Goal: Task Accomplishment & Management: Complete application form

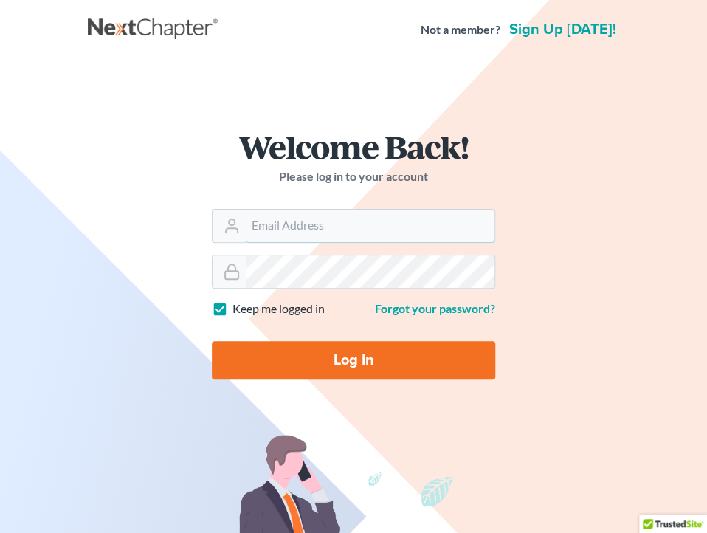
type input "shong@cobbcountylaw.com"
click at [450, 359] on input "Log In" at bounding box center [353, 360] width 283 height 38
type input "Thinking..."
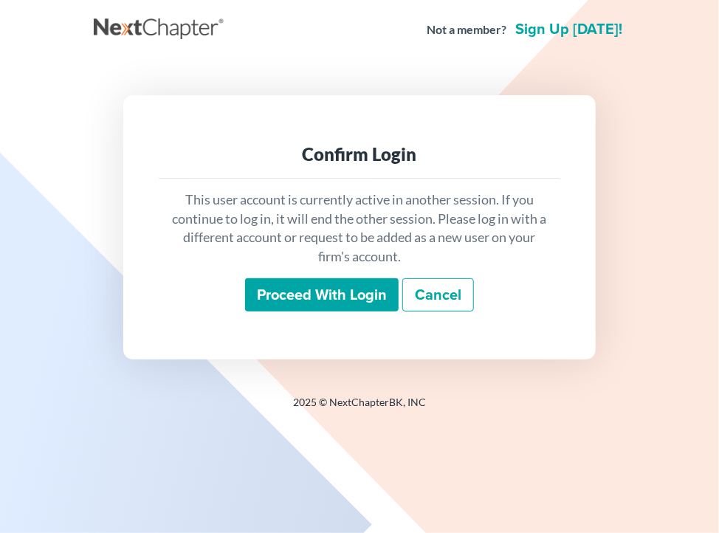
click at [446, 307] on link "Cancel" at bounding box center [438, 295] width 72 height 34
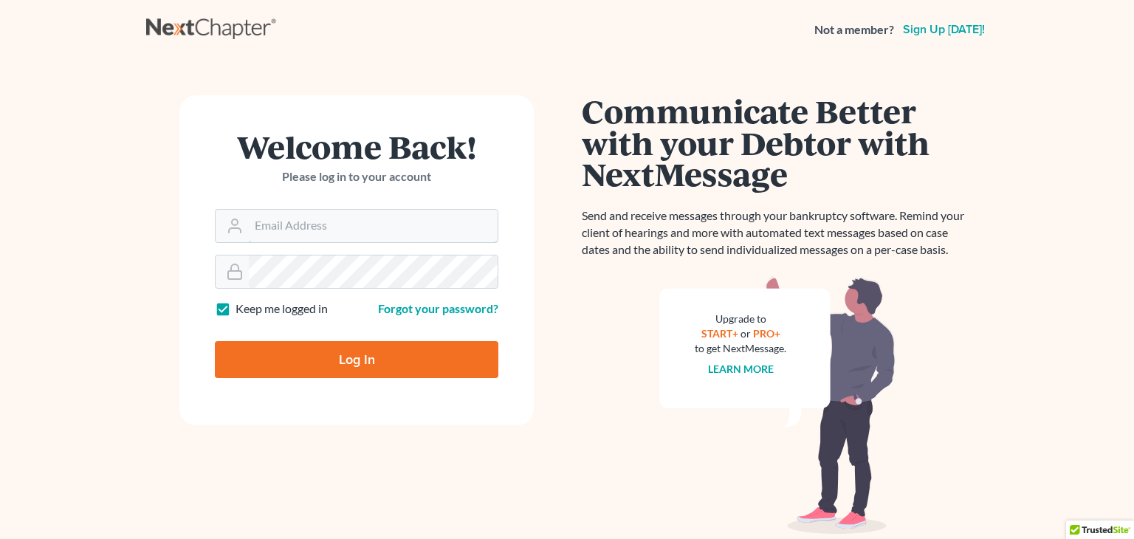
type input "[PERSON_NAME][EMAIL_ADDRESS][DOMAIN_NAME]"
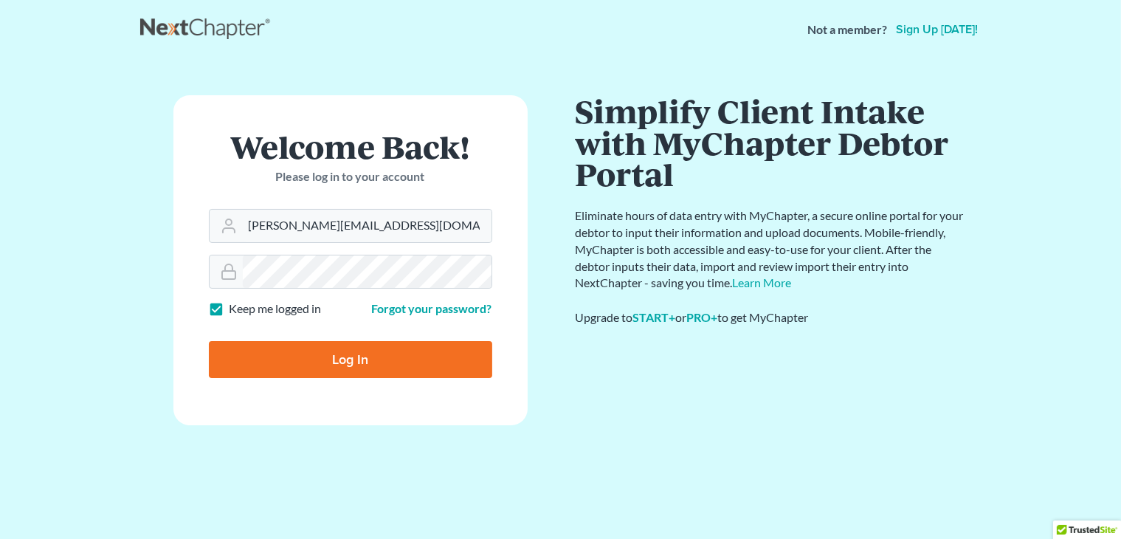
click at [425, 362] on input "Log In" at bounding box center [350, 359] width 283 height 37
type input "Thinking..."
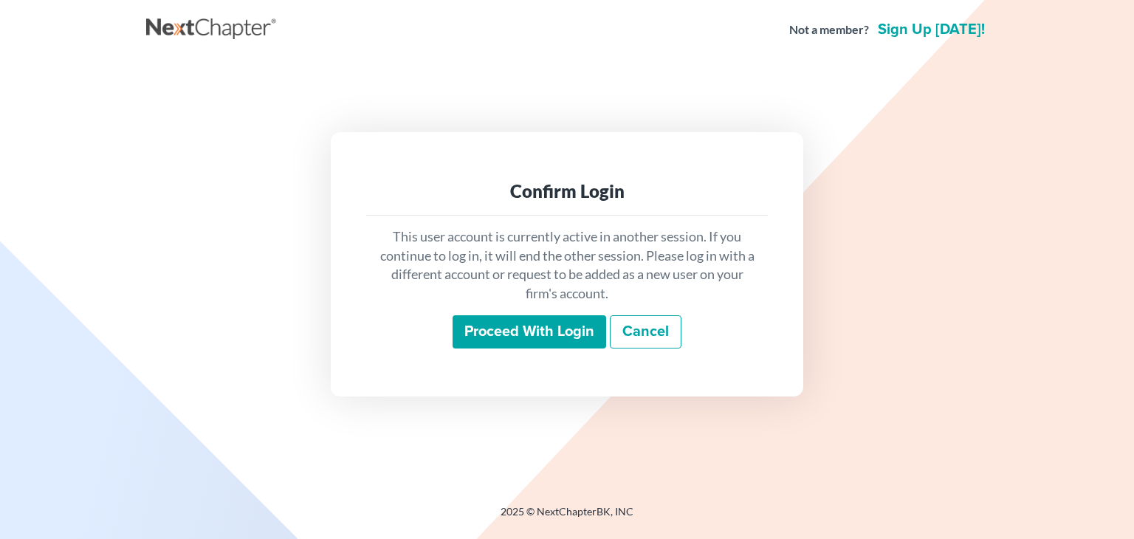
click at [487, 336] on input "Proceed with login" at bounding box center [529, 332] width 154 height 34
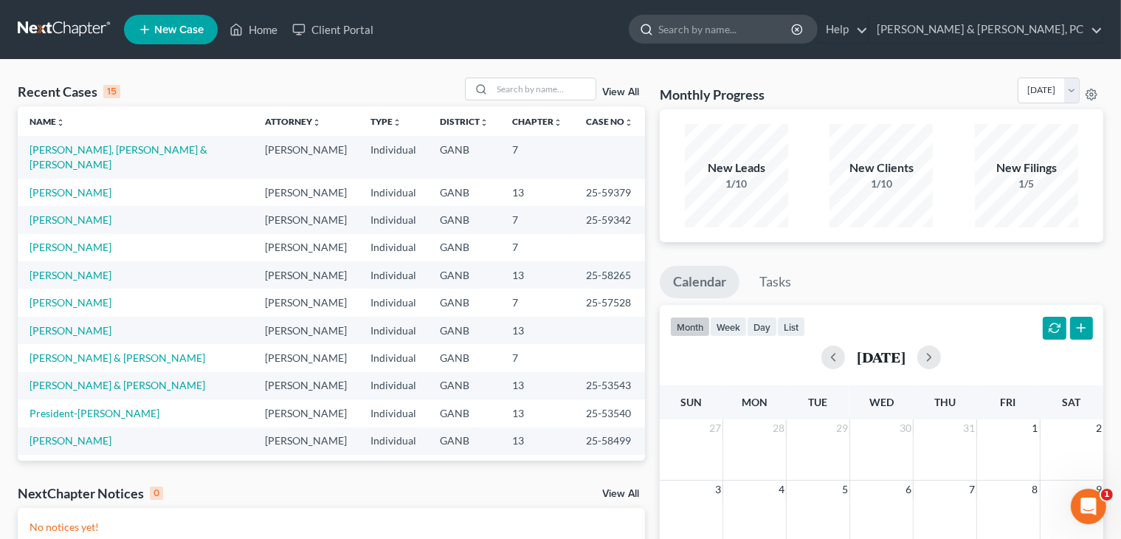
drag, startPoint x: 830, startPoint y: 30, endPoint x: 795, endPoint y: 18, distance: 36.9
click at [794, 30] on input "search" at bounding box center [725, 29] width 135 height 27
click at [545, 95] on input "search" at bounding box center [543, 88] width 103 height 21
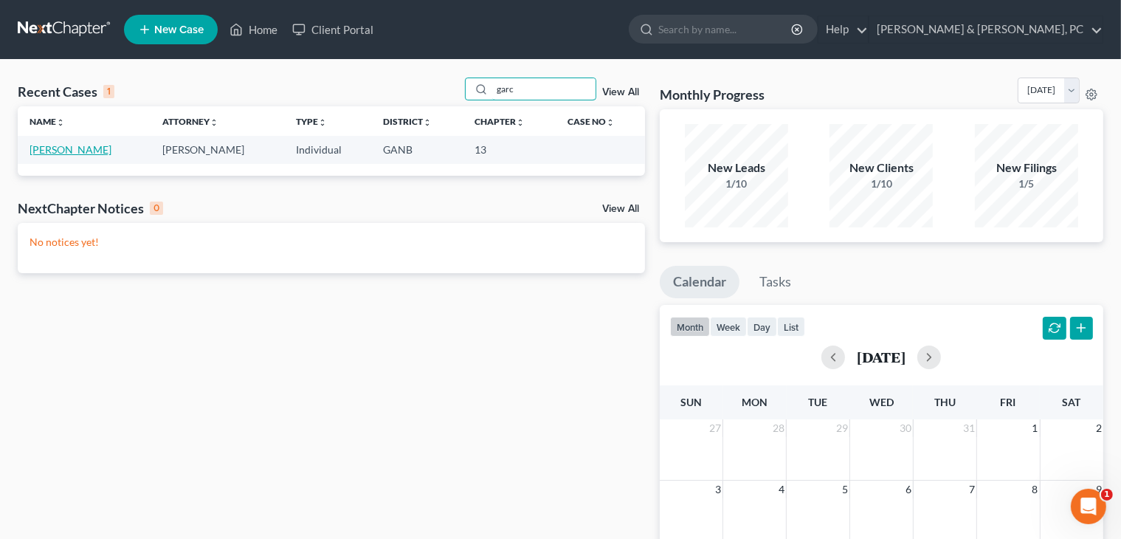
type input "garc"
click at [74, 149] on link "[PERSON_NAME]" at bounding box center [71, 149] width 82 height 13
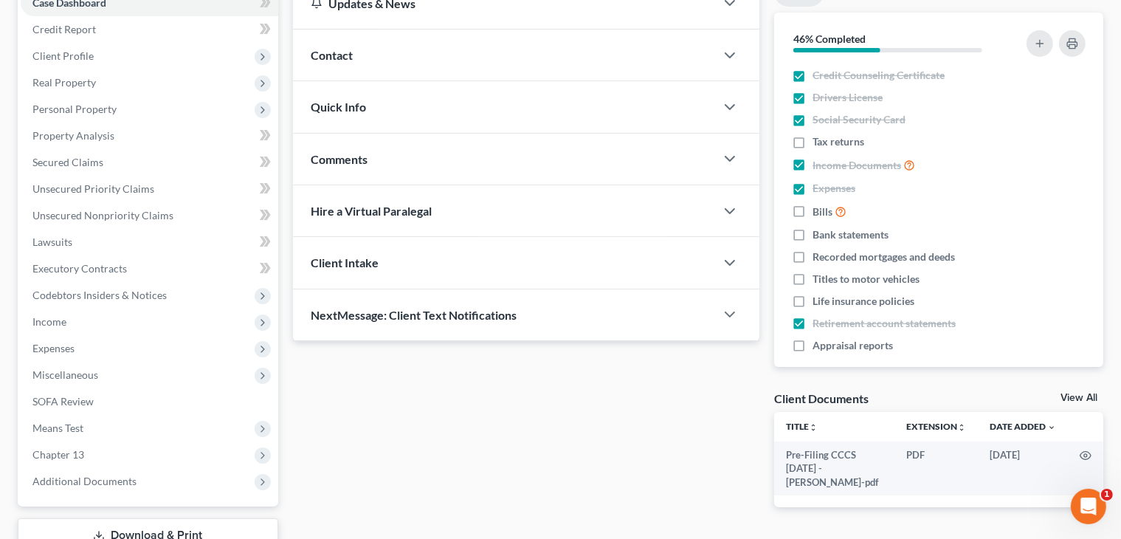
scroll to position [224, 0]
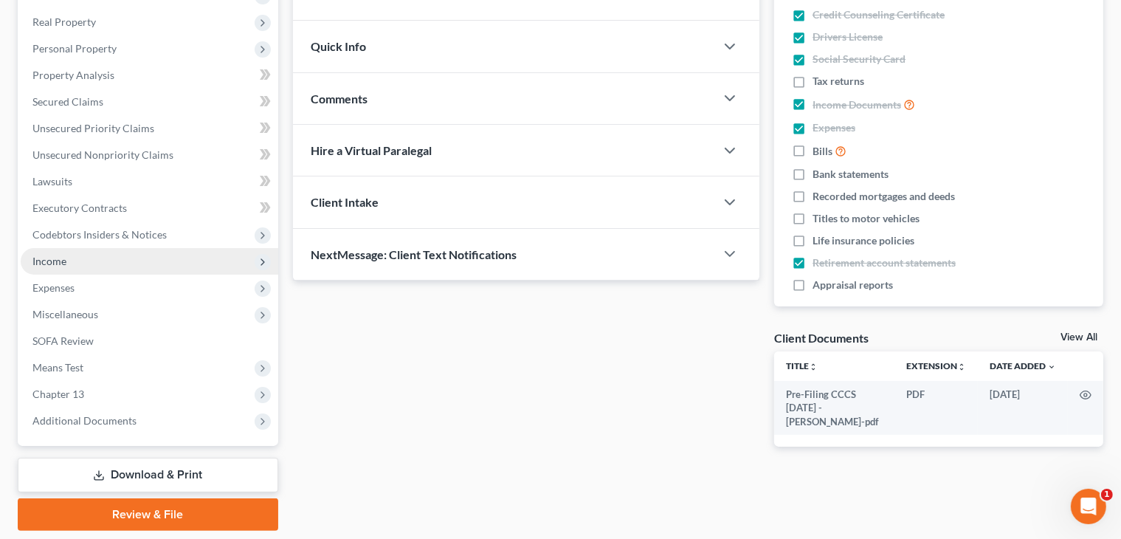
click at [196, 257] on span "Income" at bounding box center [150, 261] width 258 height 27
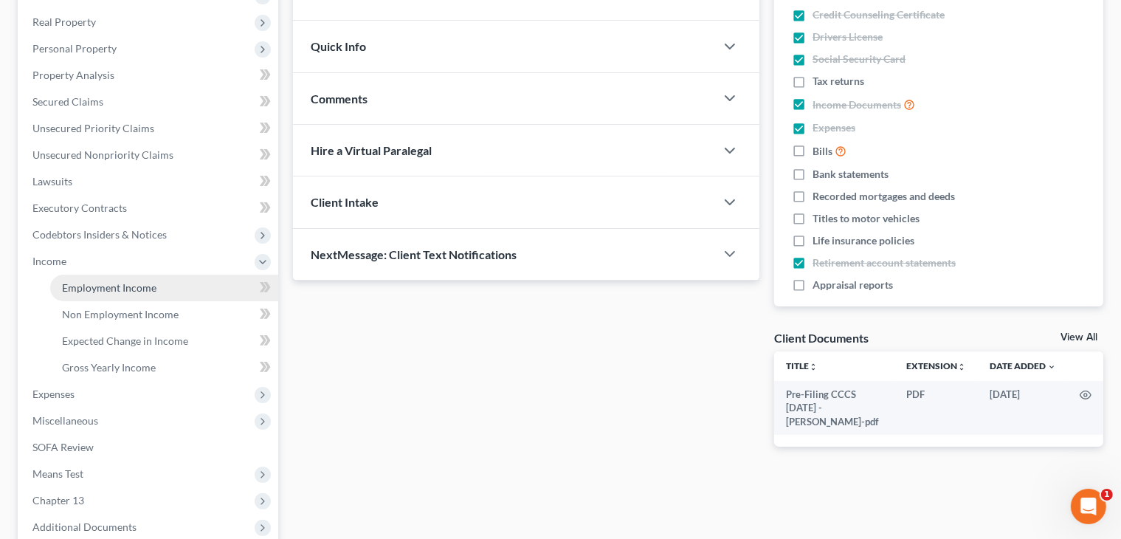
click at [216, 290] on link "Employment Income" at bounding box center [164, 288] width 228 height 27
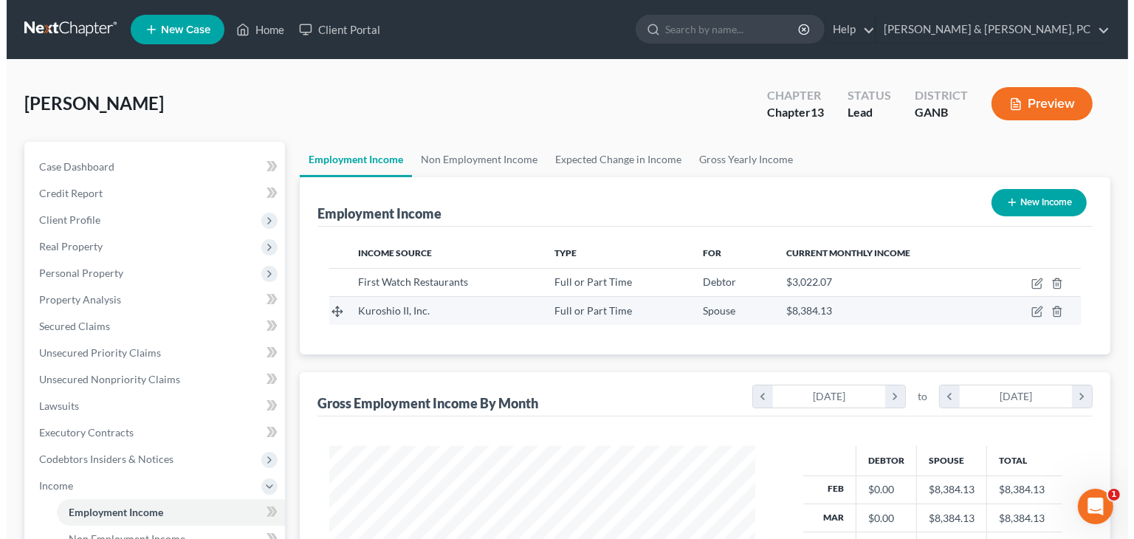
scroll to position [263, 455]
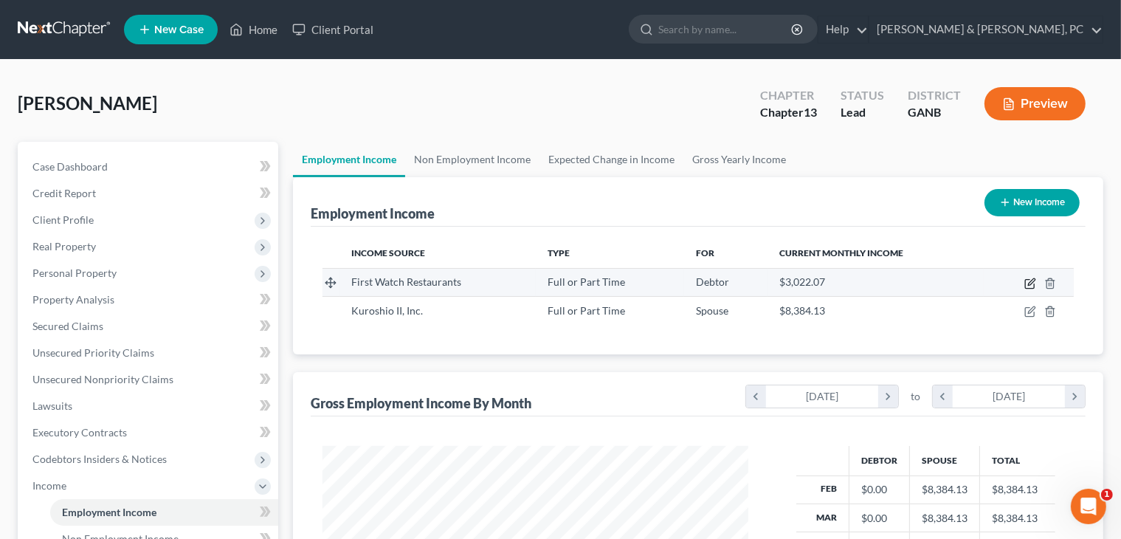
click at [1030, 285] on icon "button" at bounding box center [1031, 284] width 12 height 12
select select "0"
select select "9"
select select "2"
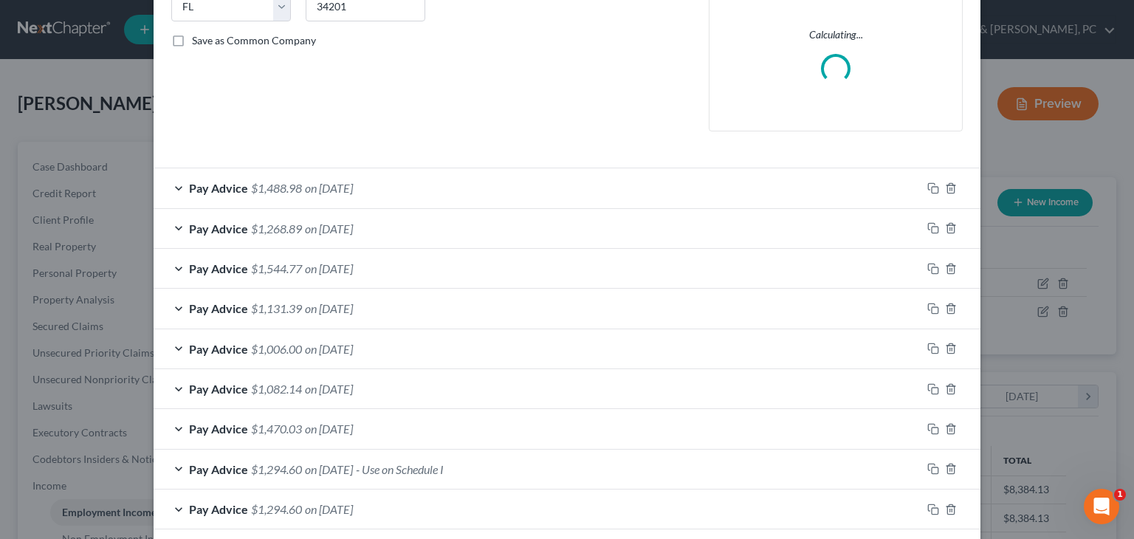
scroll to position [322, 0]
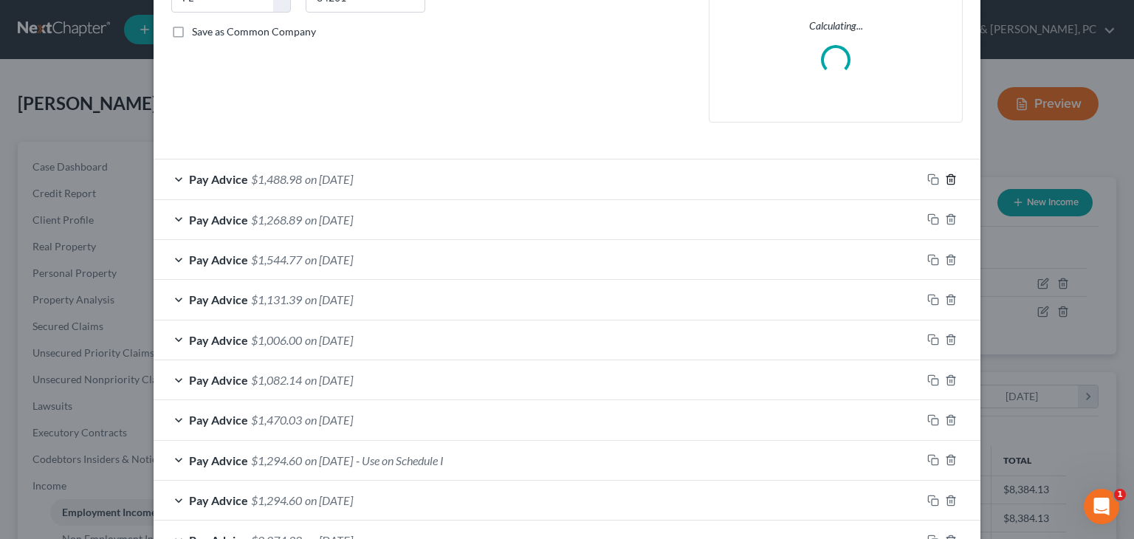
click at [947, 182] on icon "button" at bounding box center [950, 179] width 7 height 10
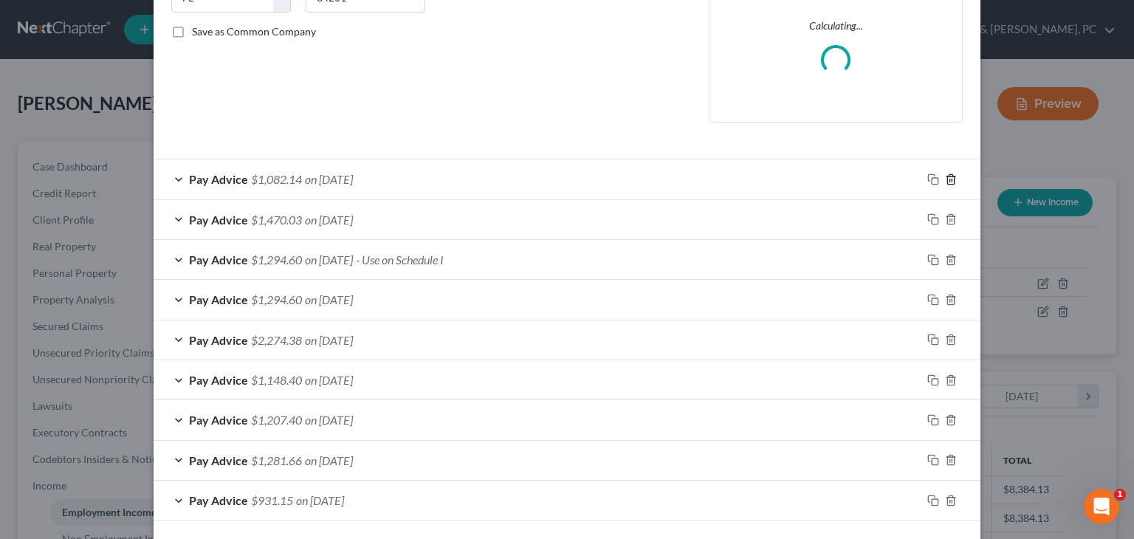
click at [947, 182] on icon "button" at bounding box center [950, 179] width 7 height 10
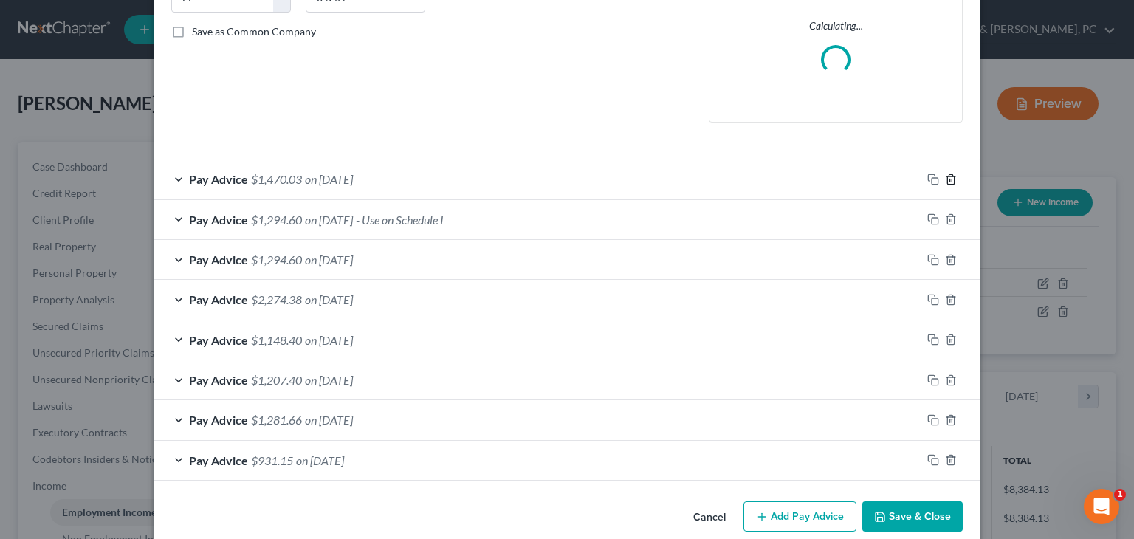
click at [947, 182] on icon "button" at bounding box center [950, 179] width 7 height 10
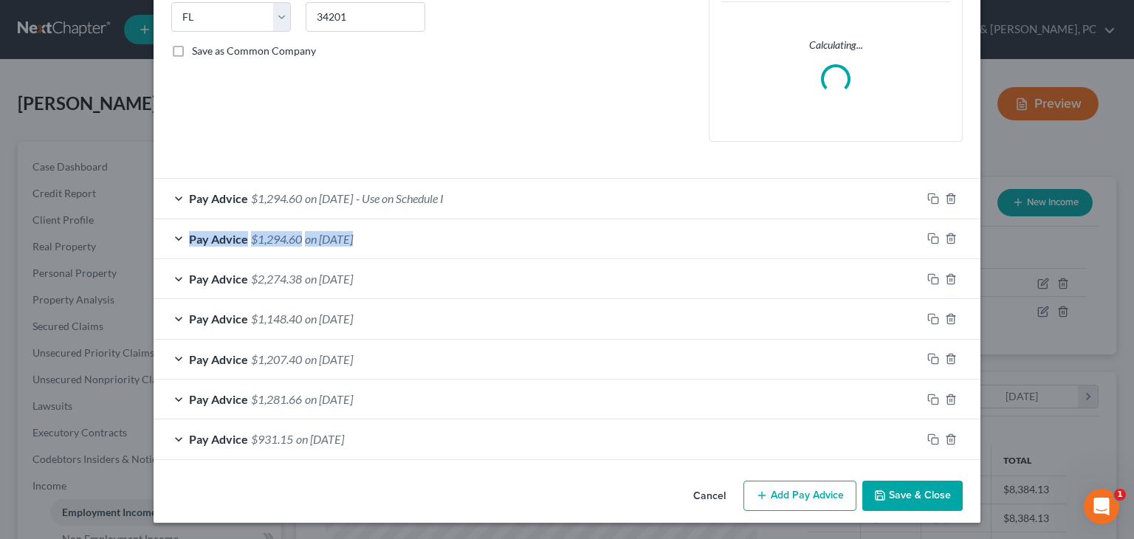
click at [941, 182] on div "Pay Advice $1,294.60 on 06/14/2024 - Use on Schedule I" at bounding box center [567, 198] width 827 height 41
click at [947, 193] on icon "button" at bounding box center [950, 198] width 7 height 10
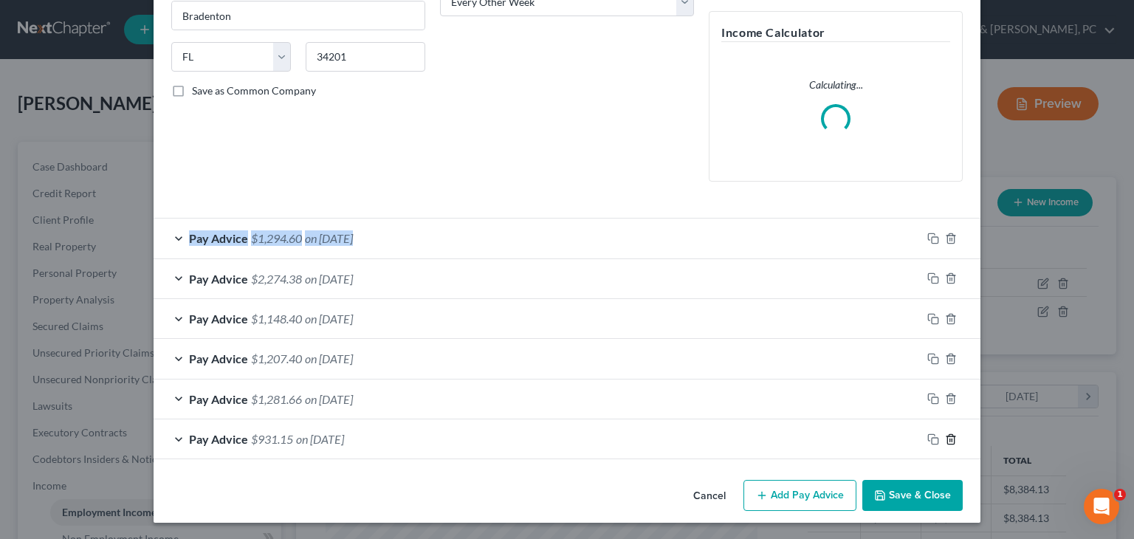
click at [946, 441] on icon "button" at bounding box center [951, 439] width 12 height 12
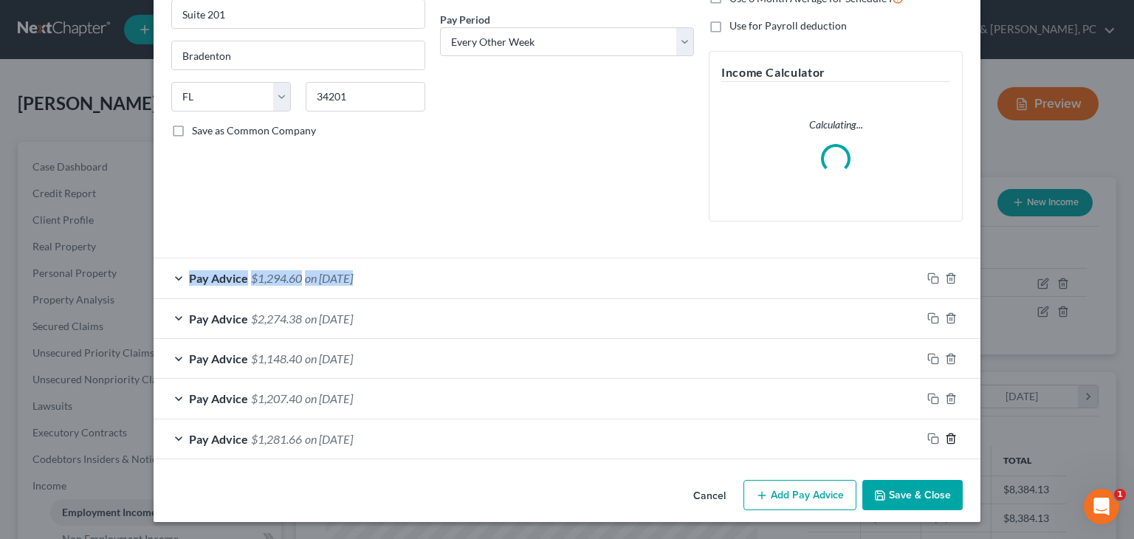
click at [946, 441] on icon "button" at bounding box center [951, 439] width 12 height 12
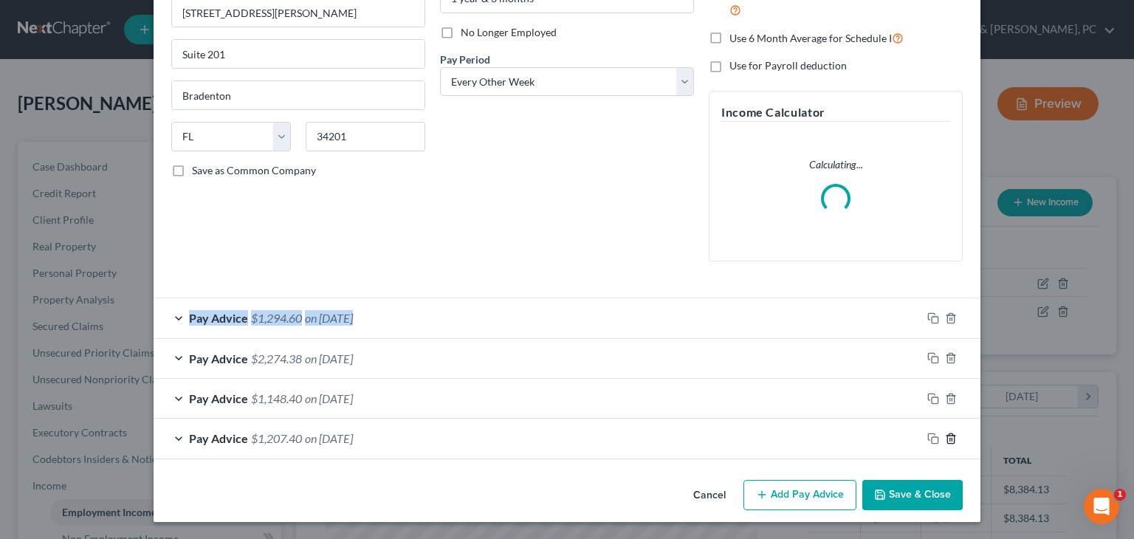
click at [946, 441] on icon "button" at bounding box center [951, 439] width 12 height 12
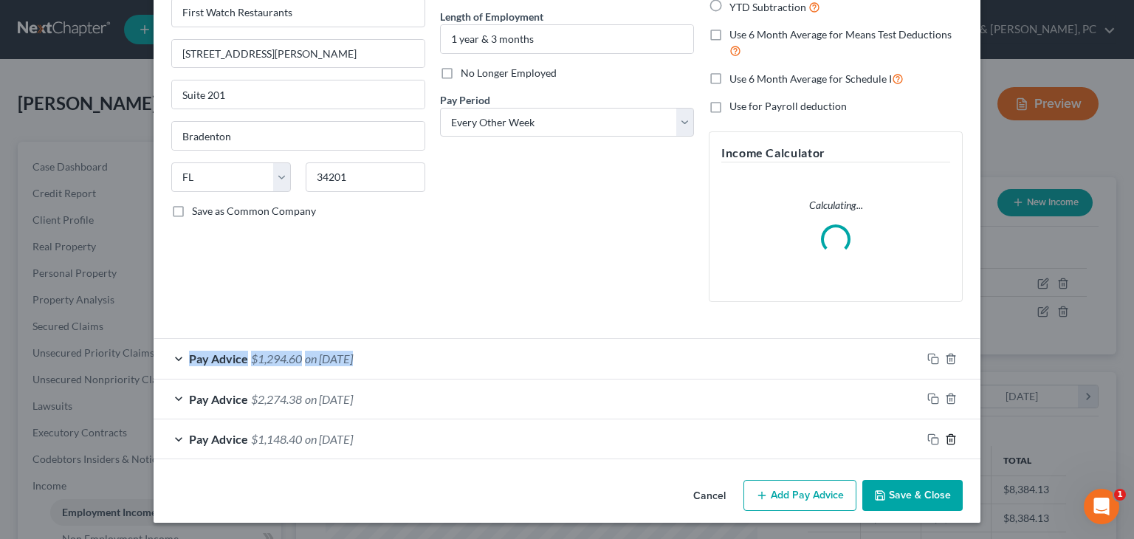
click at [946, 441] on icon "button" at bounding box center [951, 439] width 12 height 12
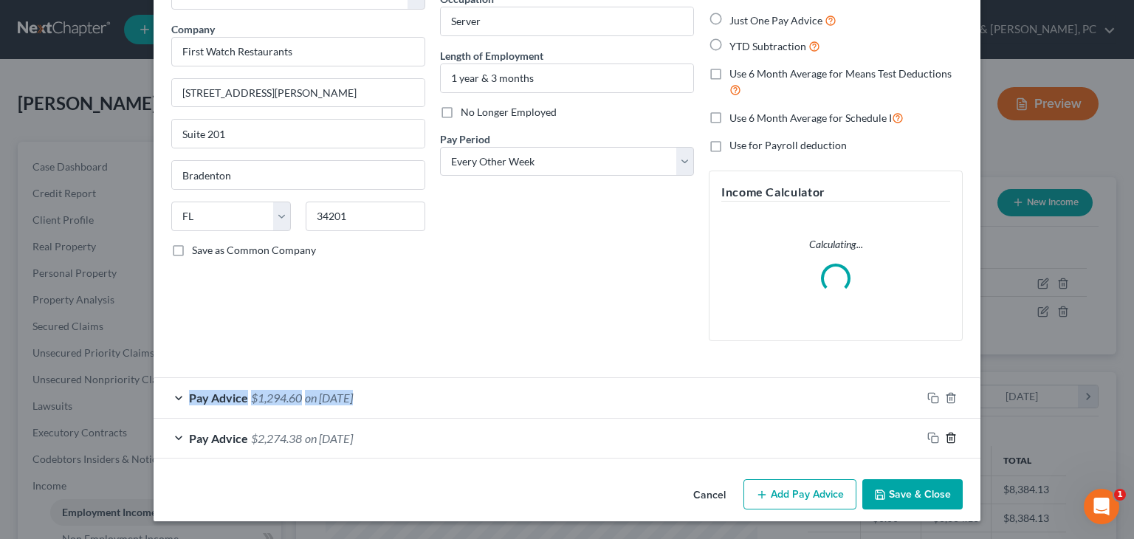
click at [946, 441] on icon "button" at bounding box center [951, 438] width 12 height 12
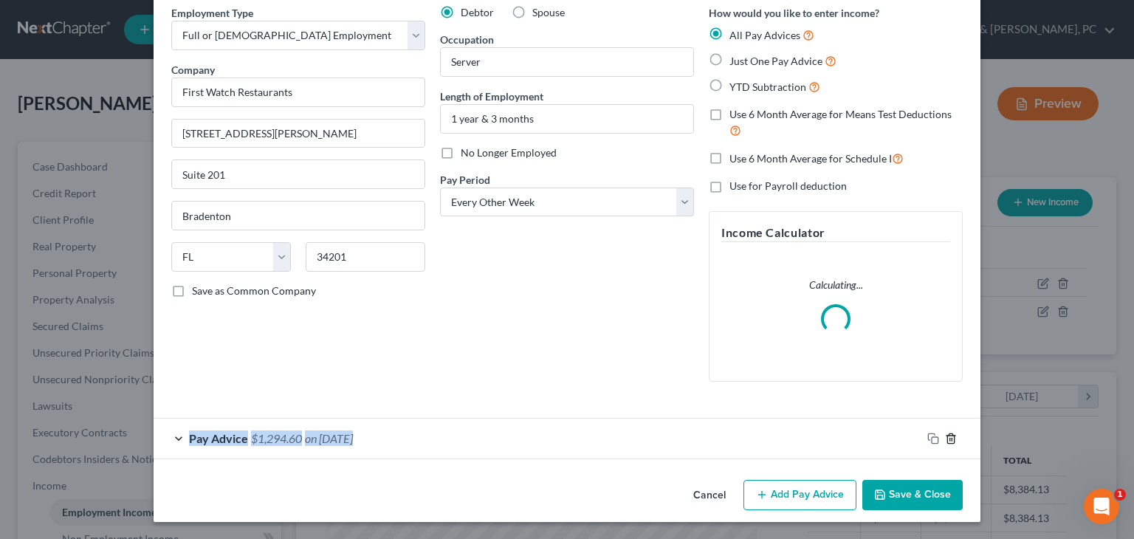
click at [946, 441] on icon "button" at bounding box center [951, 439] width 12 height 12
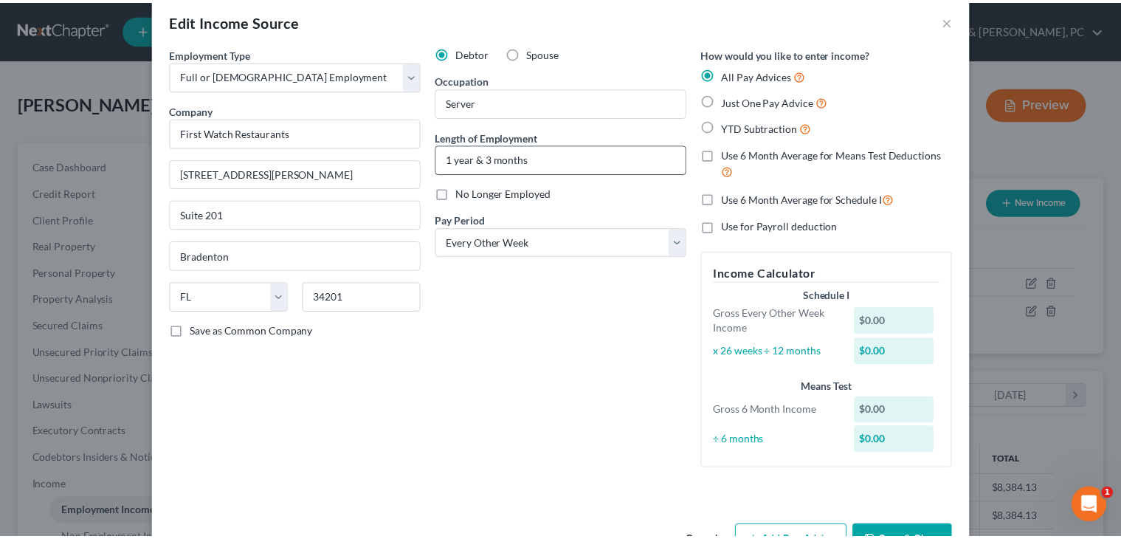
scroll to position [63, 0]
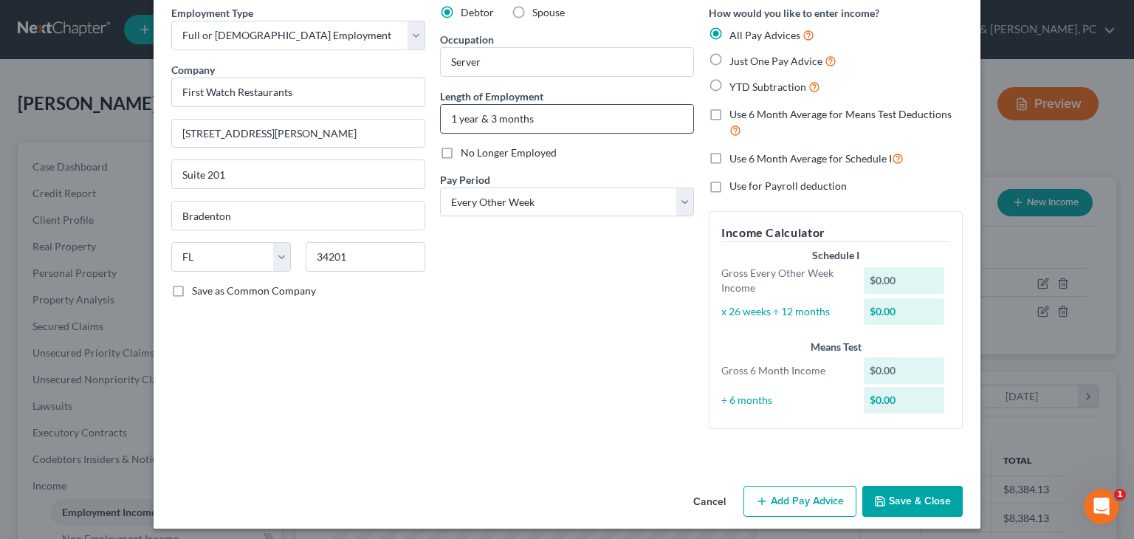
click at [620, 164] on div "Debtor Spouse Occupation Server Length of Employment 1 year & 3 months No Longe…" at bounding box center [567, 223] width 269 height 436
click at [620, 163] on div "Debtor Spouse Occupation Server Length of Employment 1 year & 3 months No Longe…" at bounding box center [567, 223] width 269 height 436
click at [622, 123] on input "1 year & 3 months" at bounding box center [567, 119] width 252 height 28
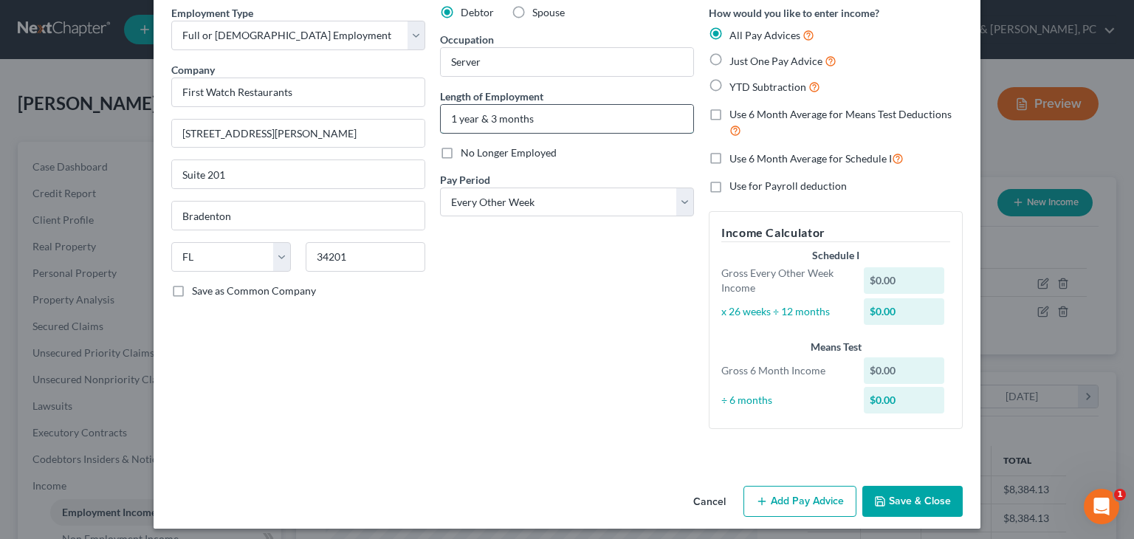
click at [622, 123] on input "1 year & 3 months" at bounding box center [567, 119] width 252 height 28
click at [891, 493] on button "Save & Close" at bounding box center [912, 501] width 100 height 31
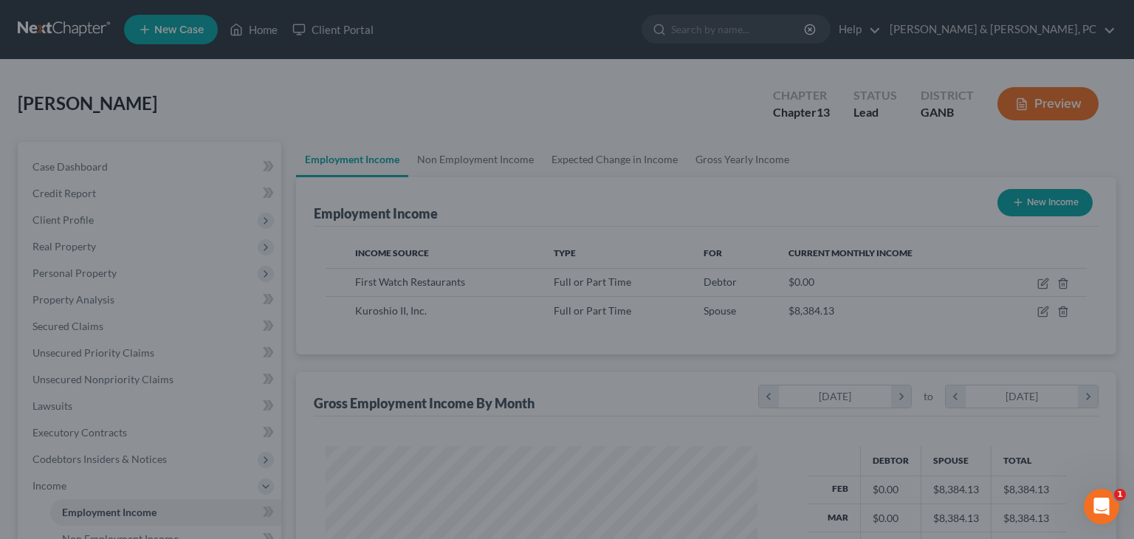
scroll to position [737884, 737692]
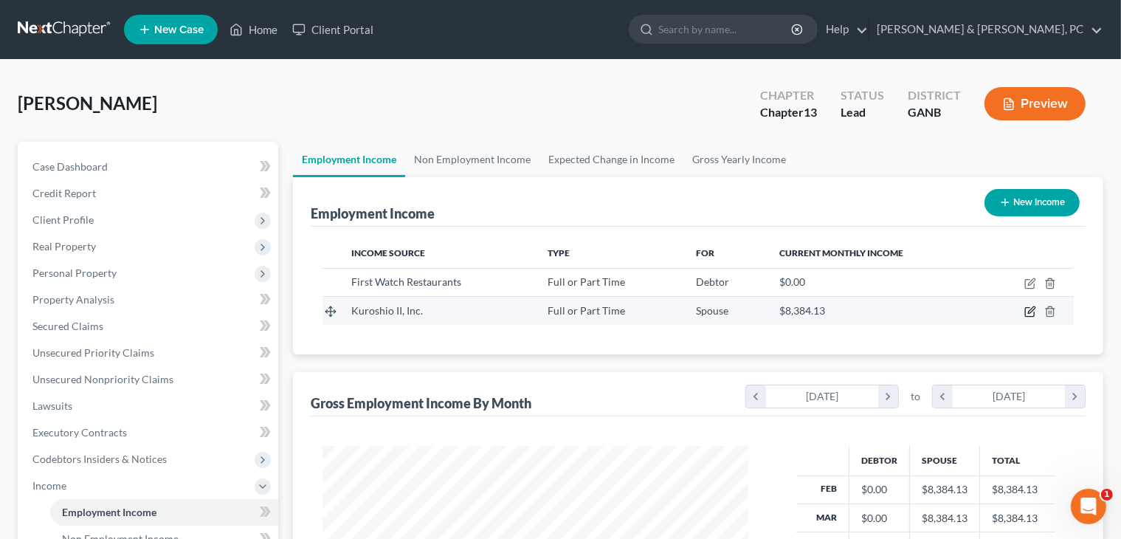
click at [1030, 314] on icon "button" at bounding box center [1031, 312] width 12 height 12
select select "0"
select select "10"
select select "2"
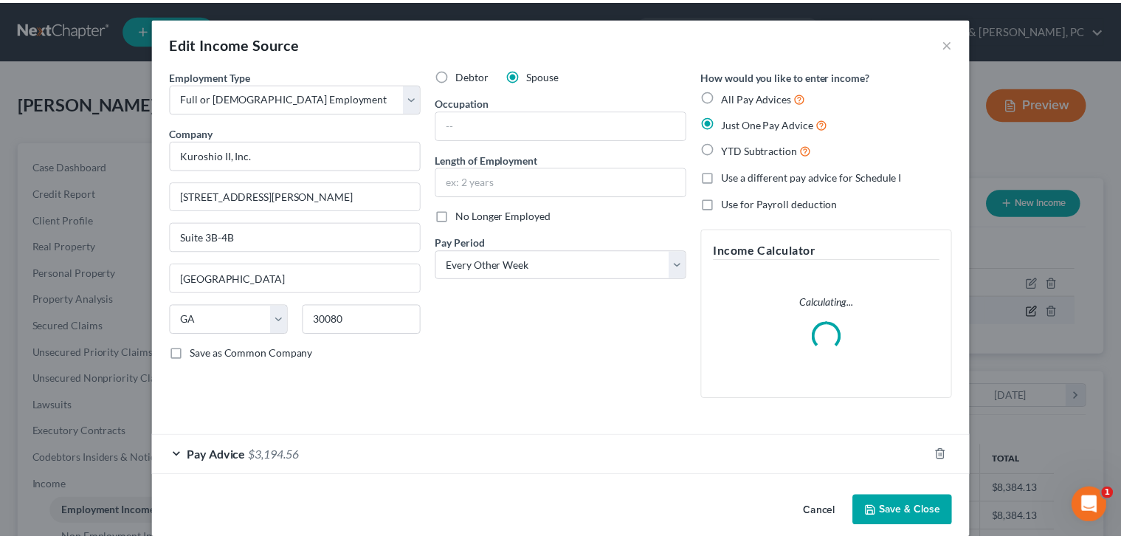
scroll to position [263, 461]
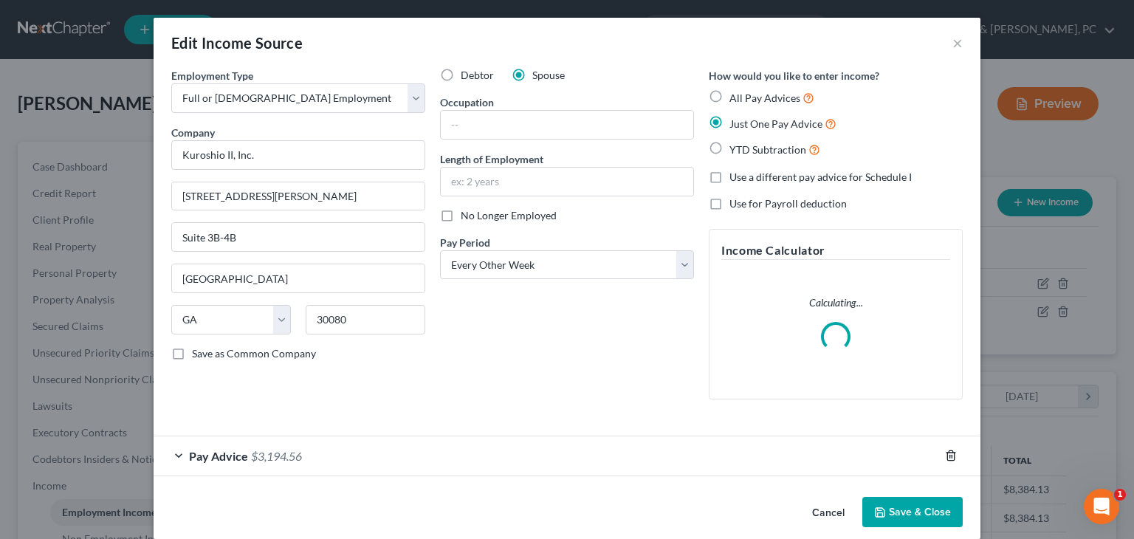
click at [948, 452] on icon "button" at bounding box center [950, 456] width 7 height 10
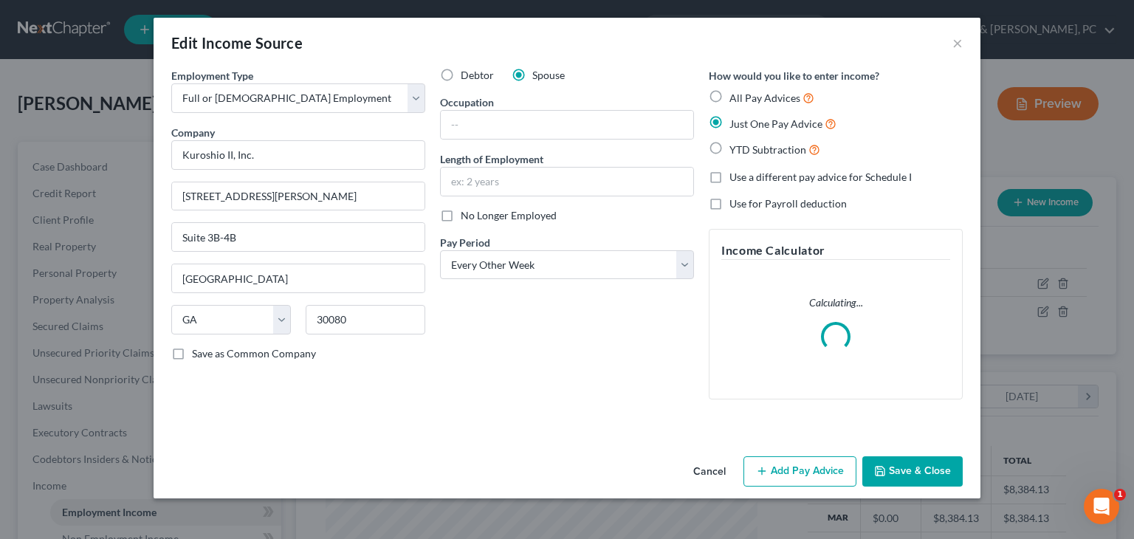
click at [915, 469] on button "Save & Close" at bounding box center [912, 471] width 100 height 31
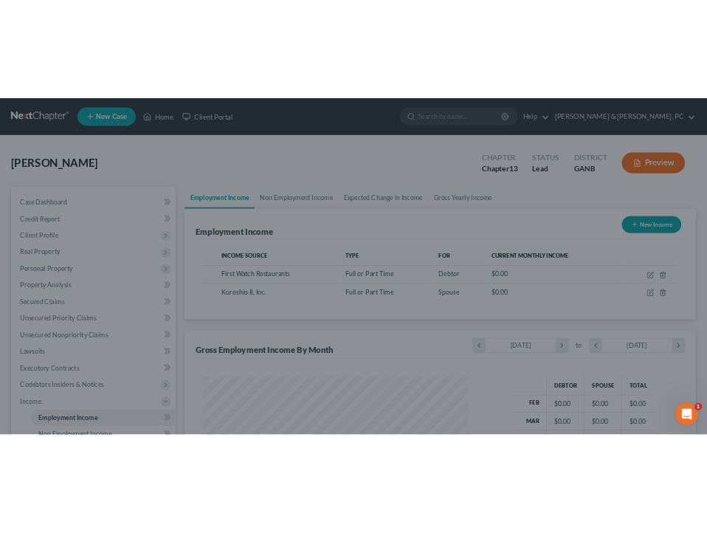
scroll to position [737884, 737692]
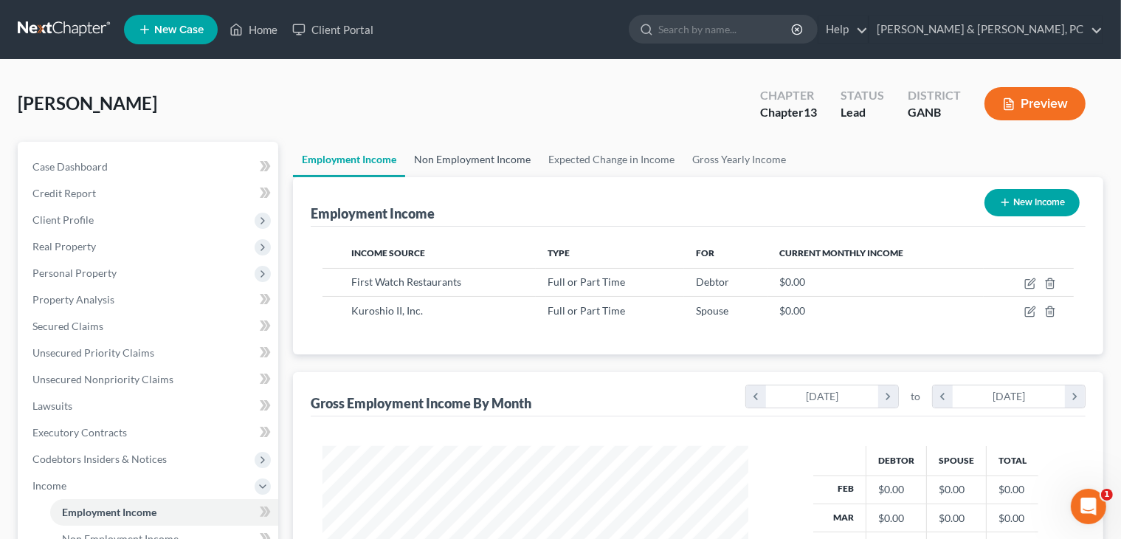
click at [530, 151] on link "Non Employment Income" at bounding box center [472, 159] width 134 height 35
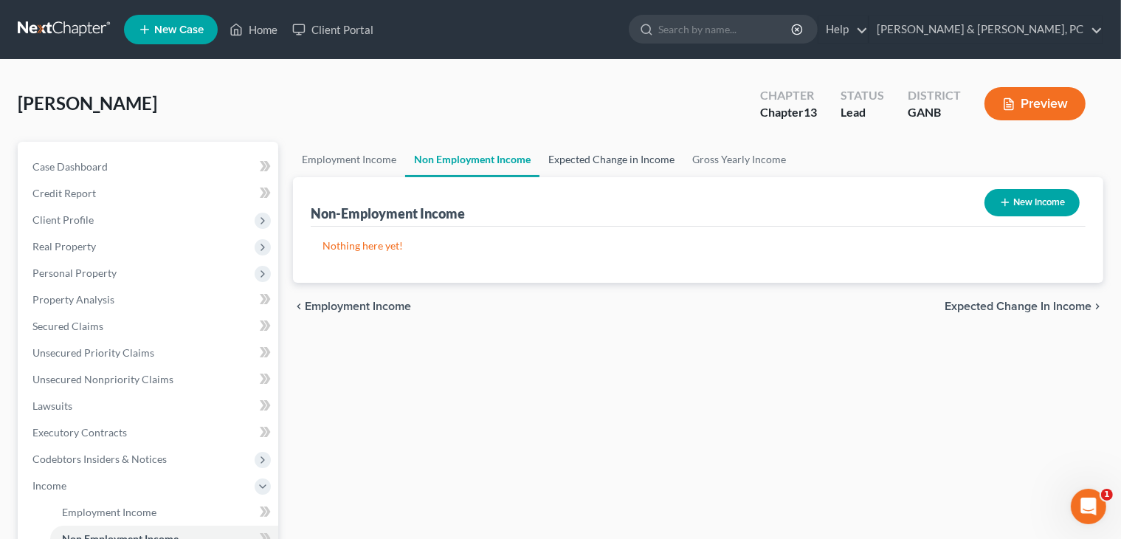
click at [604, 151] on link "Expected Change in Income" at bounding box center [612, 159] width 144 height 35
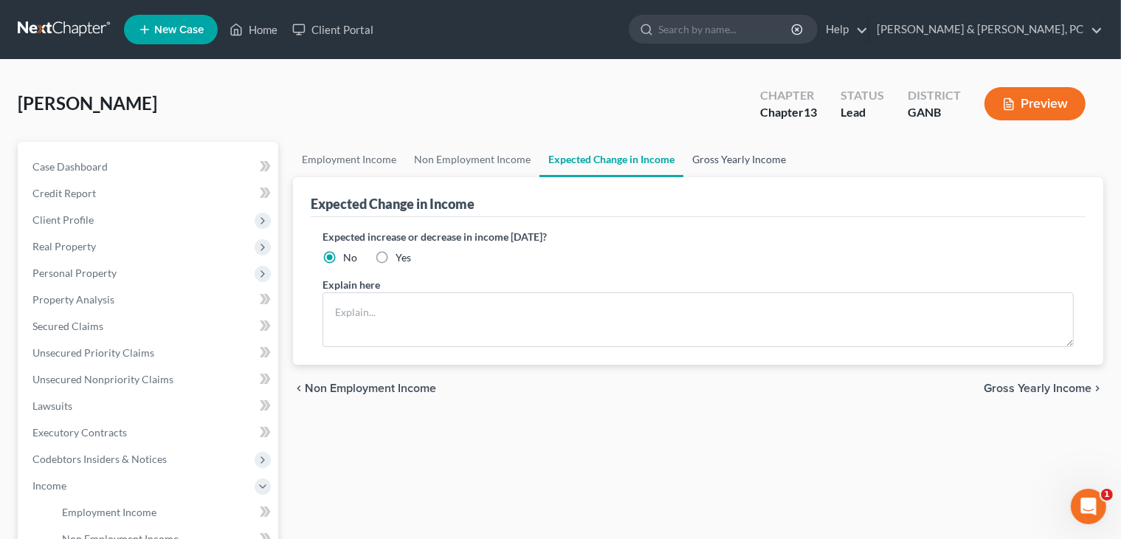
click at [722, 154] on link "Gross Yearly Income" at bounding box center [739, 159] width 111 height 35
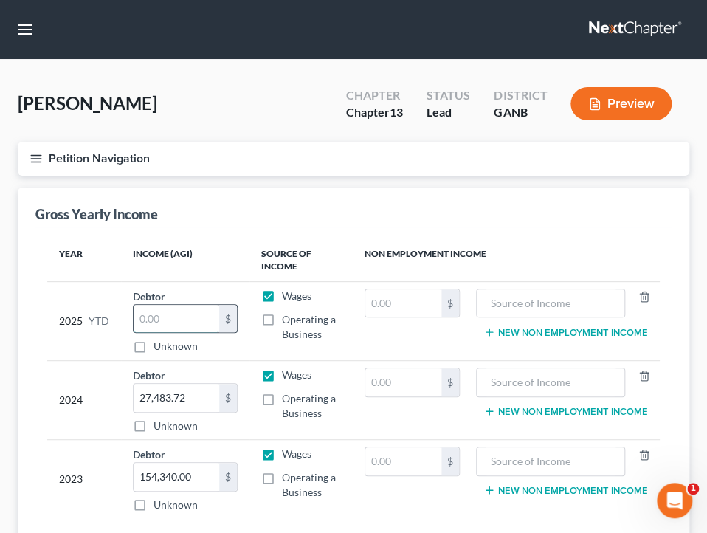
click at [157, 316] on input "text" at bounding box center [177, 319] width 86 height 28
click at [191, 405] on input "27,483.72" at bounding box center [177, 398] width 86 height 28
paste input "173,043.00"
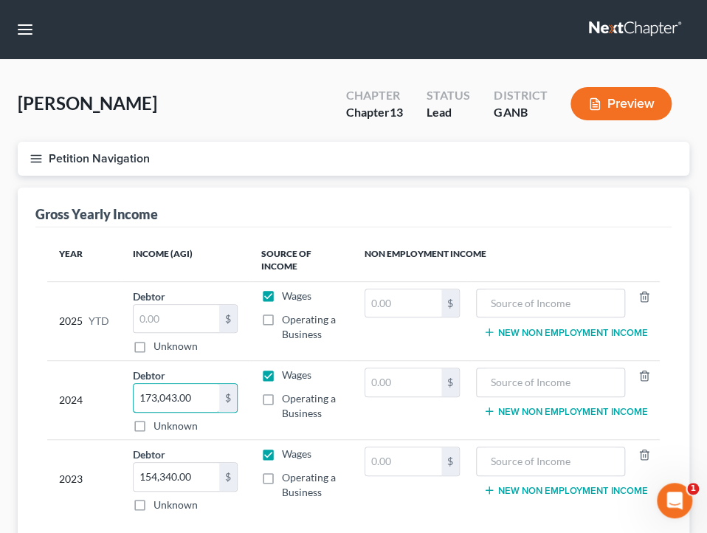
type input "173,043.00"
click at [189, 465] on input "154,340.00" at bounding box center [177, 477] width 86 height 28
paste input "667"
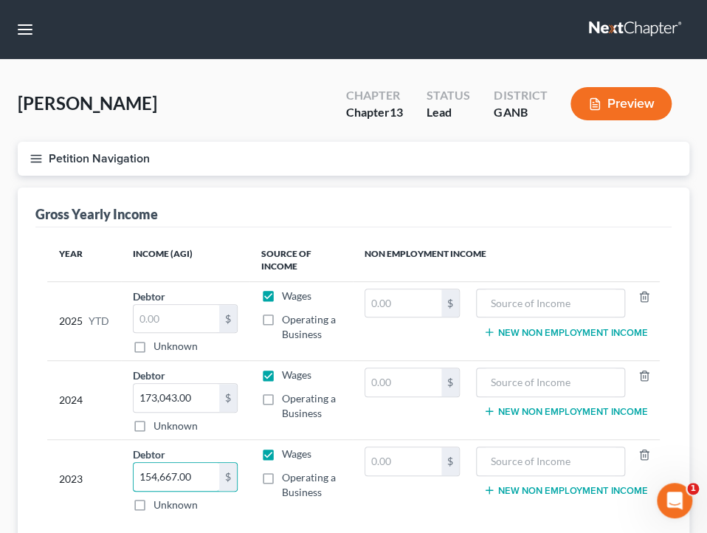
type input "154,667.00"
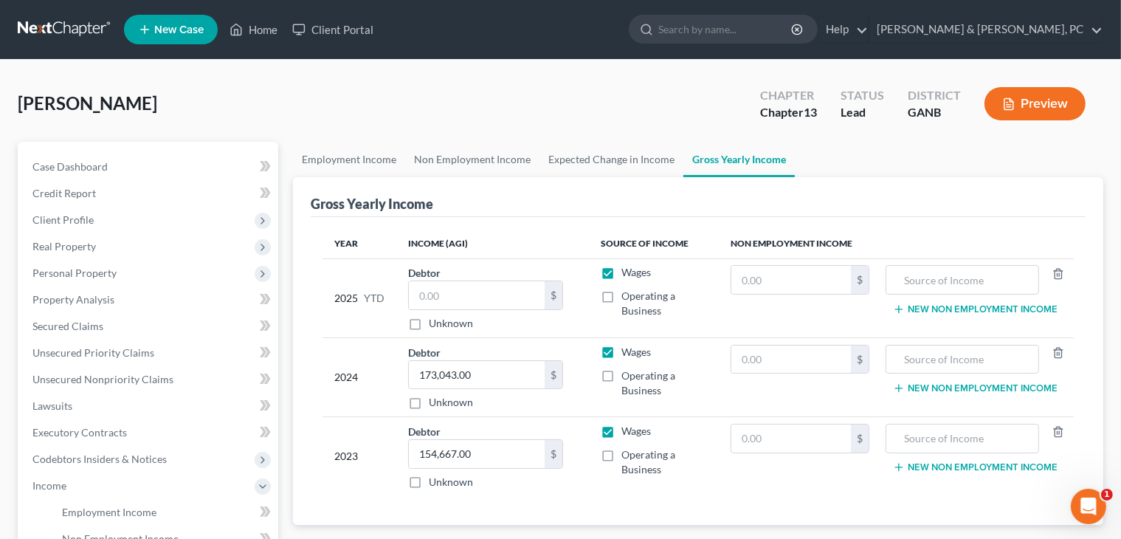
click at [717, 203] on div "Gross Yearly Income" at bounding box center [698, 197] width 775 height 40
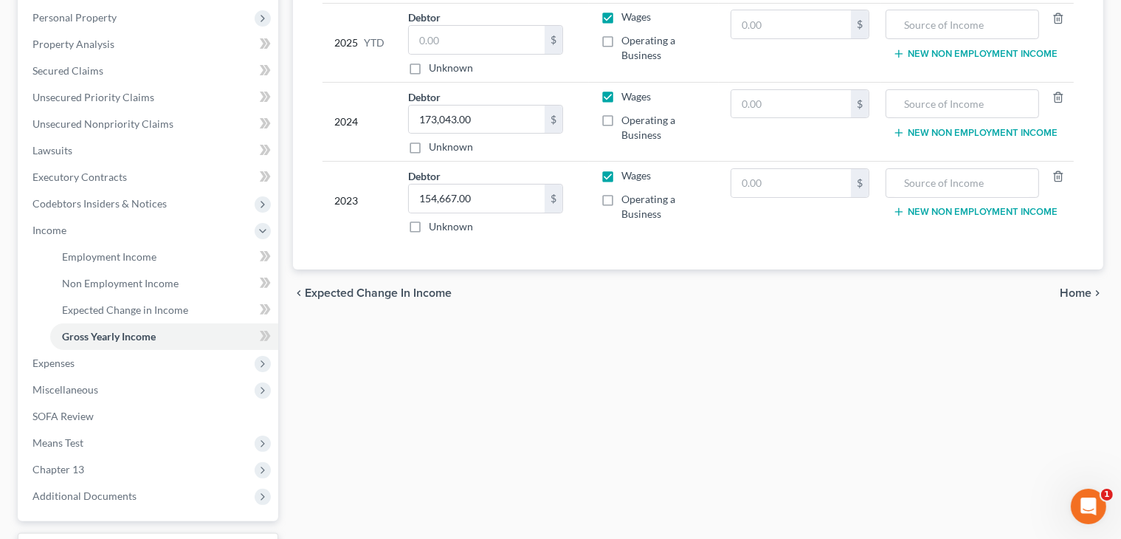
scroll to position [278, 0]
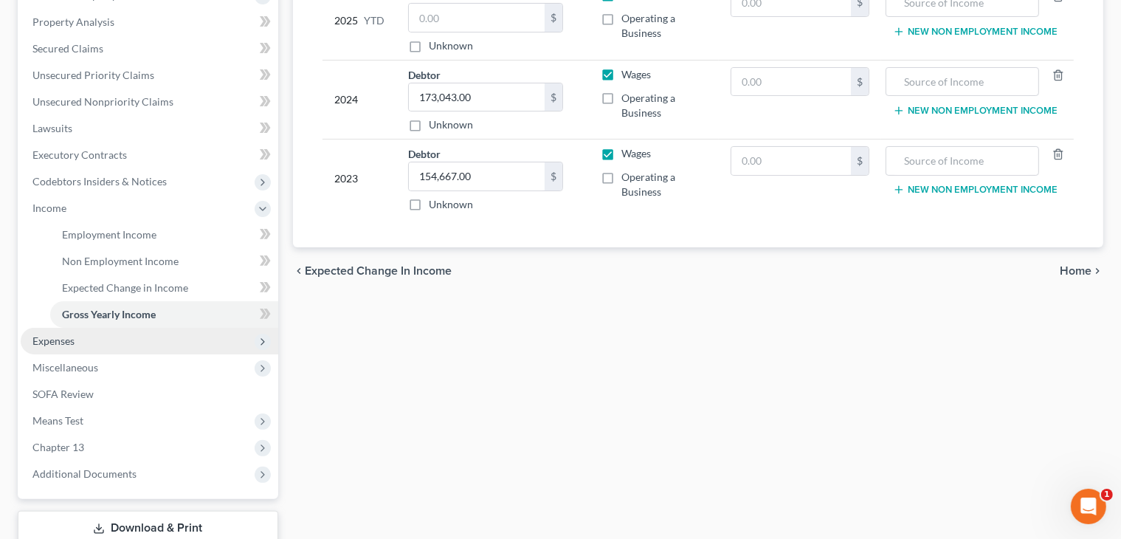
click at [232, 328] on span "Expenses" at bounding box center [150, 341] width 258 height 27
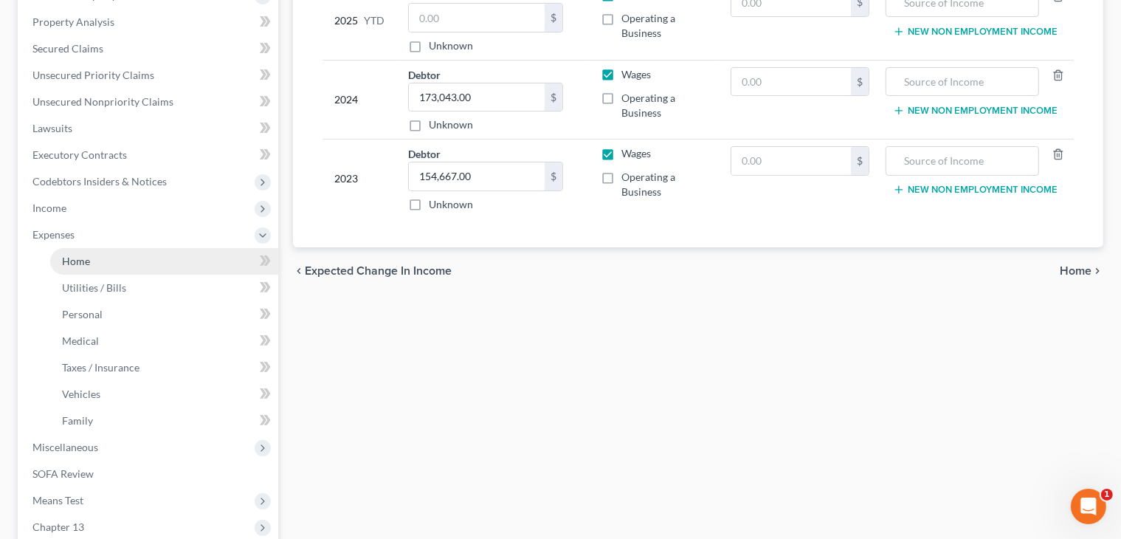
click at [231, 261] on link "Home" at bounding box center [164, 261] width 228 height 27
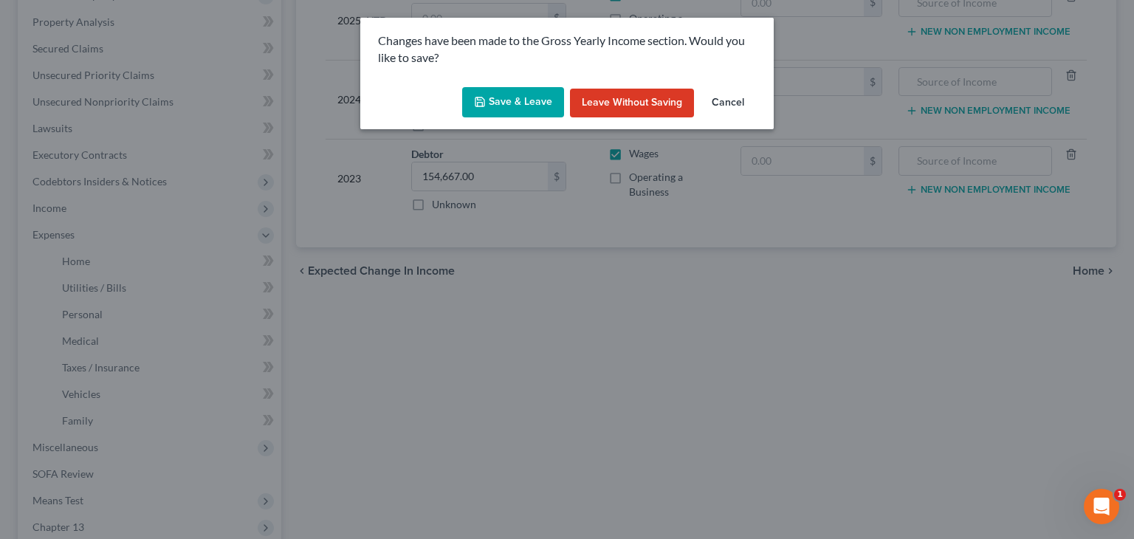
click at [540, 104] on button "Save & Leave" at bounding box center [513, 102] width 102 height 31
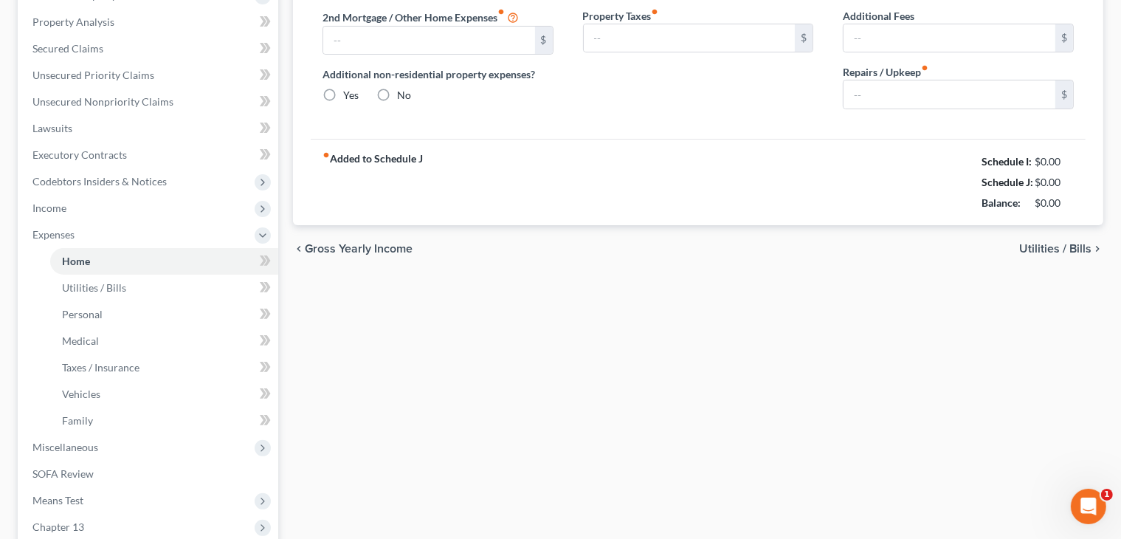
type input "2,219.44"
type input "0.00"
radio input "true"
type input "0.00"
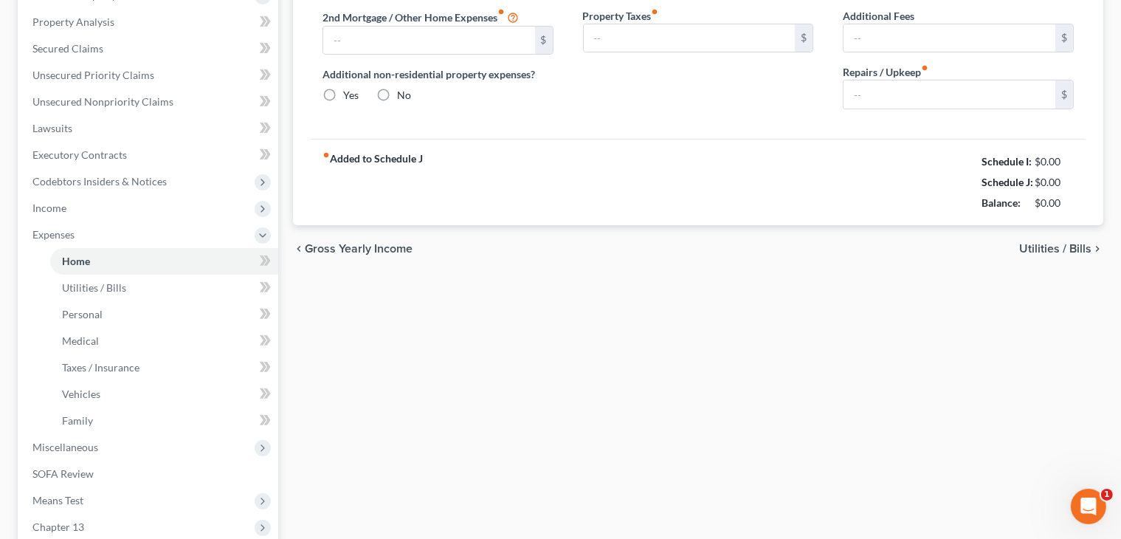
type input "0.00"
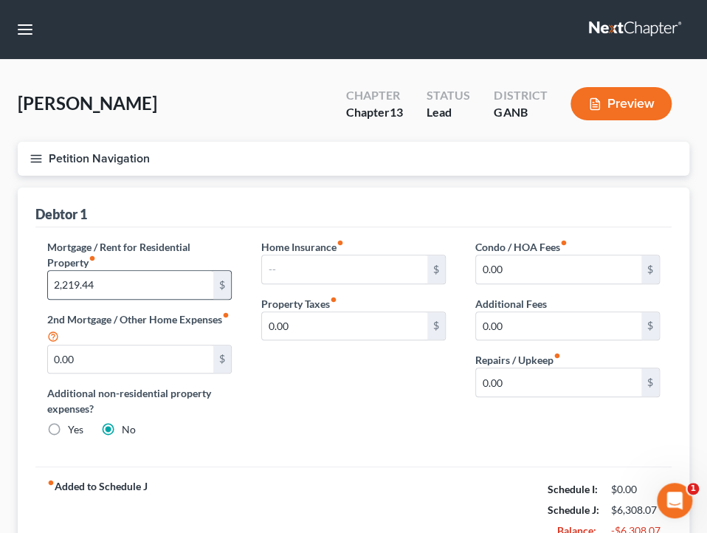
click at [221, 285] on div "$" at bounding box center [222, 285] width 18 height 28
click at [177, 280] on input "2,219.44" at bounding box center [130, 285] width 165 height 28
type input "1,843.83"
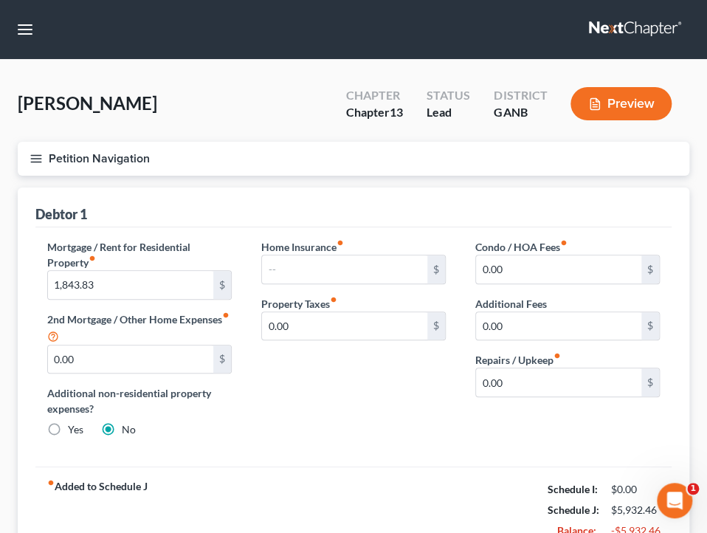
click at [543, 430] on div "Condo / HOA Fees fiber_manual_record 0.00 $ Additional Fees 0.00 $ Repairs / Up…" at bounding box center [568, 344] width 214 height 210
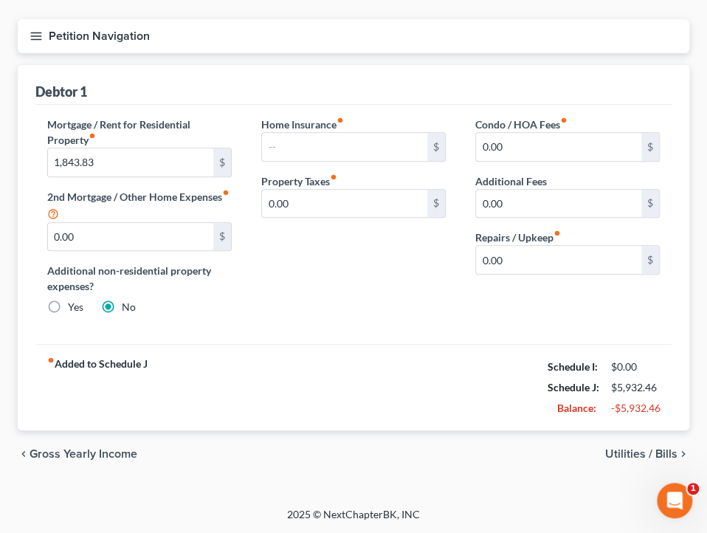
click at [654, 452] on span "Utilities / Bills" at bounding box center [641, 454] width 72 height 12
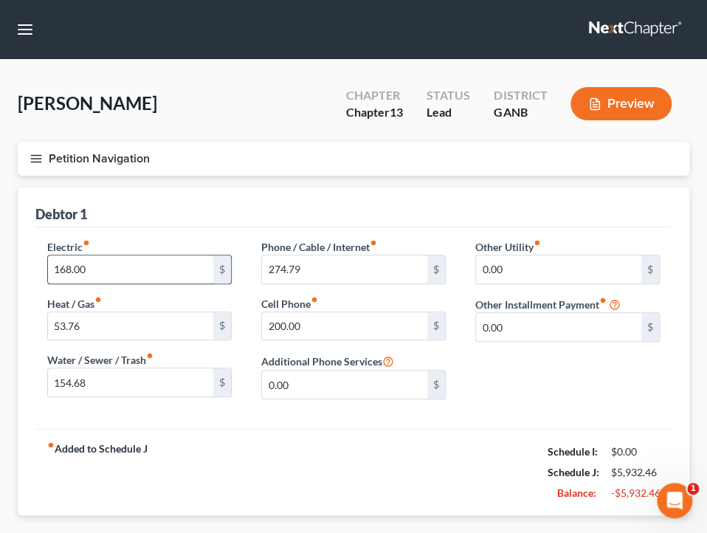
click at [147, 266] on input "168.00" at bounding box center [130, 269] width 165 height 28
type input "295"
type input "58.07"
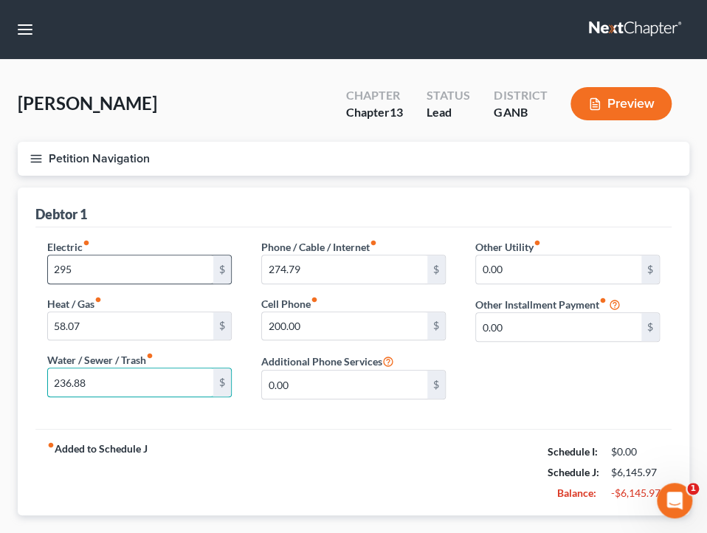
type input "236.88"
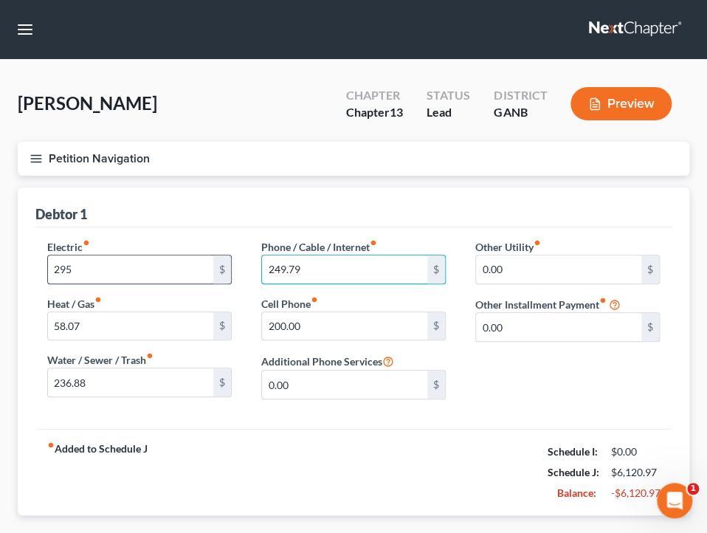
type input "249.79"
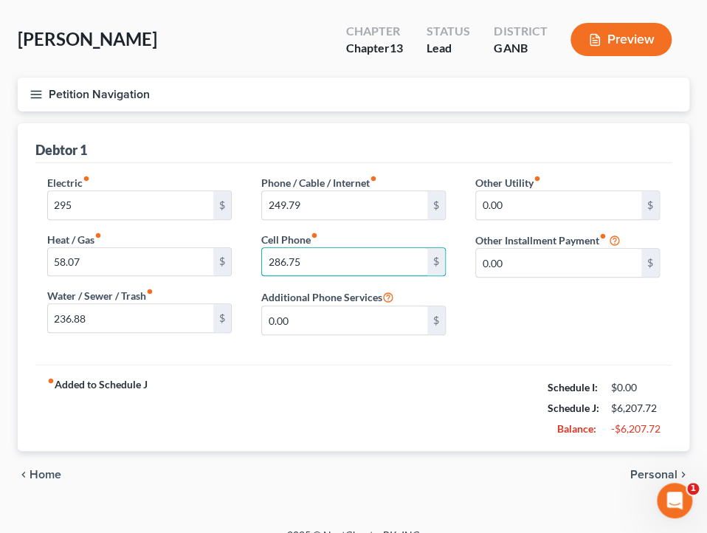
scroll to position [70, 0]
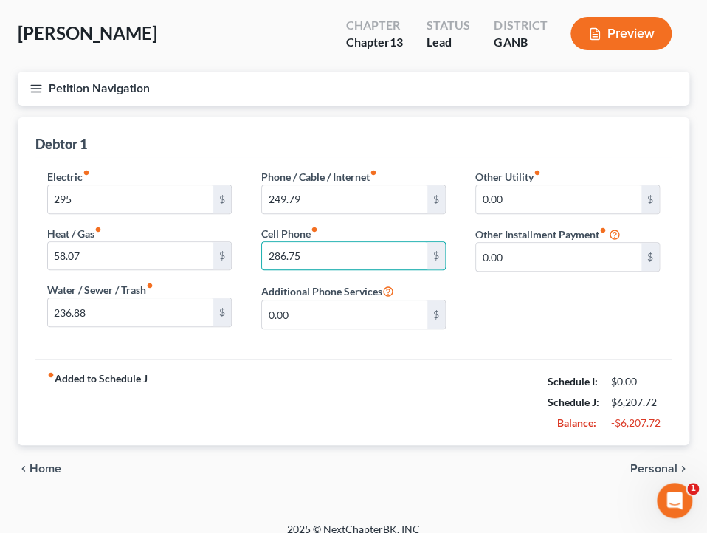
type input "286.75"
click at [647, 463] on span "Personal" at bounding box center [653, 469] width 47 height 12
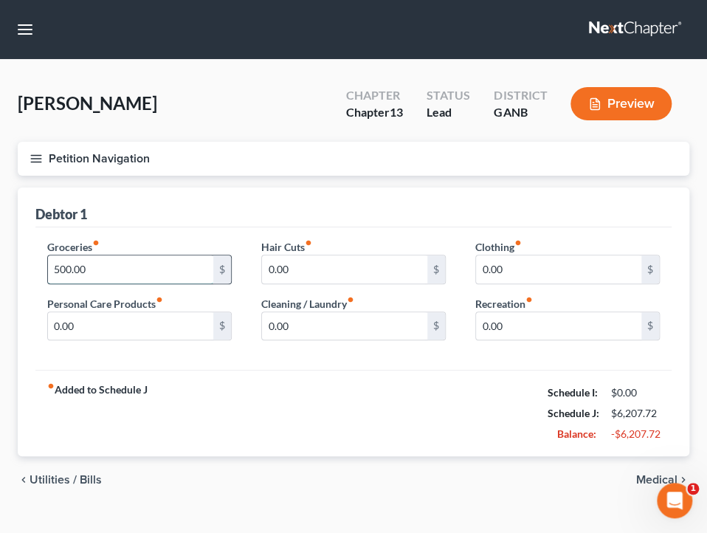
click at [150, 261] on input "500.00" at bounding box center [130, 269] width 165 height 28
type input "650"
click at [635, 473] on div "chevron_left Utilities / Bills Medical chevron_right" at bounding box center [354, 479] width 672 height 47
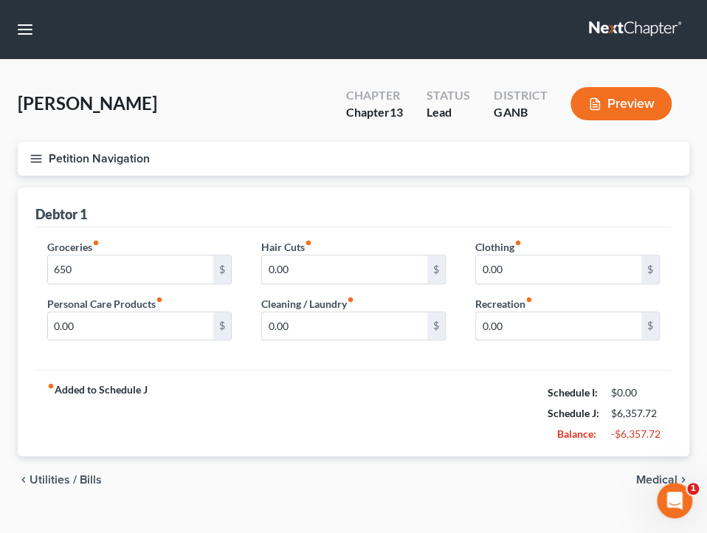
click at [641, 476] on span "Medical" at bounding box center [656, 480] width 41 height 12
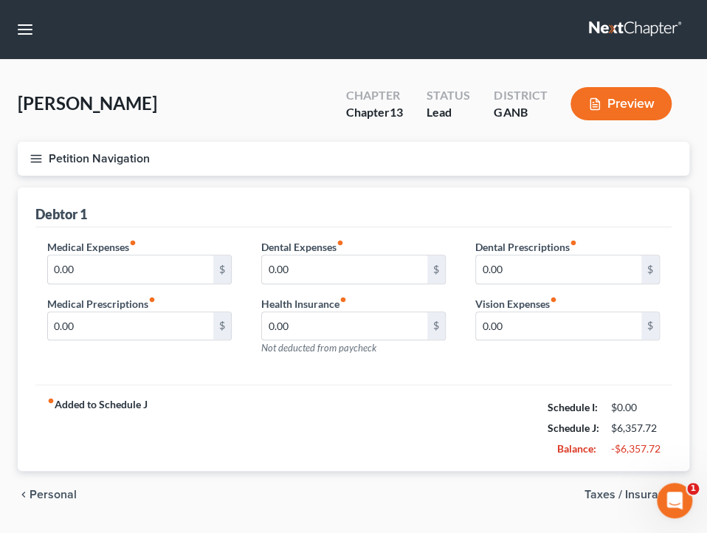
click at [601, 499] on span "Taxes / Insurance" at bounding box center [631, 495] width 93 height 12
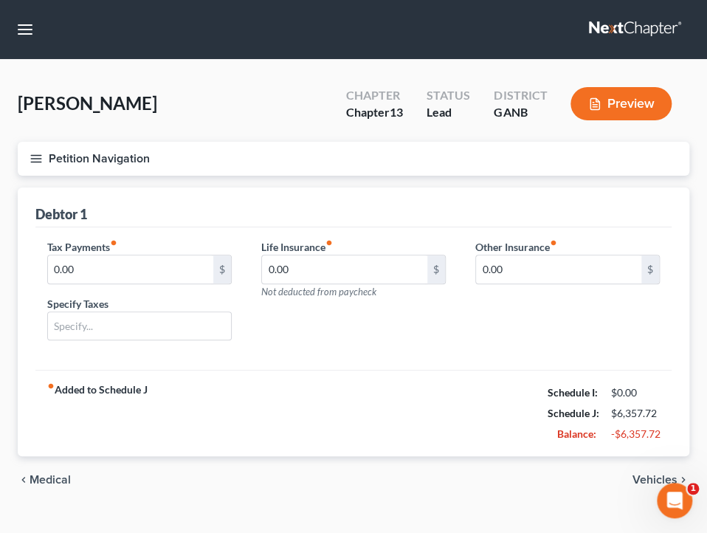
click at [636, 480] on span "Vehicles" at bounding box center [655, 480] width 45 height 12
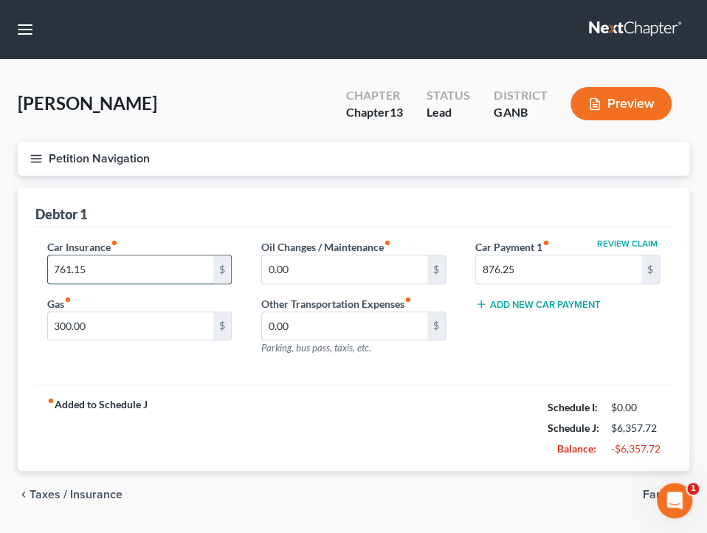
click at [168, 263] on input "761.15" at bounding box center [130, 269] width 165 height 28
type input "758.22"
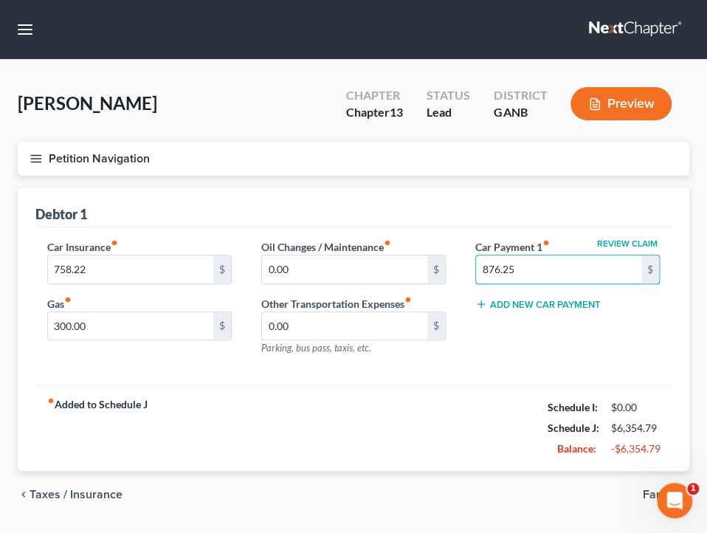
click at [647, 492] on span "Family" at bounding box center [660, 495] width 35 height 12
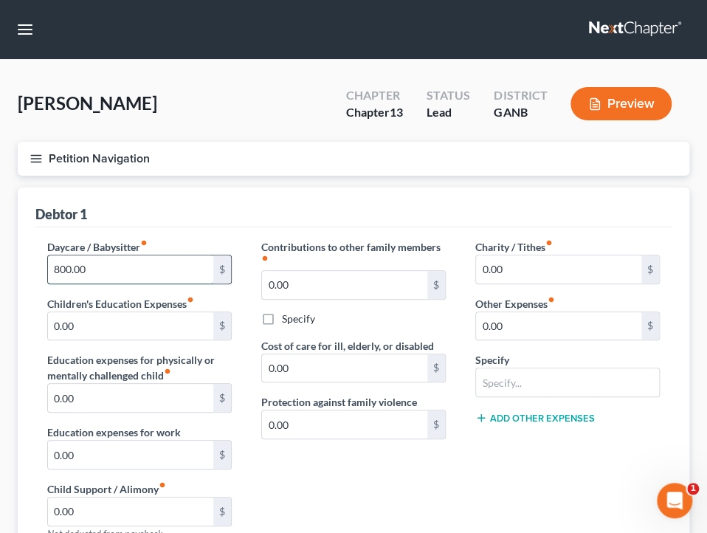
click at [163, 269] on input "800.00" at bounding box center [130, 269] width 165 height 28
type input "900"
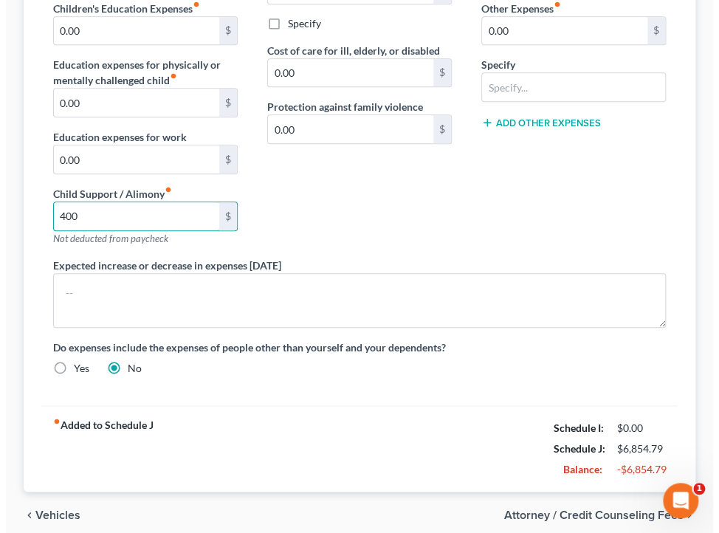
scroll to position [298, 0]
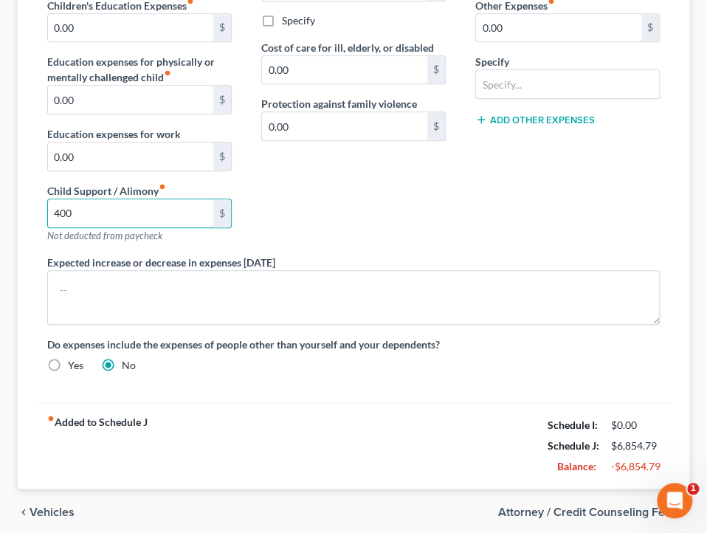
type input "400"
click at [552, 509] on span "Attorney / Credit Counseling Fees" at bounding box center [587, 512] width 179 height 12
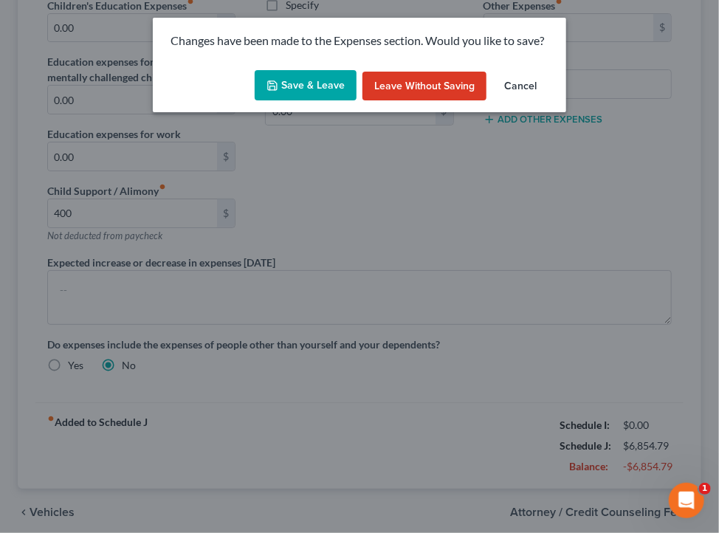
click at [331, 87] on button "Save & Leave" at bounding box center [306, 85] width 102 height 31
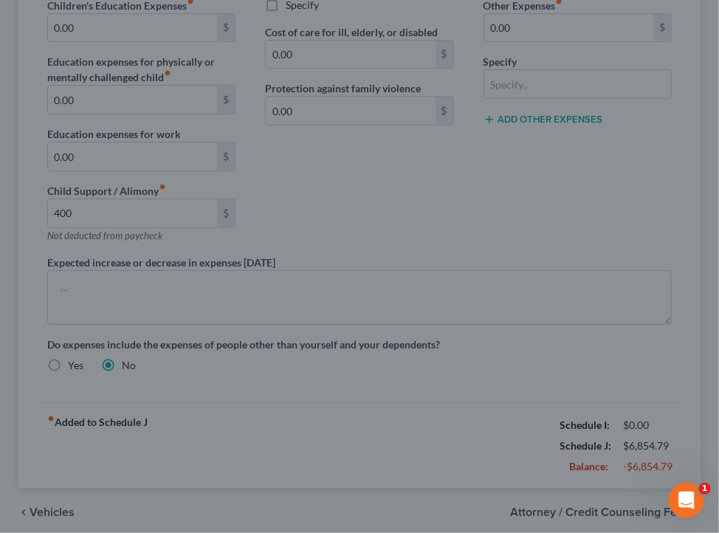
type input "900.00"
type input "400.00"
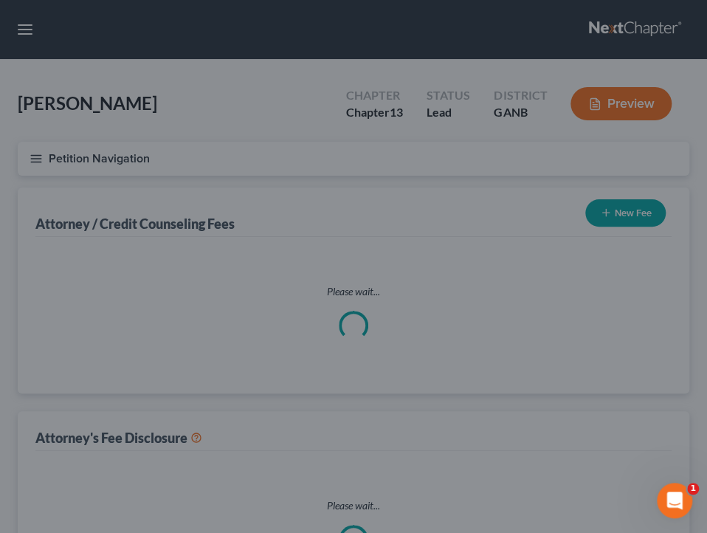
select select "0"
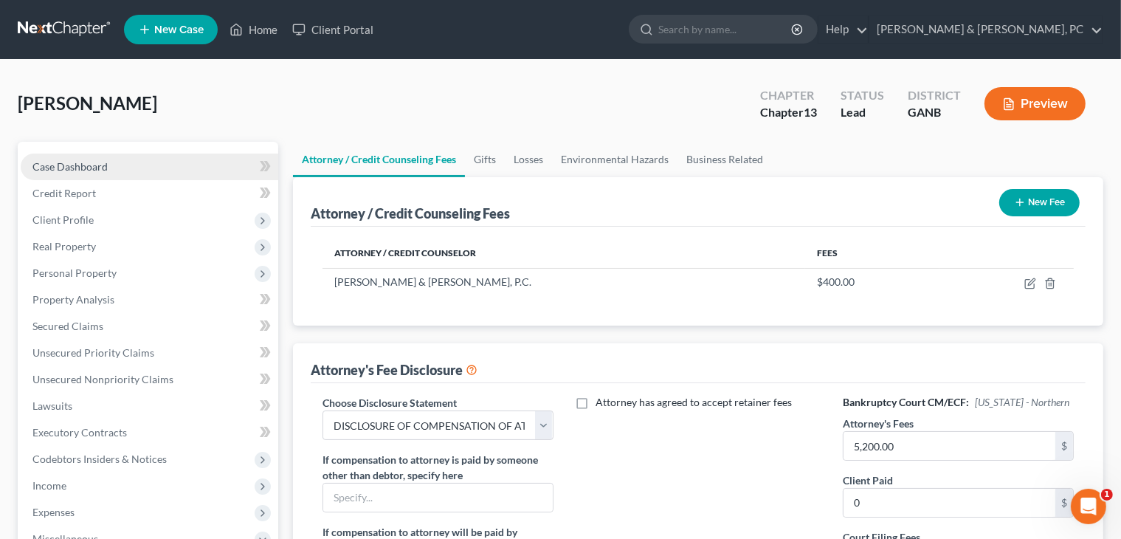
click at [87, 162] on span "Case Dashboard" at bounding box center [69, 166] width 75 height 13
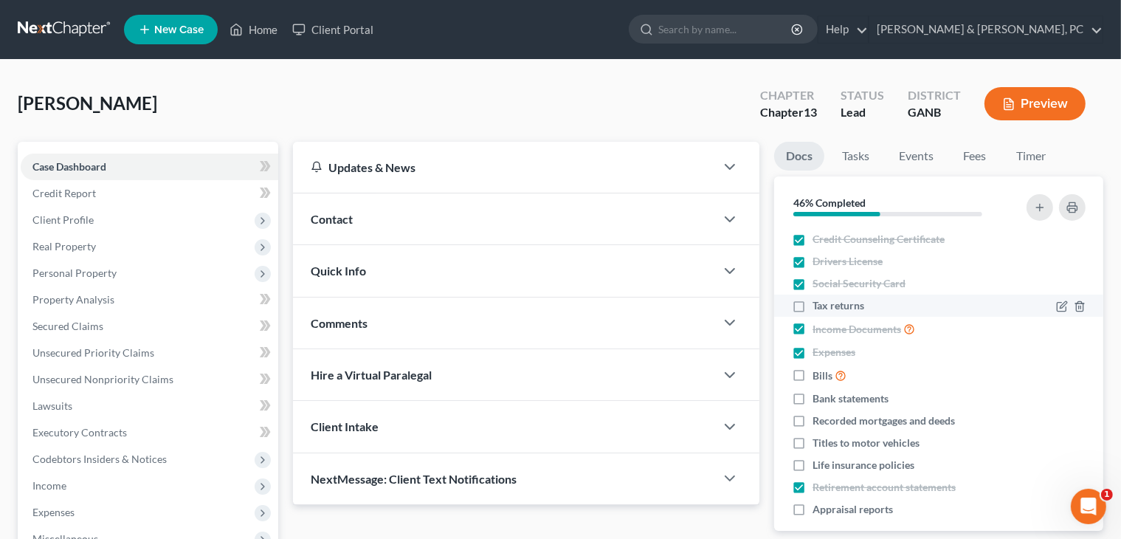
click at [813, 305] on label "Tax returns" at bounding box center [839, 305] width 52 height 15
click at [819, 305] on input "Tax returns" at bounding box center [824, 303] width 10 height 10
checkbox input "true"
click at [813, 331] on label "Income Documents" at bounding box center [864, 328] width 103 height 17
click at [819, 330] on input "Income Documents" at bounding box center [824, 325] width 10 height 10
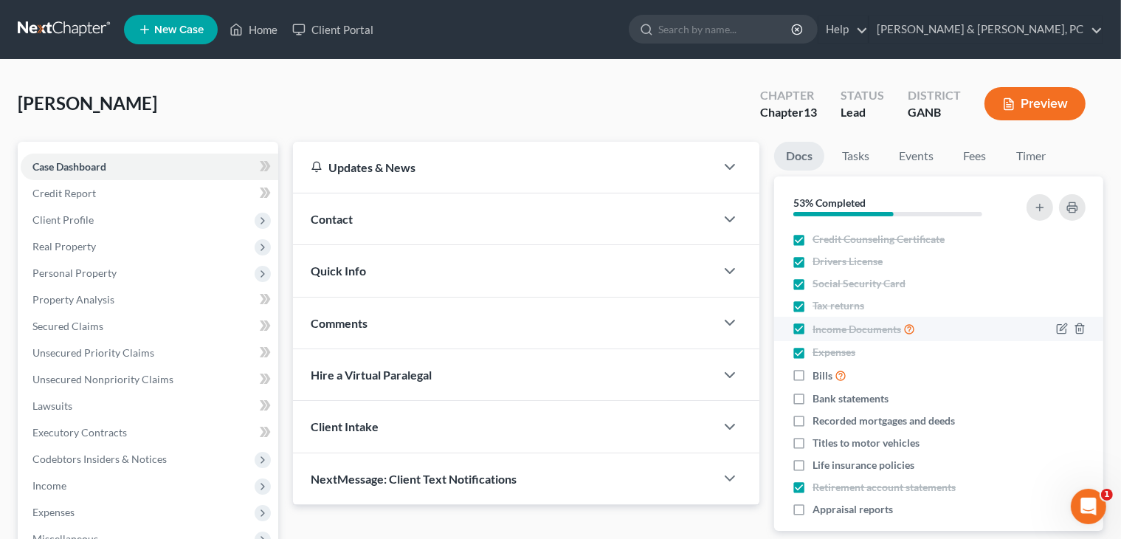
checkbox input "false"
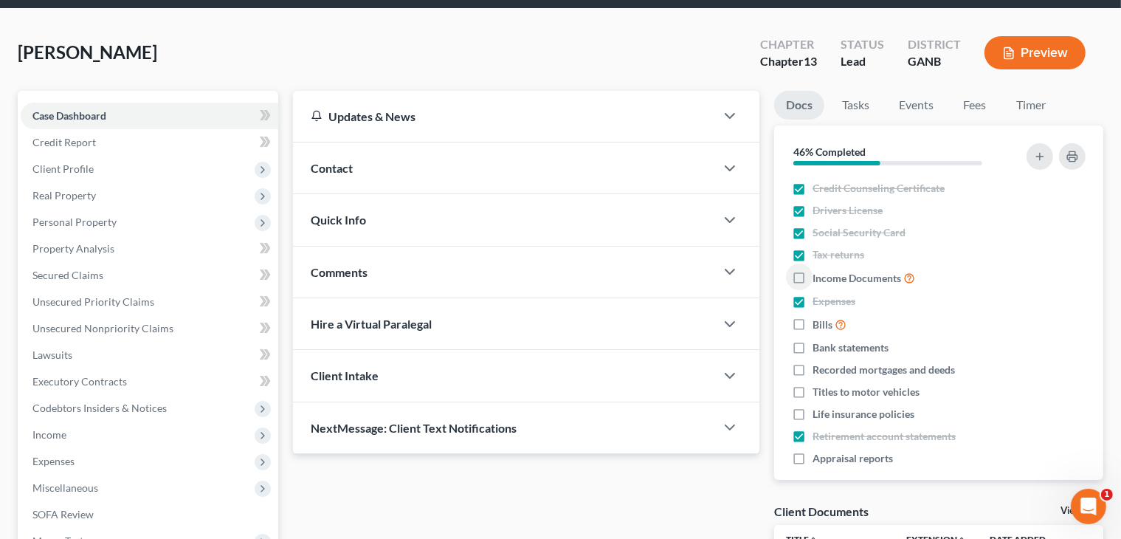
scroll to position [30, 0]
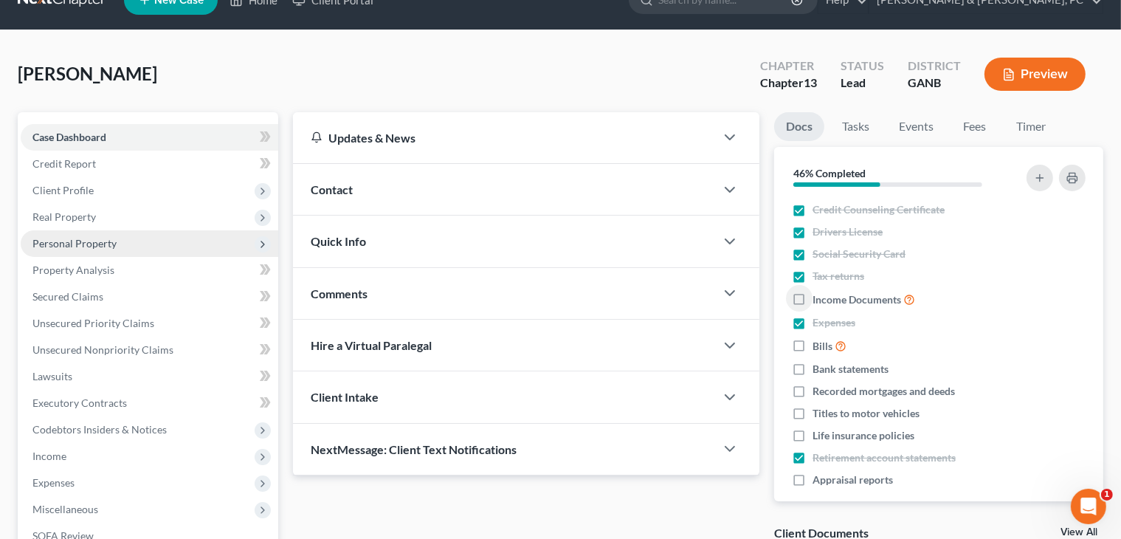
click at [75, 239] on span "Personal Property" at bounding box center [74, 243] width 84 height 13
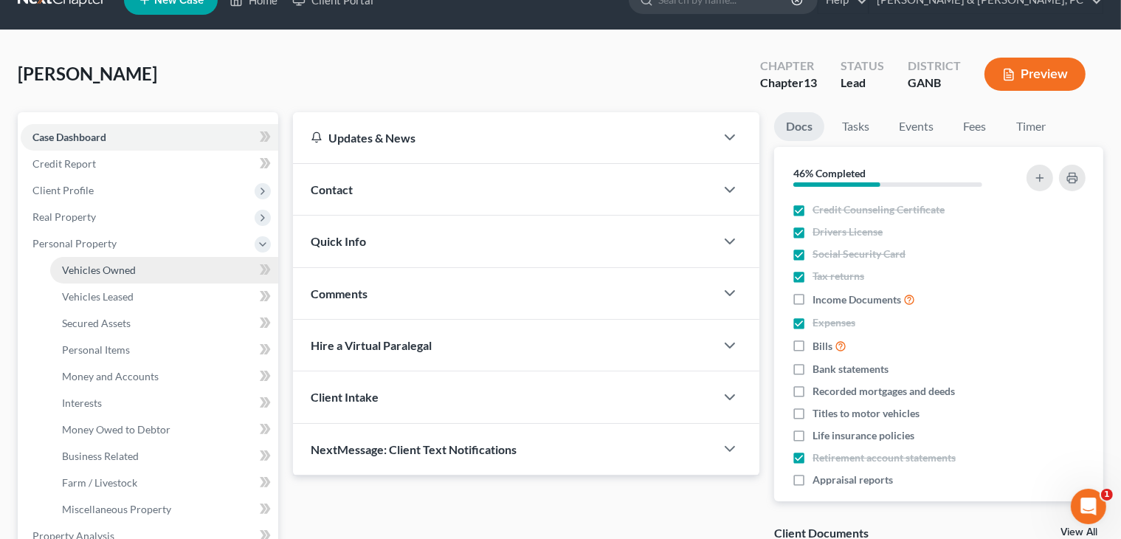
click at [156, 260] on link "Vehicles Owned" at bounding box center [164, 270] width 228 height 27
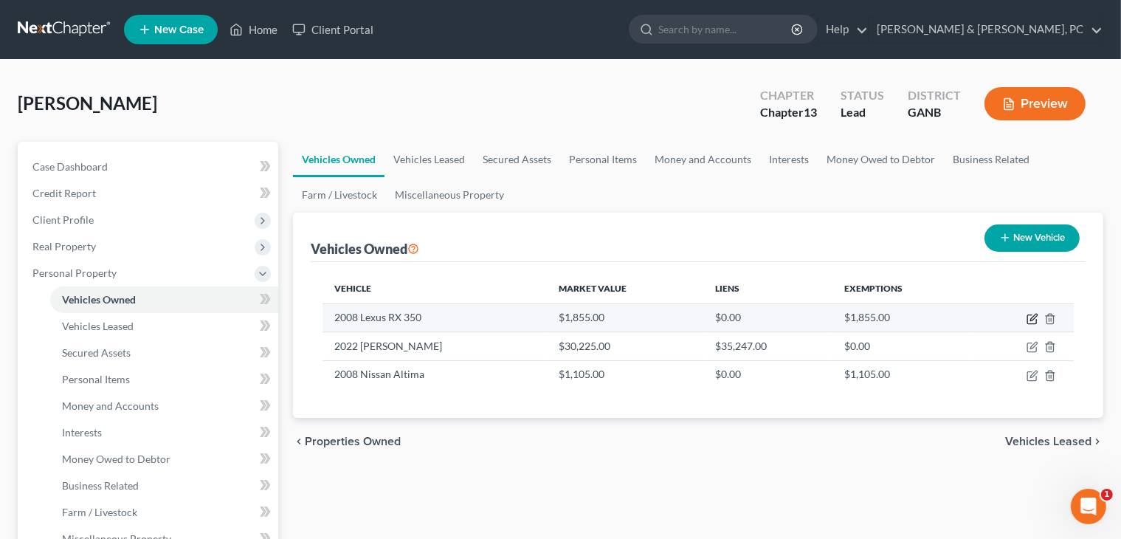
click at [1035, 323] on icon "button" at bounding box center [1032, 319] width 9 height 9
select select "0"
select select "18"
select select "2"
select select "0"
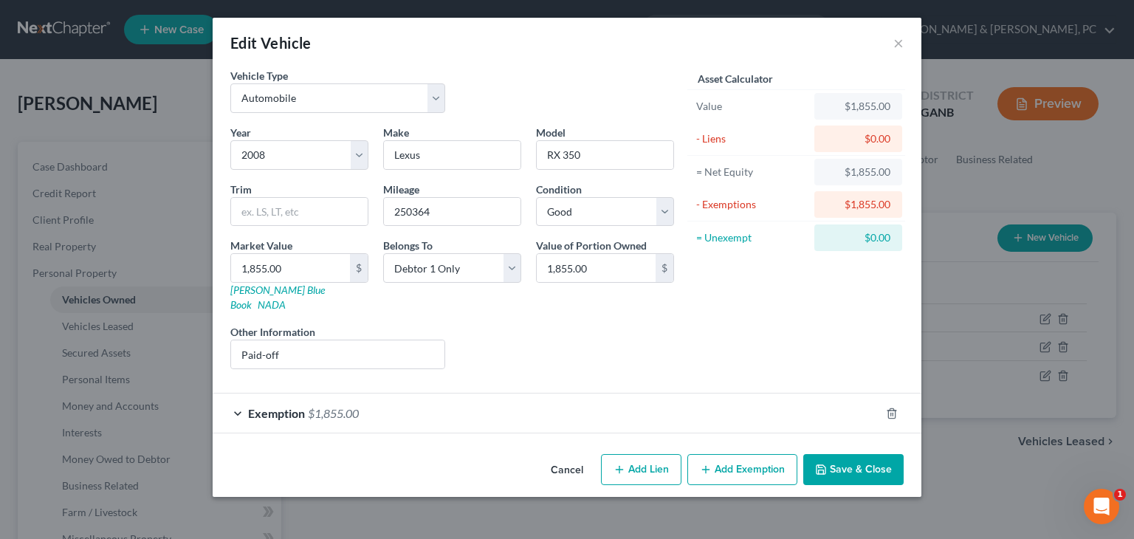
click at [579, 455] on button "Cancel" at bounding box center [567, 470] width 56 height 30
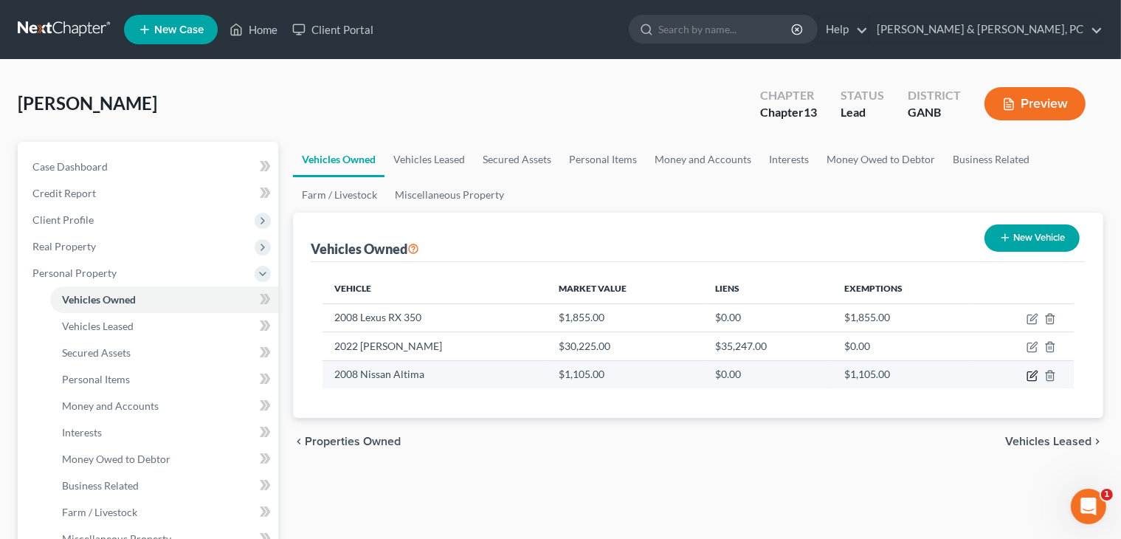
click at [1031, 377] on icon "button" at bounding box center [1033, 376] width 12 height 12
select select "0"
select select "18"
select select "2"
select select "0"
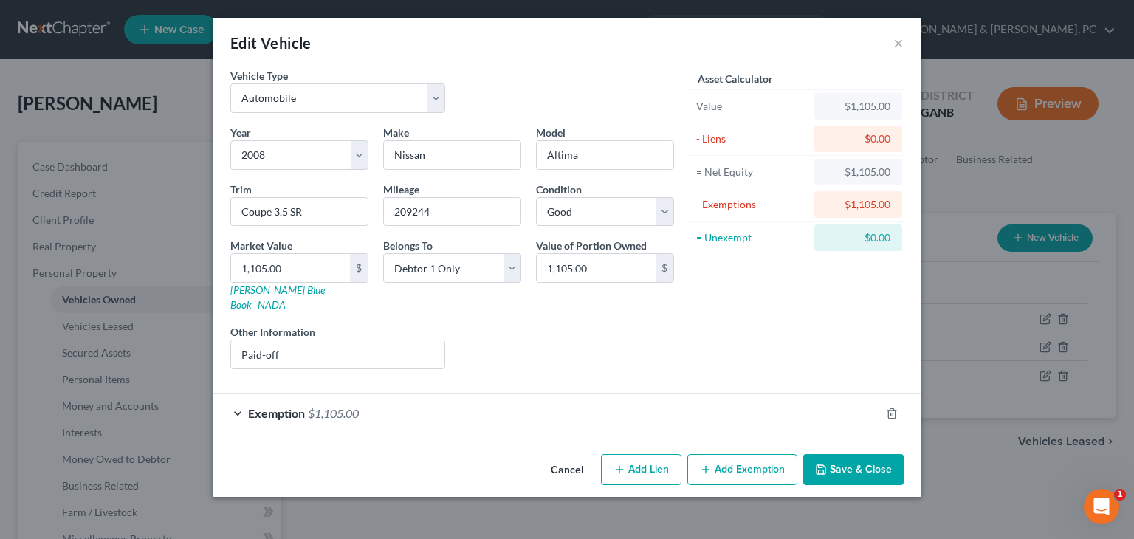
click at [565, 455] on button "Cancel" at bounding box center [567, 470] width 56 height 30
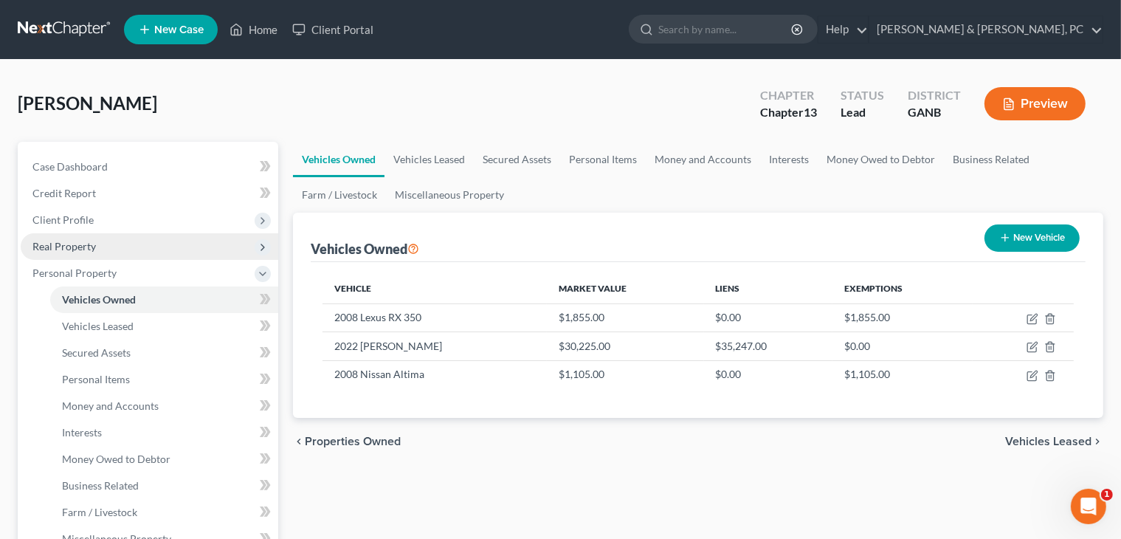
click at [63, 243] on span "Real Property" at bounding box center [63, 246] width 63 height 13
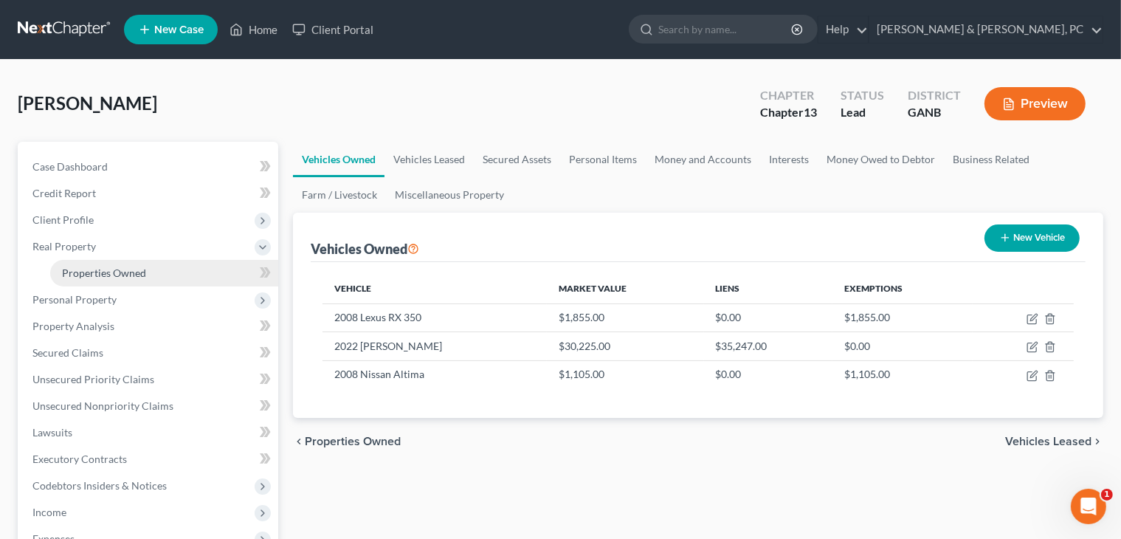
click at [165, 275] on link "Properties Owned" at bounding box center [164, 273] width 228 height 27
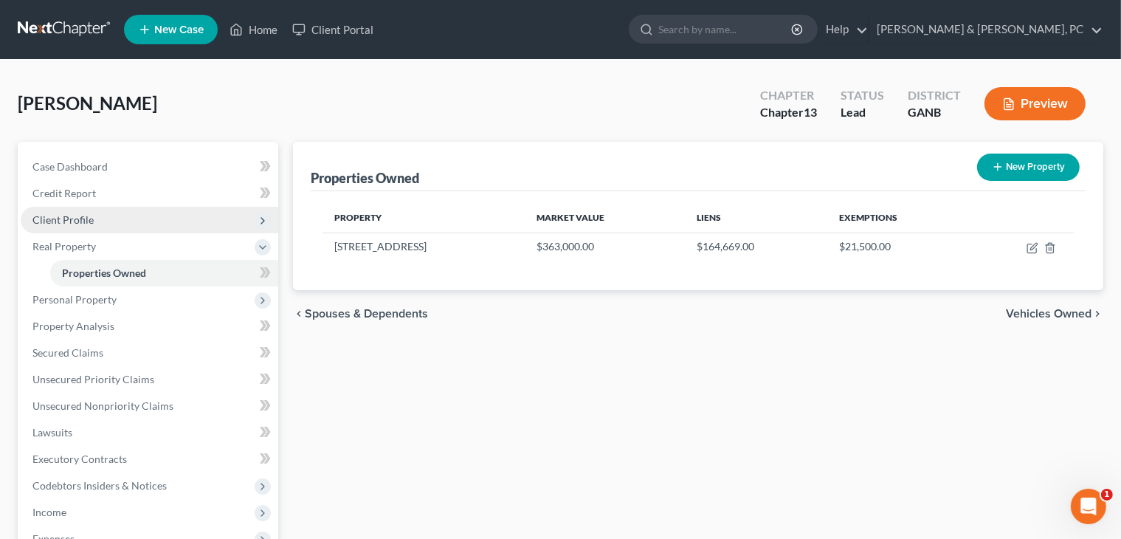
click at [74, 214] on span "Client Profile" at bounding box center [62, 219] width 61 height 13
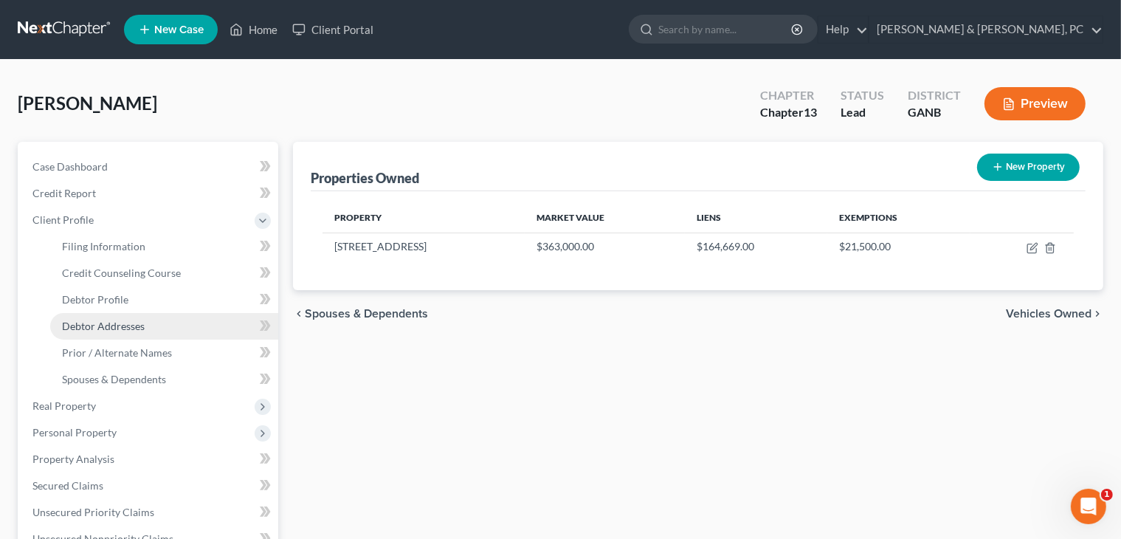
click at [128, 327] on span "Debtor Addresses" at bounding box center [103, 326] width 83 height 13
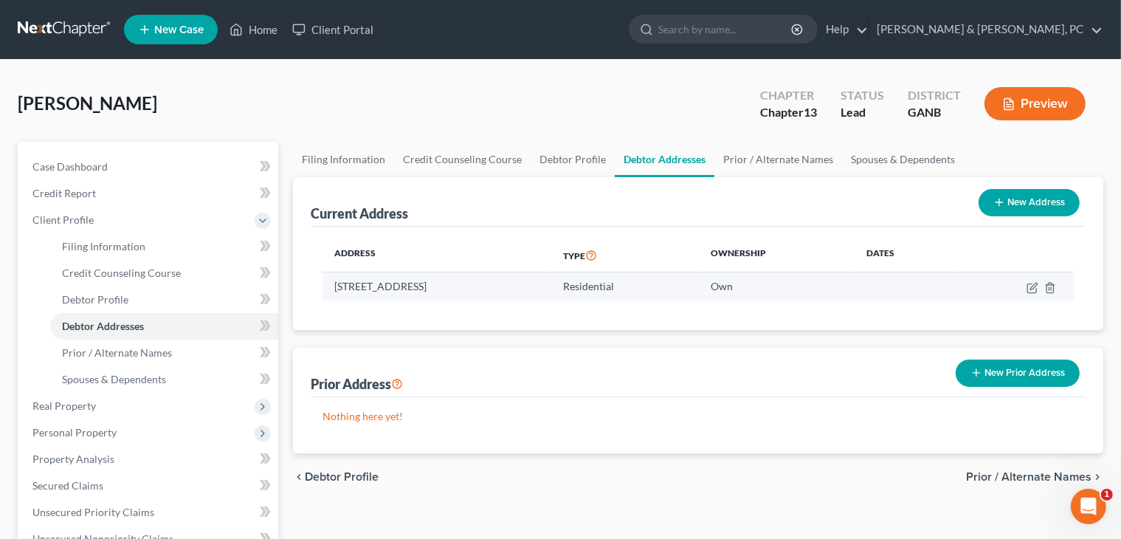
drag, startPoint x: 570, startPoint y: 283, endPoint x: 333, endPoint y: 298, distance: 237.5
click at [333, 298] on td "740 Creek Trail NW, Kennesaw, GA 30144-2132" at bounding box center [437, 286] width 229 height 28
copy td "740 Creek Trail NW, Kennesaw, GA 30144-2132"
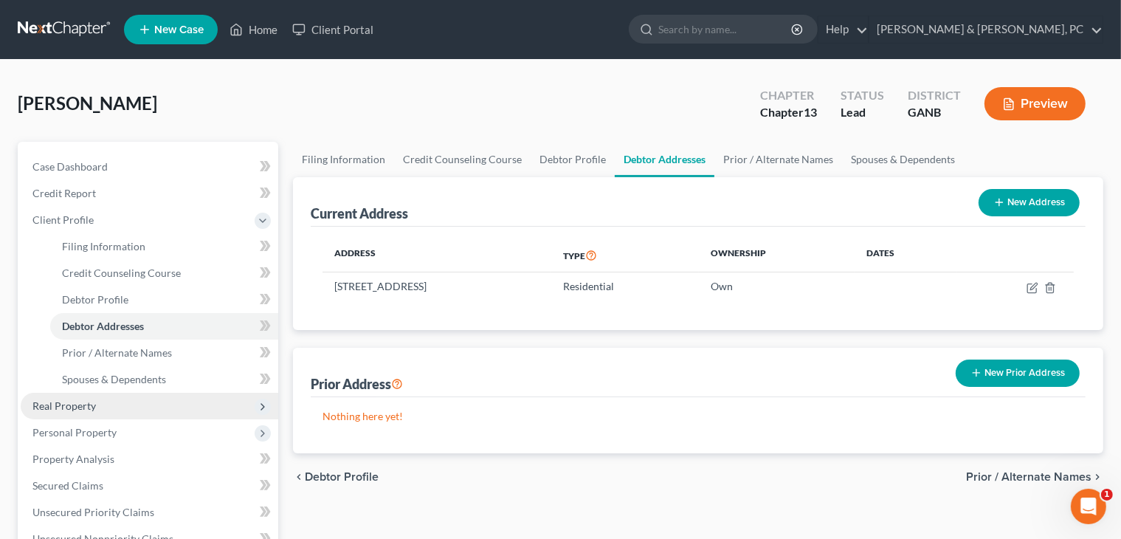
click at [103, 407] on span "Real Property" at bounding box center [150, 406] width 258 height 27
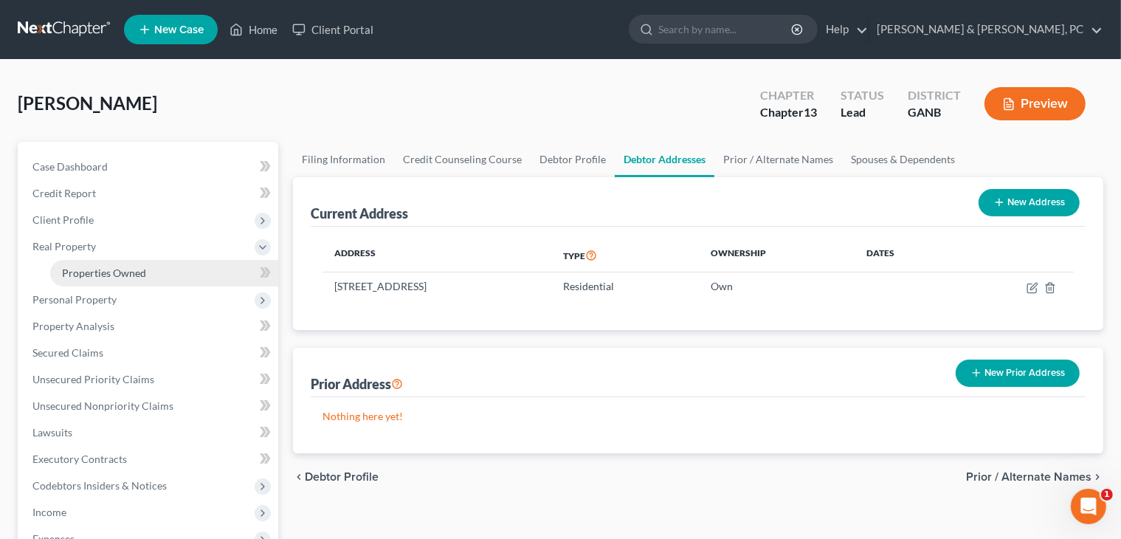
click at [120, 275] on span "Properties Owned" at bounding box center [104, 272] width 84 height 13
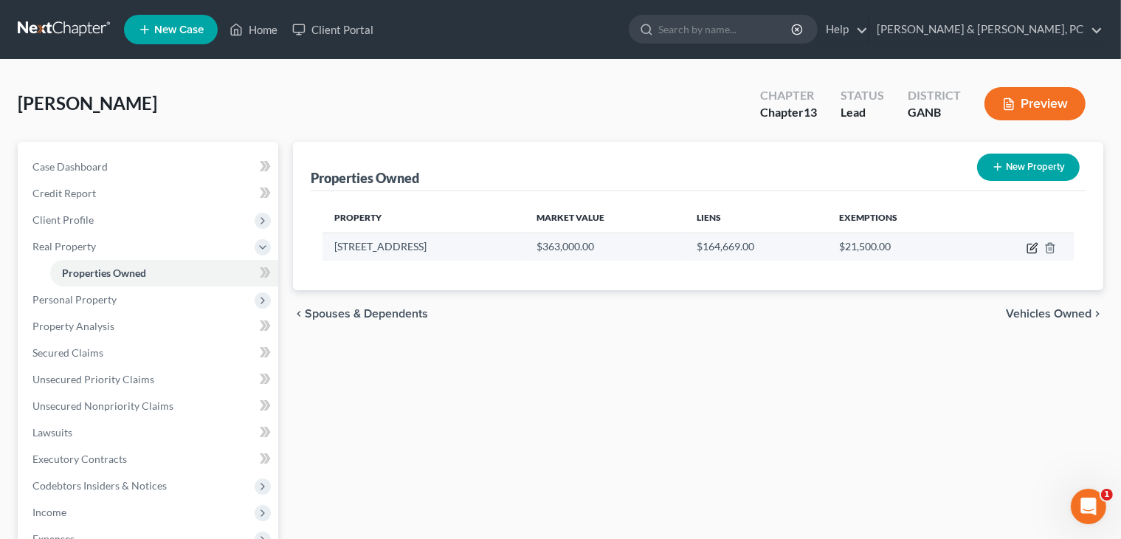
click at [1035, 249] on icon "button" at bounding box center [1033, 248] width 12 height 12
select select "10"
select select "3"
select select "0"
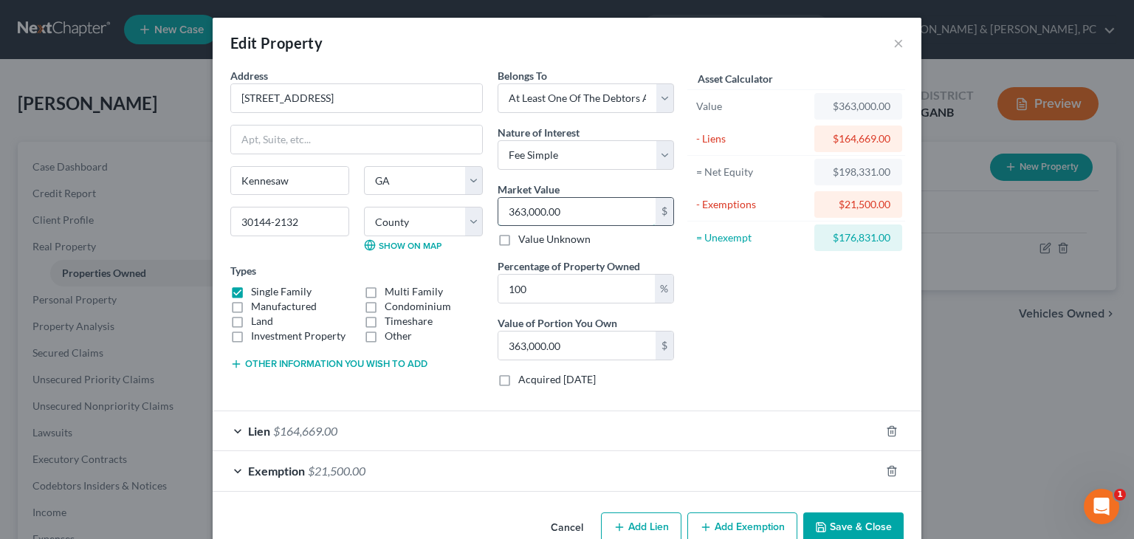
click at [596, 210] on input "363,000.00" at bounding box center [576, 212] width 157 height 28
type input "3"
type input "3.00"
type input "36"
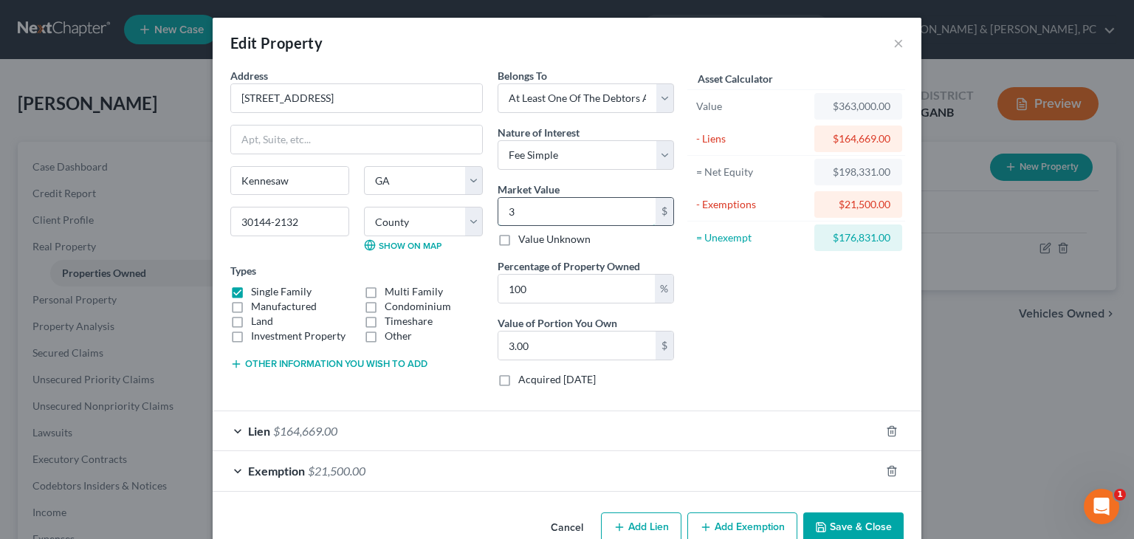
type input "36.00"
type input "369"
type input "369.00"
type input "3690"
type input "3,690.00"
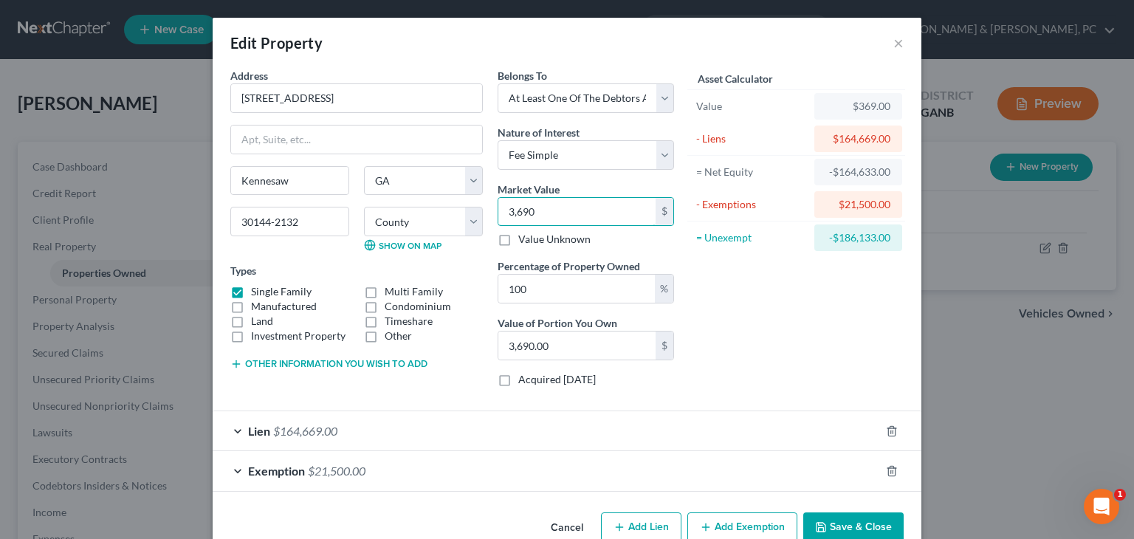
type input "3,6900"
type input "36,900.00"
type input "36,9000"
type input "369,000.00"
type input "369,000"
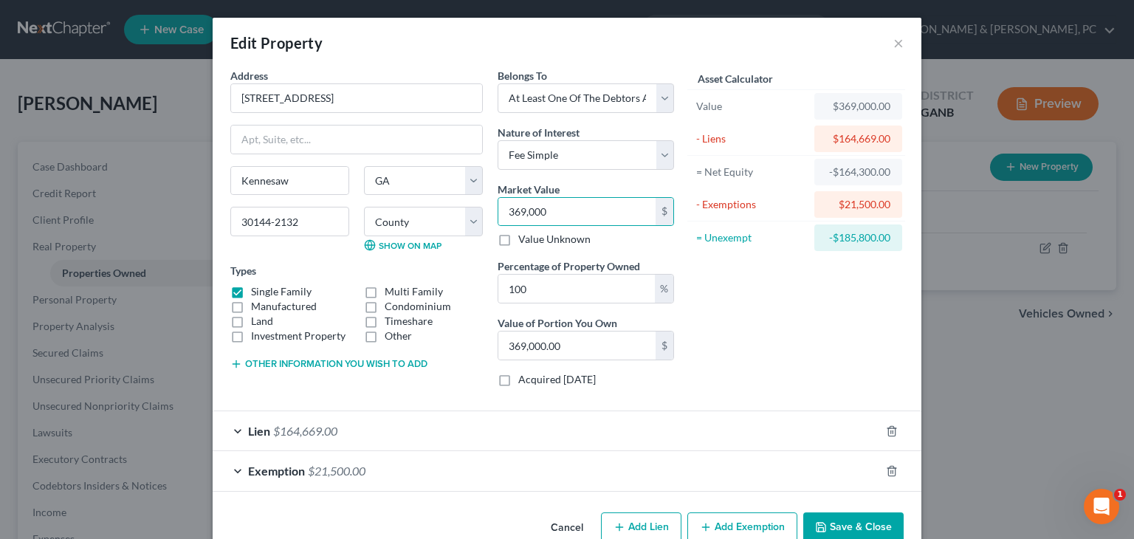
click at [903, 283] on div "Asset Calculator Value $369,000.00 - Liens $164,669.00 = Net Equity -$164,300.0…" at bounding box center [796, 233] width 230 height 331
click at [803, 520] on button "Save & Close" at bounding box center [853, 527] width 100 height 31
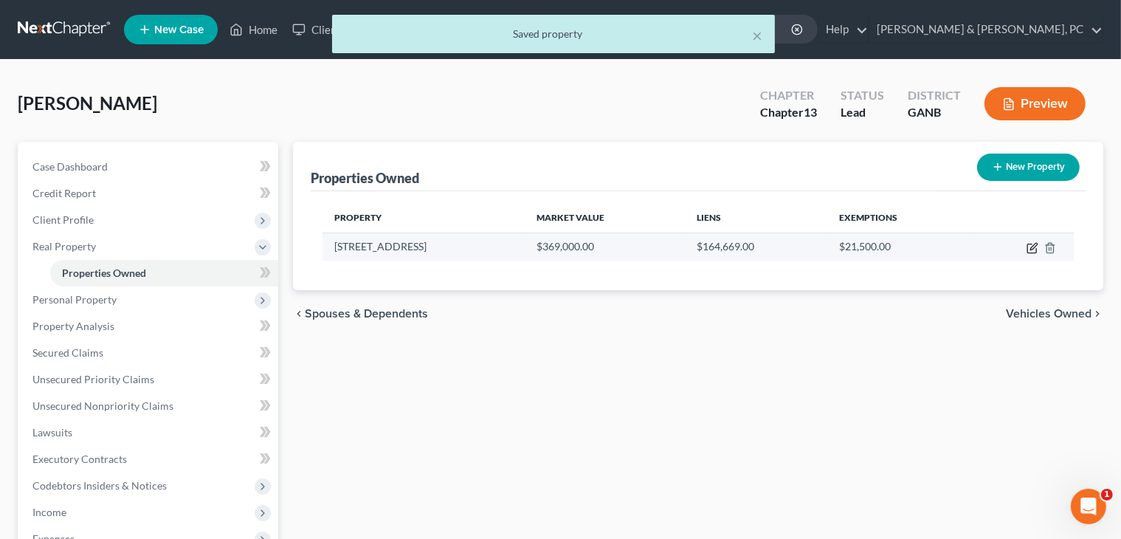
click at [1034, 244] on icon "button" at bounding box center [1033, 246] width 7 height 7
select select "10"
select select "32"
select select "3"
select select "0"
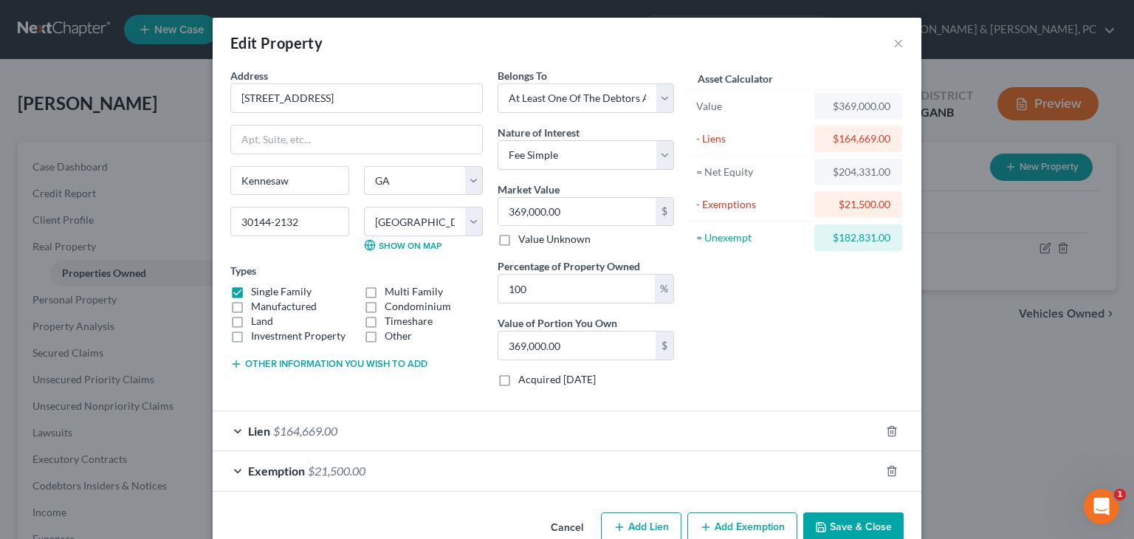
click at [844, 523] on button "Save & Close" at bounding box center [853, 527] width 100 height 31
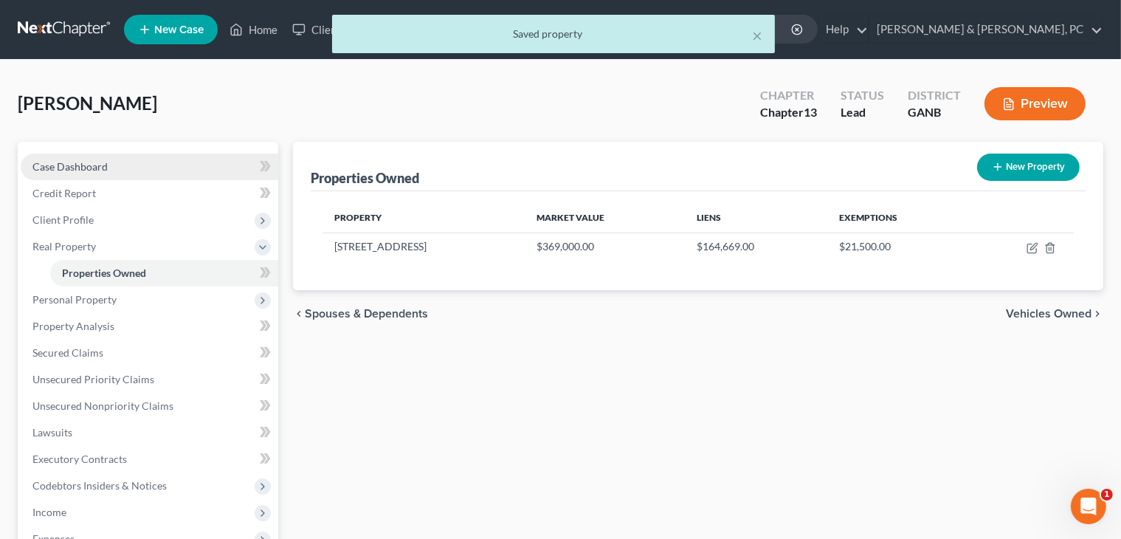
click at [107, 161] on link "Case Dashboard" at bounding box center [150, 167] width 258 height 27
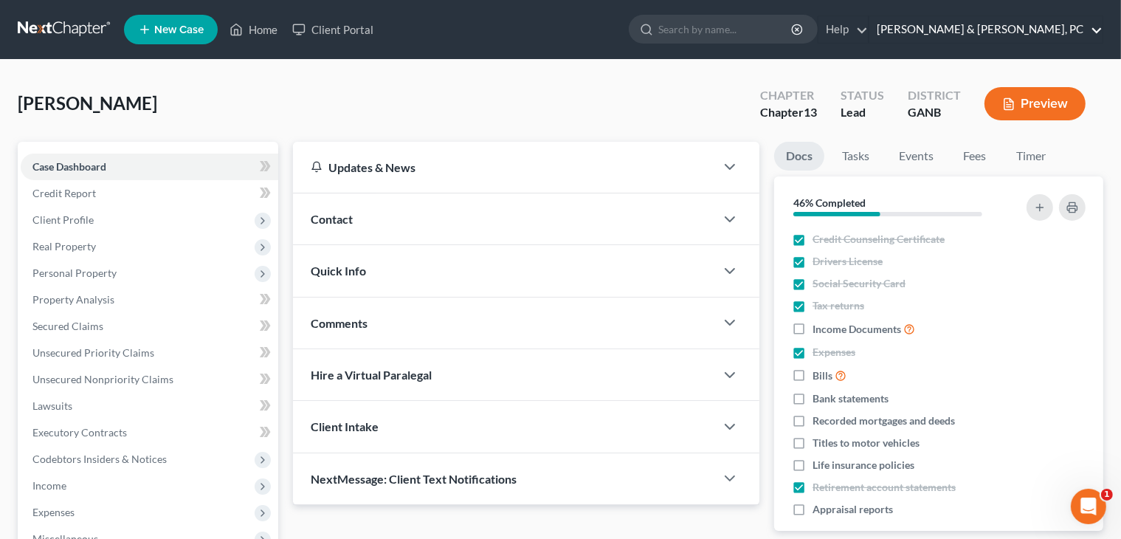
click at [1075, 38] on link "Blevins & Hong, PC" at bounding box center [986, 29] width 233 height 27
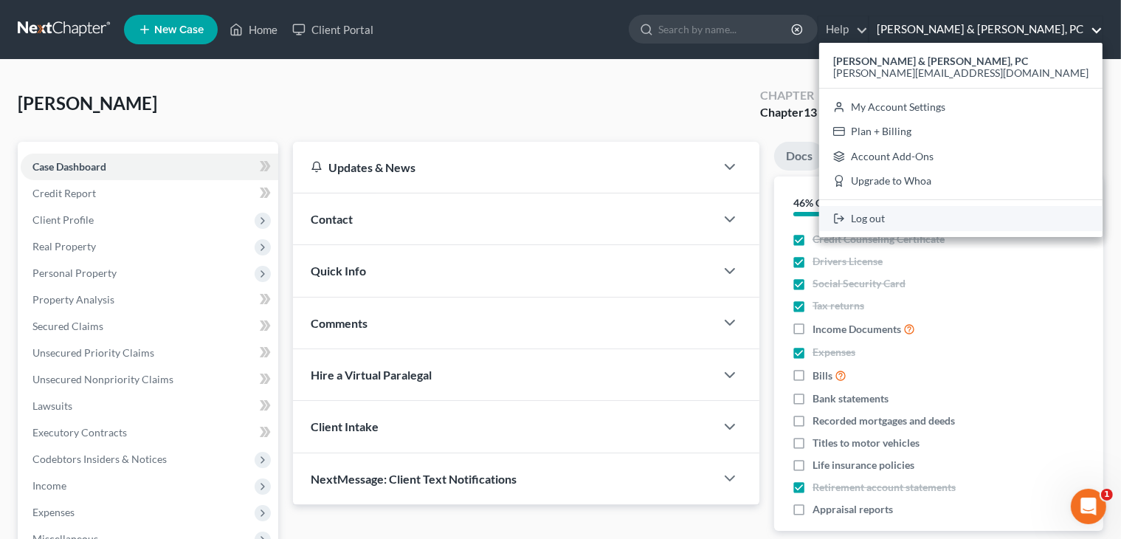
click at [989, 217] on link "Log out" at bounding box center [960, 218] width 283 height 25
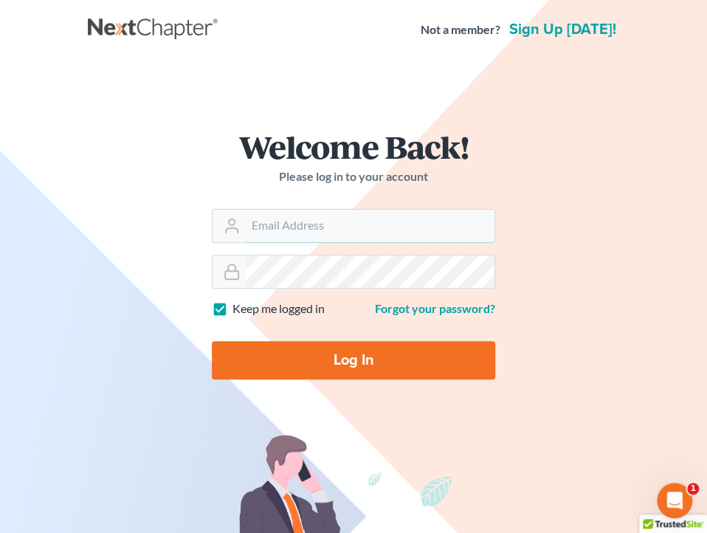
type input "[PERSON_NAME][EMAIL_ADDRESS][DOMAIN_NAME]"
click at [434, 363] on input "Log In" at bounding box center [353, 360] width 283 height 38
type input "Thinking..."
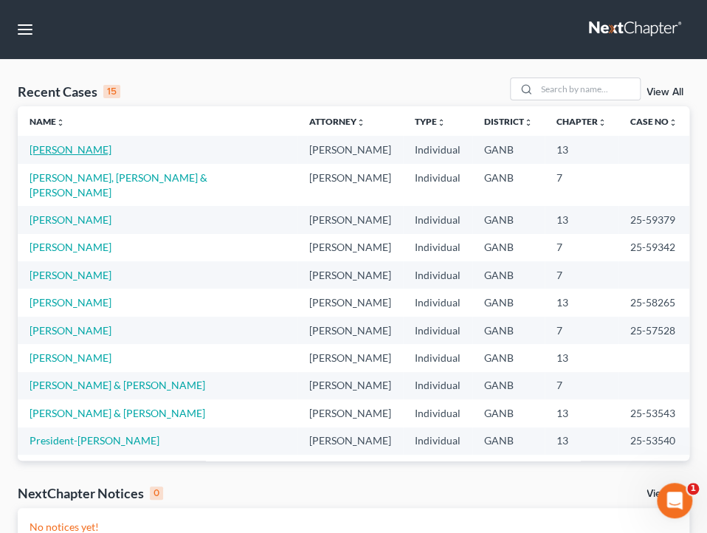
click at [61, 151] on link "[PERSON_NAME]" at bounding box center [71, 149] width 82 height 13
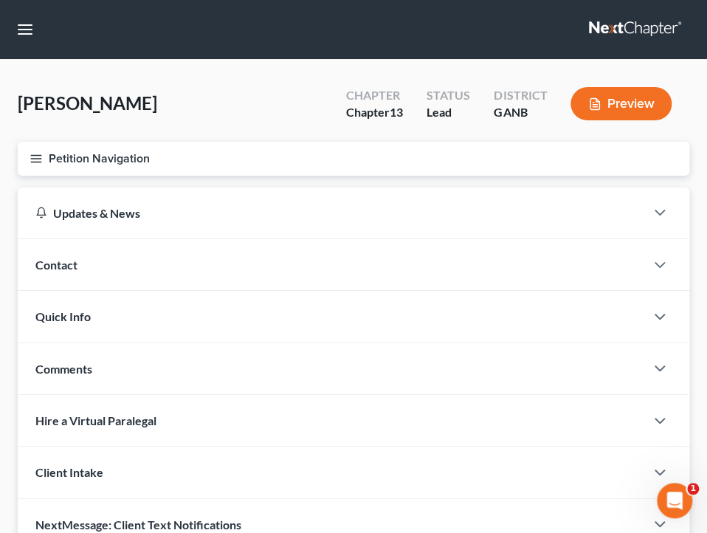
click at [61, 151] on button "Petition Navigation" at bounding box center [354, 159] width 672 height 34
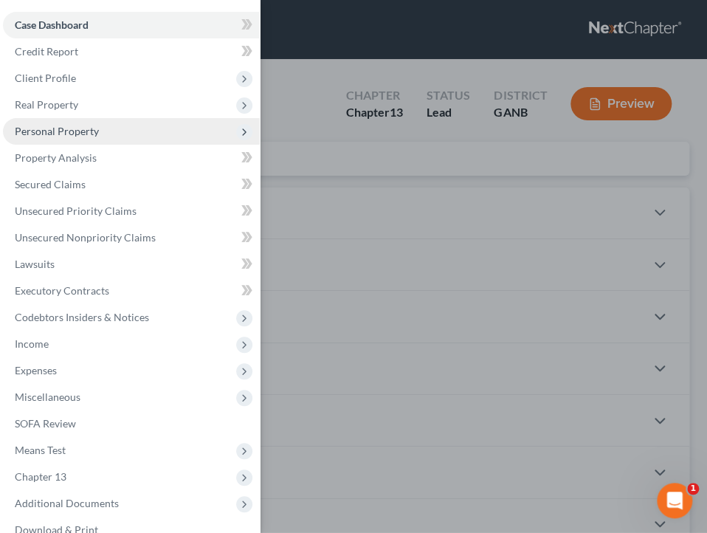
click at [68, 135] on span "Personal Property" at bounding box center [57, 131] width 84 height 13
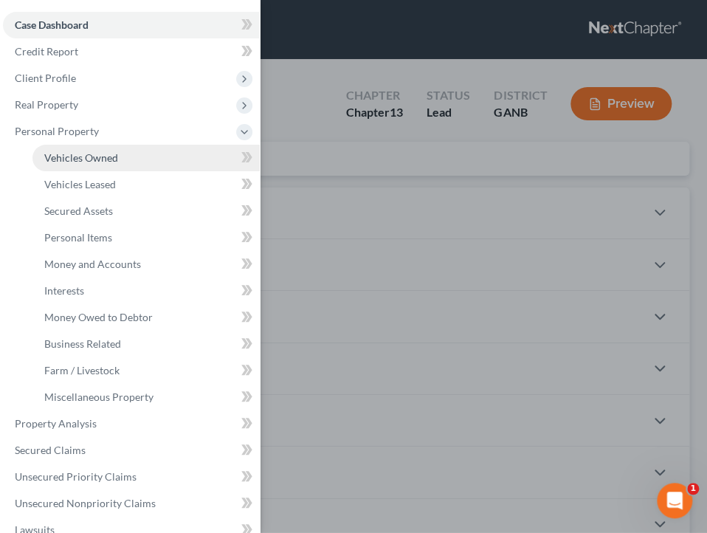
click at [77, 159] on span "Vehicles Owned" at bounding box center [81, 157] width 74 height 13
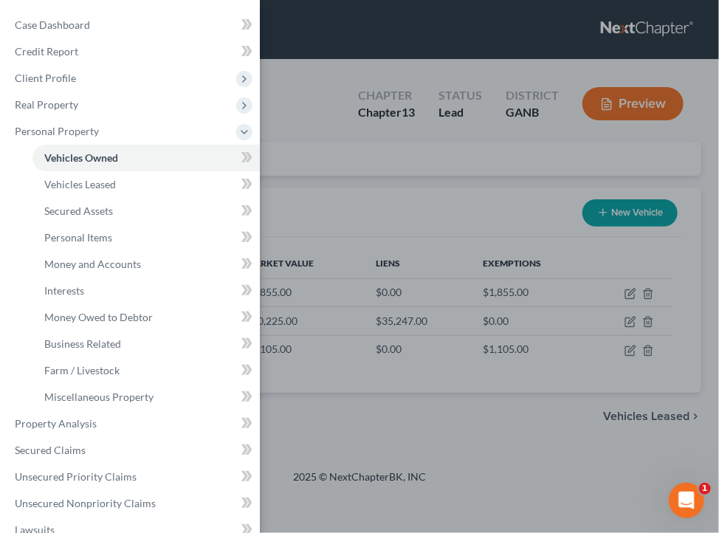
click at [404, 111] on div "Case Dashboard Payments Invoices Payments Payments Credit Report Client Profile" at bounding box center [359, 266] width 719 height 533
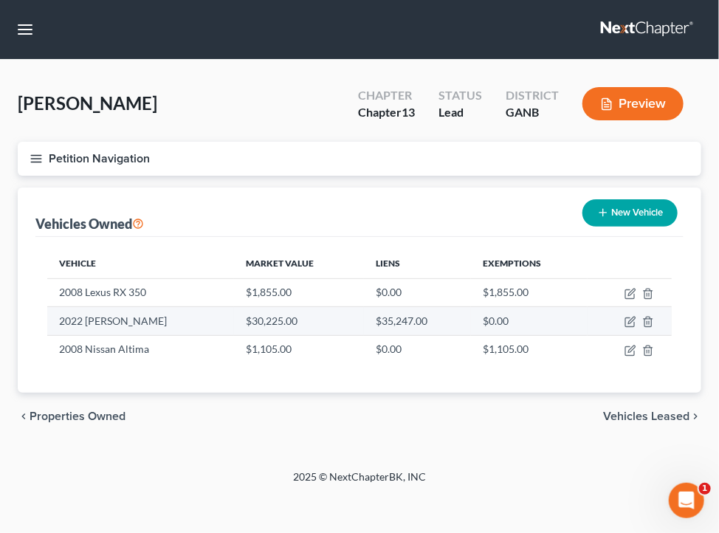
click at [632, 329] on td at bounding box center [630, 321] width 84 height 28
click at [632, 319] on icon "button" at bounding box center [630, 322] width 12 height 12
select select "0"
select select "4"
select select "2"
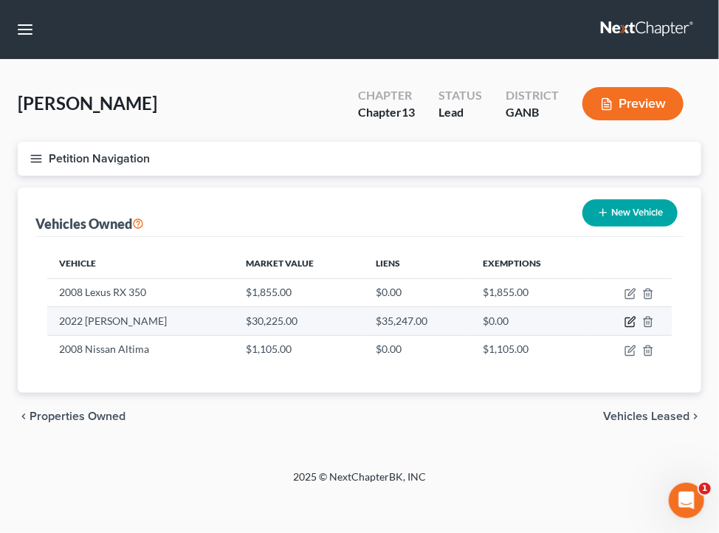
select select "0"
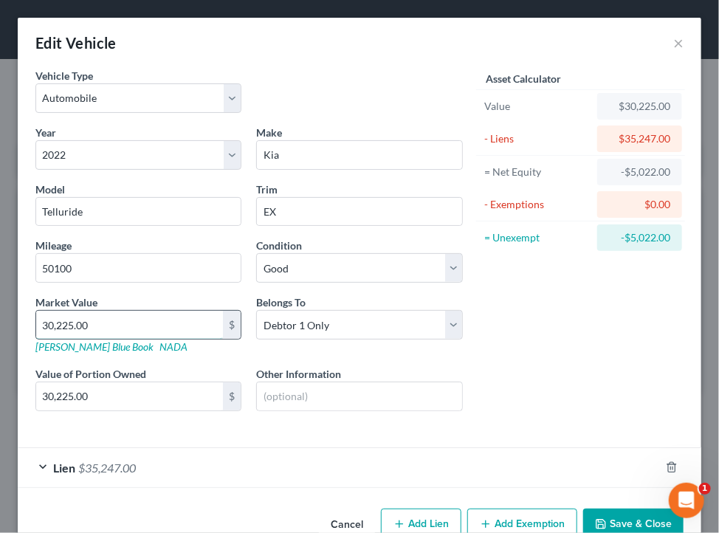
click at [94, 325] on input "30,225.00" at bounding box center [129, 325] width 187 height 28
type input "3"
type input "3.00"
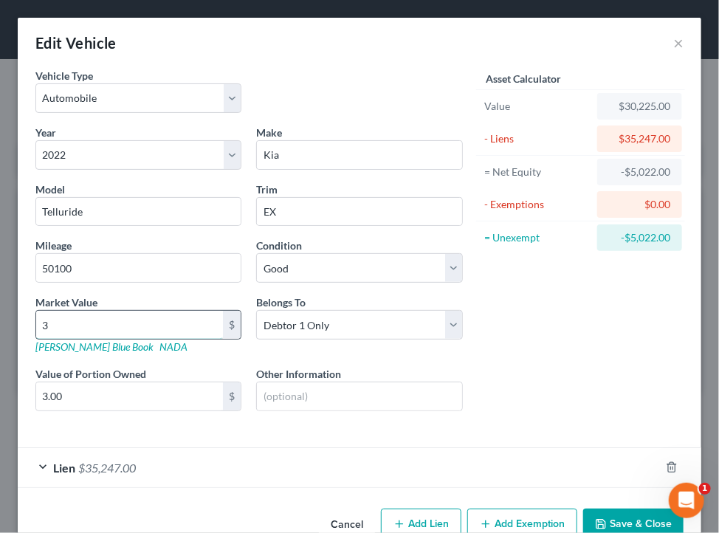
type input "31"
type input "31.00"
type input "315"
type input "315.00"
type input "3154"
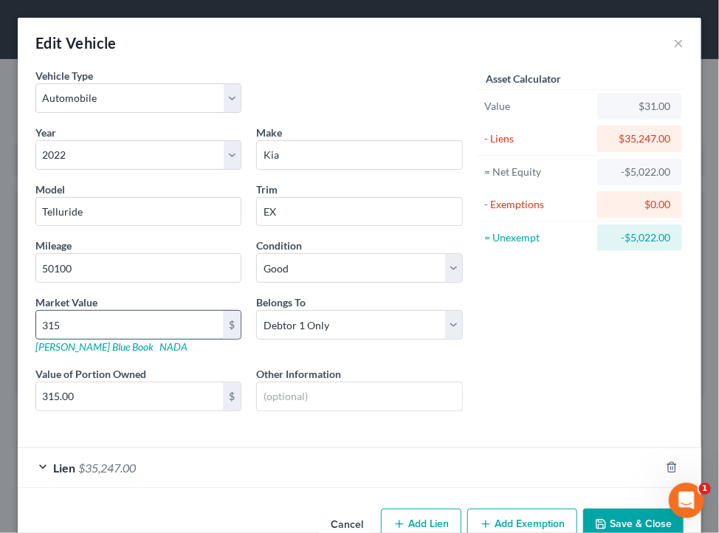
type input "3,154.00"
type input "3,1548"
type input "31,548.00"
type input "31,548"
click at [114, 264] on input "50100" at bounding box center [138, 268] width 204 height 28
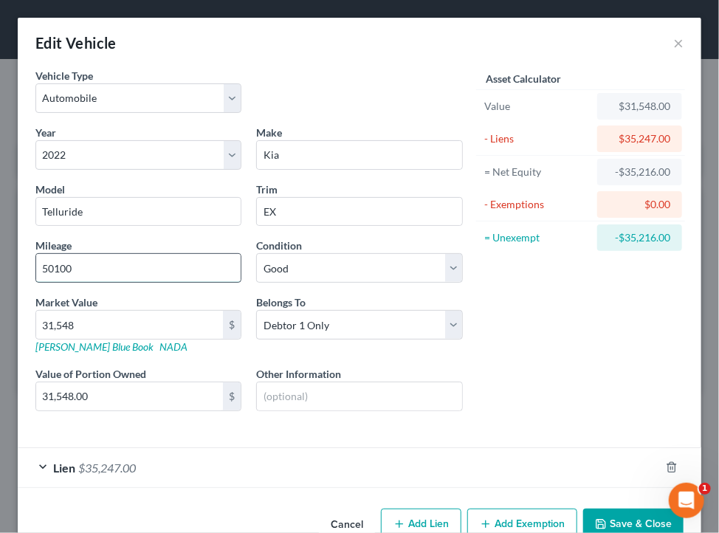
click at [114, 264] on input "50100" at bounding box center [138, 268] width 204 height 28
type input "75000"
click at [520, 336] on div "Asset Calculator Value $31,548.00 - Liens $35,247.00 = Net Equity -$35,216.00 -…" at bounding box center [580, 252] width 221 height 368
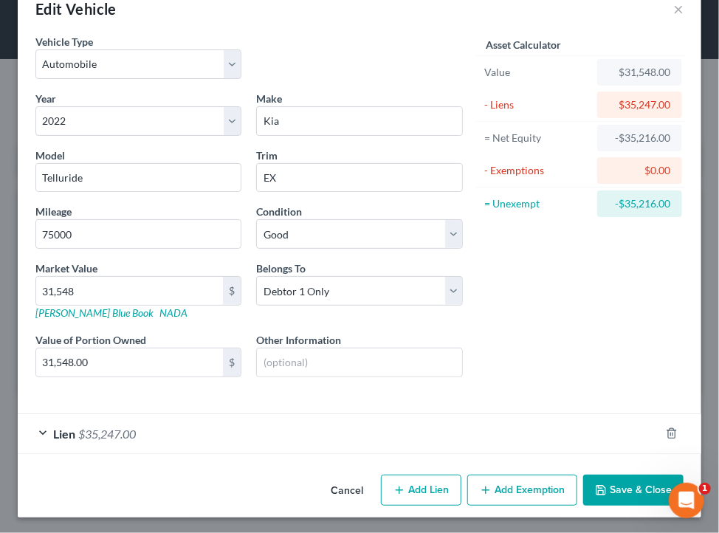
click at [528, 483] on button "Add Exemption" at bounding box center [522, 490] width 110 height 31
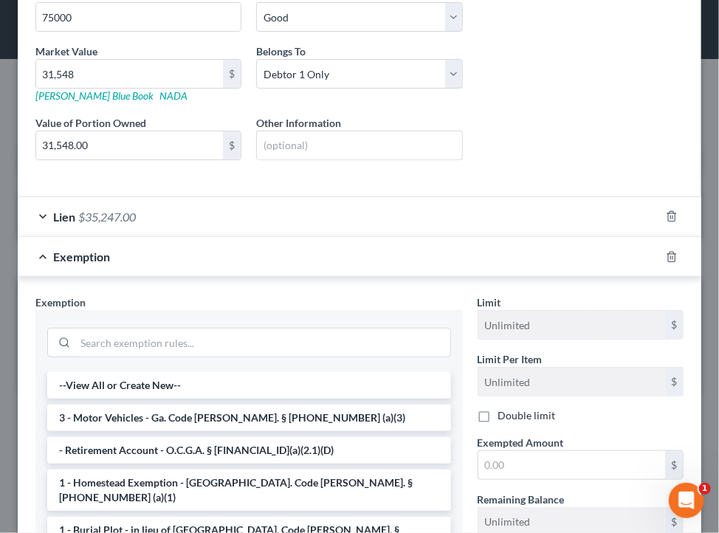
scroll to position [269, 0]
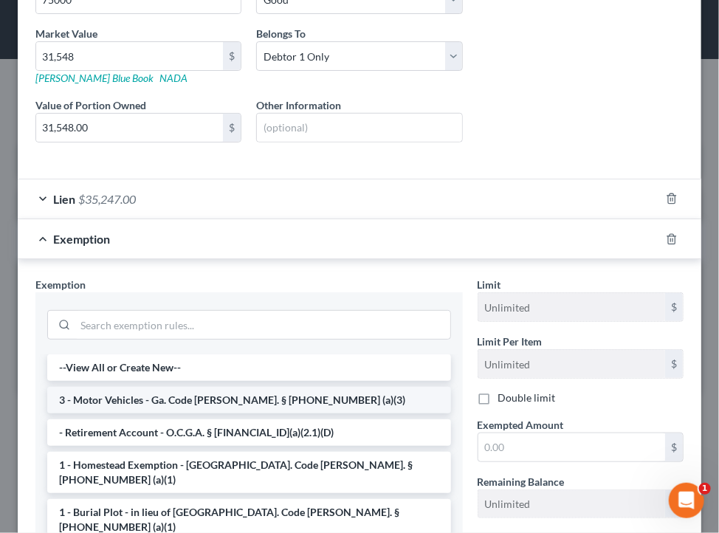
click at [227, 392] on li "3 - Motor Vehicles - Ga. Code Ann. § 44-13-100 (a)(3)" at bounding box center [249, 400] width 404 height 27
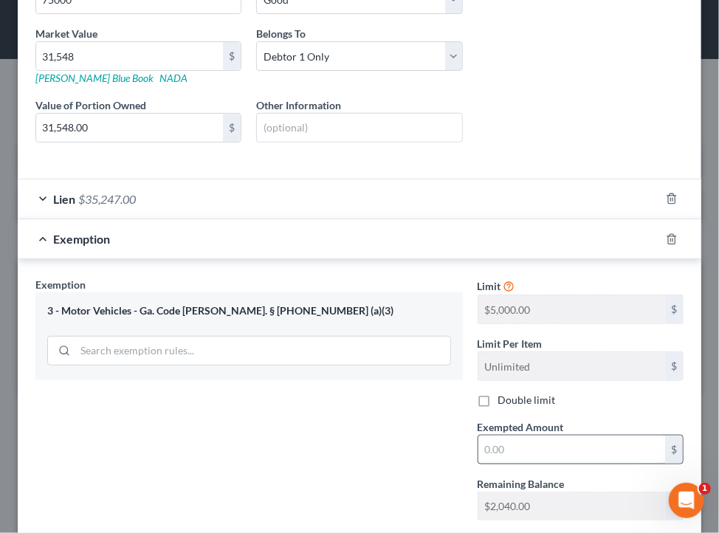
click at [585, 443] on input "text" at bounding box center [571, 450] width 187 height 28
type input "0"
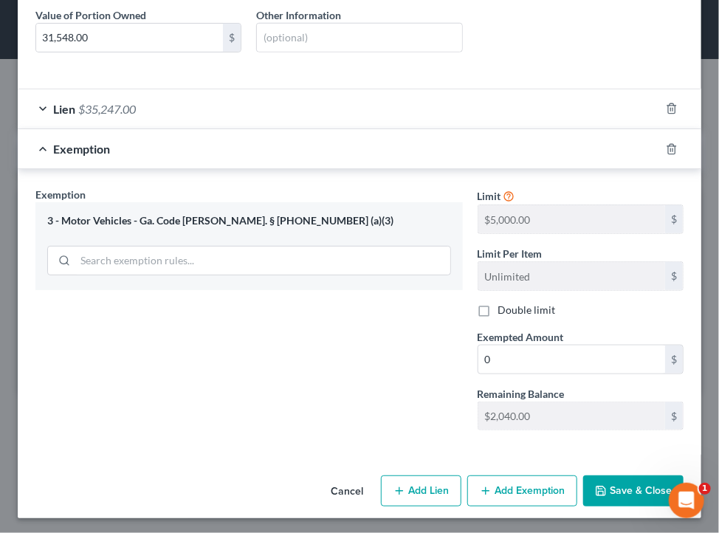
click at [621, 481] on button "Save & Close" at bounding box center [633, 490] width 100 height 31
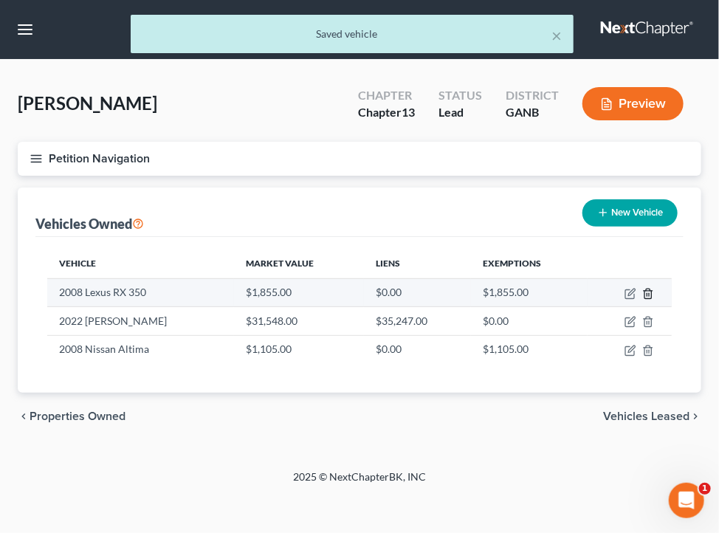
click at [646, 294] on icon "button" at bounding box center [648, 294] width 12 height 12
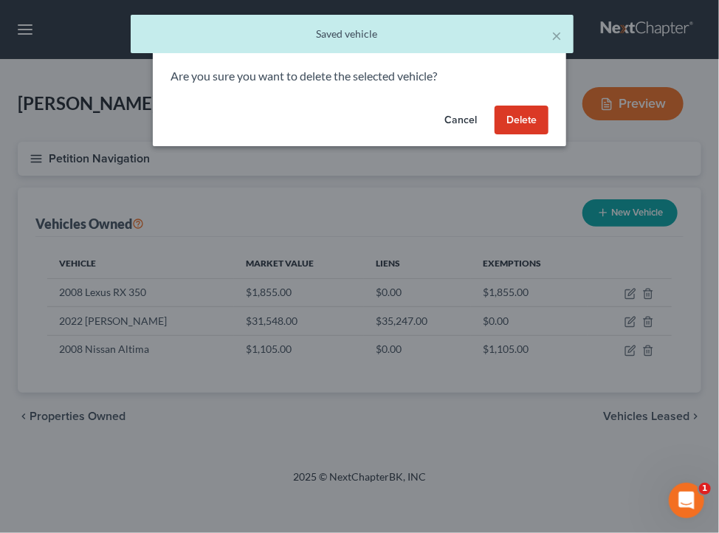
click at [534, 112] on button "Delete" at bounding box center [522, 121] width 54 height 30
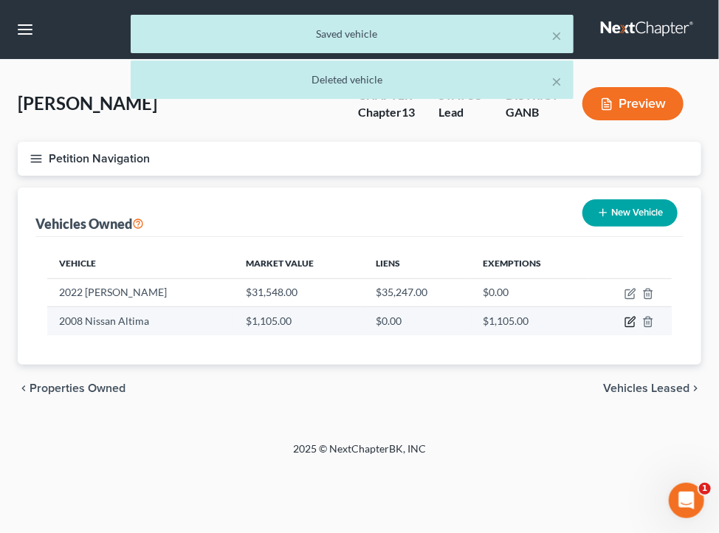
click at [632, 323] on icon "button" at bounding box center [630, 322] width 12 height 12
select select "0"
select select "18"
select select "2"
select select "0"
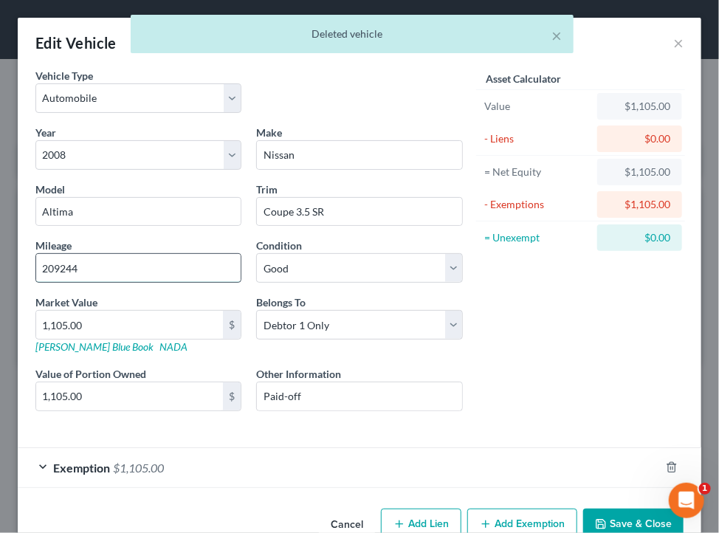
click at [213, 266] on input "209244" at bounding box center [138, 268] width 204 height 28
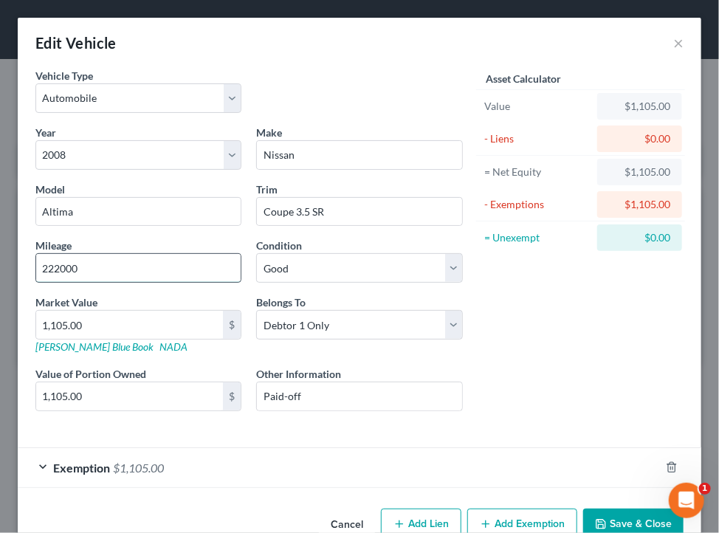
type input "222000"
type input "3"
type input "3.00"
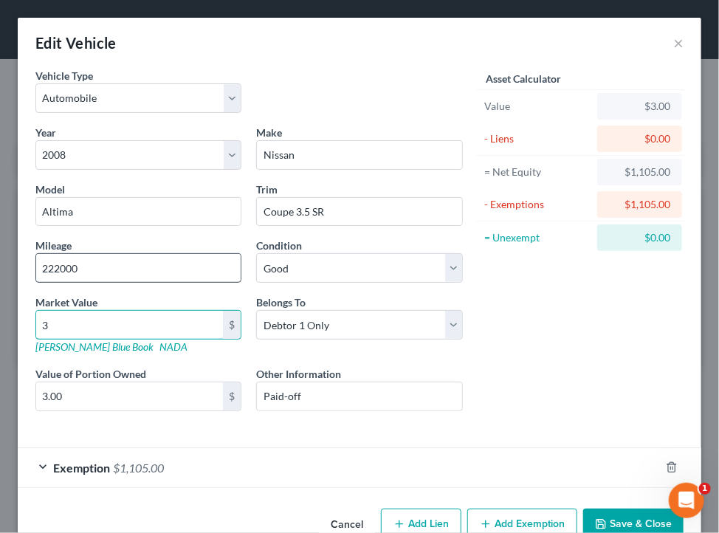
type input "38"
type input "38.00"
type input "388"
type input "388.00"
type input "3885"
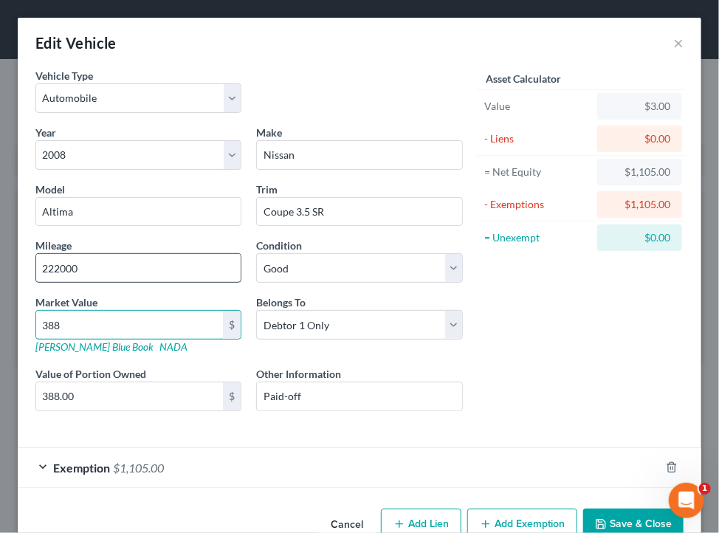
type input "3,885.00"
type input "3,885"
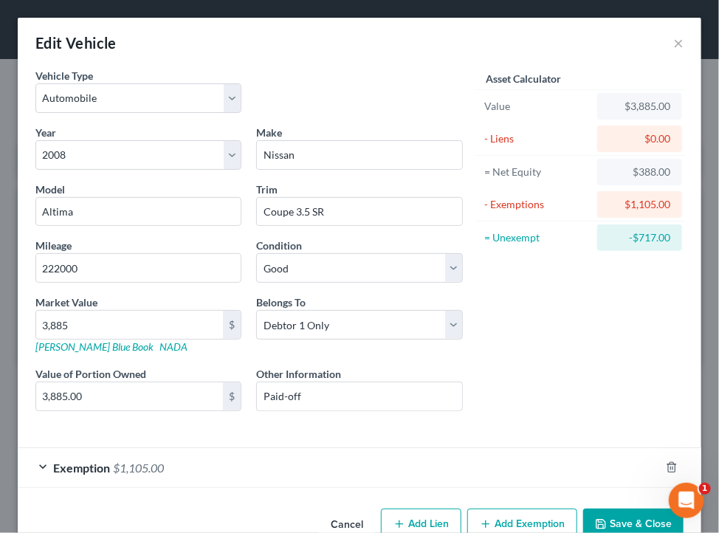
click at [467, 465] on div "Exemption $1,105.00" at bounding box center [339, 467] width 642 height 39
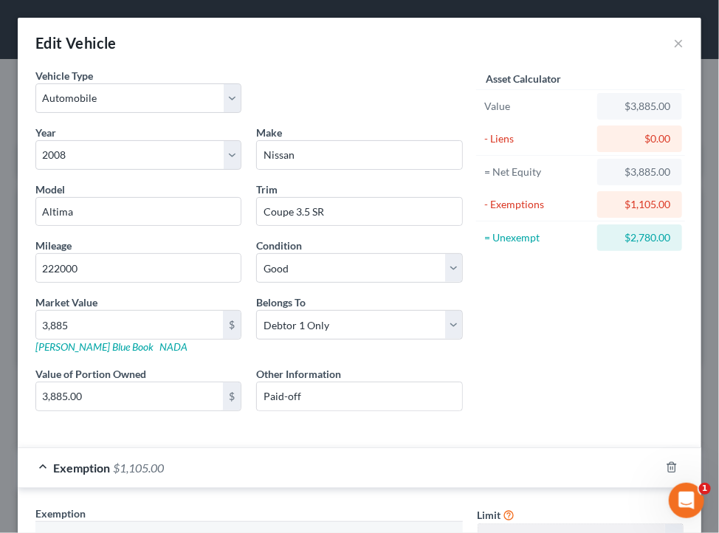
drag, startPoint x: 706, startPoint y: 275, endPoint x: 709, endPoint y: 320, distance: 45.2
click at [709, 320] on div "Edit Vehicle × Vehicle Type Select Automobile Truck Trailer Watercraft Aircraft…" at bounding box center [359, 266] width 719 height 533
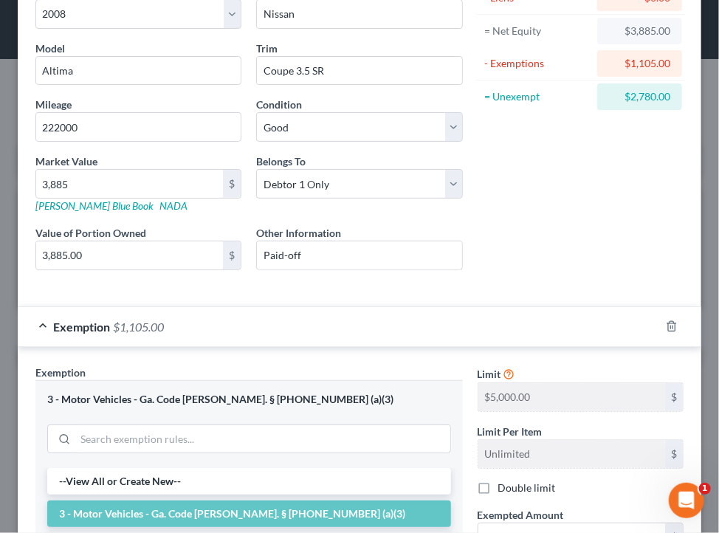
scroll to position [150, 0]
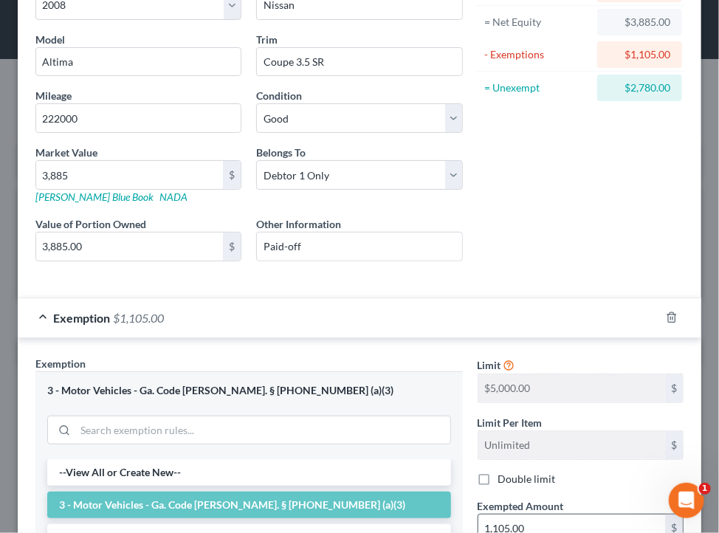
click at [529, 523] on input "1,105.00" at bounding box center [571, 528] width 187 height 28
type input "3,885"
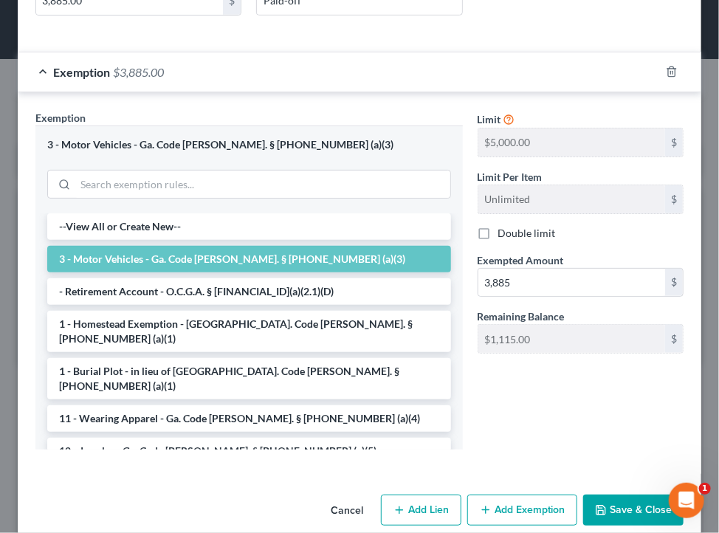
scroll to position [416, 0]
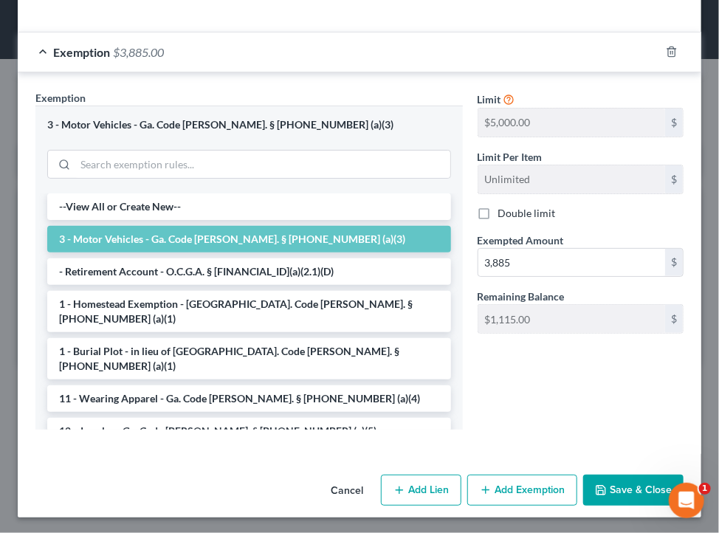
click at [620, 492] on button "Save & Close" at bounding box center [633, 490] width 100 height 31
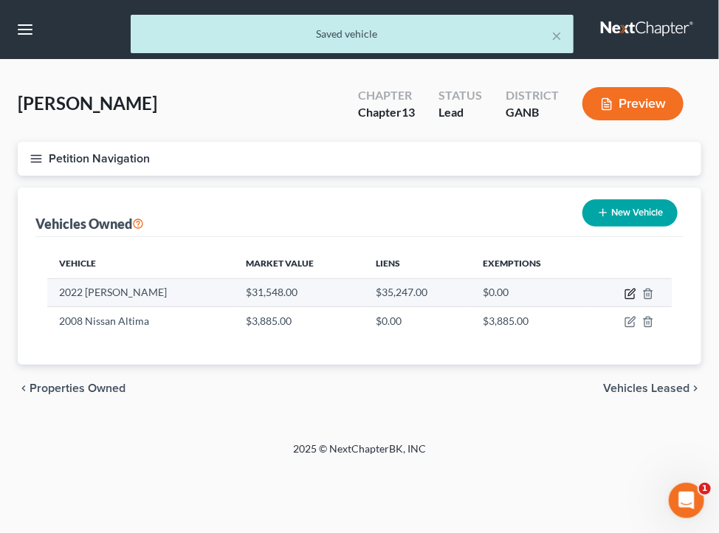
click at [626, 288] on icon "button" at bounding box center [630, 294] width 12 height 12
select select "0"
select select "4"
select select "2"
select select "0"
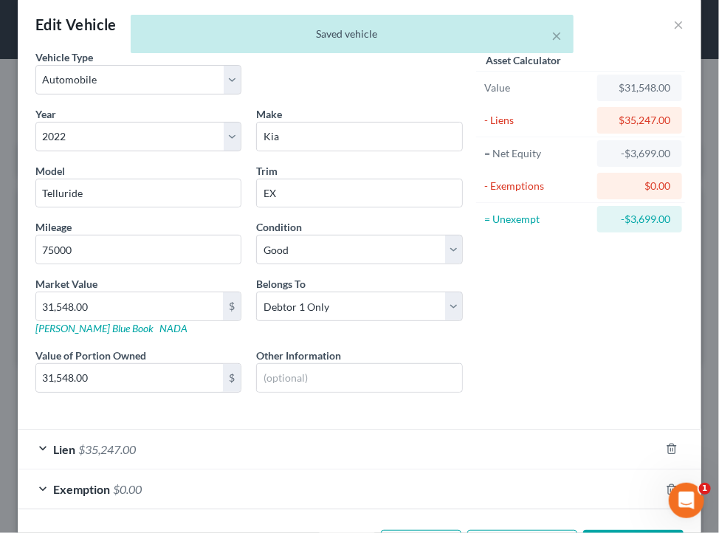
scroll to position [74, 0]
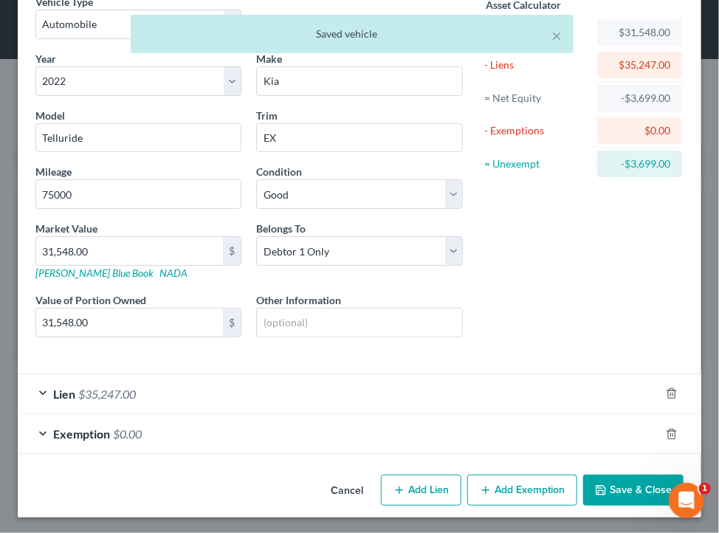
click at [468, 427] on div "Exemption $0.00" at bounding box center [339, 433] width 642 height 39
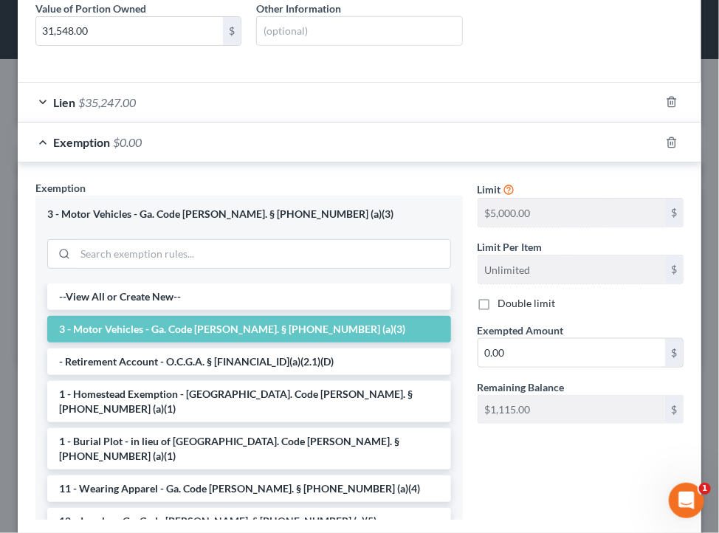
scroll to position [371, 0]
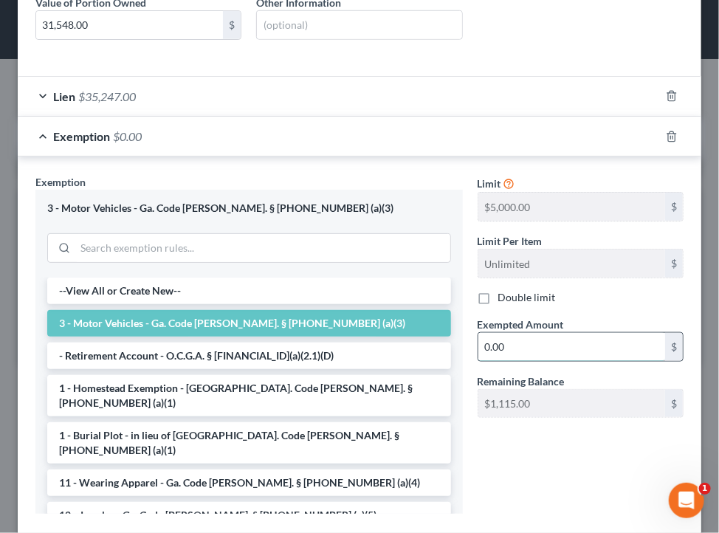
click at [502, 337] on input "0.00" at bounding box center [571, 347] width 187 height 28
type input "1,115"
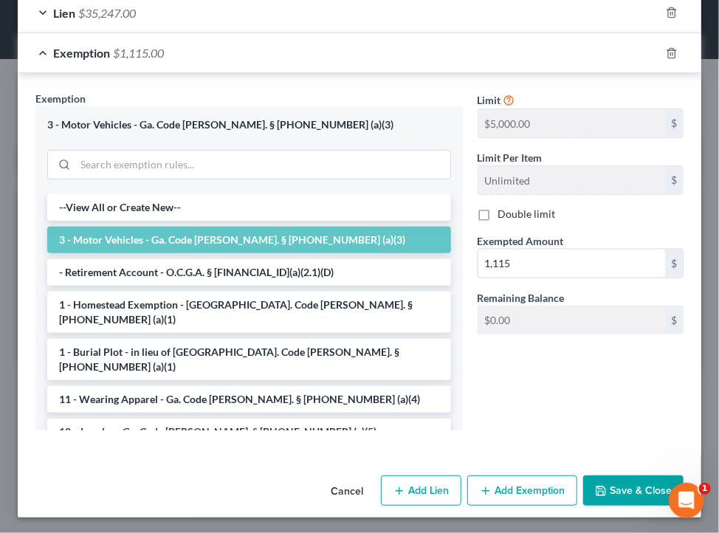
click at [595, 489] on icon "button" at bounding box center [601, 491] width 12 height 12
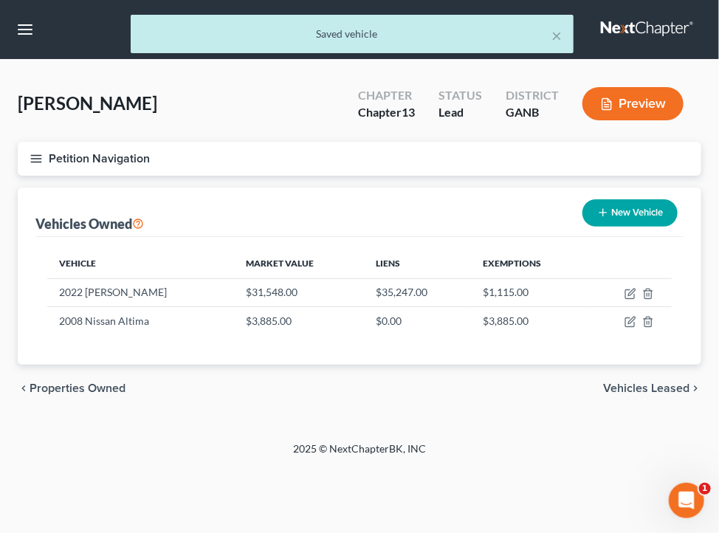
click at [381, 168] on button "Petition Navigation" at bounding box center [360, 159] width 684 height 34
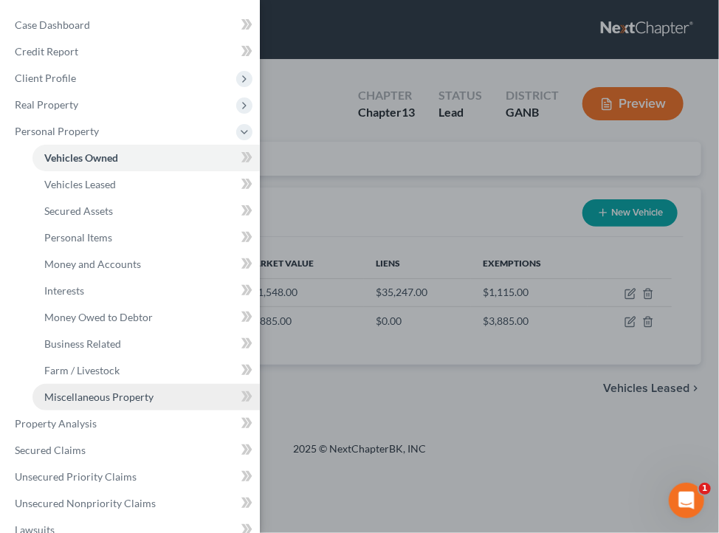
click at [109, 389] on link "Miscellaneous Property" at bounding box center [145, 397] width 227 height 27
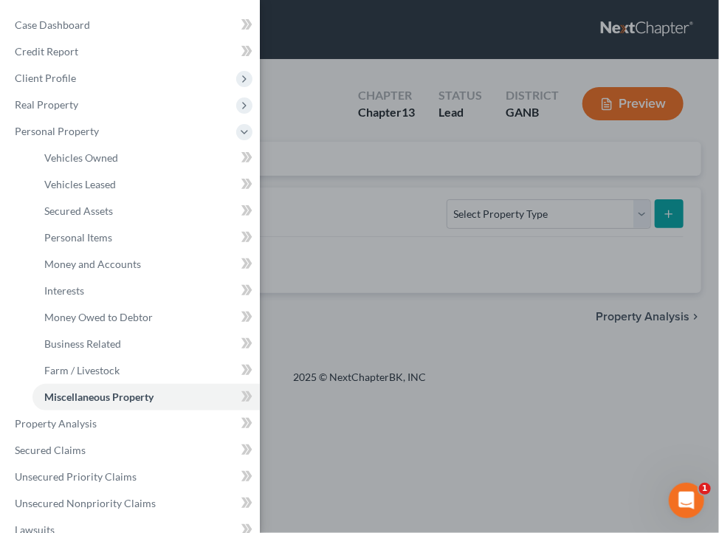
click at [559, 210] on div "Case Dashboard Payments Invoices Payments Payments Credit Report Client Profile" at bounding box center [359, 266] width 719 height 533
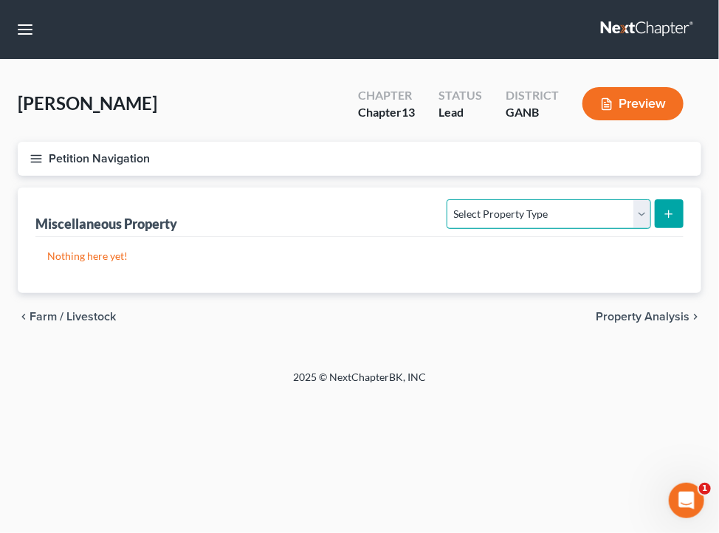
click at [559, 210] on select "Select Property Type Assigned for Creditor Benefit Within 1 Year Holding for An…" at bounding box center [549, 214] width 204 height 30
select select "transferred"
click at [447, 199] on select "Select Property Type Assigned for Creditor Benefit Within 1 Year Holding for An…" at bounding box center [549, 214] width 204 height 30
click at [664, 224] on button "submit" at bounding box center [669, 213] width 29 height 29
select select "Ordinary (within 2 years)"
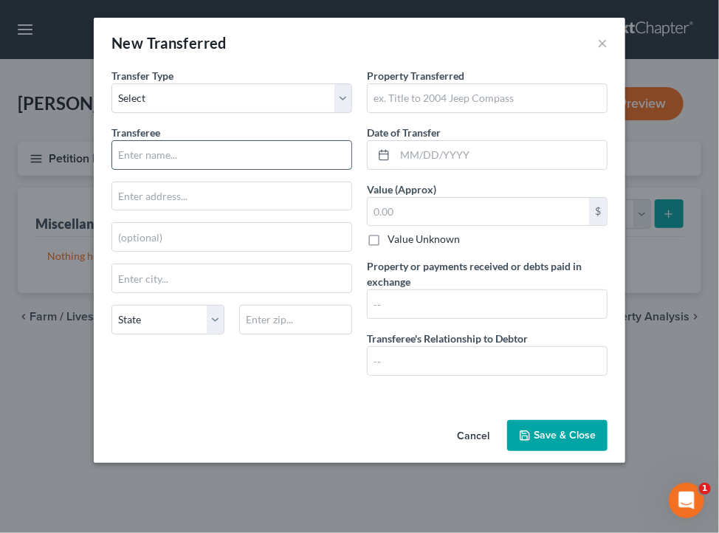
click at [233, 162] on input "text" at bounding box center [231, 155] width 239 height 28
type input "Buyer"
click at [509, 100] on input "text" at bounding box center [487, 98] width 239 height 28
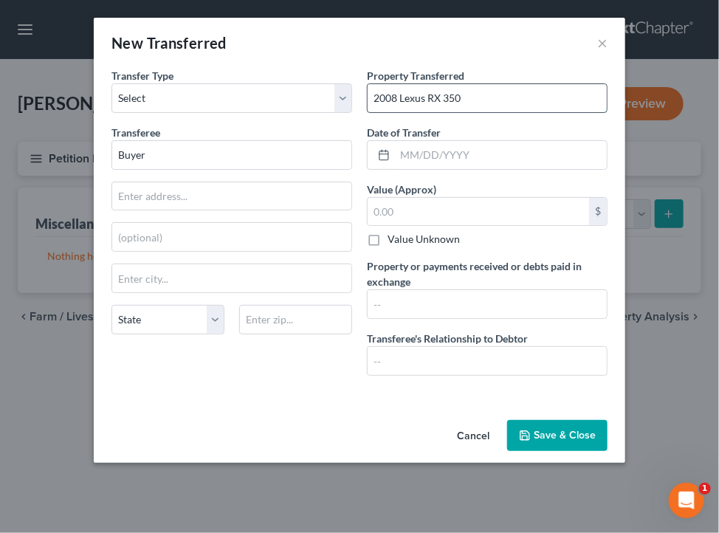
type input "2008 Lexus RX 350"
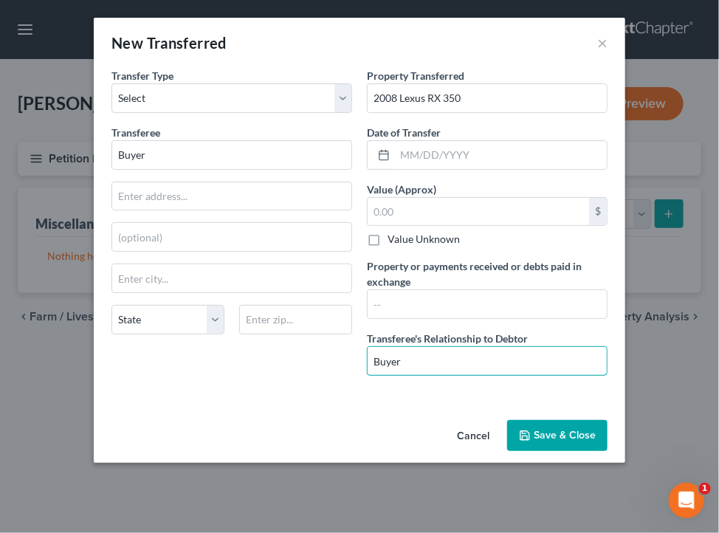
type input "Buyer"
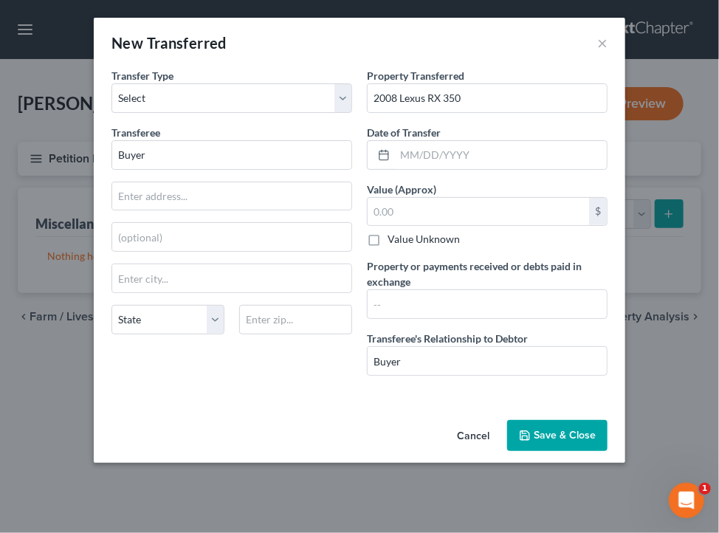
click at [568, 430] on button "Save & Close" at bounding box center [557, 435] width 100 height 31
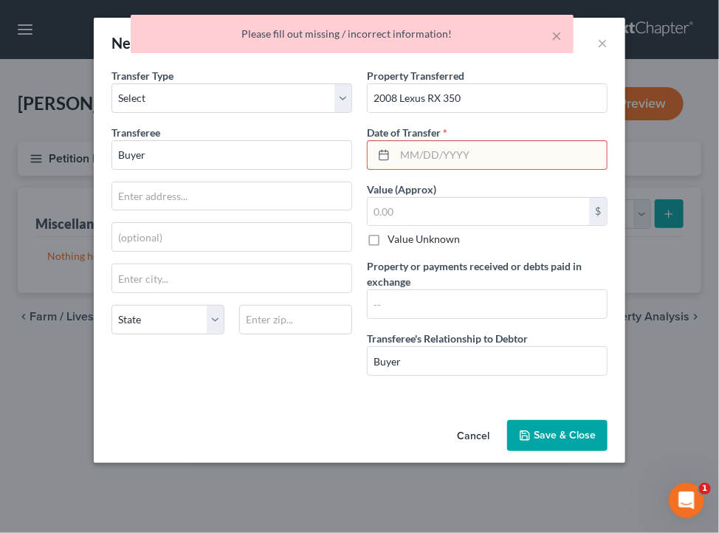
click at [506, 156] on input "text" at bounding box center [501, 155] width 212 height 28
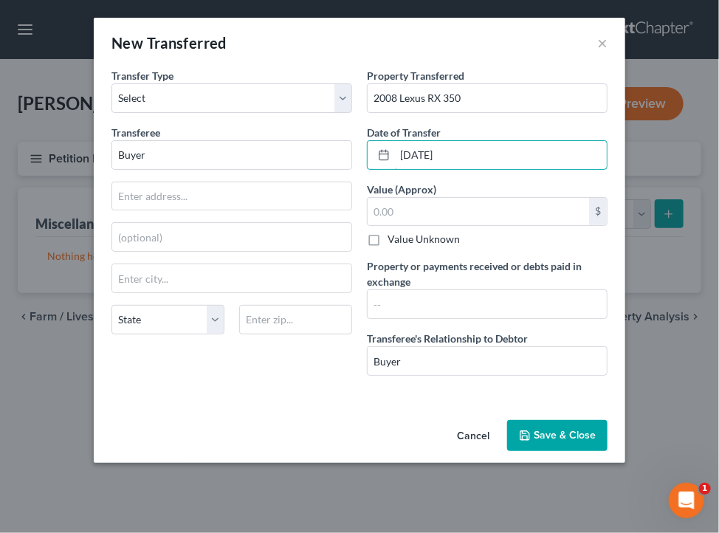
type input "08/01/2025"
click at [577, 438] on button "Save & Close" at bounding box center [557, 435] width 100 height 31
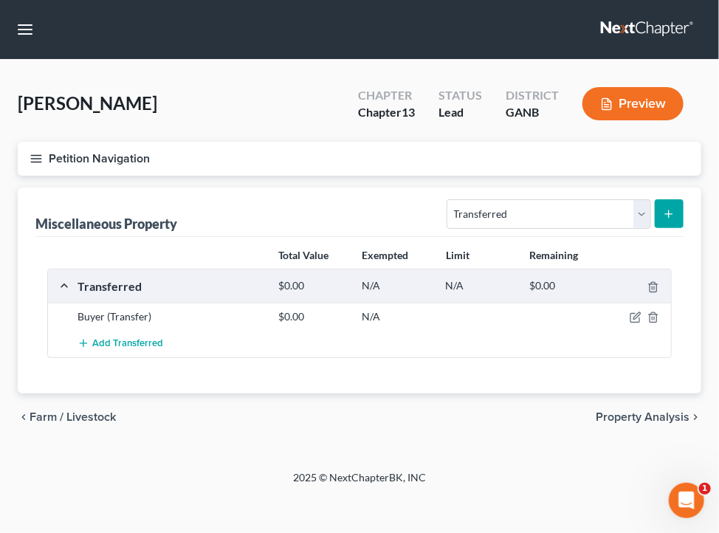
click at [168, 161] on button "Petition Navigation" at bounding box center [360, 159] width 684 height 34
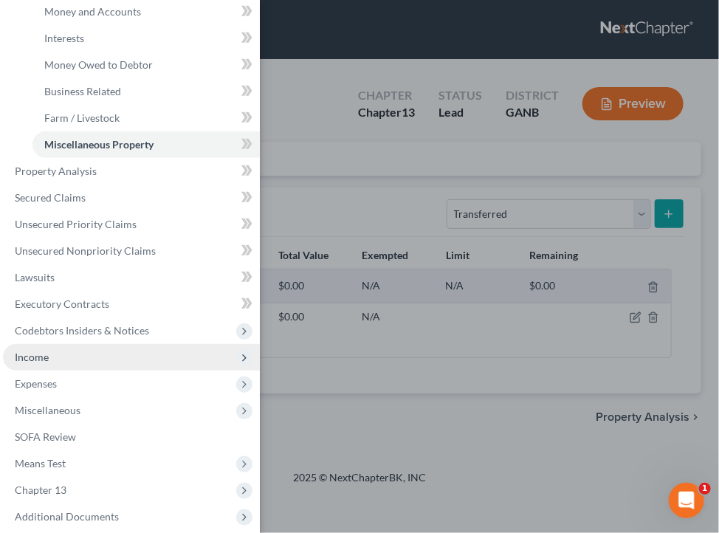
click at [78, 356] on span "Income" at bounding box center [131, 357] width 257 height 27
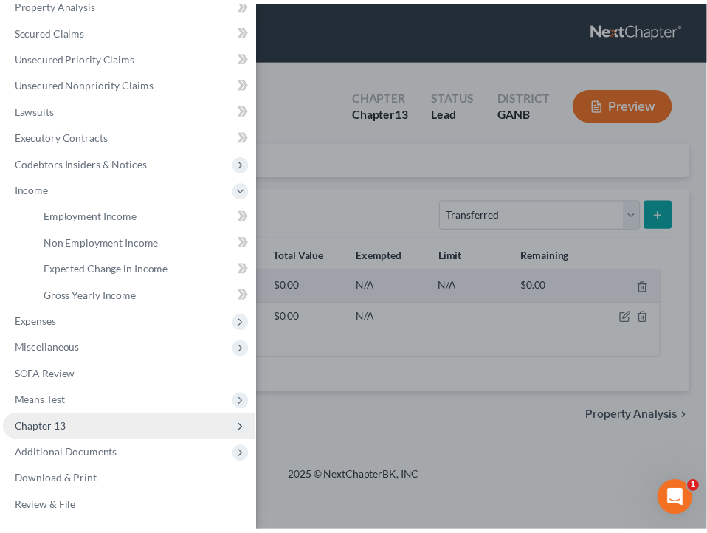
scroll to position [155, 0]
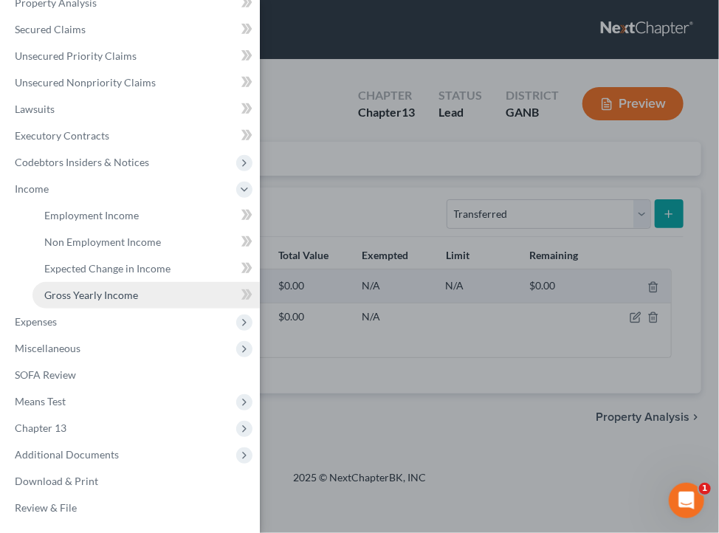
click at [95, 294] on span "Gross Yearly Income" at bounding box center [91, 295] width 94 height 13
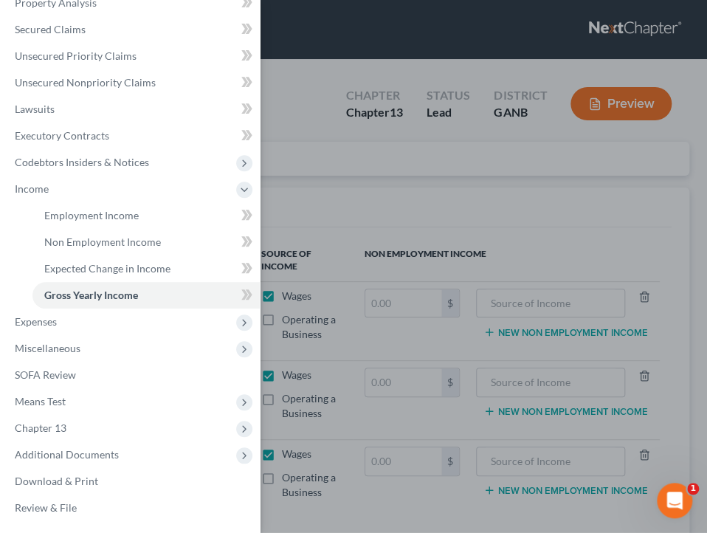
click at [381, 225] on div "Case Dashboard Payments Invoices Payments Payments Credit Report Client Profile" at bounding box center [353, 266] width 707 height 533
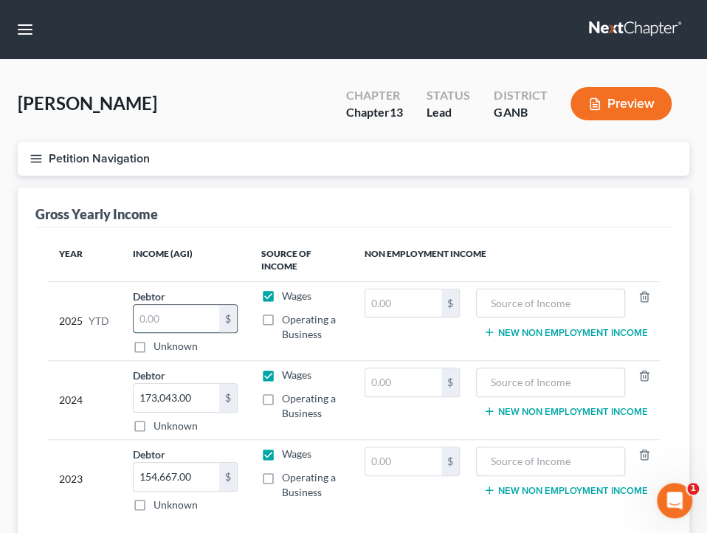
click at [151, 316] on input "text" at bounding box center [177, 319] width 86 height 28
type input "19,869.24"
click at [185, 390] on input "173,043.00" at bounding box center [177, 398] width 86 height 28
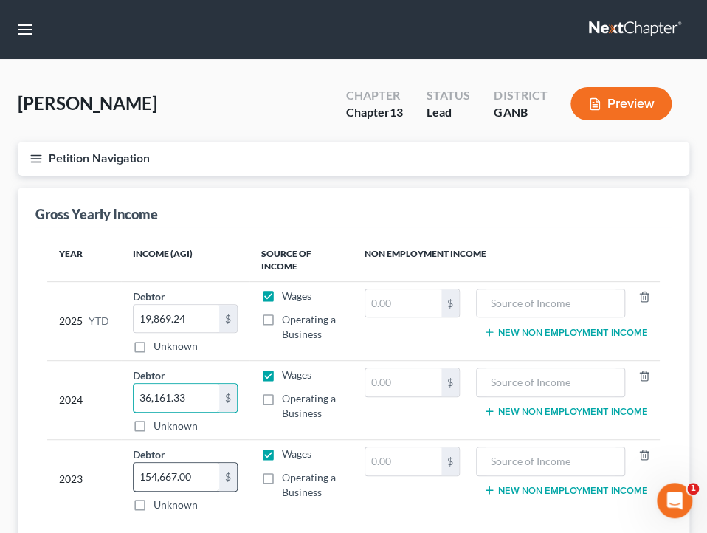
type input "36,161.33"
click at [168, 472] on input "154,667.00" at bounding box center [177, 477] width 86 height 28
type input "20,096.91"
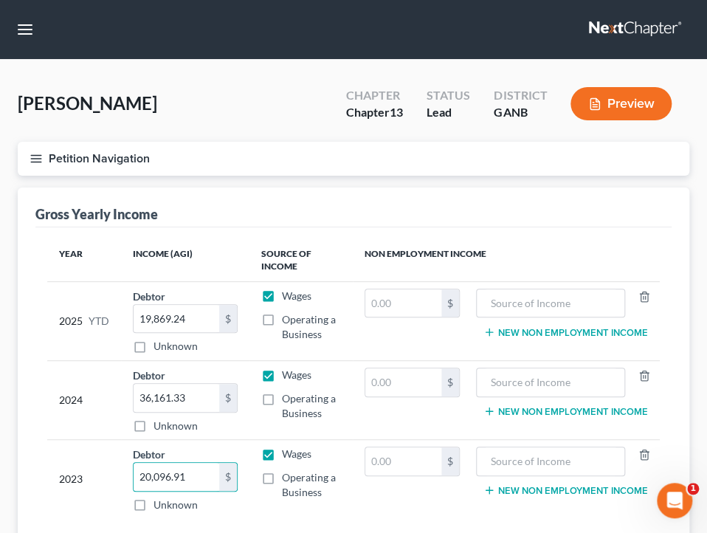
click at [185, 155] on button "Petition Navigation" at bounding box center [354, 159] width 672 height 34
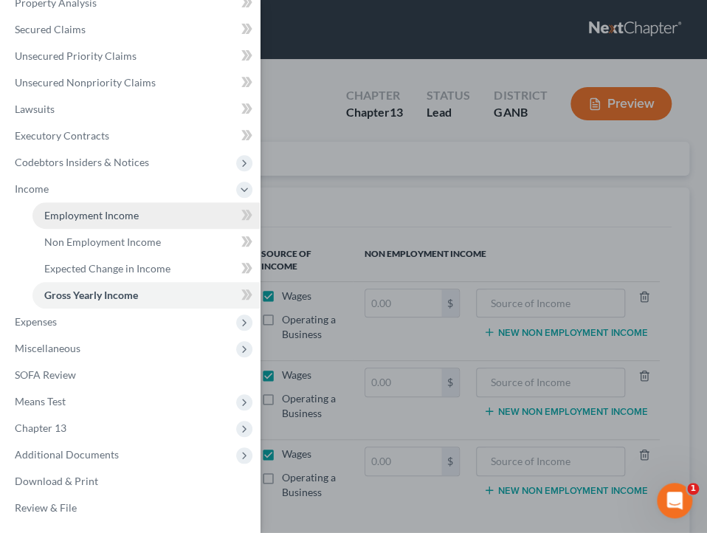
click at [112, 218] on span "Employment Income" at bounding box center [91, 215] width 94 height 13
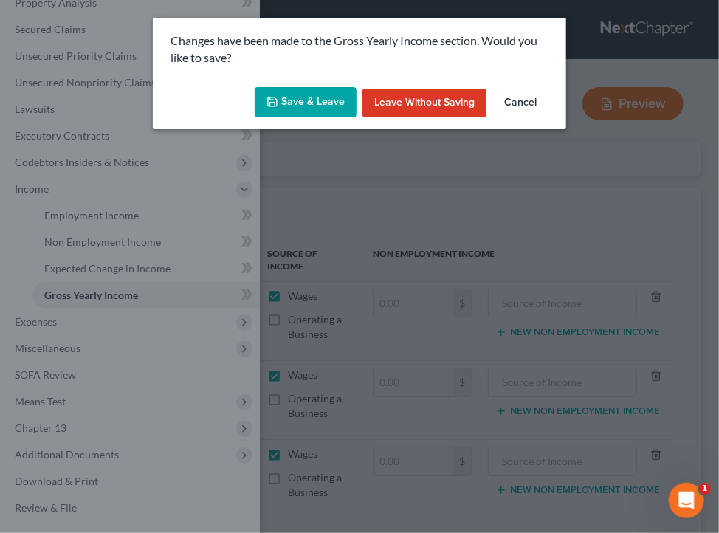
click at [322, 105] on button "Save & Leave" at bounding box center [306, 102] width 102 height 31
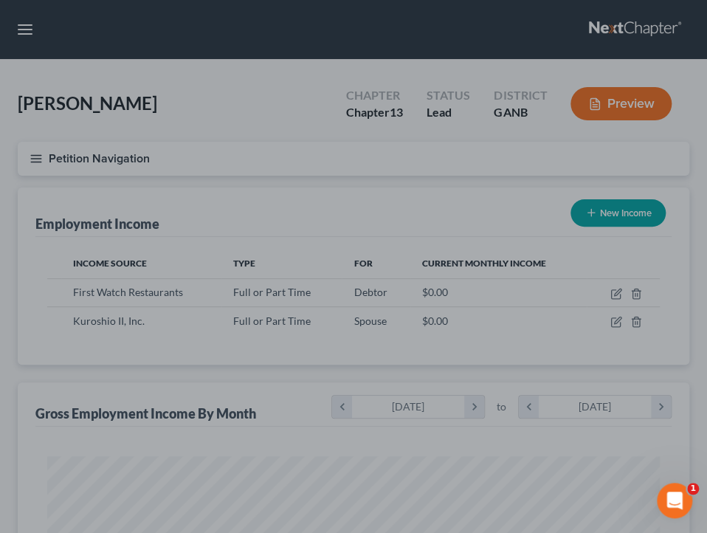
scroll to position [306, 641]
click at [619, 293] on div at bounding box center [353, 266] width 707 height 533
click at [368, 159] on div at bounding box center [353, 266] width 707 height 533
click at [94, 164] on div at bounding box center [353, 266] width 707 height 533
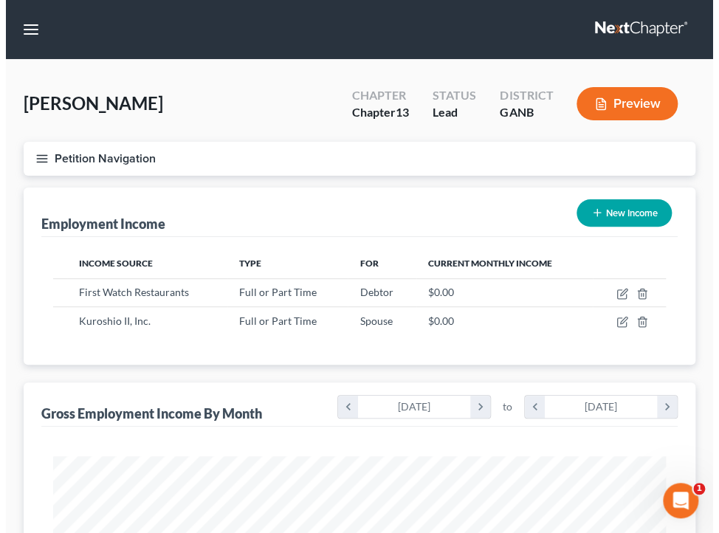
scroll to position [306, 641]
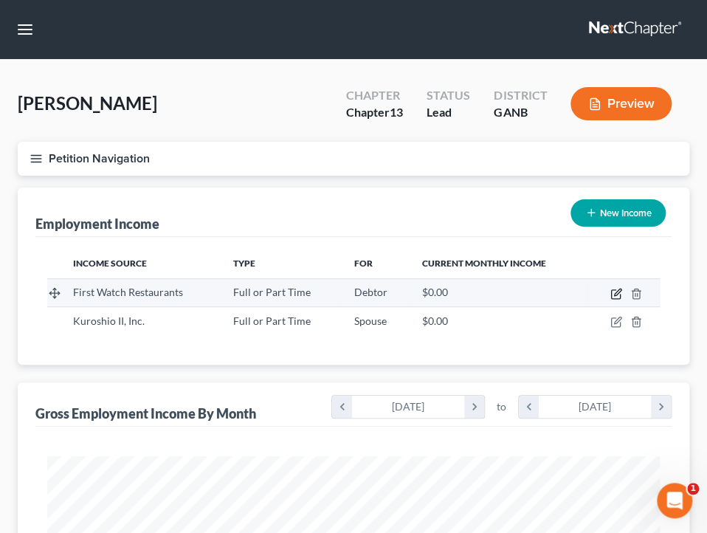
click at [614, 296] on icon "button" at bounding box center [616, 294] width 12 height 12
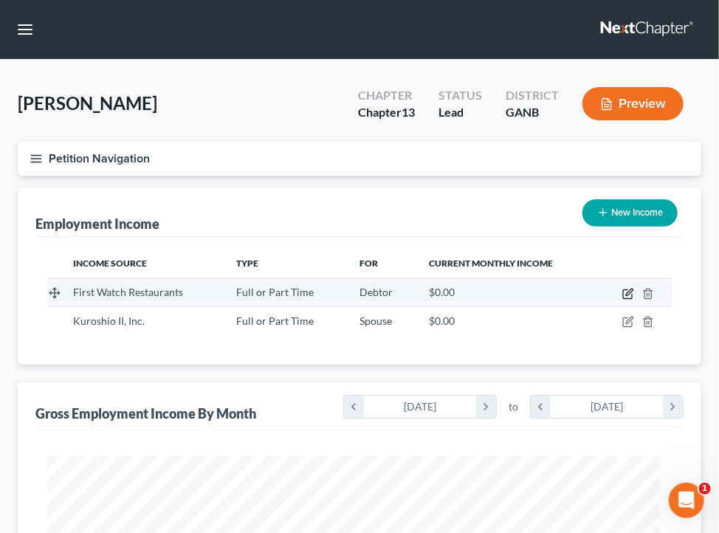
scroll to position [312, 654]
select select "0"
select select "9"
select select "2"
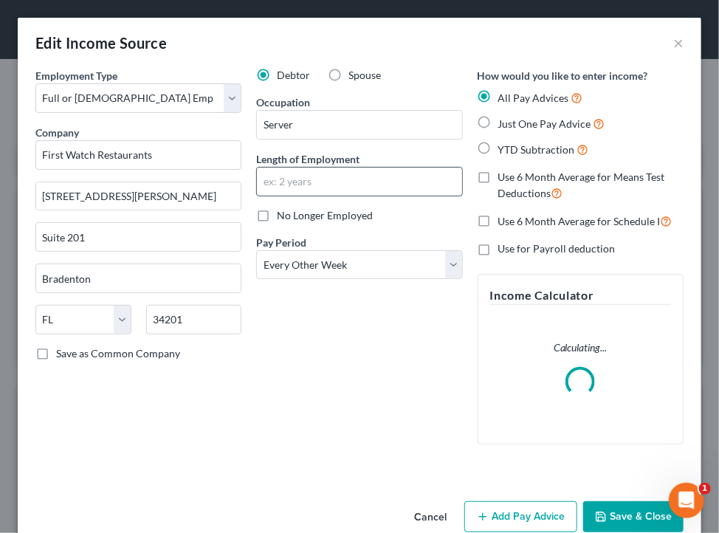
click at [322, 190] on input "text" at bounding box center [359, 182] width 204 height 28
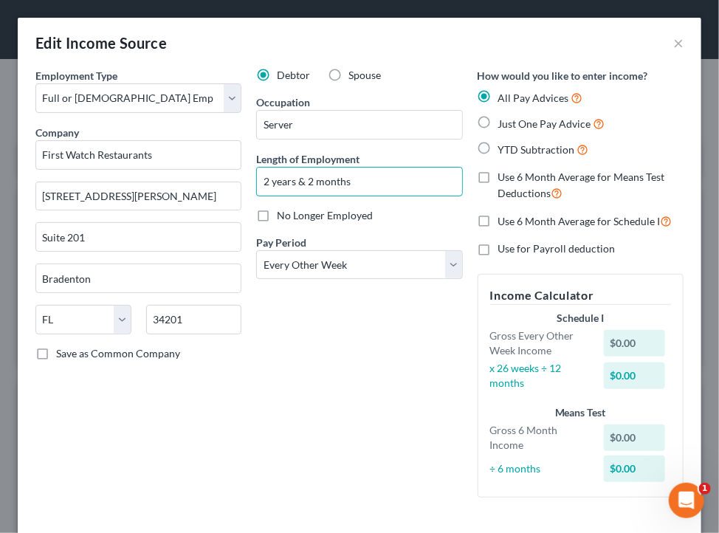
type input "2 years & 2 months"
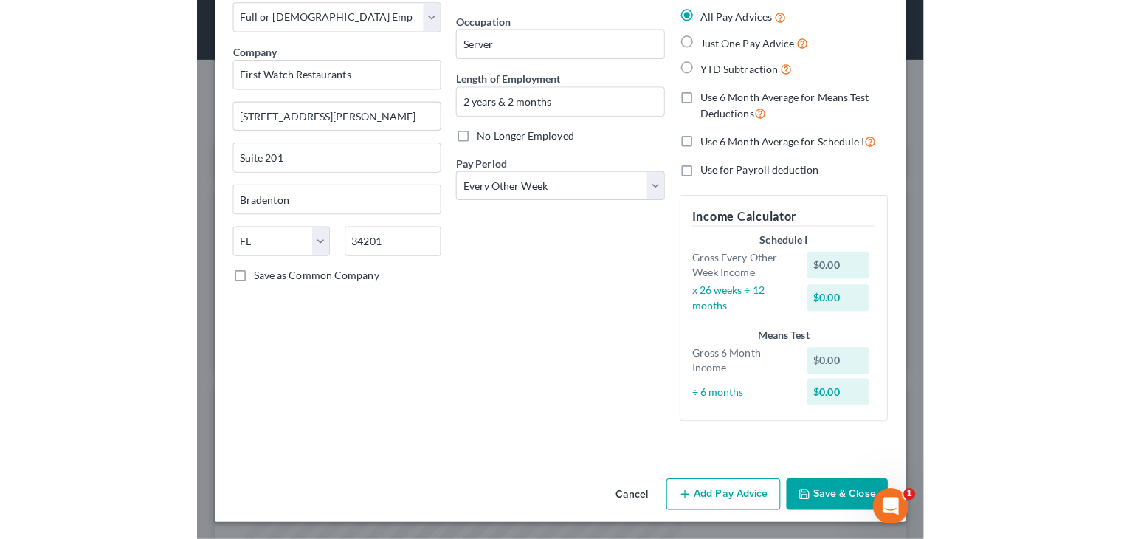
scroll to position [737884, 737686]
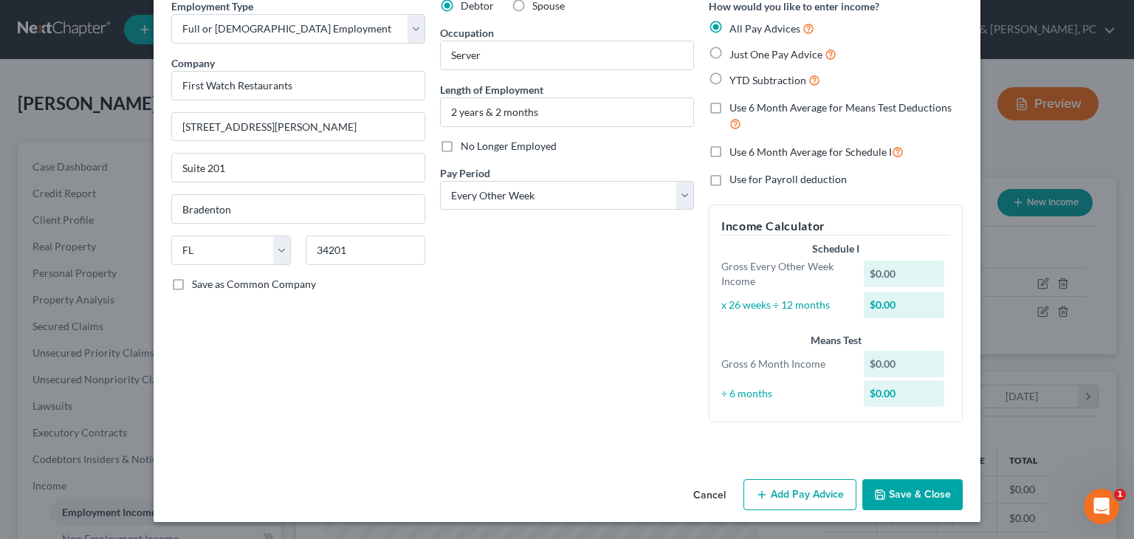
click at [520, 459] on div "Employment Type * Select Full or Part Time Employment Self Employment Company *…" at bounding box center [567, 236] width 827 height 475
click at [718, 505] on button "Save & Close" at bounding box center [912, 494] width 100 height 31
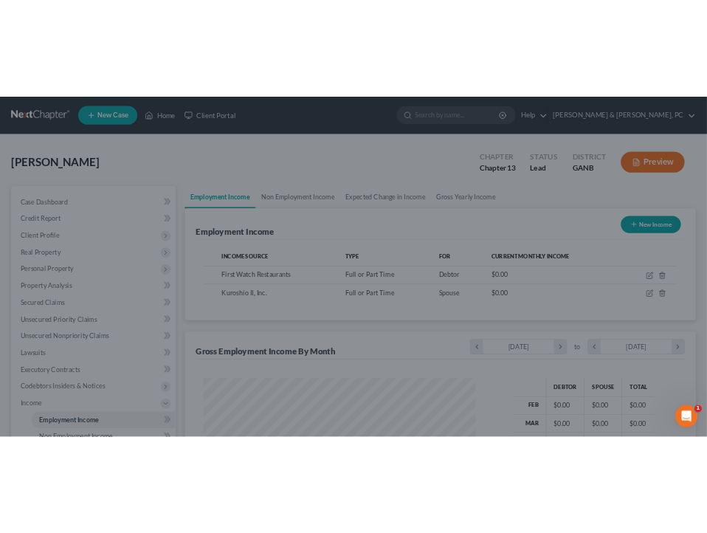
scroll to position [737884, 737692]
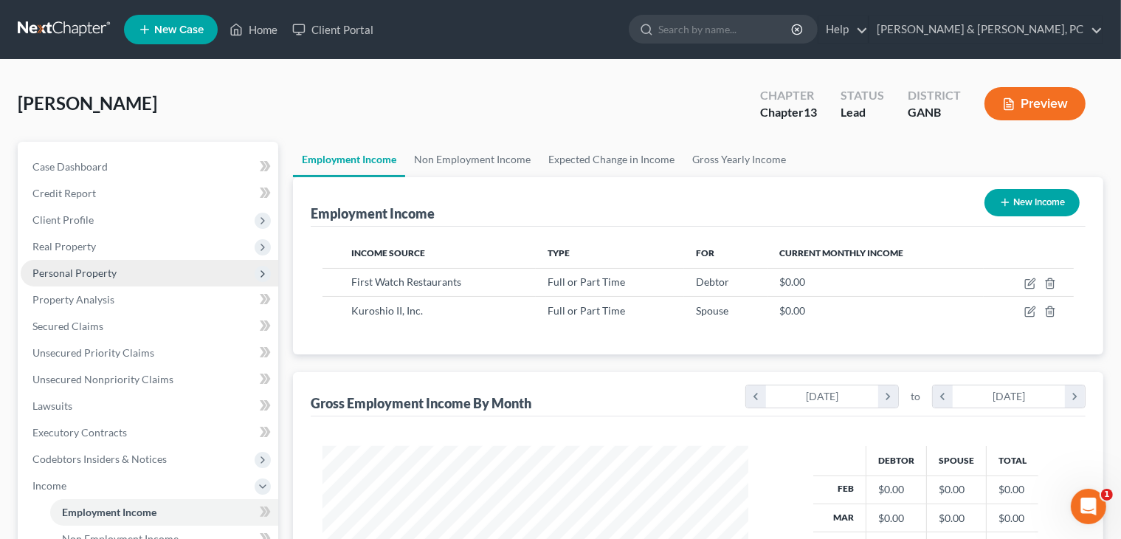
click at [59, 277] on span "Personal Property" at bounding box center [74, 272] width 84 height 13
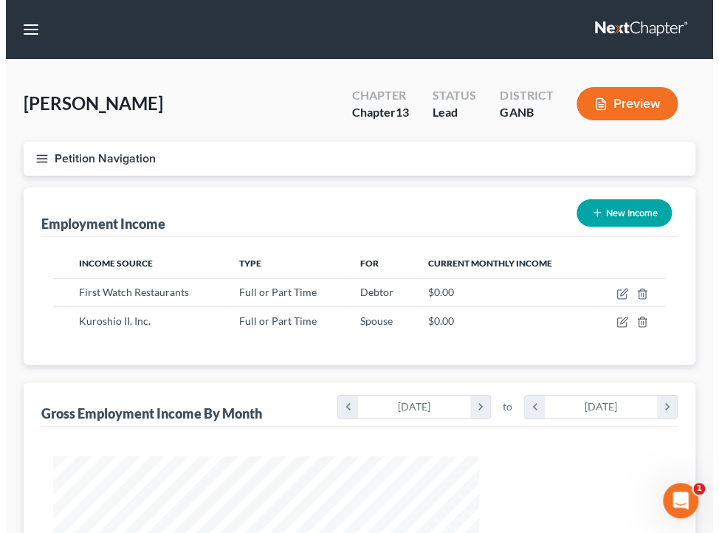
scroll to position [306, 641]
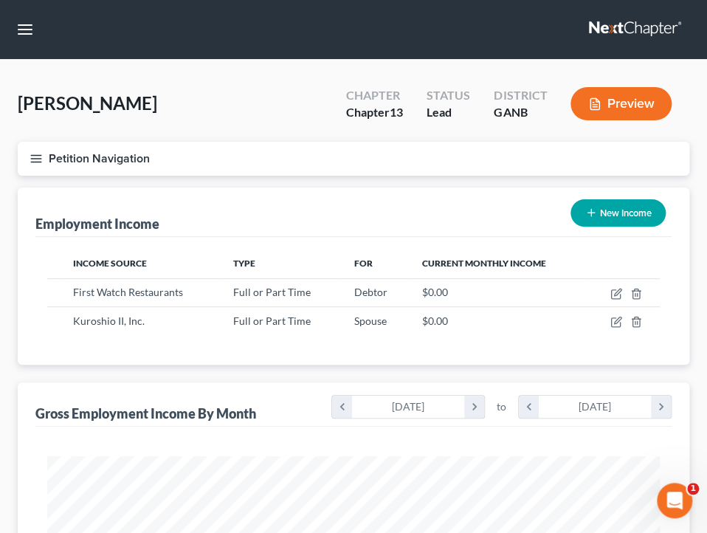
click at [351, 157] on button "Petition Navigation" at bounding box center [354, 159] width 672 height 34
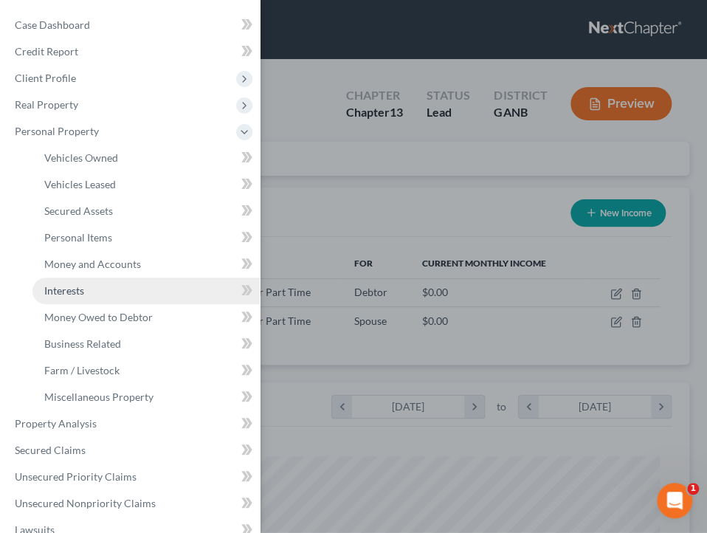
click at [82, 300] on link "Interests" at bounding box center [145, 291] width 227 height 27
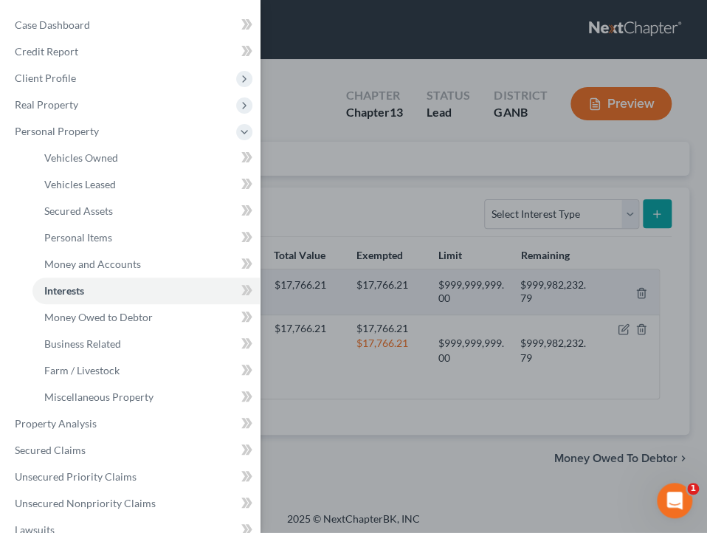
click at [414, 193] on div "Case Dashboard Payments Invoices Payments Payments Credit Report Client Profile" at bounding box center [353, 266] width 707 height 533
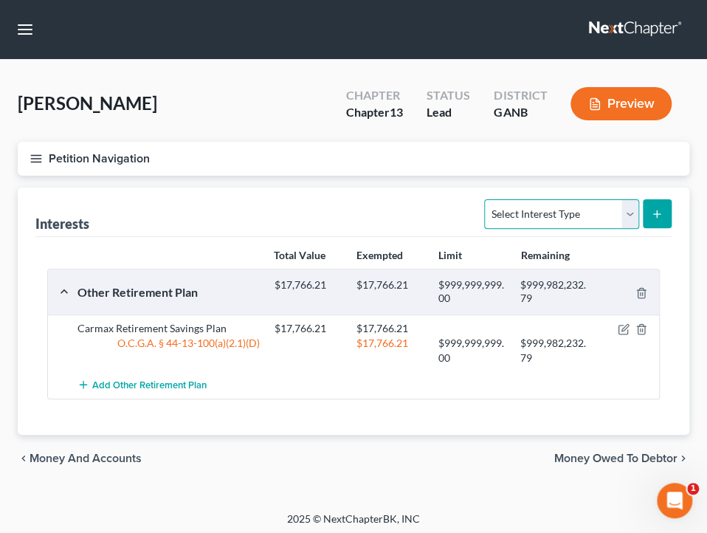
click at [566, 212] on select "Select Interest Type 401K Annuity Bond Education IRA Government Bond Government…" at bounding box center [561, 214] width 154 height 30
select select "401k"
click at [486, 199] on select "Select Interest Type 401K Annuity Bond Education IRA Government Bond Government…" at bounding box center [561, 214] width 154 height 30
click at [660, 199] on button "submit" at bounding box center [657, 213] width 29 height 29
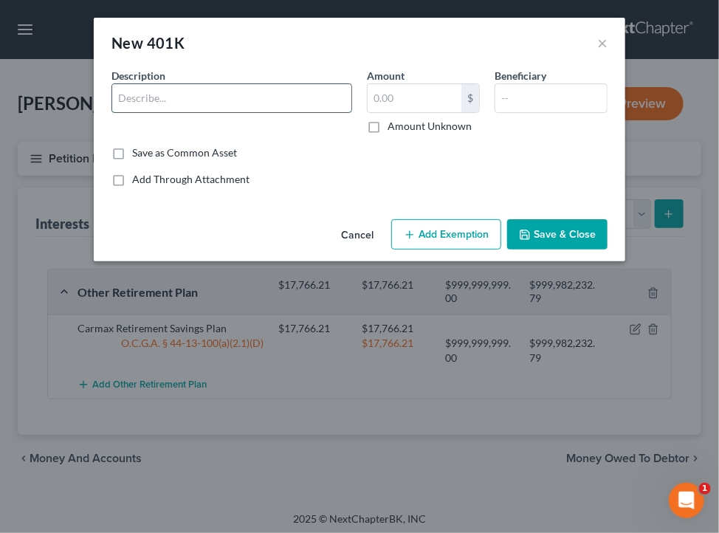
click at [248, 104] on input "text" at bounding box center [231, 98] width 239 height 28
type input "Firstwatch 401K Retirement"
click at [421, 103] on input "text" at bounding box center [415, 98] width 94 height 28
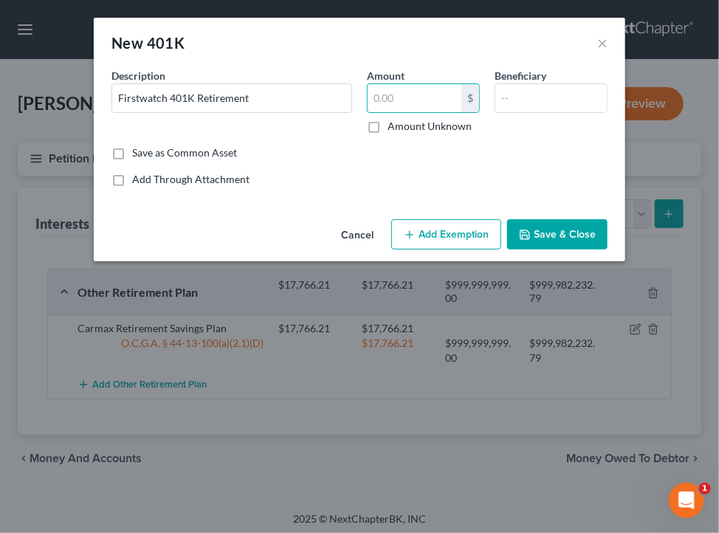
click at [532, 124] on div "Beneficiary" at bounding box center [551, 101] width 128 height 66
click at [522, 98] on input "text" at bounding box center [550, 98] width 111 height 28
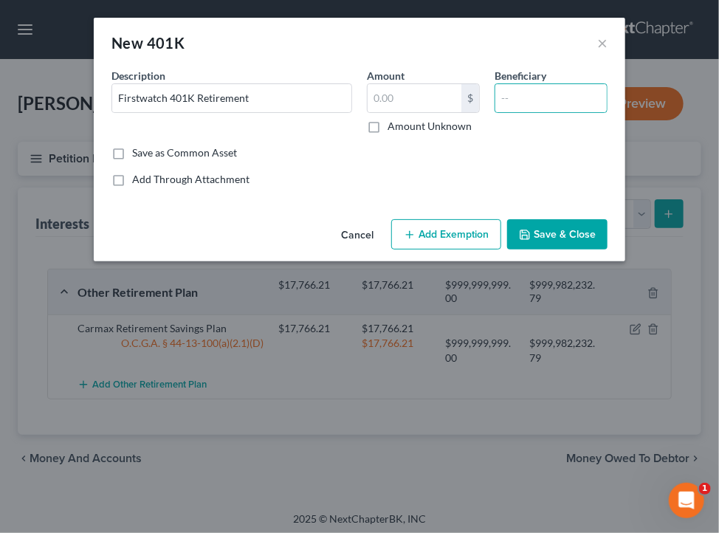
click at [496, 183] on div "Add Through Attachment" at bounding box center [359, 179] width 496 height 15
click at [534, 231] on button "Save & Close" at bounding box center [557, 234] width 100 height 31
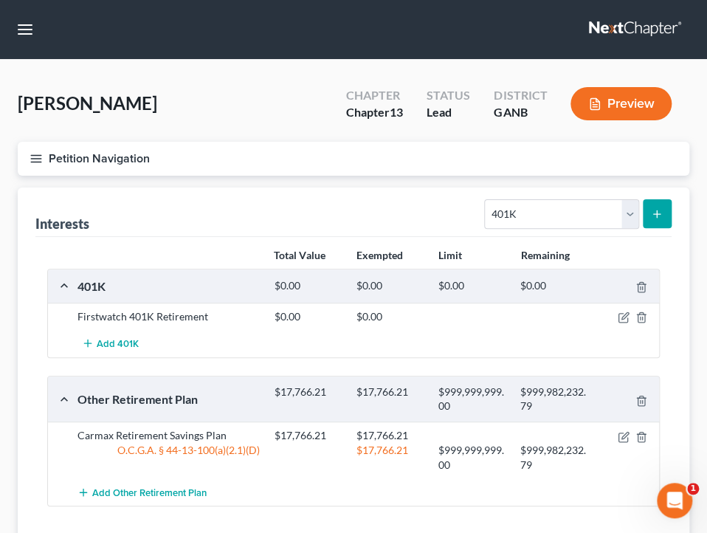
click at [374, 171] on button "Petition Navigation" at bounding box center [354, 159] width 672 height 34
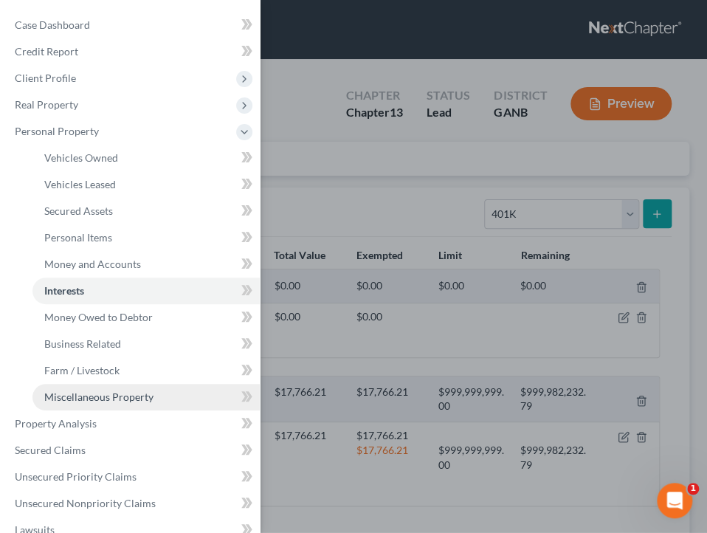
click at [81, 397] on span "Miscellaneous Property" at bounding box center [98, 396] width 109 height 13
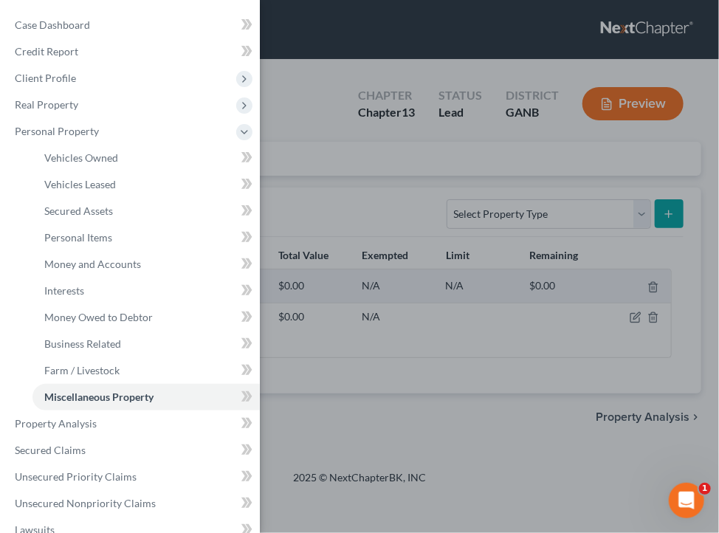
click at [434, 249] on div "Case Dashboard Payments Invoices Payments Payments Credit Report Client Profile" at bounding box center [359, 266] width 719 height 533
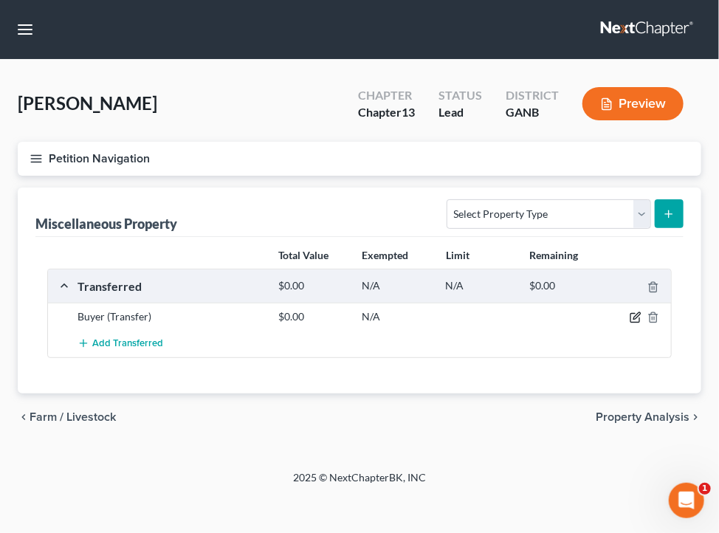
click at [630, 312] on icon "button" at bounding box center [636, 317] width 12 height 12
select select "Ordinary (within 2 years)"
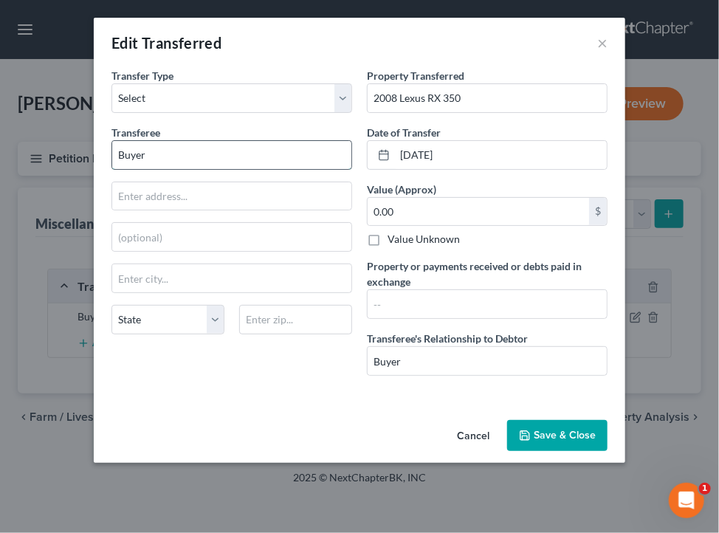
click at [279, 155] on input "Buyer" at bounding box center [231, 155] width 239 height 28
type input "Rashon Russell"
type input "04/03/2025"
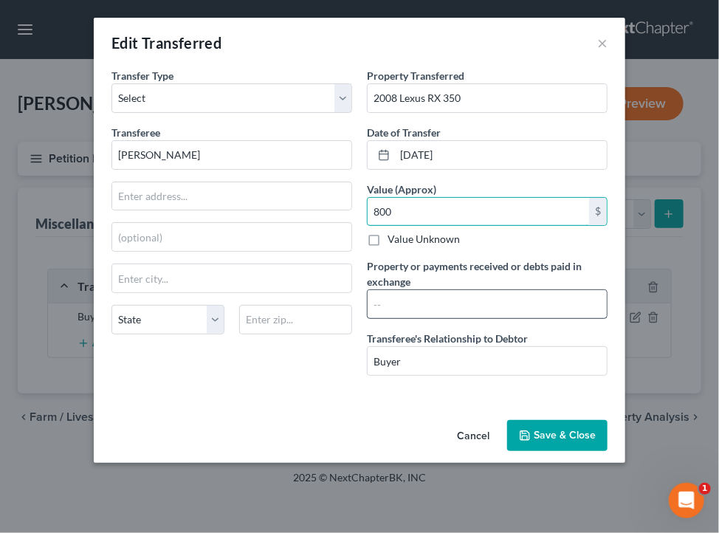
type input "800"
click at [445, 313] on input "text" at bounding box center [487, 304] width 239 height 28
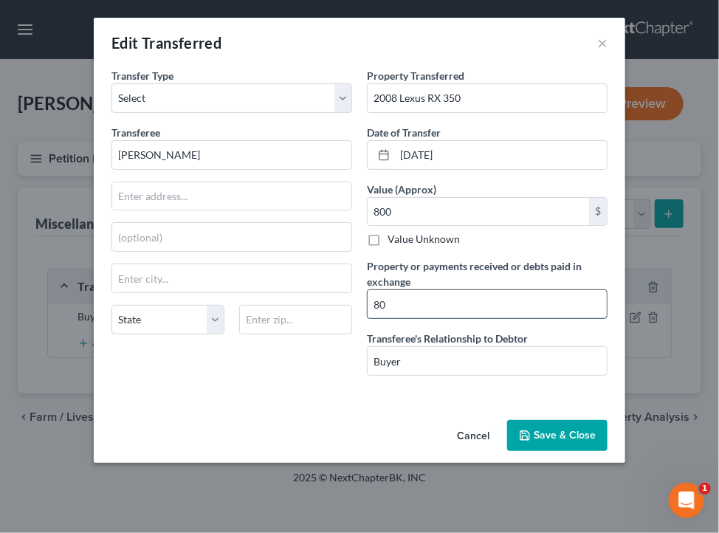
type input "8"
type input "$800 via Zelle"
click at [561, 446] on button "Save & Close" at bounding box center [557, 435] width 100 height 31
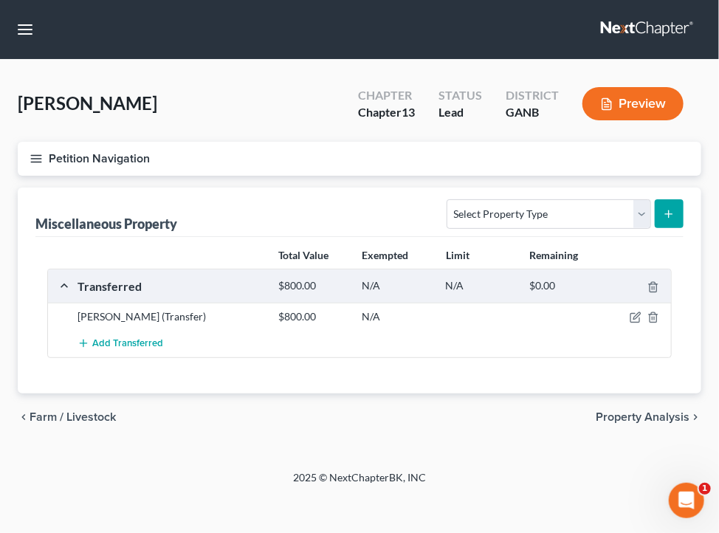
click at [489, 323] on div "Rashon Russell (Transfer) $800.00 N/A" at bounding box center [359, 316] width 623 height 27
click at [632, 317] on icon "button" at bounding box center [636, 317] width 12 height 12
select select "Ordinary (within 2 years)"
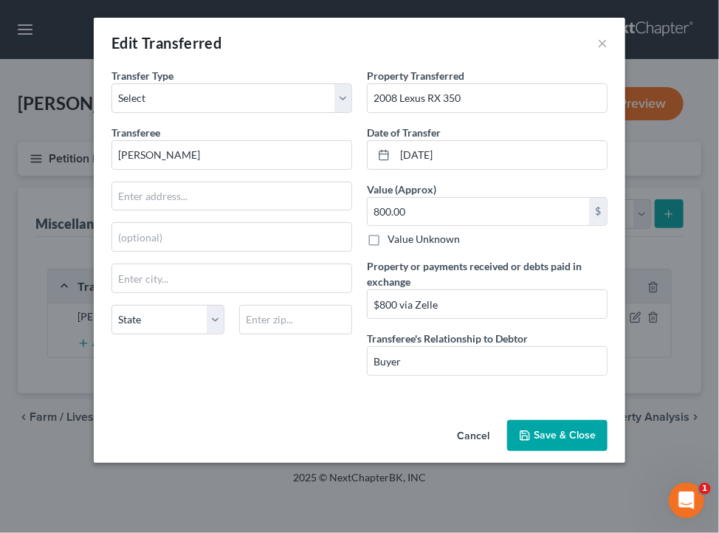
click at [547, 420] on button "Save & Close" at bounding box center [557, 435] width 100 height 31
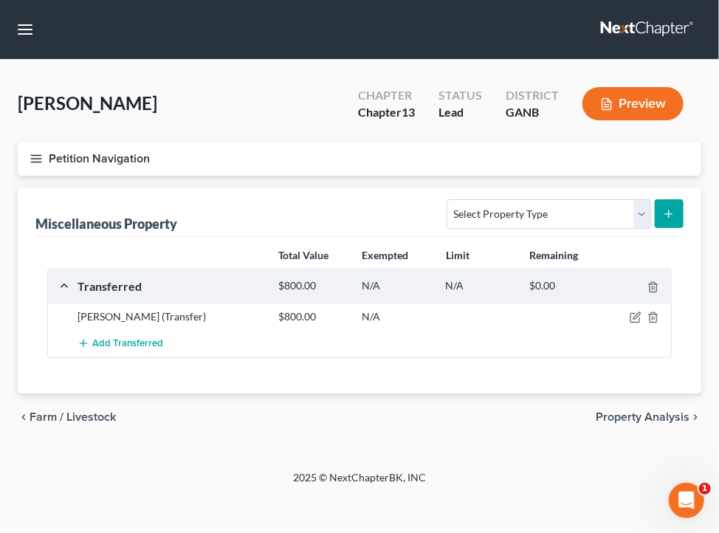
click at [242, 153] on button "Petition Navigation" at bounding box center [360, 159] width 684 height 34
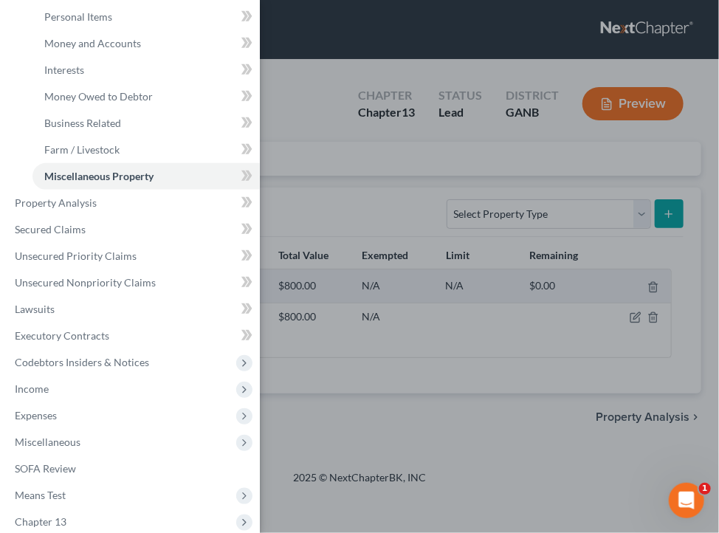
scroll to position [221, 0]
click at [31, 381] on span "Income" at bounding box center [131, 388] width 257 height 27
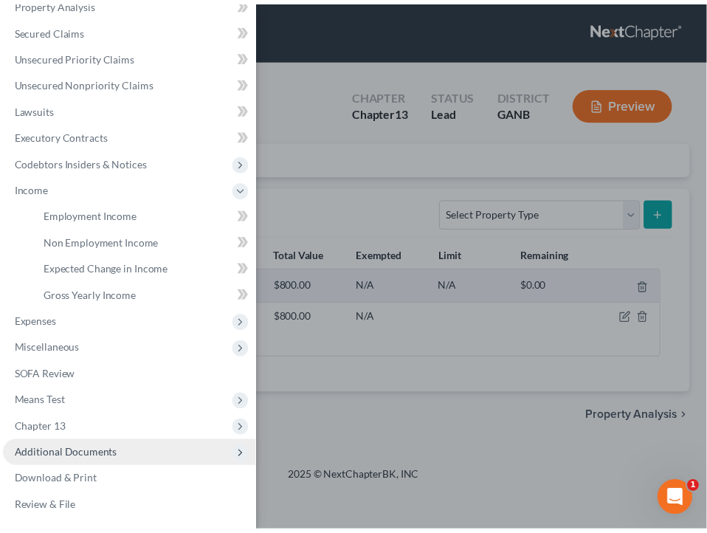
scroll to position [155, 0]
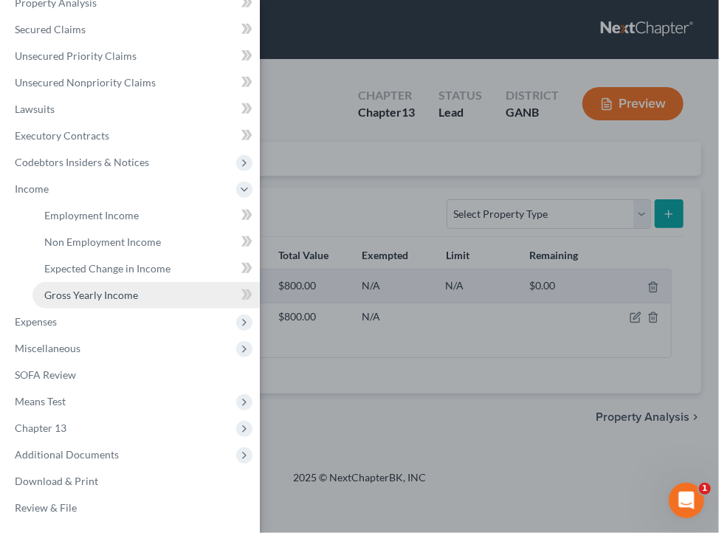
click at [112, 292] on span "Gross Yearly Income" at bounding box center [91, 295] width 94 height 13
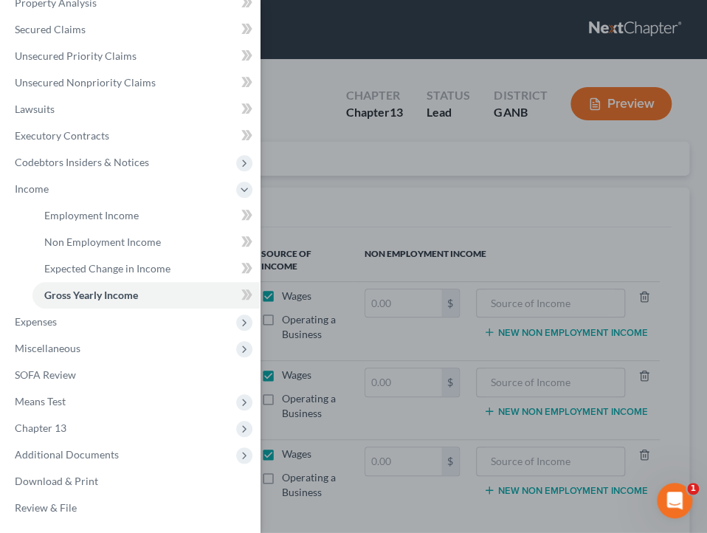
click at [352, 199] on div "Case Dashboard Payments Invoices Payments Payments Credit Report Client Profile" at bounding box center [353, 266] width 707 height 533
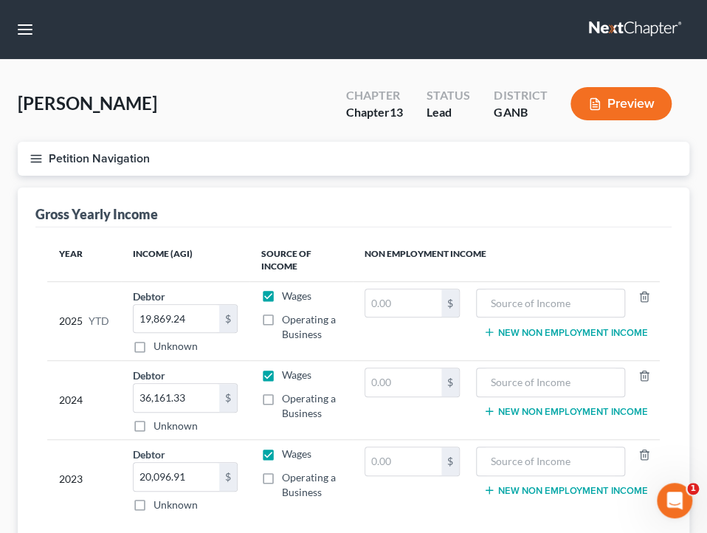
click at [162, 162] on button "Petition Navigation" at bounding box center [354, 159] width 672 height 34
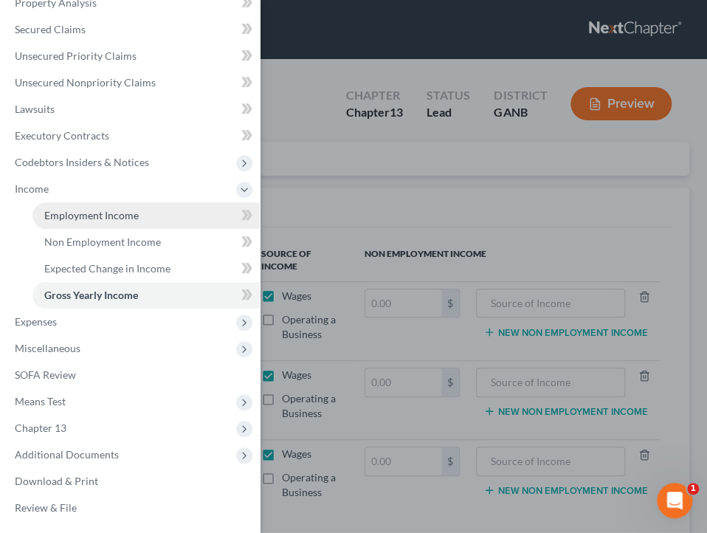
click at [131, 206] on link "Employment Income" at bounding box center [145, 215] width 227 height 27
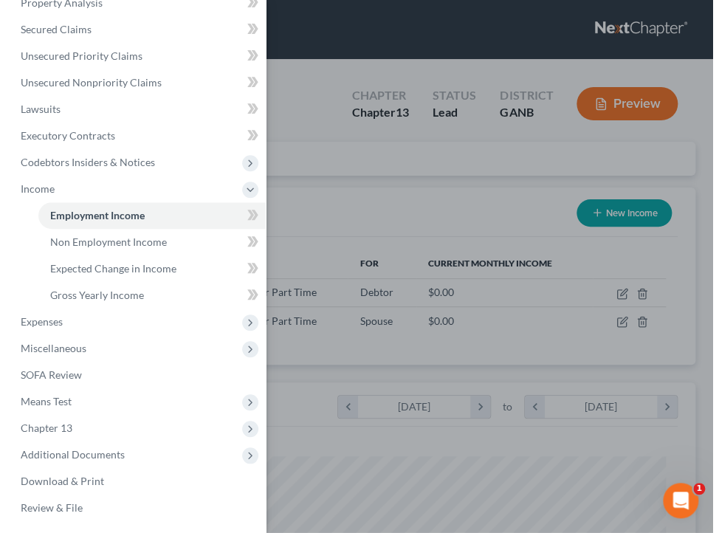
scroll to position [306, 641]
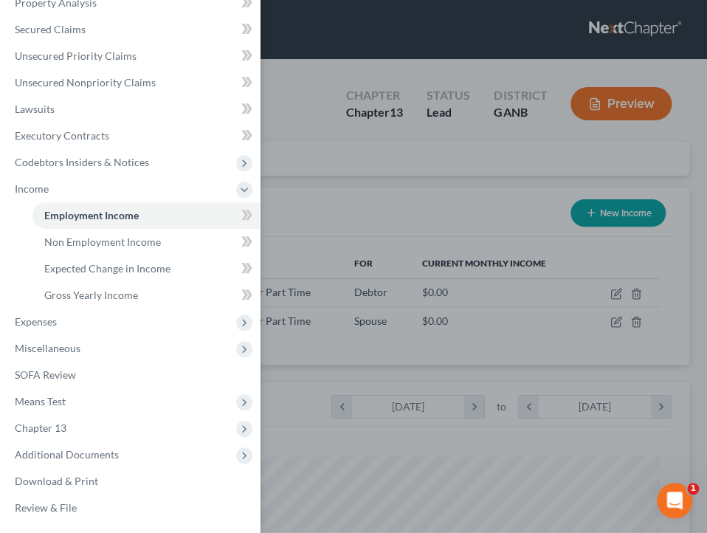
click at [391, 151] on div "Case Dashboard Payments Invoices Payments Payments Credit Report Client Profile" at bounding box center [353, 266] width 707 height 533
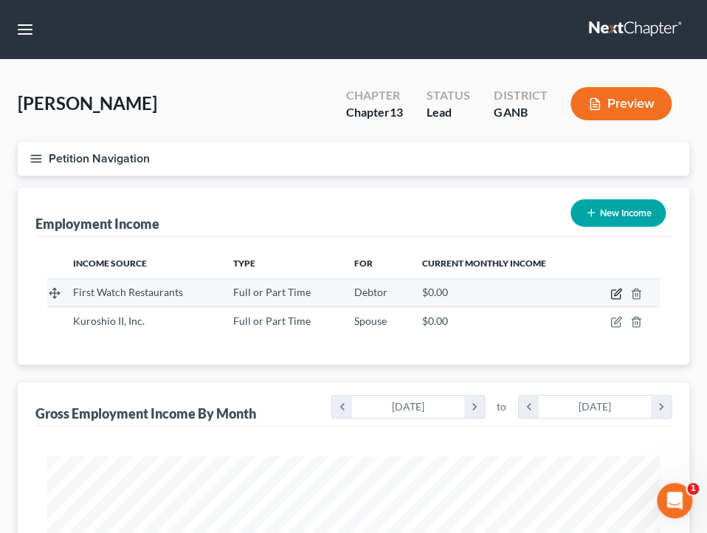
click at [616, 293] on icon "button" at bounding box center [616, 294] width 12 height 12
select select "0"
select select "9"
select select "2"
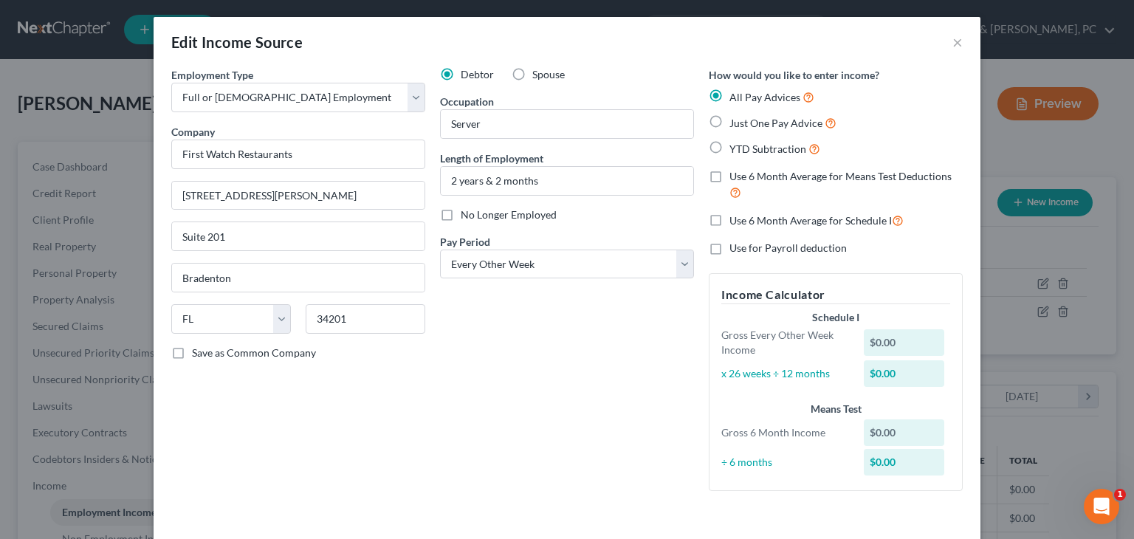
scroll to position [69, 0]
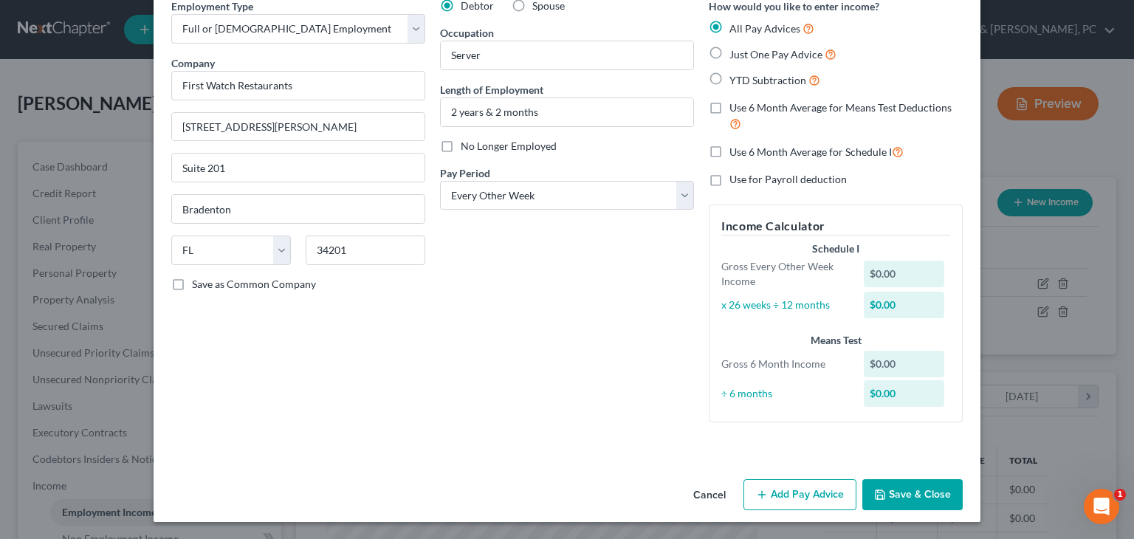
click at [718, 471] on div "Employment Type * Select Full or Part Time Employment Self Employment Company *…" at bounding box center [567, 236] width 827 height 475
click at [718, 485] on button "Add Pay Advice" at bounding box center [799, 494] width 113 height 31
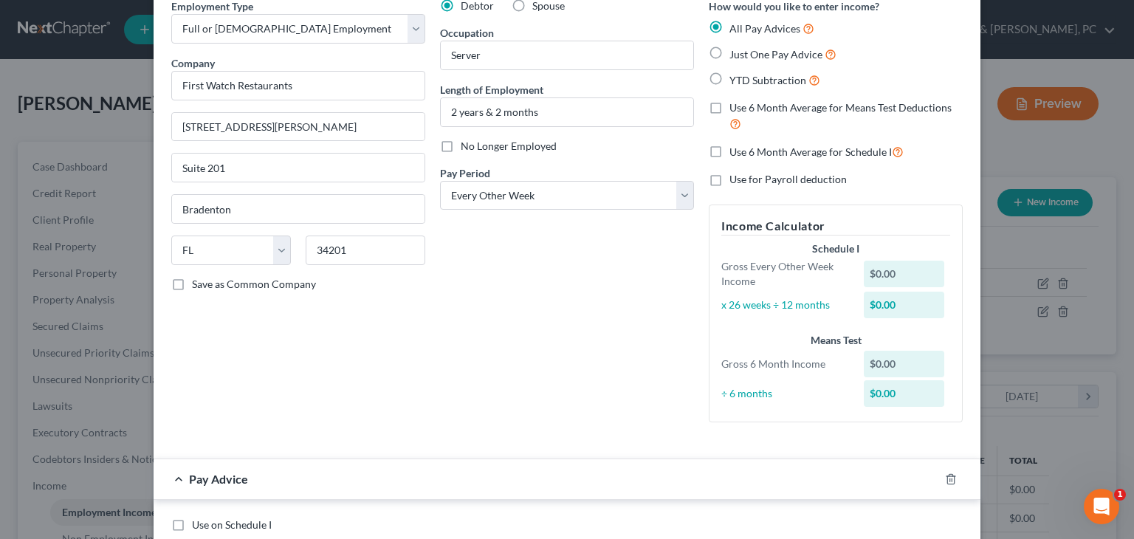
scroll to position [540, 0]
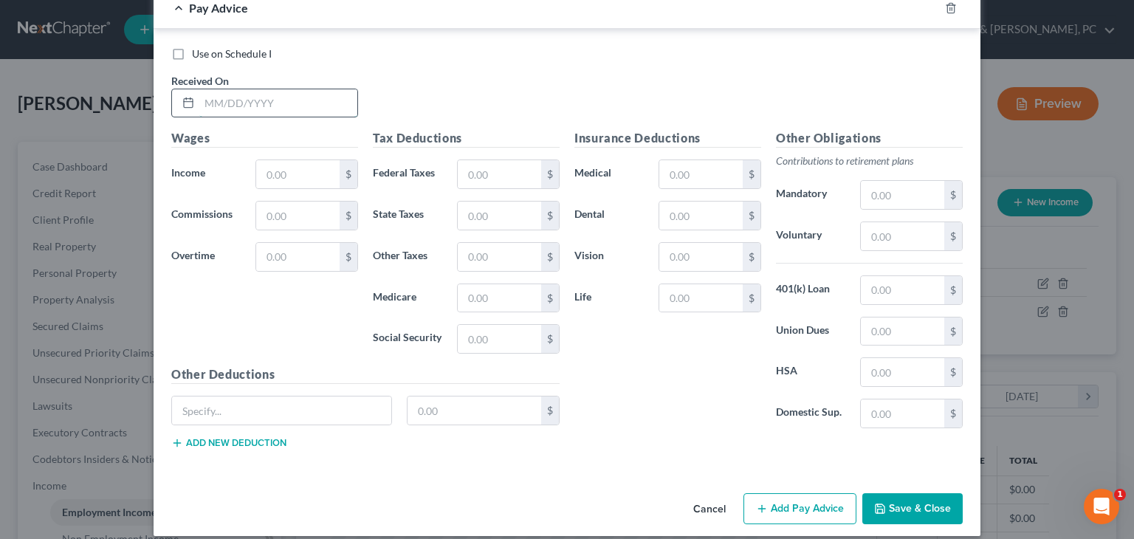
click at [287, 103] on input "text" at bounding box center [278, 103] width 158 height 28
type input "08/08/2025"
type input "1,143.48"
click at [506, 175] on input "text" at bounding box center [499, 174] width 83 height 28
type input "3.75"
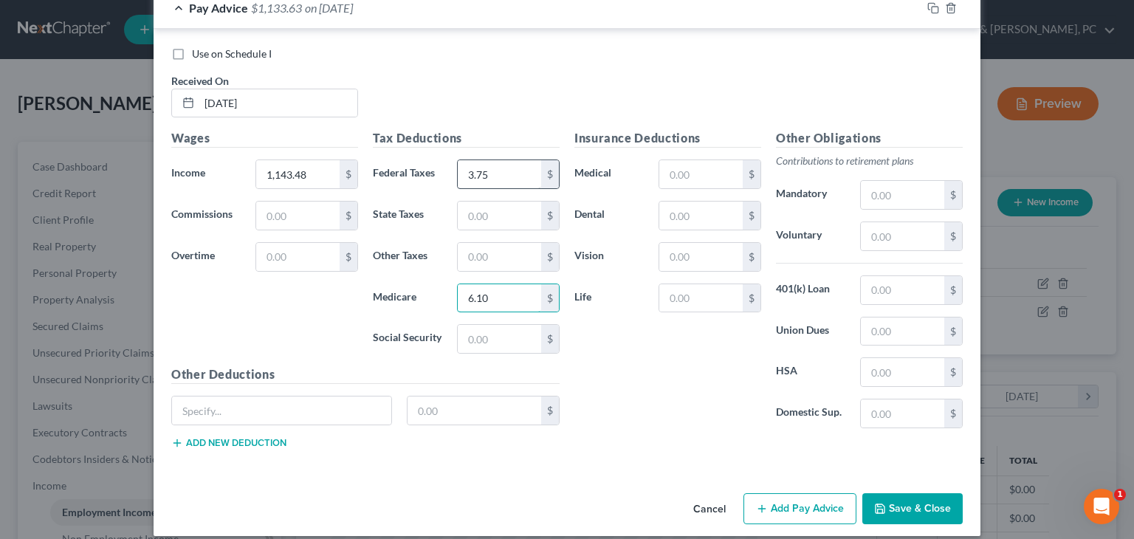
type input "6.10"
type input "1"
type input "6.10"
type input "1.43"
type input "Tips"
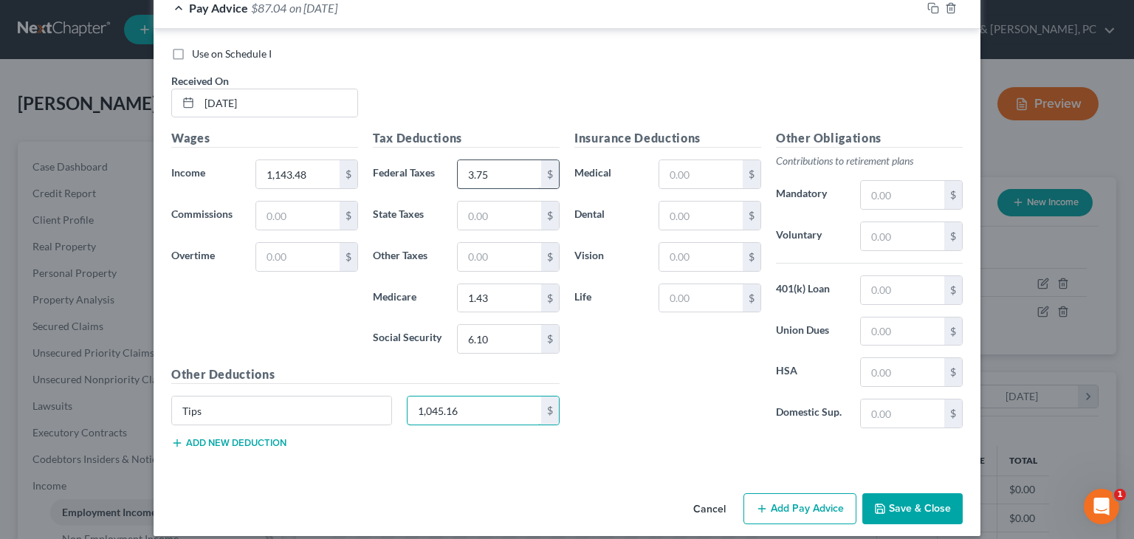
type input "1,045.16"
type input "87.04"
click at [718, 498] on button "Add Pay Advice" at bounding box center [799, 508] width 113 height 31
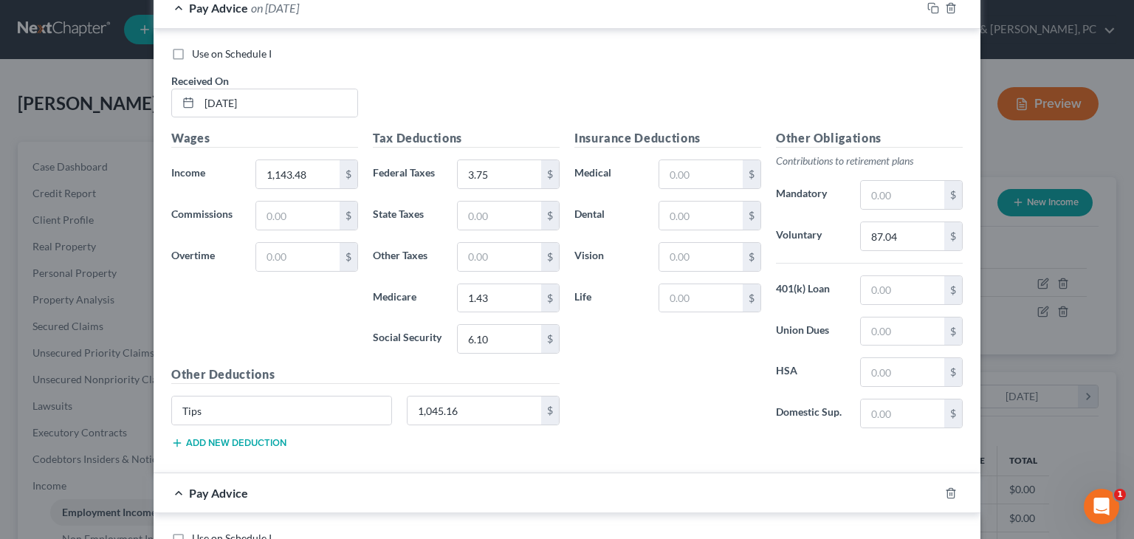
click at [656, 18] on div "Pay Advice on 08/08/2025" at bounding box center [538, 7] width 768 height 39
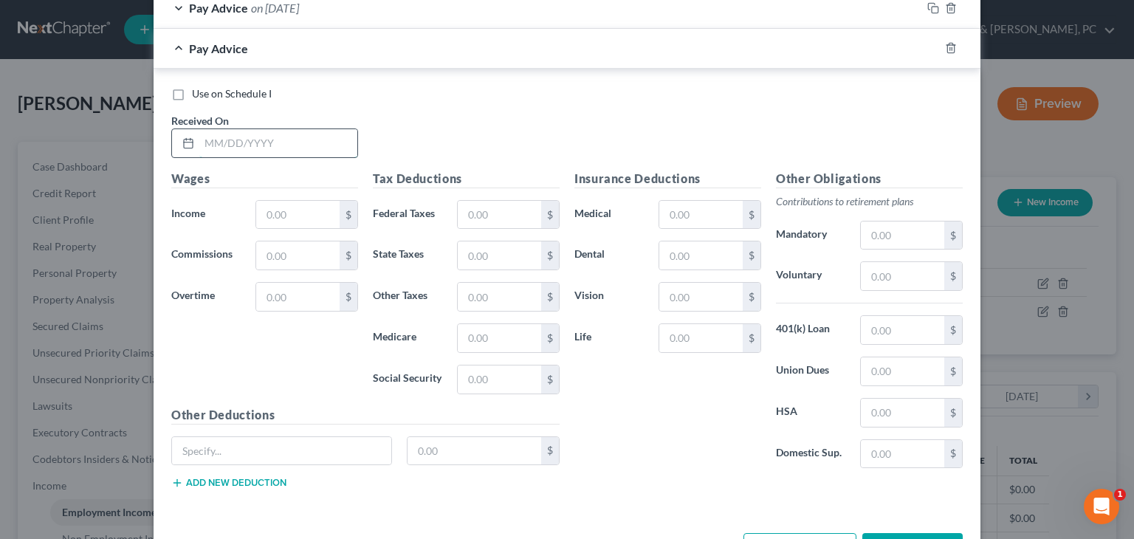
click at [300, 142] on input "text" at bounding box center [278, 143] width 158 height 28
type input "07/25/2025"
type input "1,357.96"
click at [494, 214] on input "text" at bounding box center [499, 215] width 83 height 28
type input "0.88"
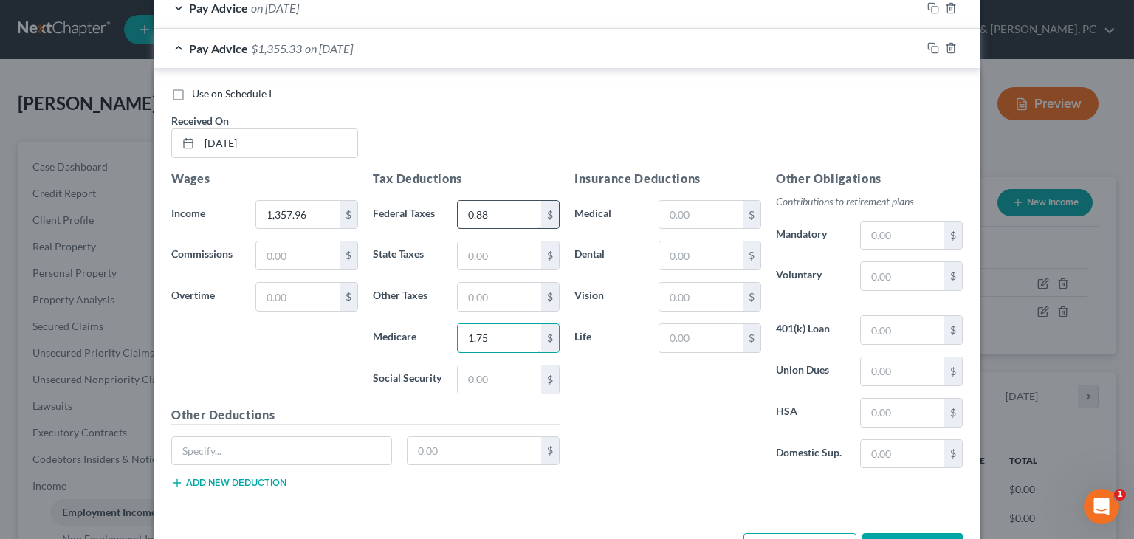
type input "1.75"
type input "7.45"
type input "Tips"
type input "1,238"
click at [718, 281] on input "text" at bounding box center [902, 276] width 83 height 28
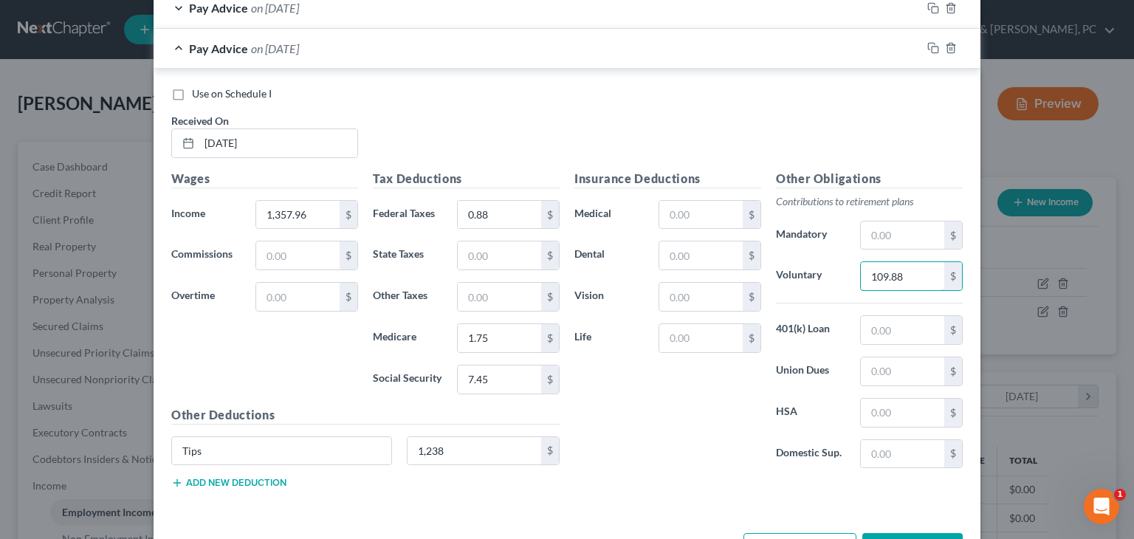
type input "109.88"
click at [718, 532] on button "Add Pay Advice" at bounding box center [799, 548] width 113 height 31
click at [647, 60] on div "Pay Advice on 07/25/2025" at bounding box center [538, 48] width 768 height 39
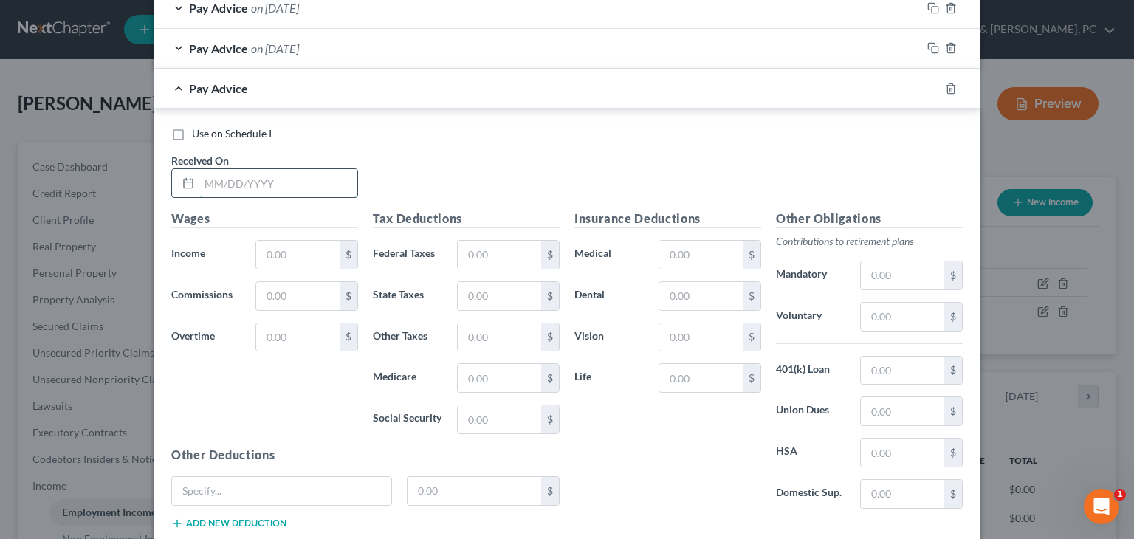
click at [289, 180] on input "text" at bounding box center [278, 183] width 158 height 28
type input "07/11/2025"
type input "1,666.51"
click at [479, 261] on input "text" at bounding box center [499, 255] width 83 height 28
type input "2.01"
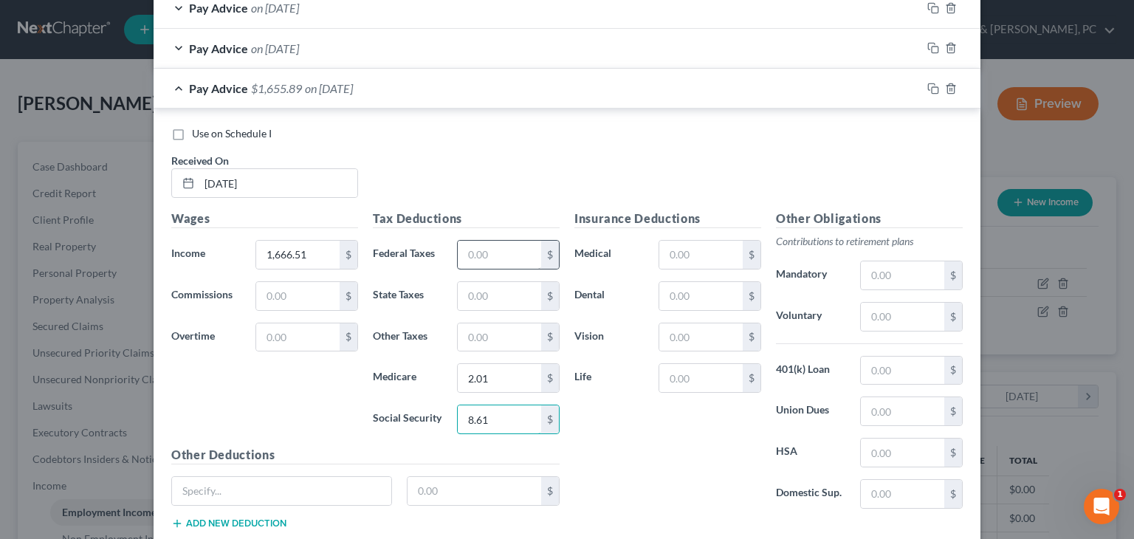
type input "8.61"
type input "Tips"
type input "1,527.74"
type input "128.15"
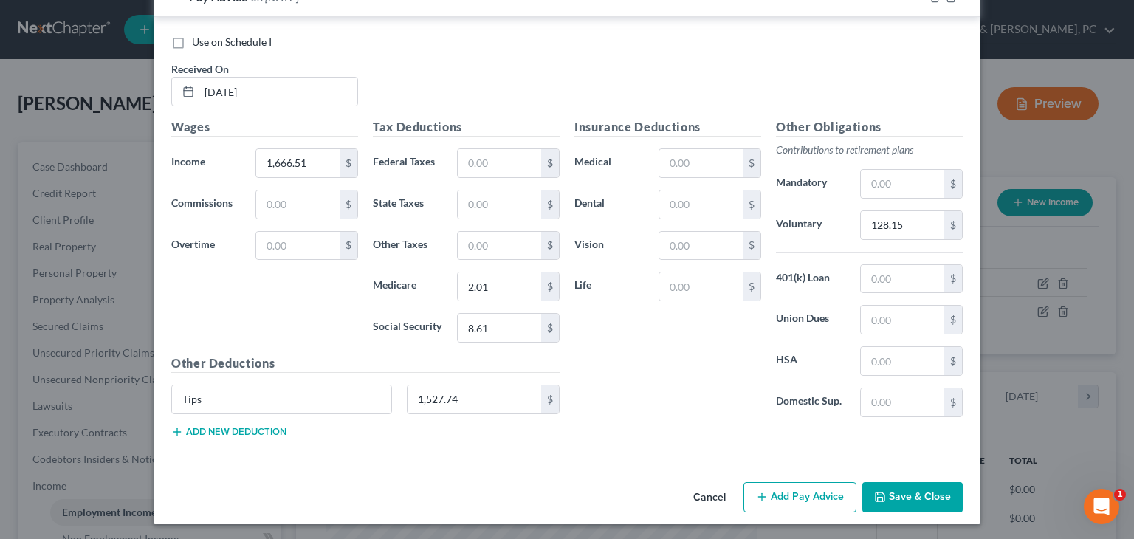
click at [718, 483] on button "Add Pay Advice" at bounding box center [799, 497] width 113 height 31
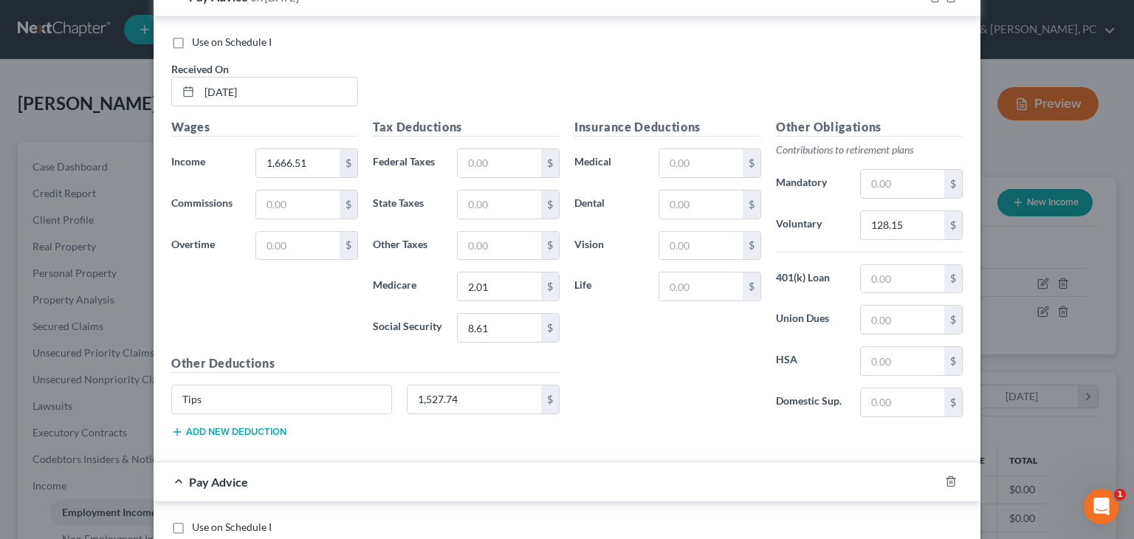
click at [667, 18] on div "Use on Schedule I Received On * 07/11/2025 Wages Income * 1,666.51 $ Commission…" at bounding box center [567, 239] width 827 height 444
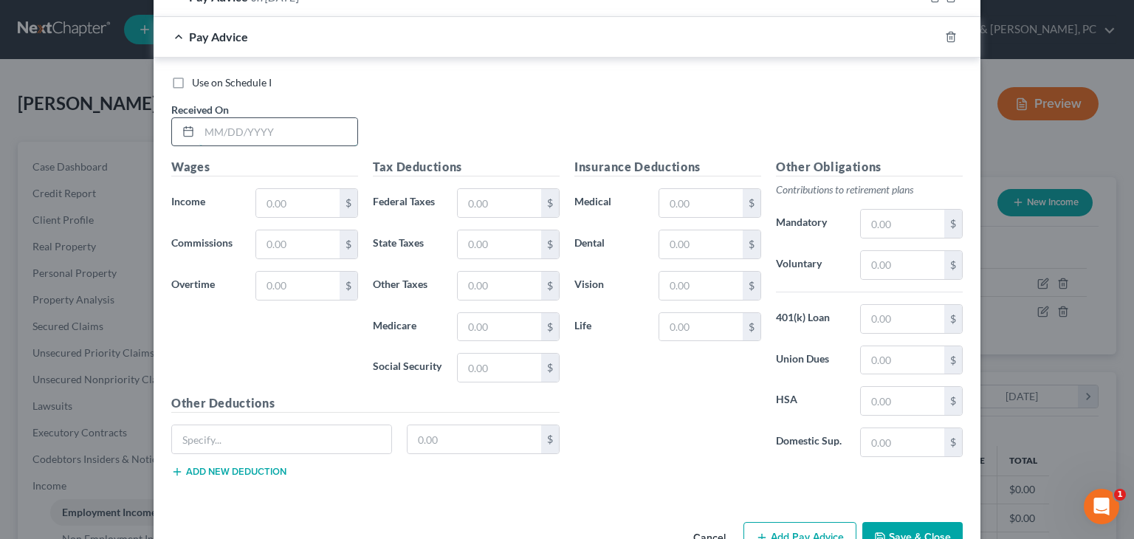
click at [319, 132] on input "text" at bounding box center [278, 132] width 158 height 28
type input "06/27/2025"
type input "998.57"
click at [499, 209] on input "text" at bounding box center [499, 203] width 83 height 28
type input "27.66"
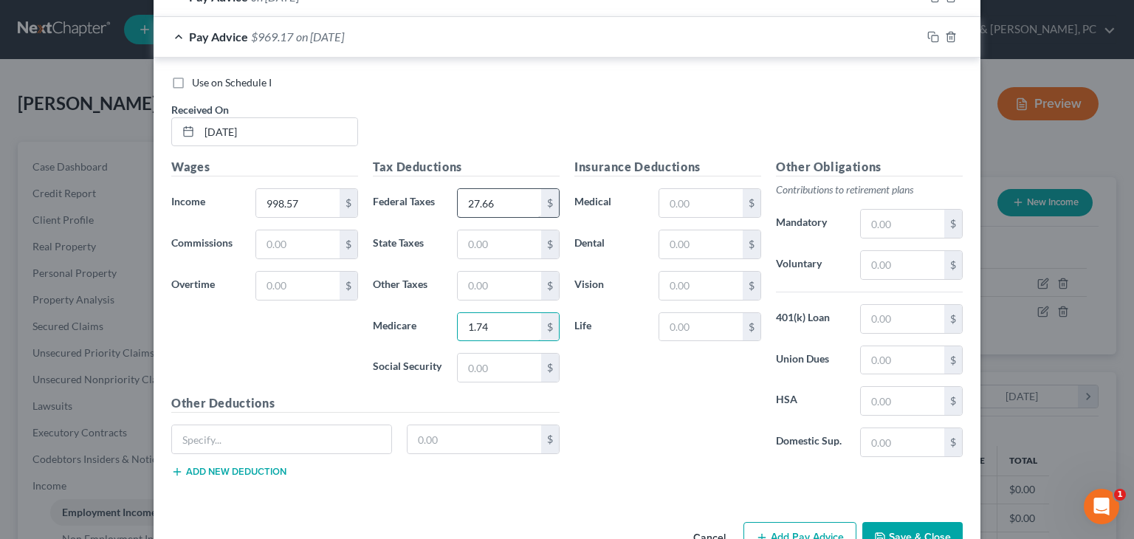
type input "1.74"
type input "7.43"
type input "Tips"
type input "878.85"
type input "82.89"
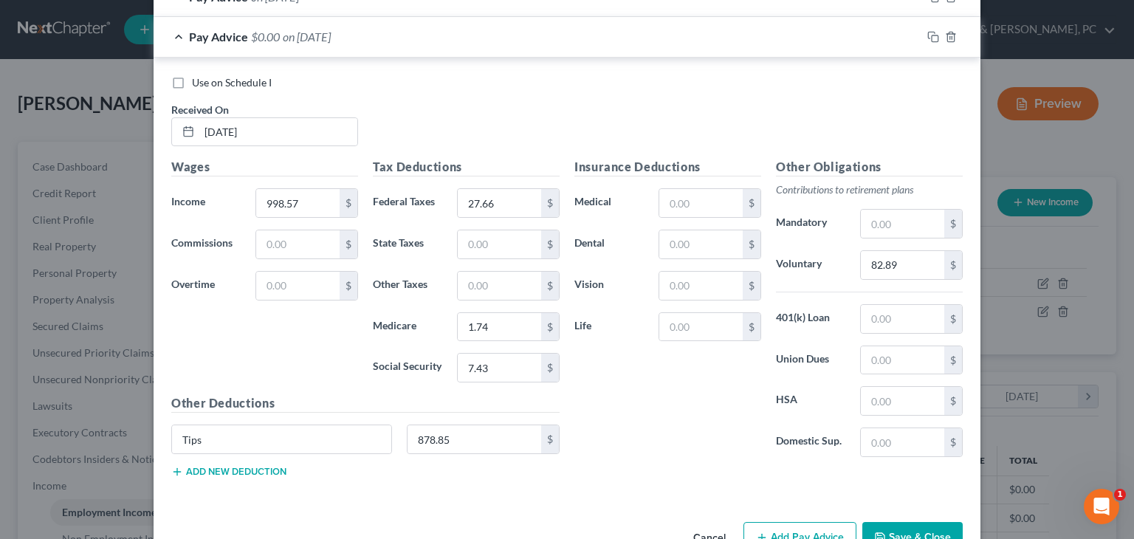
click at [718, 526] on button "Add Pay Advice" at bounding box center [799, 537] width 113 height 31
click at [605, 43] on div "Pay Advice $0.00 on 06/27/2025" at bounding box center [538, 36] width 768 height 39
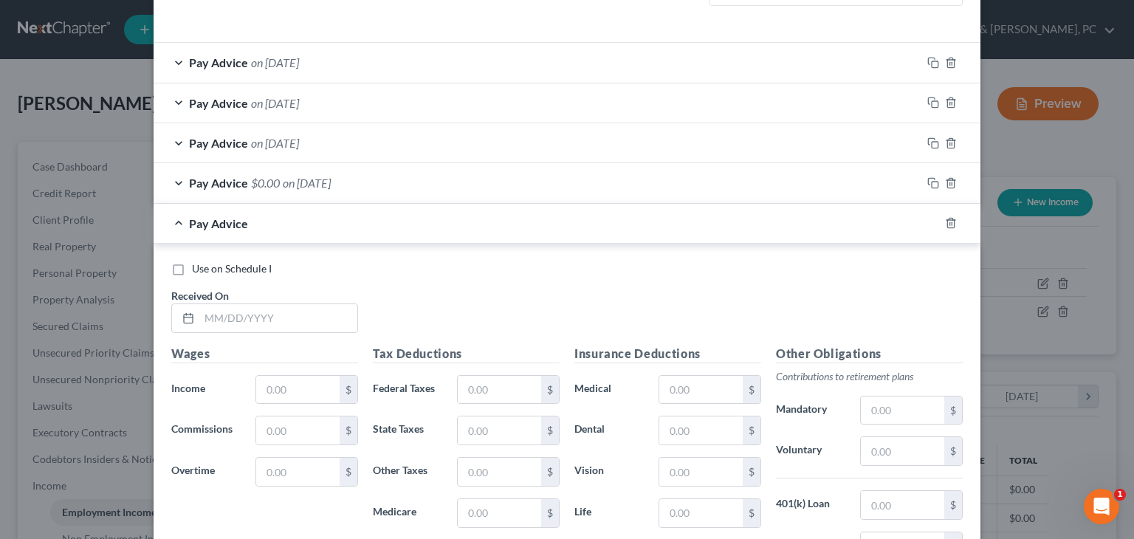
scroll to position [484, 0]
click at [644, 191] on div "Pay Advice $0.00 on 06/27/2025" at bounding box center [538, 184] width 768 height 39
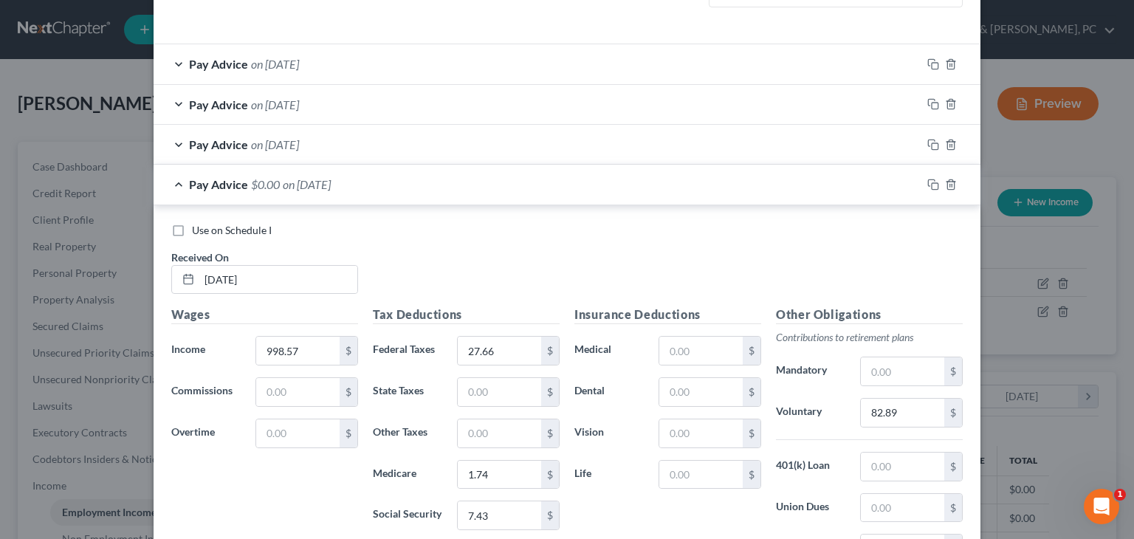
click at [525, 189] on div "Pay Advice $0.00 on 06/27/2025" at bounding box center [538, 184] width 768 height 39
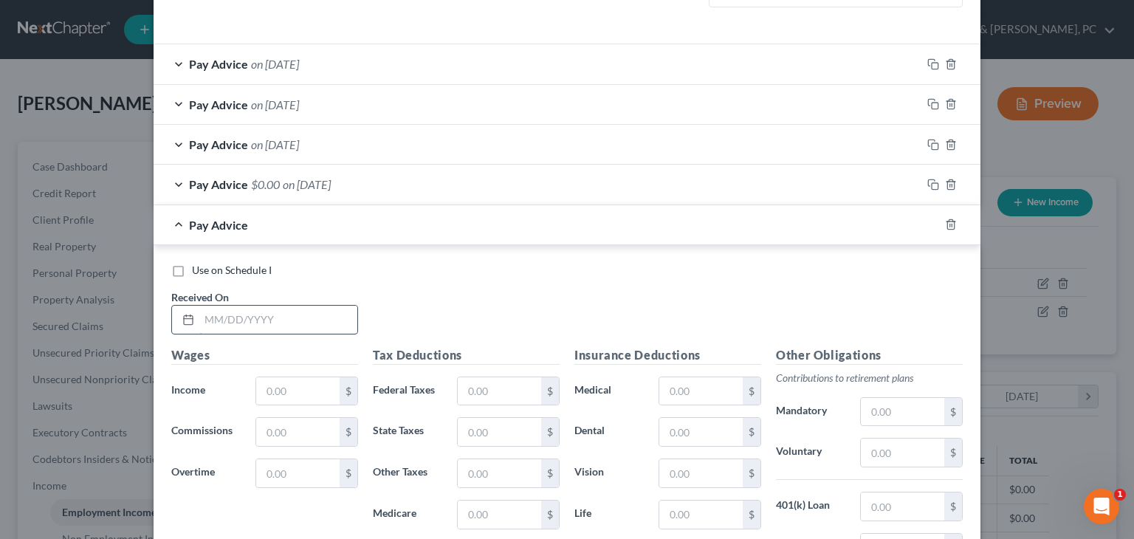
click at [302, 320] on input "text" at bounding box center [278, 320] width 158 height 28
type input "06/13/2025"
type input "989.32"
click at [492, 398] on input "text" at bounding box center [499, 391] width 83 height 28
type input "2.46"
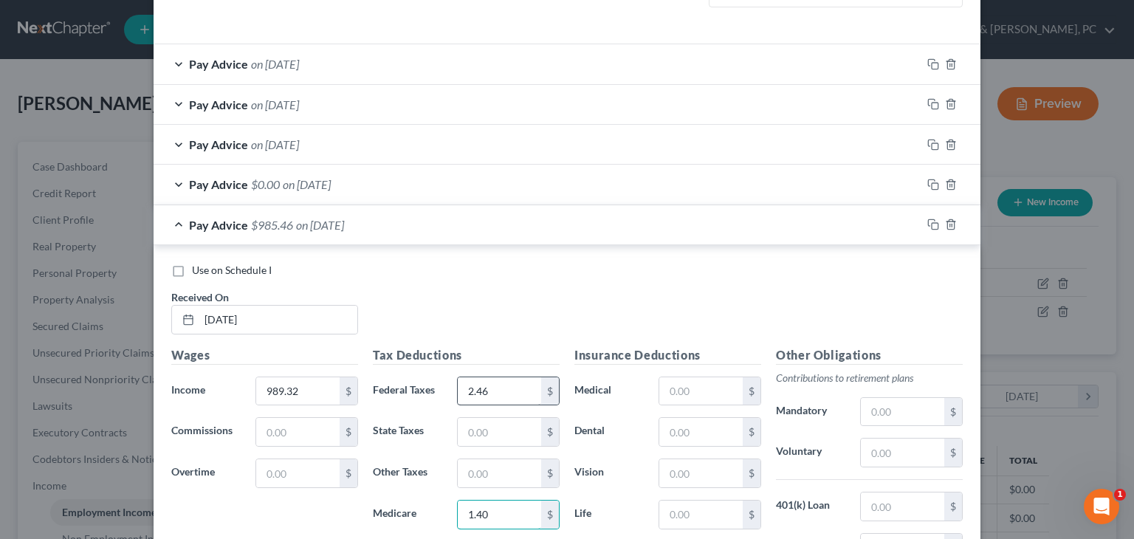
type input "1.40"
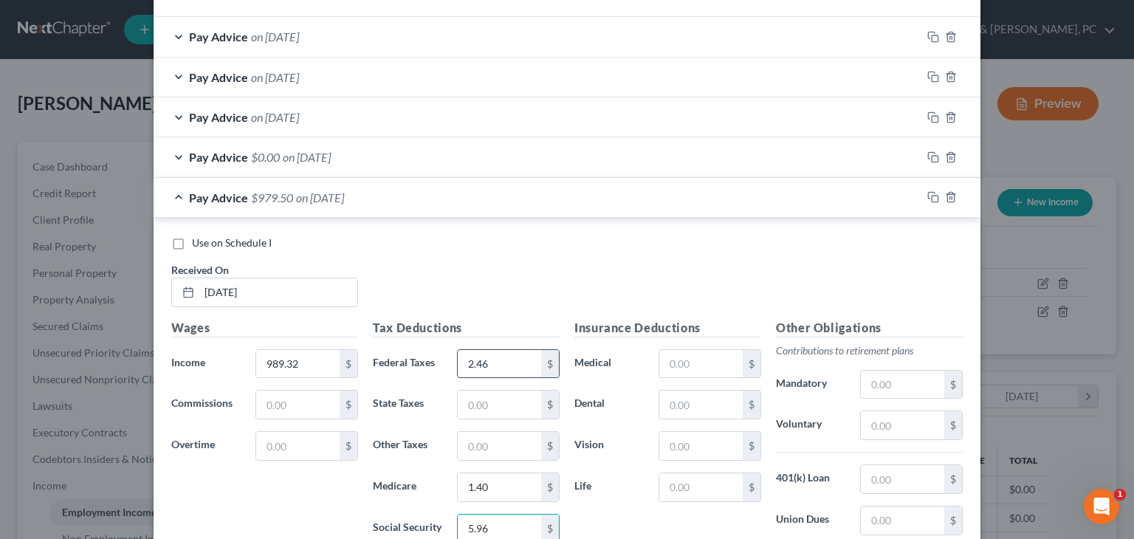
type input "5.96"
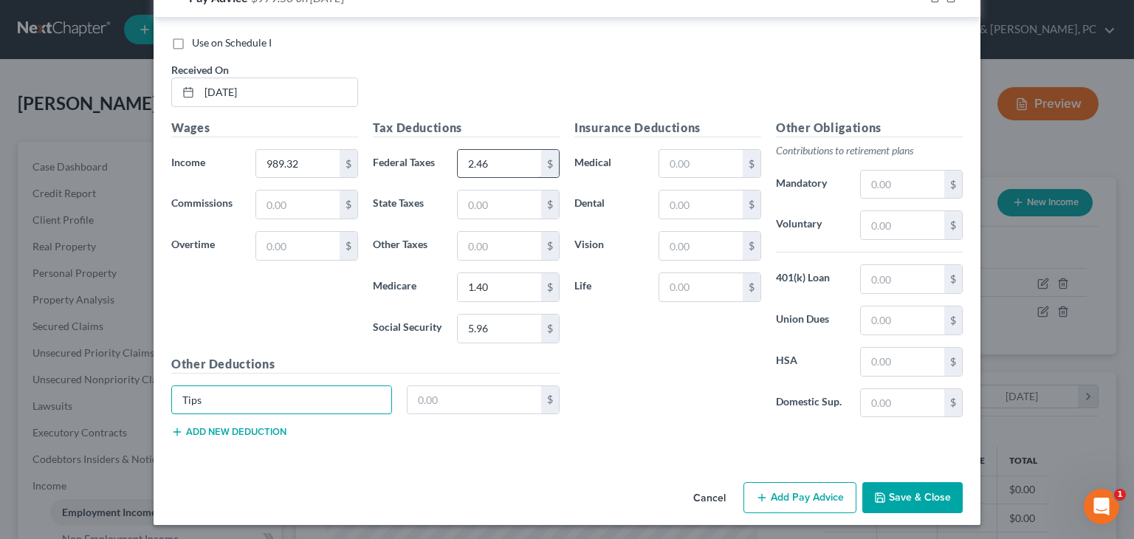
type input "Tips"
type input "893.26"
click at [718, 217] on input "text" at bounding box center [902, 225] width 83 height 28
type input "86.24"
click at [718, 488] on button "Add Pay Advice" at bounding box center [799, 497] width 113 height 31
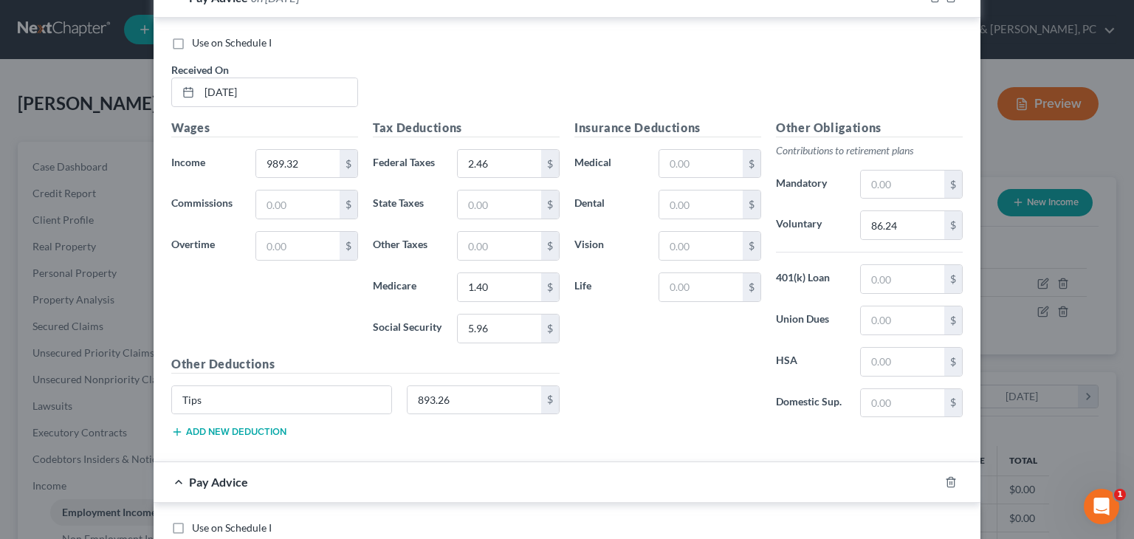
click at [659, 18] on div "Use on Schedule I Received On * 06/13/2025 Wages Income * 989.32 $ Commissions …" at bounding box center [567, 240] width 827 height 444
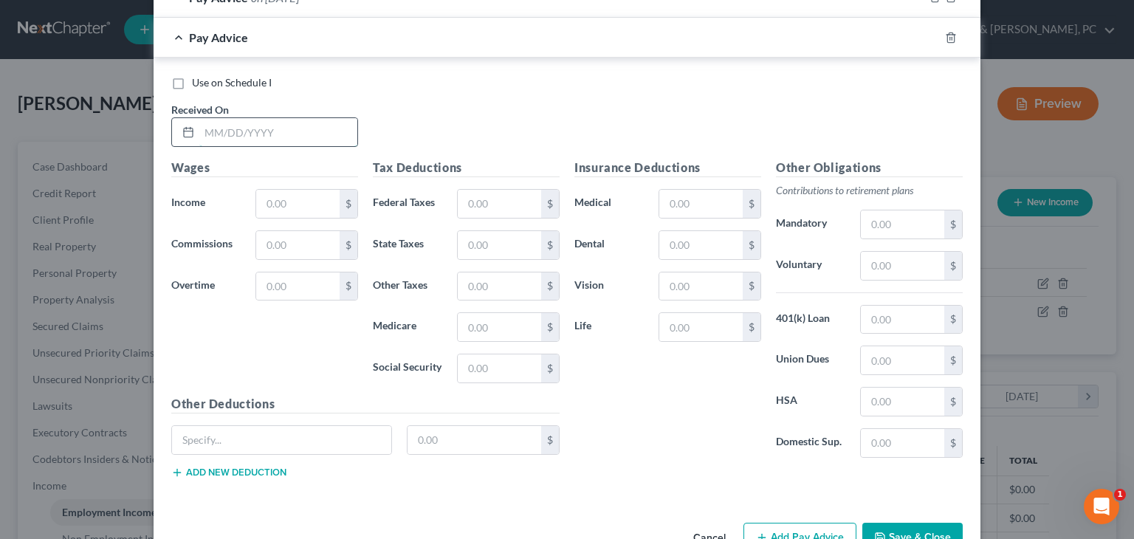
click at [286, 140] on input "text" at bounding box center [278, 132] width 158 height 28
type input "05/30/2025"
type input "1,727.02"
click at [483, 200] on input "text" at bounding box center [499, 204] width 83 height 28
type input "2.87"
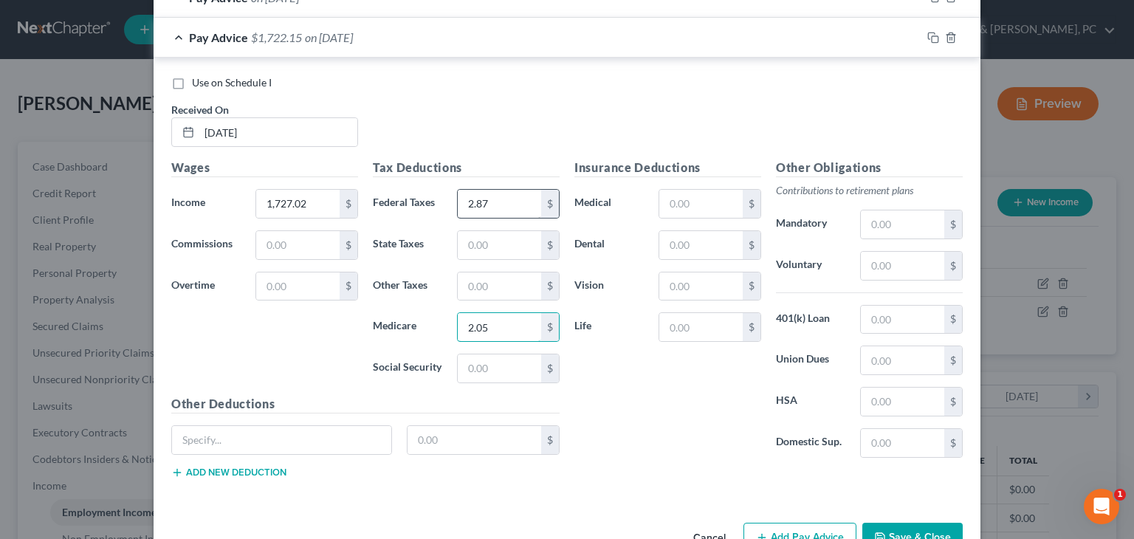
type input "2.05"
type input "8.76"
type input "Tips"
type input "1,585.71"
click at [718, 264] on input "text" at bounding box center [902, 266] width 83 height 28
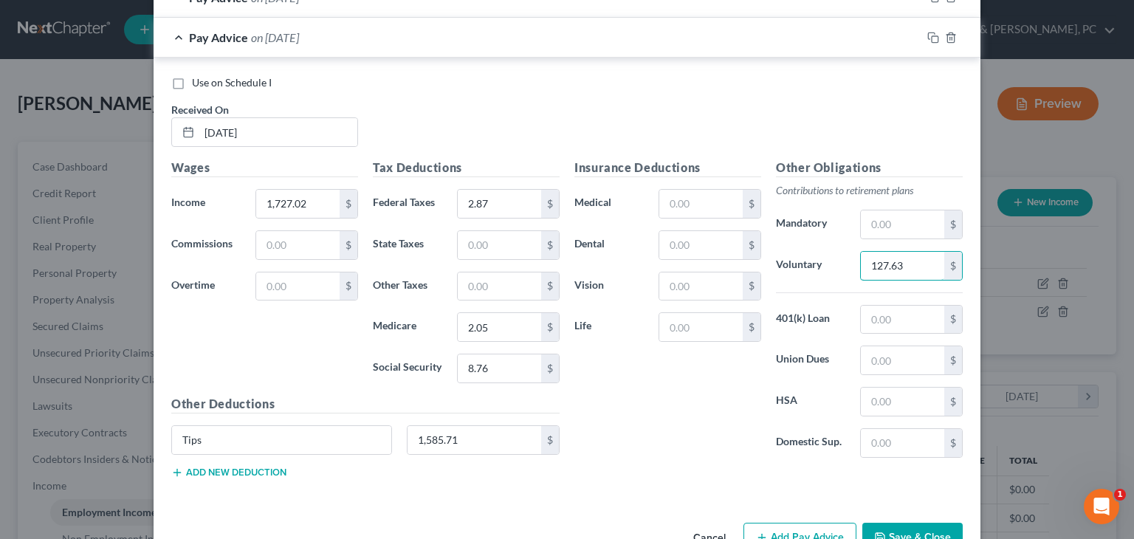
type input "127.63"
click at [718, 526] on button "Add Pay Advice" at bounding box center [799, 538] width 113 height 31
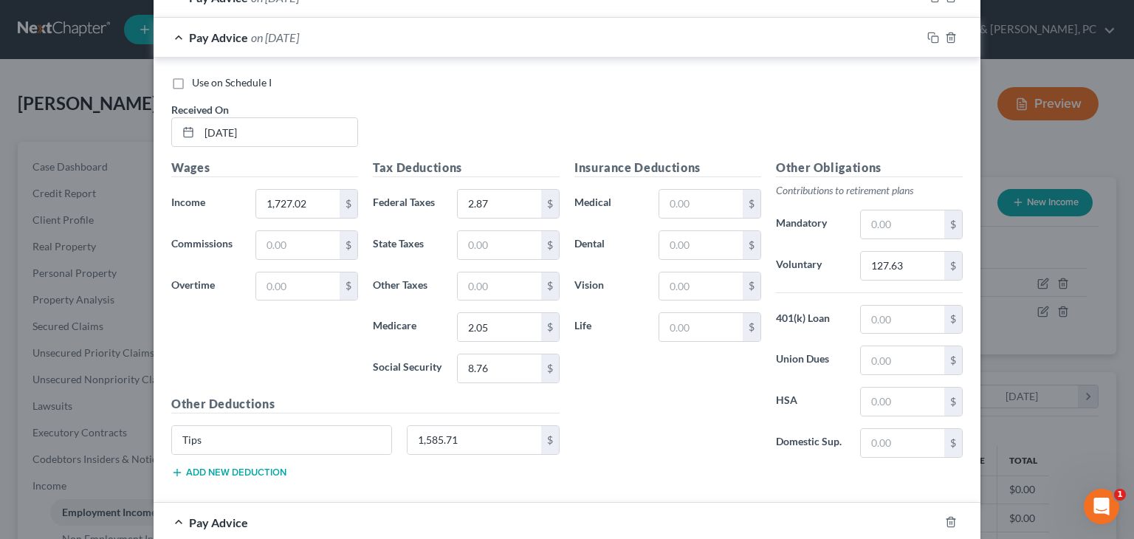
click at [638, 51] on div "Pay Advice on 05/30/2025" at bounding box center [538, 37] width 768 height 39
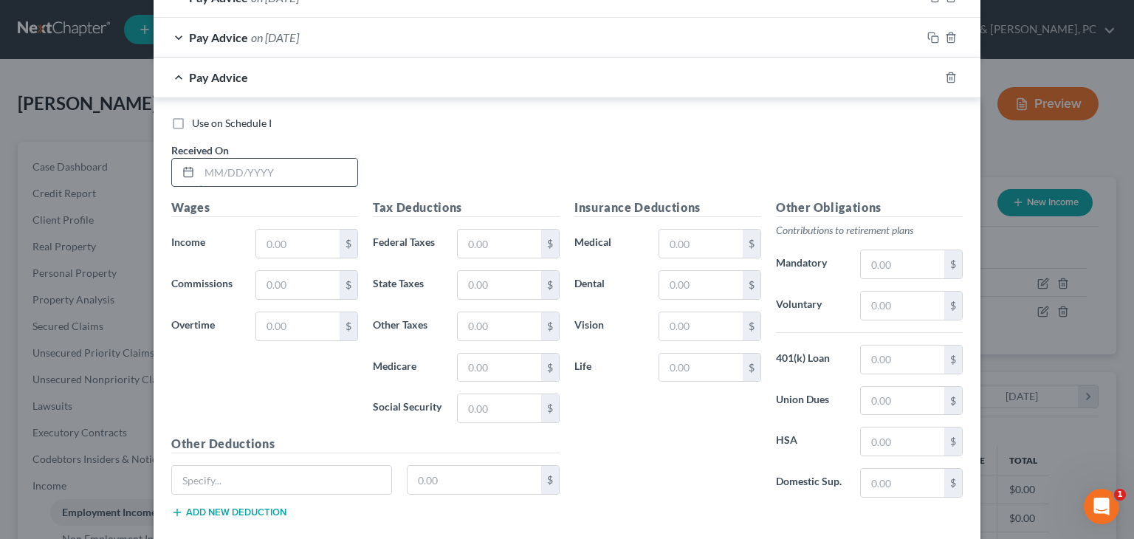
click at [323, 174] on input "text" at bounding box center [278, 173] width 158 height 28
type input "05/16/2025"
type input "1,485.02"
click at [479, 250] on input "text" at bounding box center [499, 244] width 83 height 28
type input "5.43"
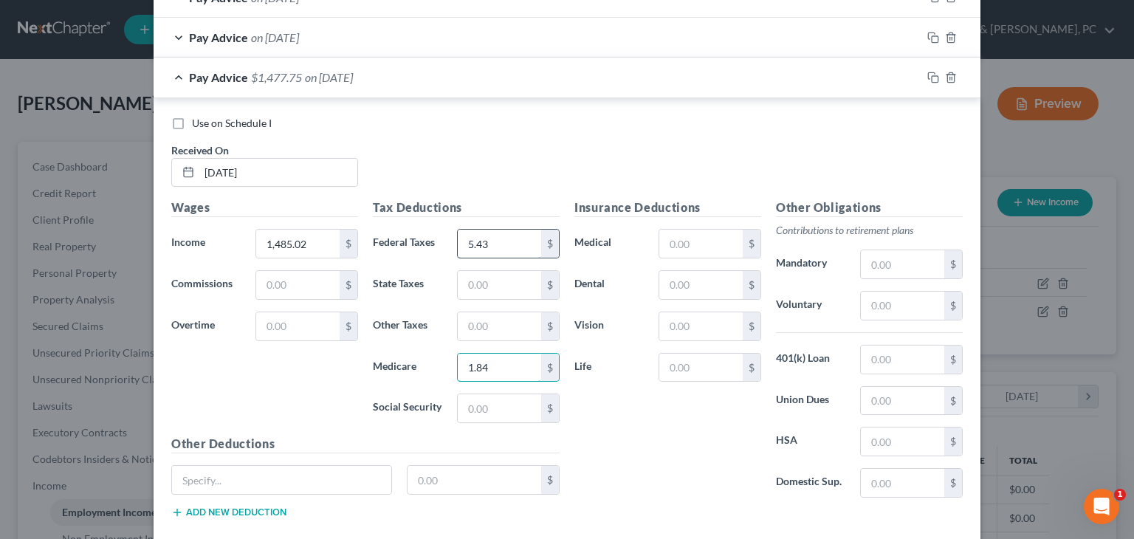
type input "1.84"
type input "7.86"
type input "Tips"
type input "1,358.29"
click at [718, 299] on input "text" at bounding box center [902, 306] width 83 height 28
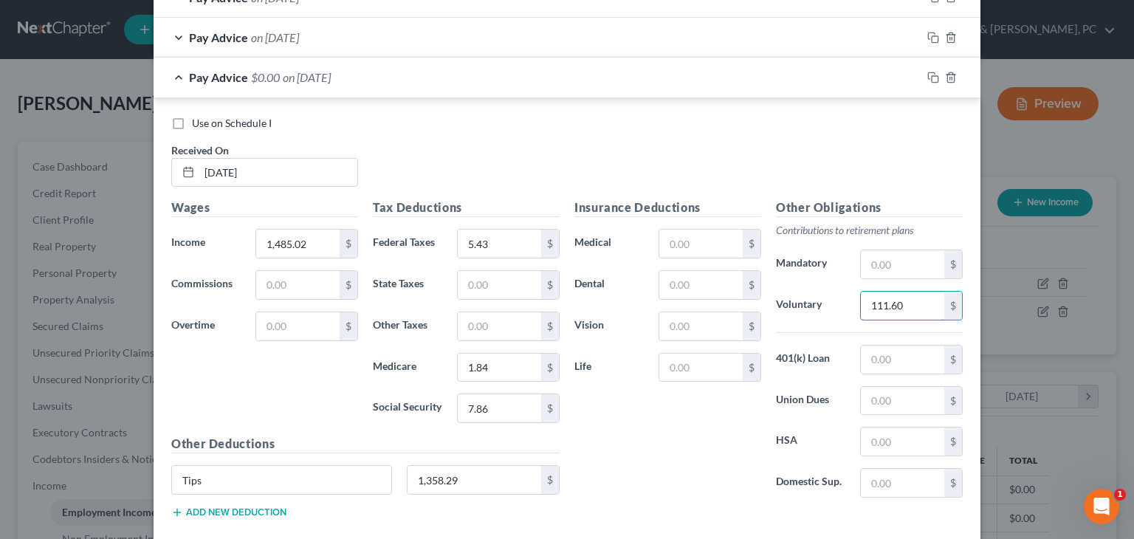
type input "111.60"
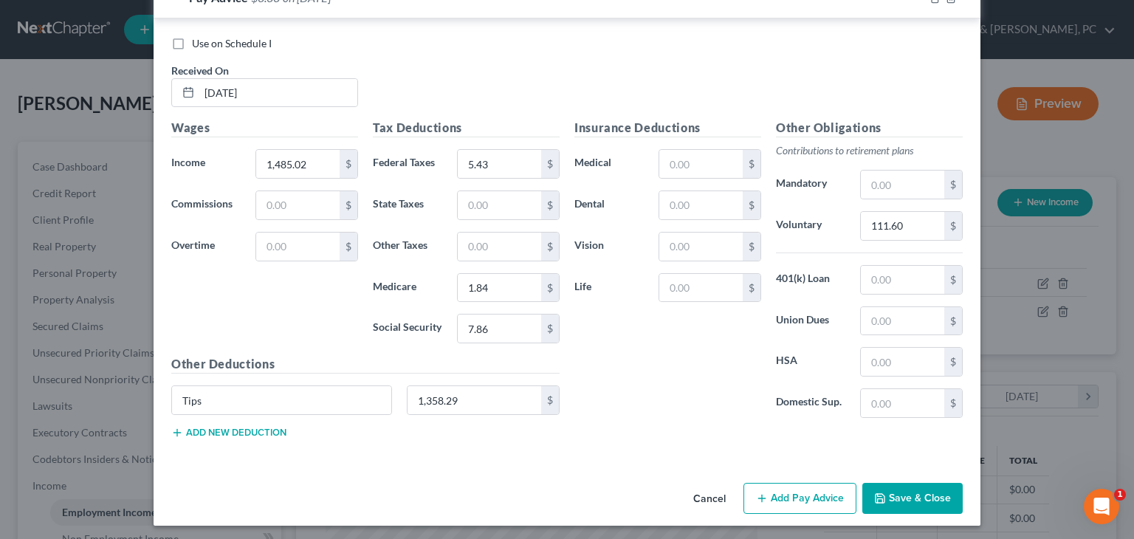
scroll to position [791, 0]
click at [718, 487] on button "Add Pay Advice" at bounding box center [799, 498] width 113 height 31
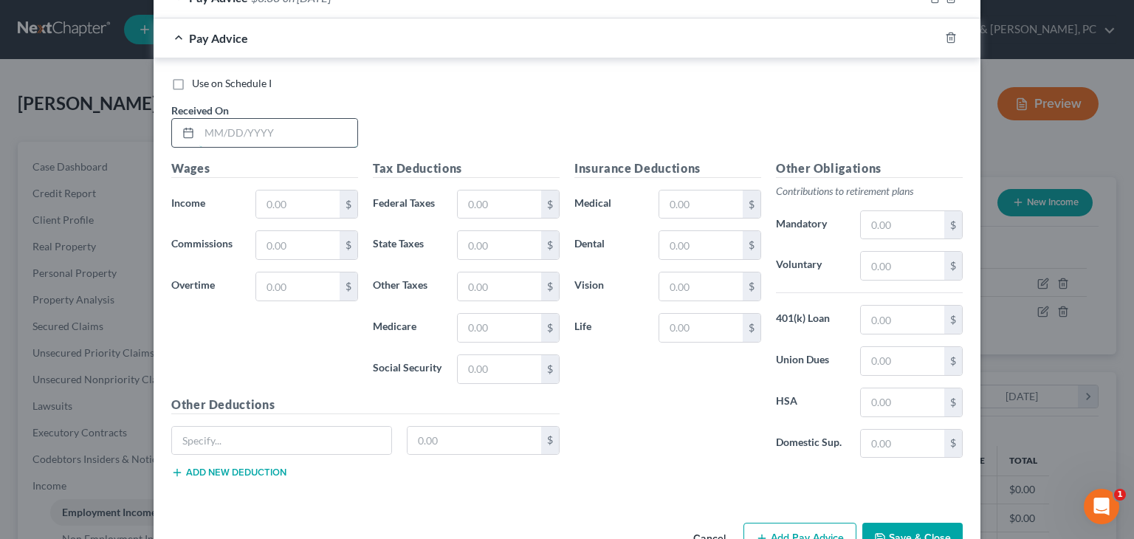
click at [300, 140] on input "text" at bounding box center [278, 133] width 158 height 28
type input "05/02/2025"
type input "929.36"
click at [468, 202] on input "text" at bounding box center [499, 204] width 83 height 28
type input "30"
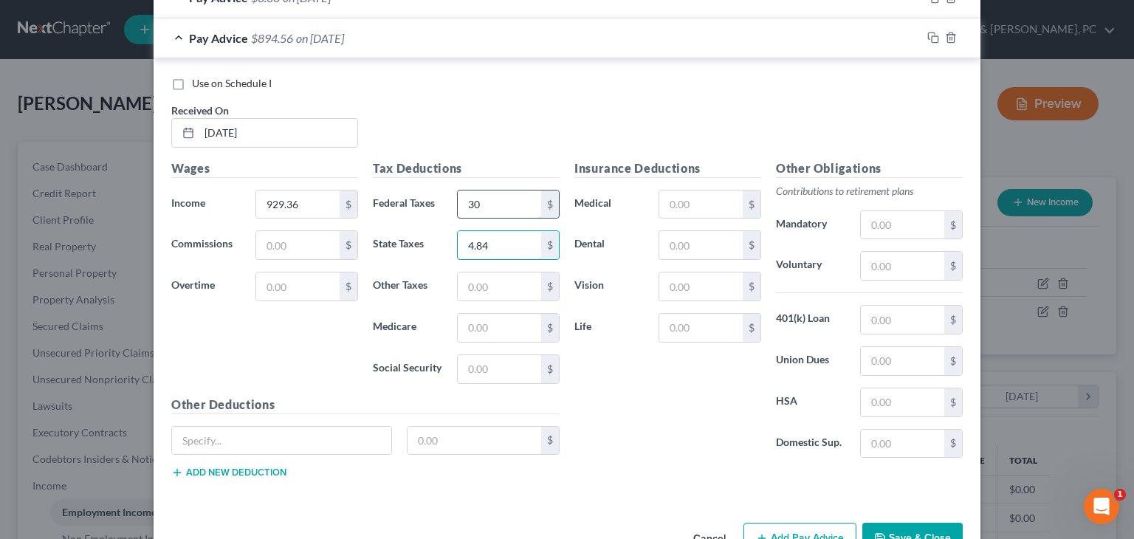
type input "4.84"
type input "2.01"
type input "8.59"
type input "Tips"
type input "790.98"
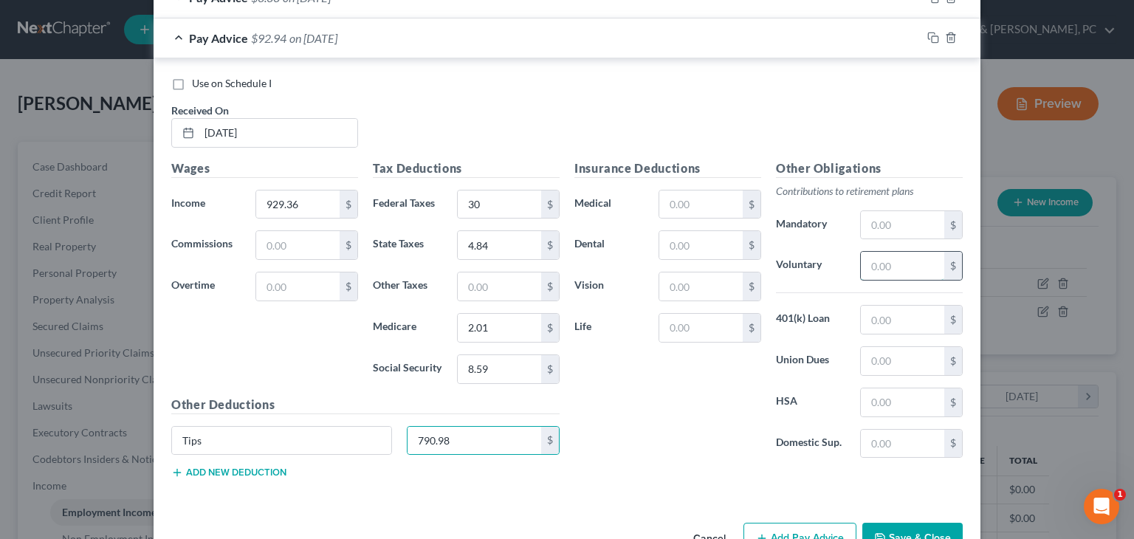
click at [718, 252] on input "text" at bounding box center [902, 266] width 83 height 28
click at [718, 525] on button "Add Pay Advice" at bounding box center [799, 538] width 113 height 31
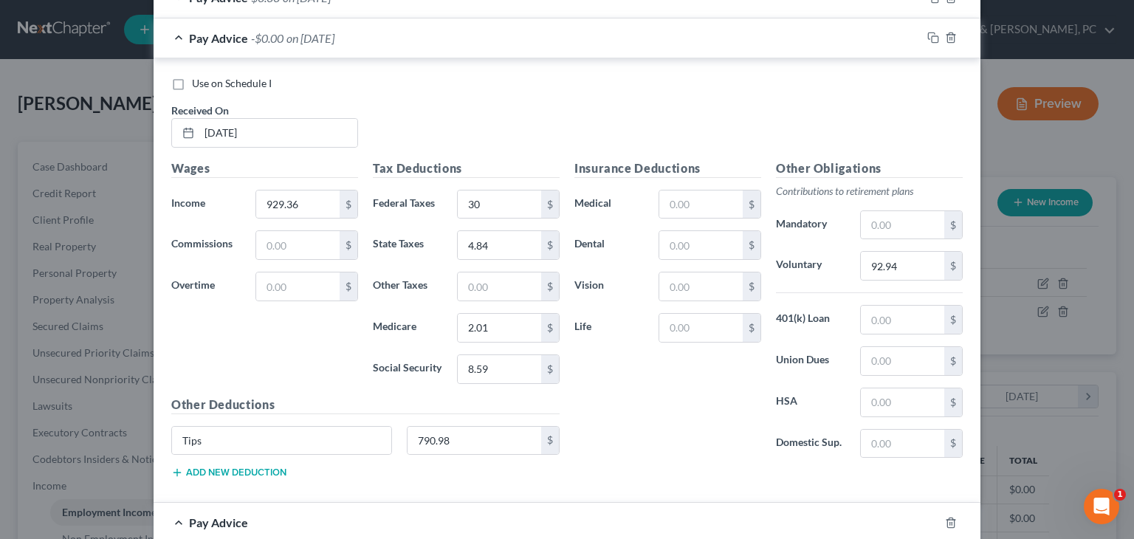
click at [672, 43] on div "Pay Advice -$0.00 on 05/02/2025" at bounding box center [538, 37] width 768 height 39
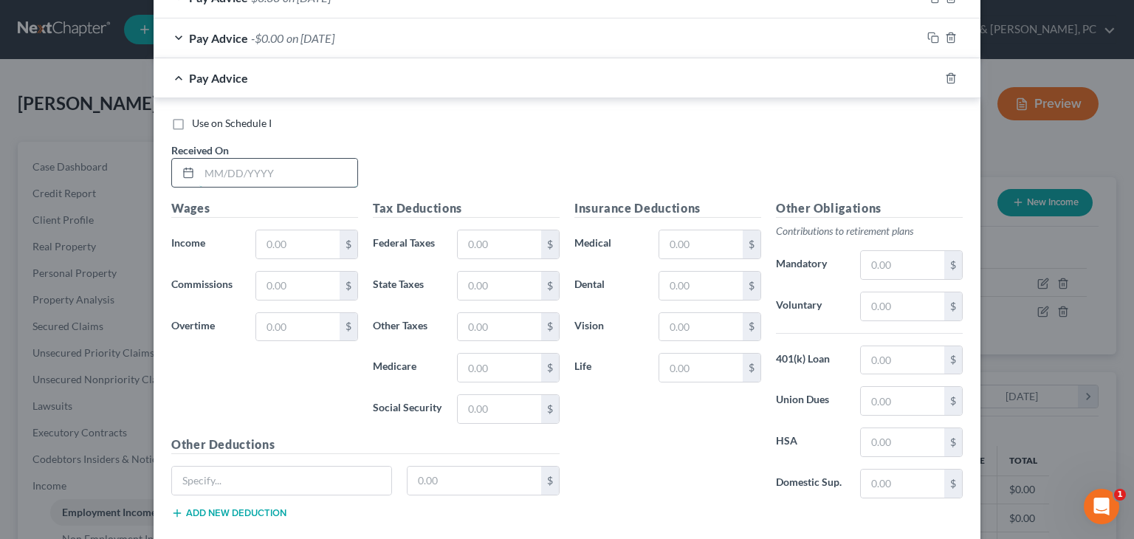
click at [321, 179] on input "text" at bounding box center [278, 173] width 158 height 28
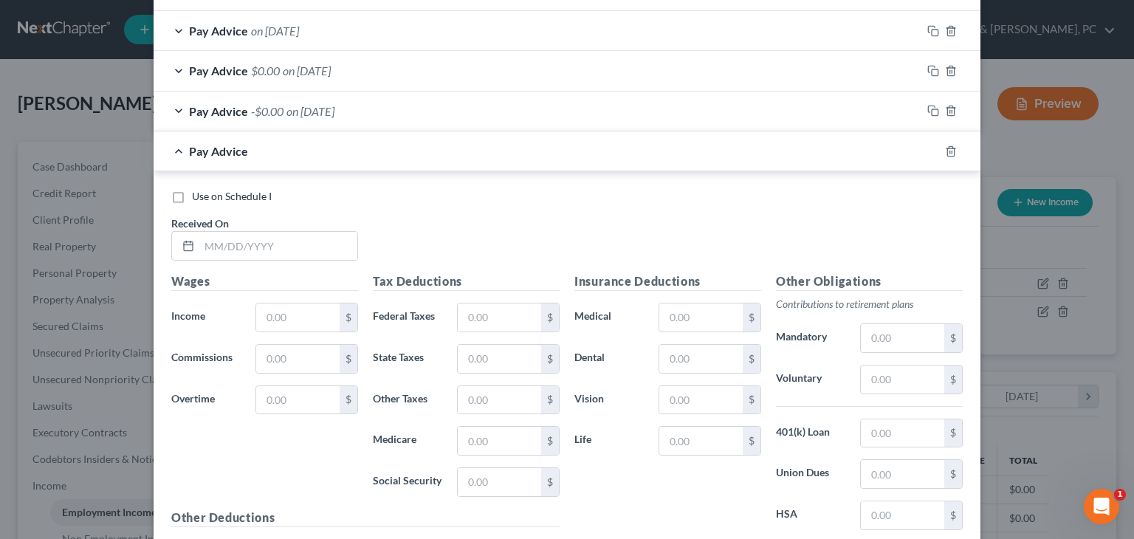
scroll to position [720, 0]
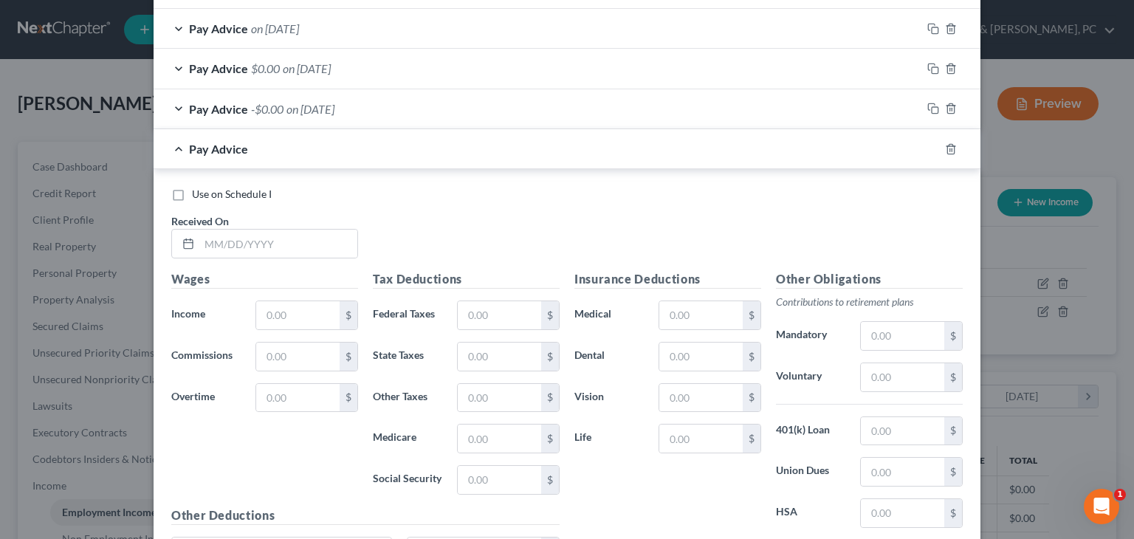
click at [617, 119] on div "Pay Advice -$0.00 on 05/02/2025" at bounding box center [538, 108] width 768 height 39
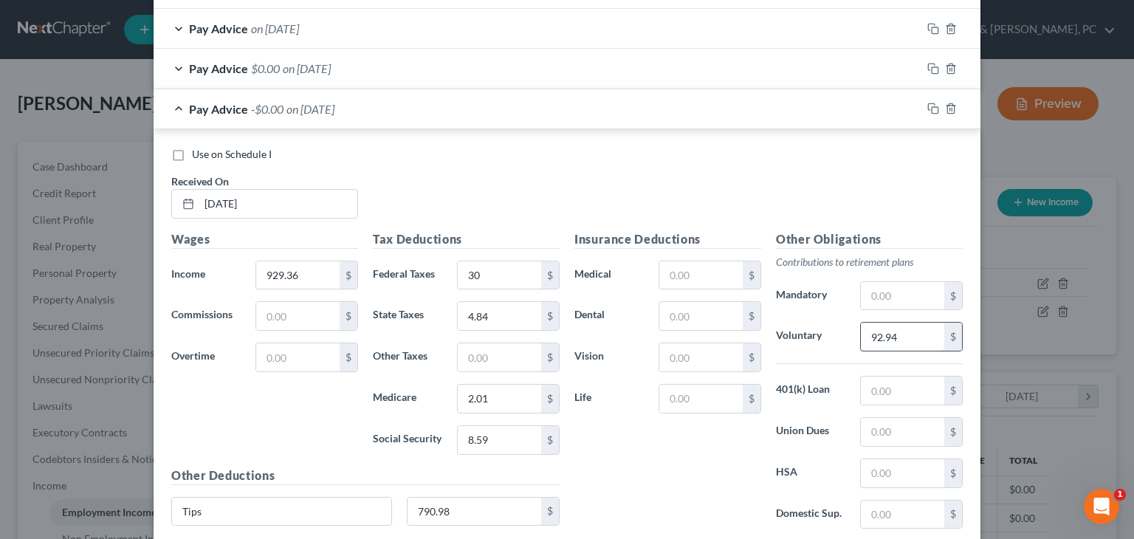
click at [718, 346] on input "92.94" at bounding box center [902, 337] width 83 height 28
type input "92.9"
click at [718, 343] on input "92.9" at bounding box center [902, 337] width 83 height 28
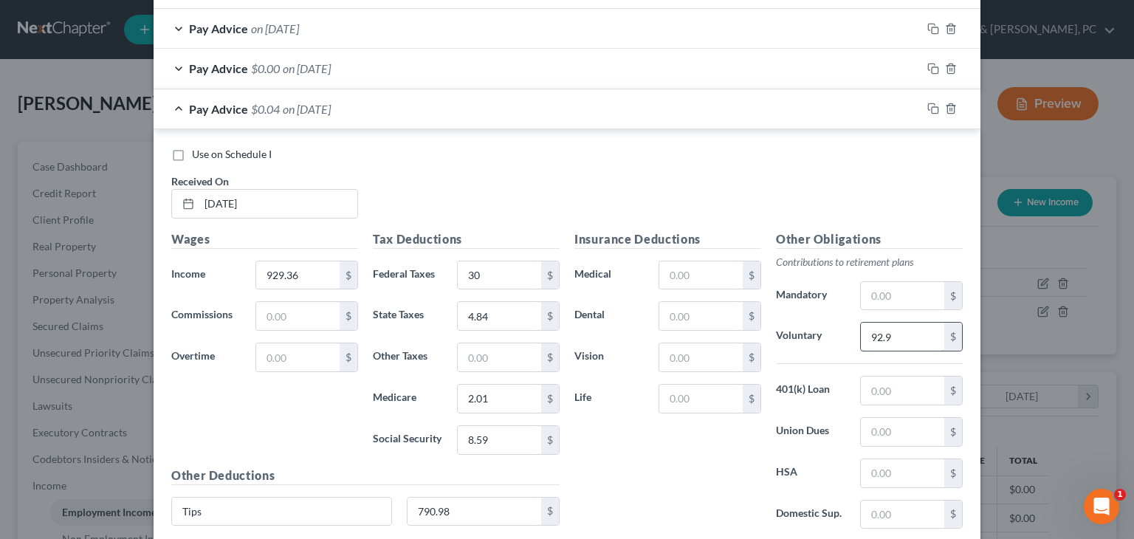
click at [718, 343] on input "92.9" at bounding box center [902, 337] width 83 height 28
type input "92.94"
click at [718, 122] on div "Pay Advice -$0.00 on 05/02/2025" at bounding box center [538, 108] width 768 height 39
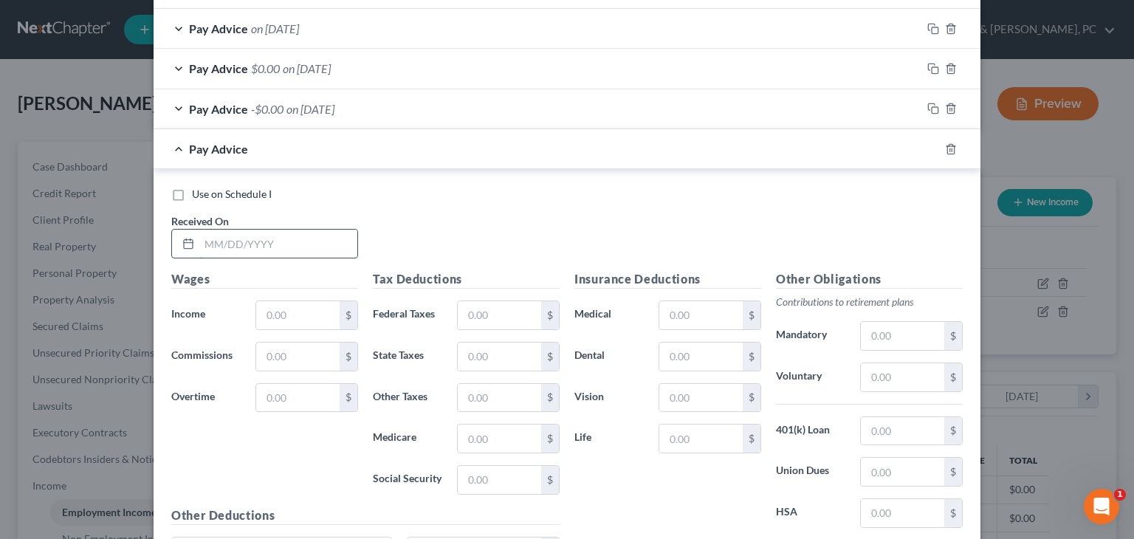
click at [345, 238] on input "text" at bounding box center [278, 244] width 158 height 28
type input "04/18/2025"
type input "910.82"
click at [485, 311] on input "text" at bounding box center [499, 315] width 83 height 28
type input "2.96"
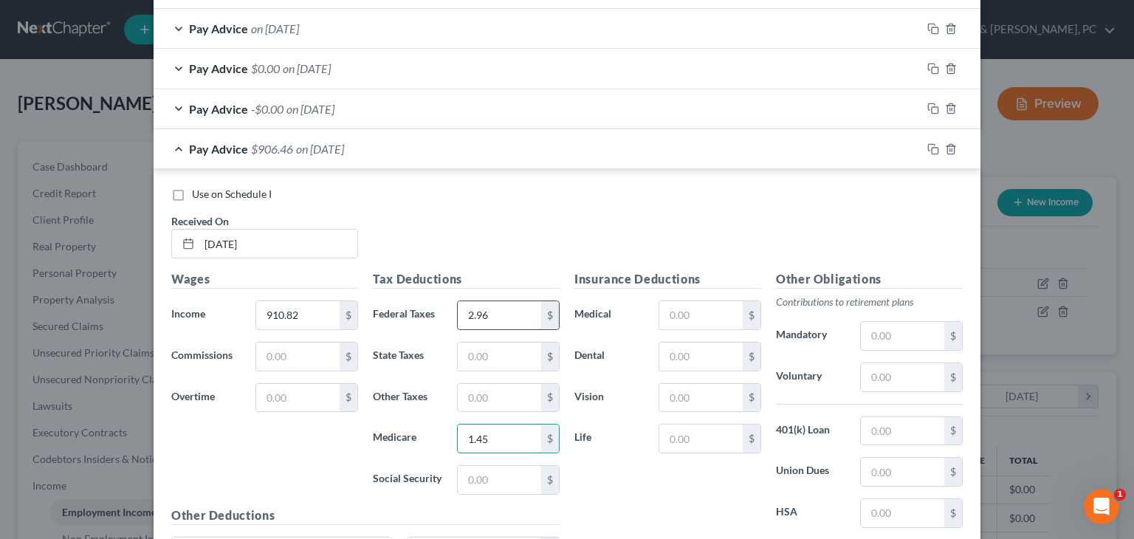
type input "1.45"
type input "6.20"
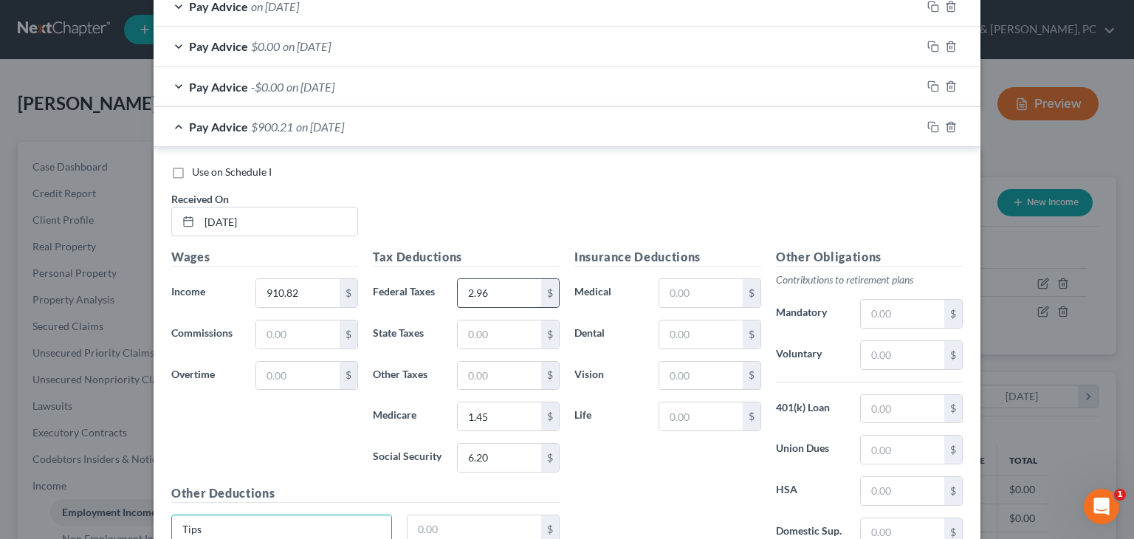
type input "Tips"
type input "810.90"
click at [718, 345] on input "text" at bounding box center [902, 355] width 83 height 28
type input "89.31"
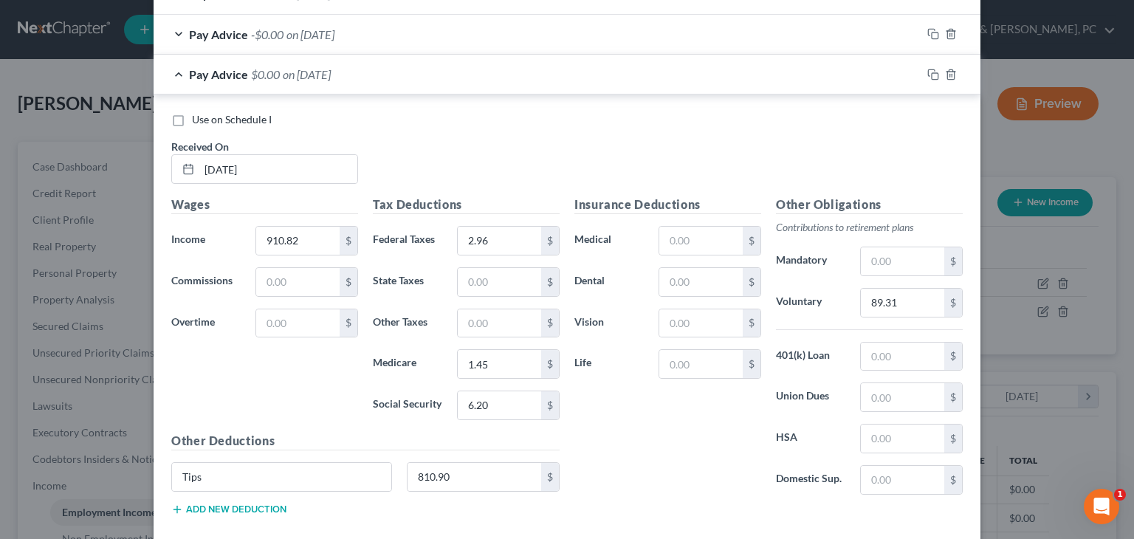
scroll to position [871, 0]
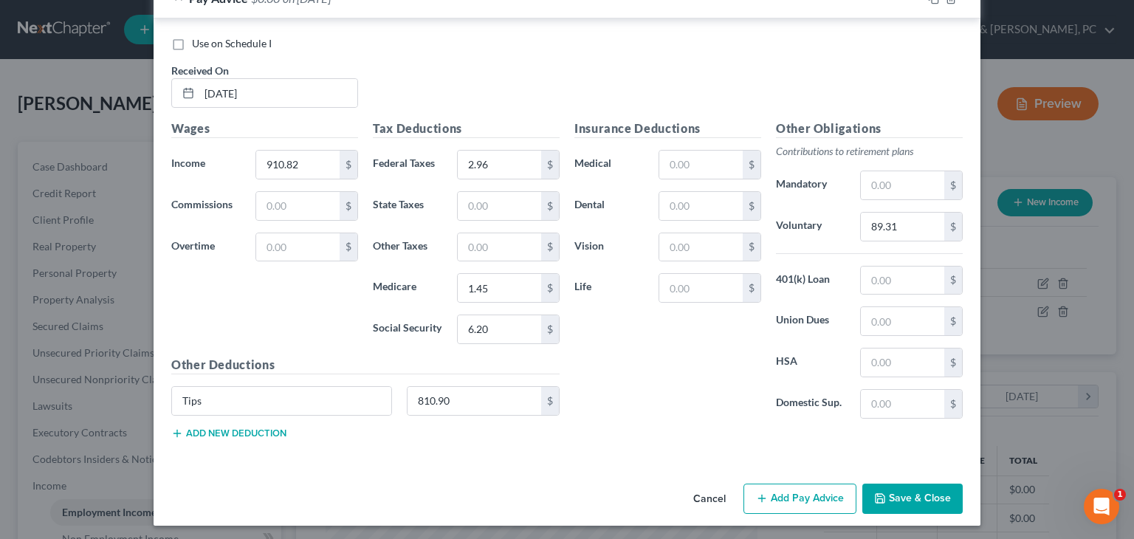
click at [718, 502] on button "Add Pay Advice" at bounding box center [799, 498] width 113 height 31
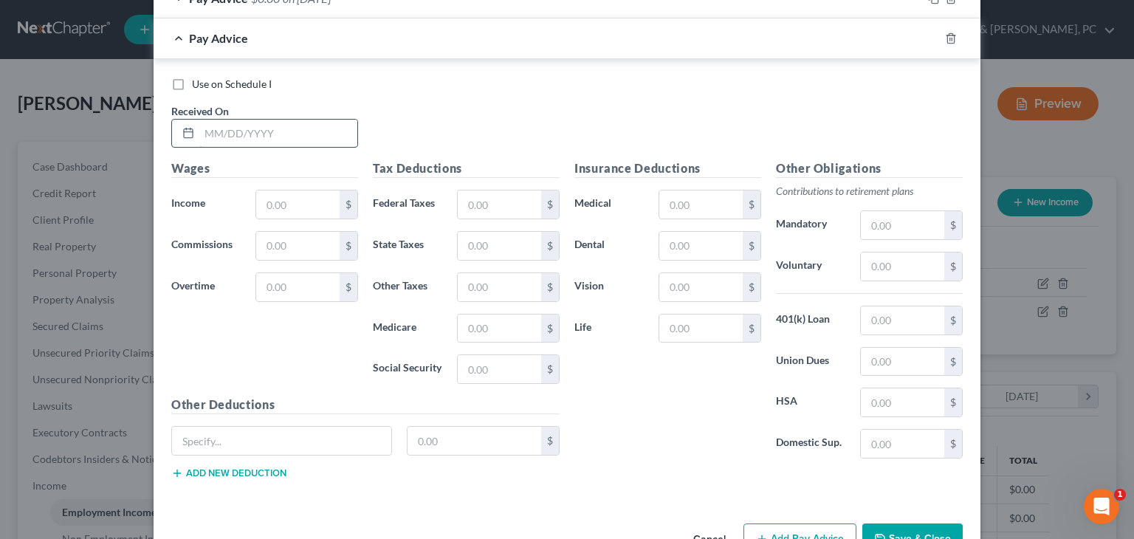
click at [279, 131] on input "text" at bounding box center [278, 134] width 158 height 28
type input "04/04/2025"
type input "1,348.20"
click at [500, 205] on input "text" at bounding box center [499, 204] width 83 height 28
type input "2.47"
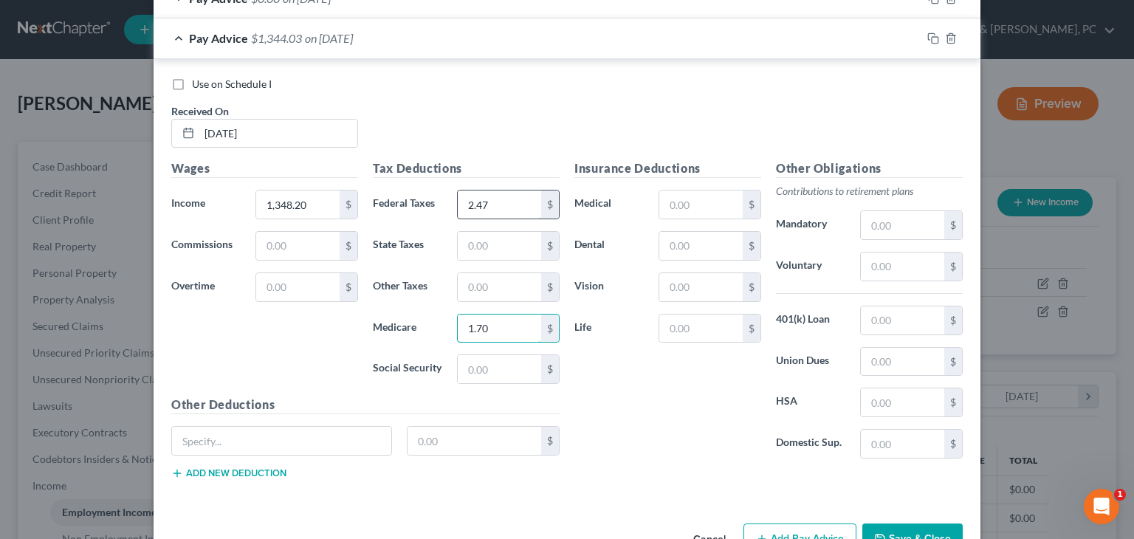
type input "1.70"
type input "7.30"
type input "Tips"
type input "1,230.71"
click at [718, 272] on input "text" at bounding box center [902, 266] width 83 height 28
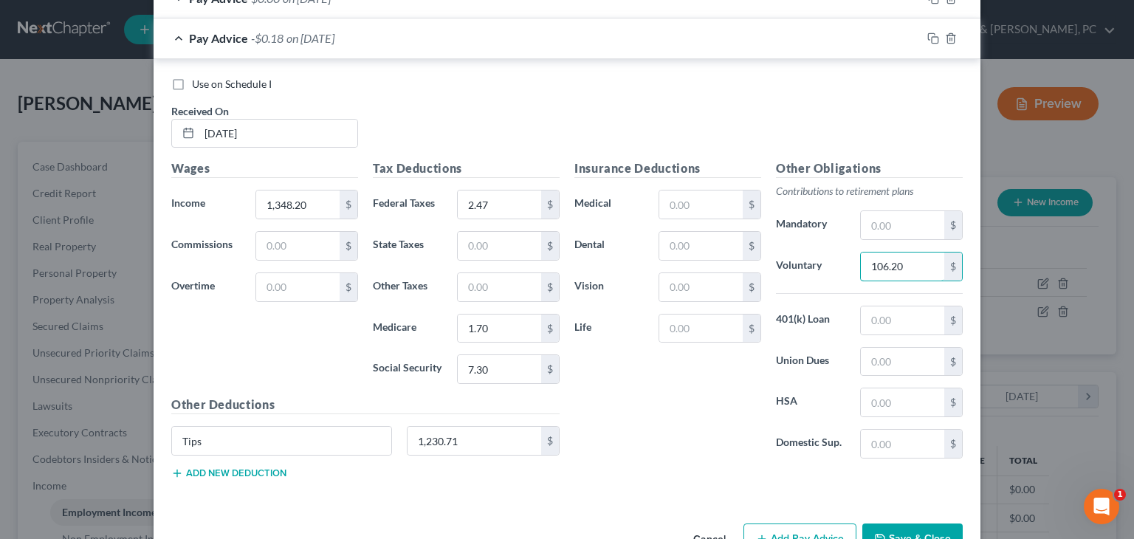
type input "106.20"
click at [718, 527] on button "Add Pay Advice" at bounding box center [799, 538] width 113 height 31
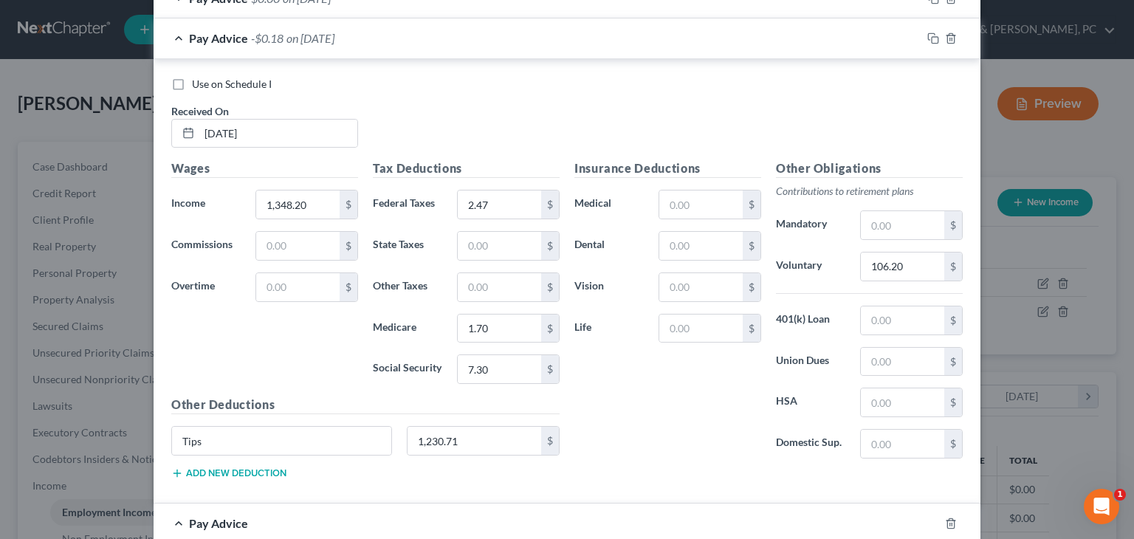
click at [655, 36] on div "Pay Advice -$0.18 on 04/04/2025" at bounding box center [538, 37] width 768 height 39
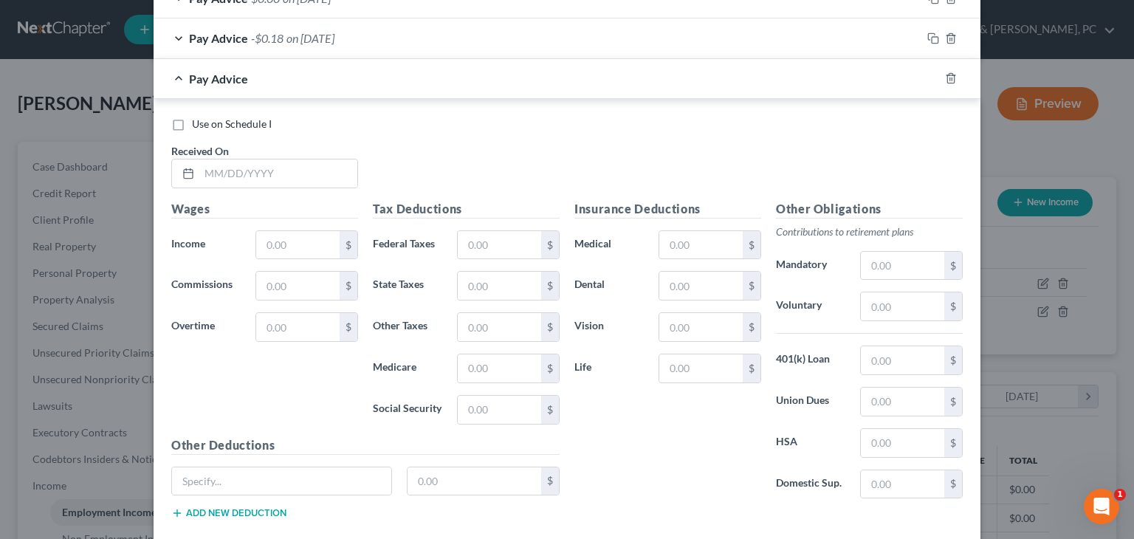
click at [490, 46] on div "Pay Advice -$0.18 on 04/04/2025" at bounding box center [538, 37] width 768 height 39
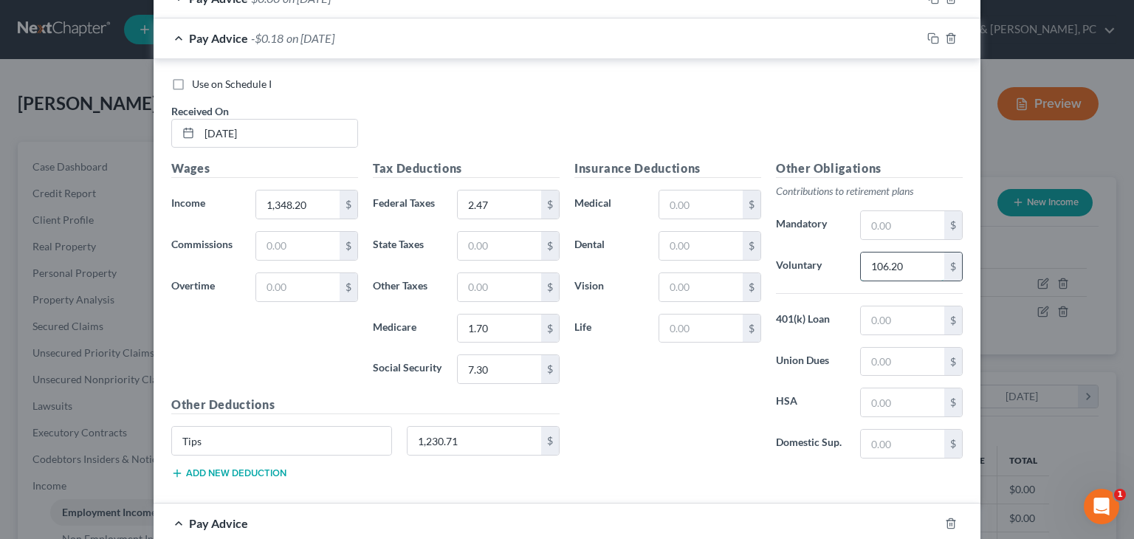
click at [718, 265] on input "106.20" at bounding box center [902, 266] width 83 height 28
type input "106.02"
click at [653, 42] on div "Pay Advice on 04/04/2025" at bounding box center [538, 37] width 768 height 39
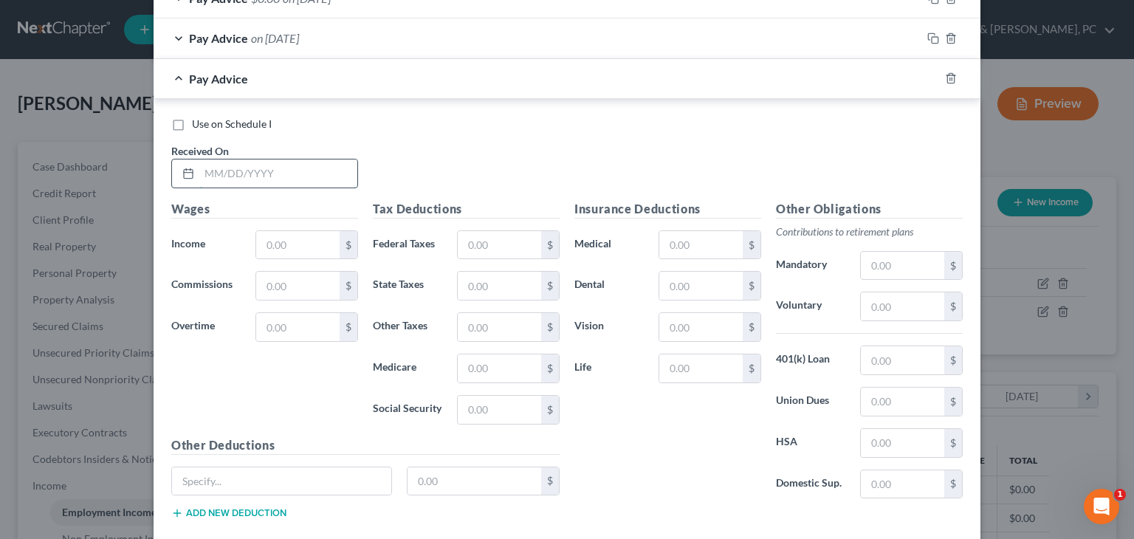
click at [344, 159] on input "text" at bounding box center [278, 173] width 158 height 28
type input "03/21/2025"
type input "1,229.69"
click at [468, 247] on input "text" at bounding box center [499, 245] width 83 height 28
type input "8.60"
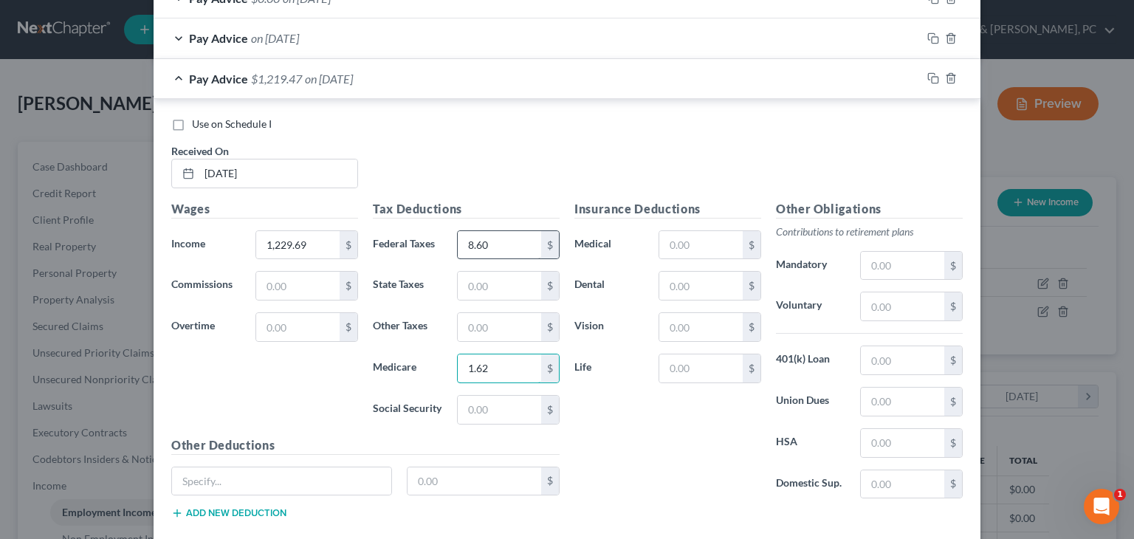
type input "1.62"
type input "6.95"
type input "Tips"
click at [718, 307] on input "text" at bounding box center [902, 306] width 83 height 28
type input "94.83"
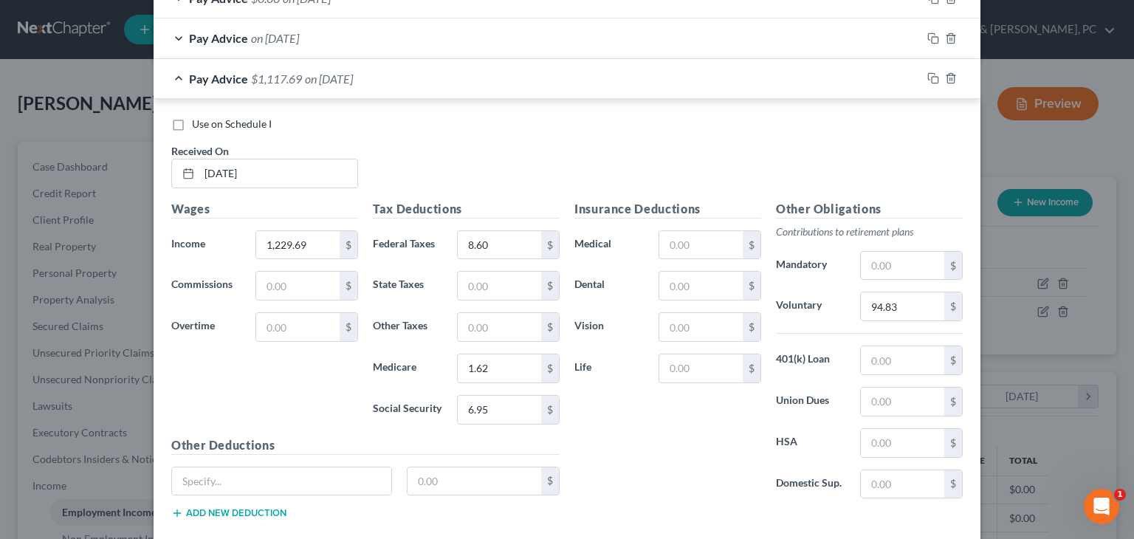
click at [641, 79] on div "Pay Advice $1,117.69 on 03/21/2025" at bounding box center [538, 78] width 768 height 39
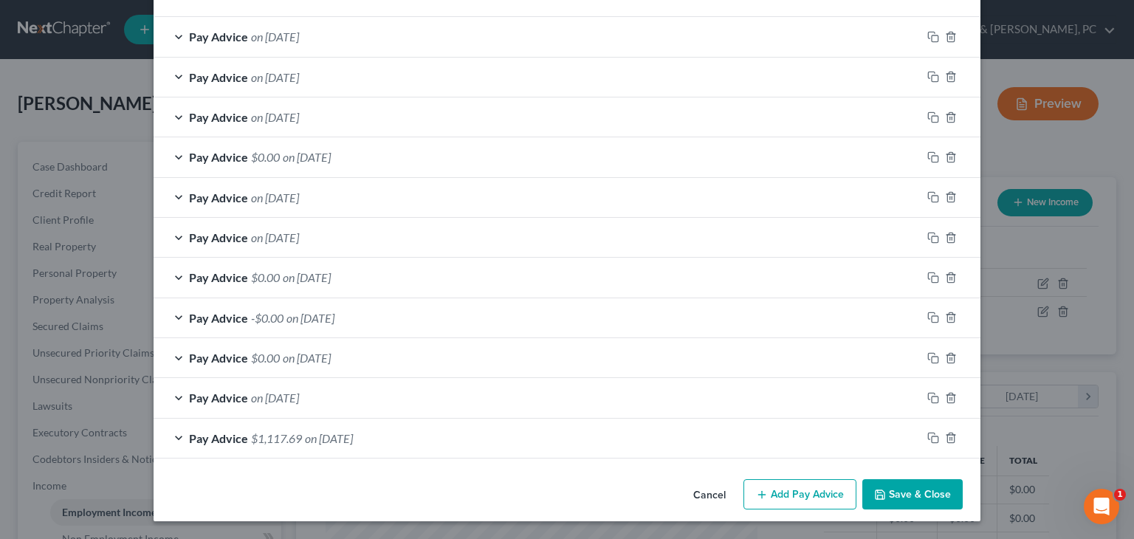
scroll to position [510, 0]
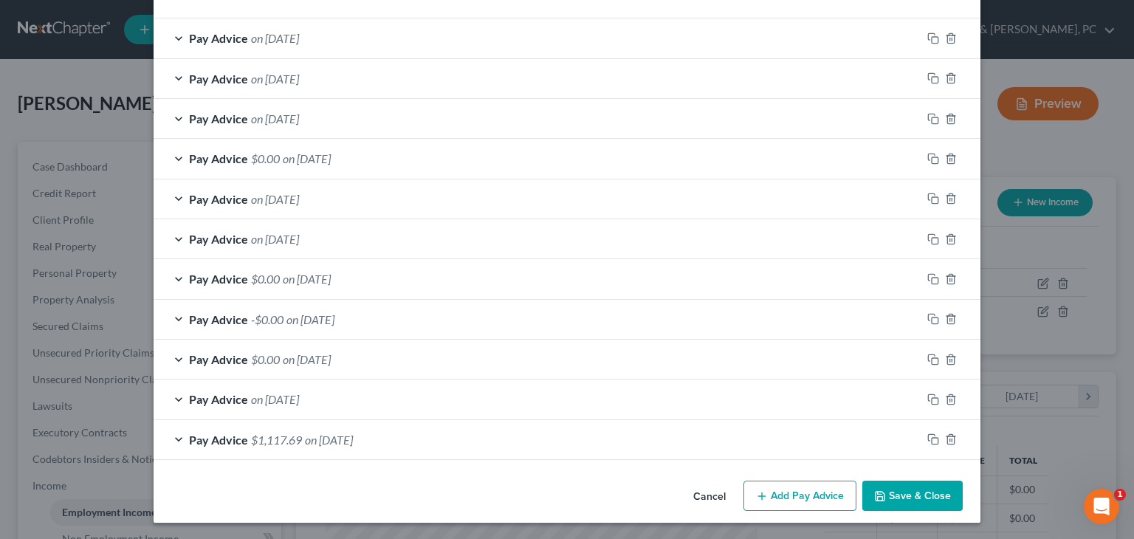
click at [488, 30] on div "Pay Advice on 08/08/2025" at bounding box center [538, 37] width 768 height 39
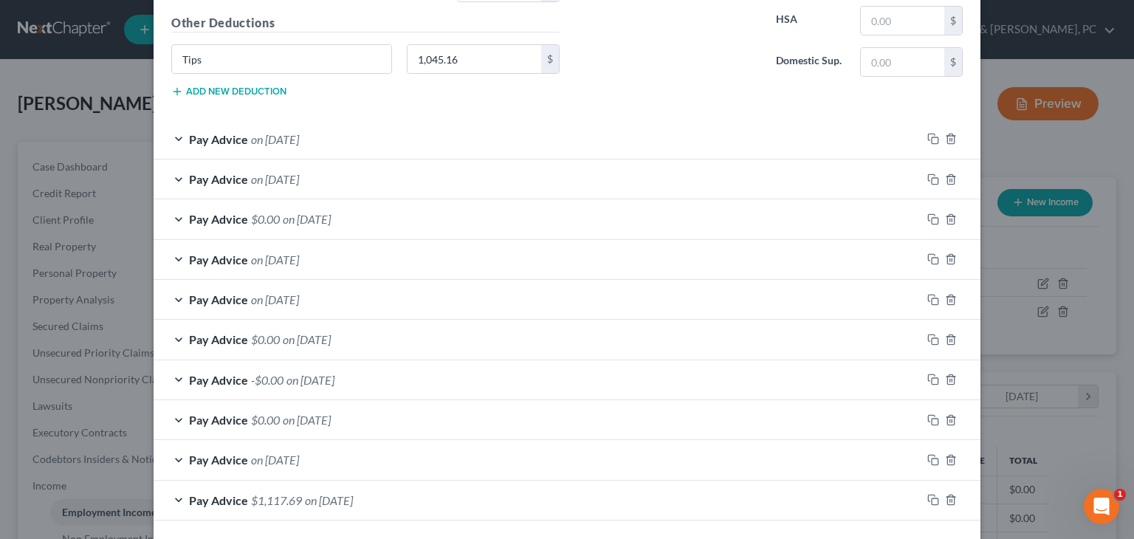
scroll to position [952, 0]
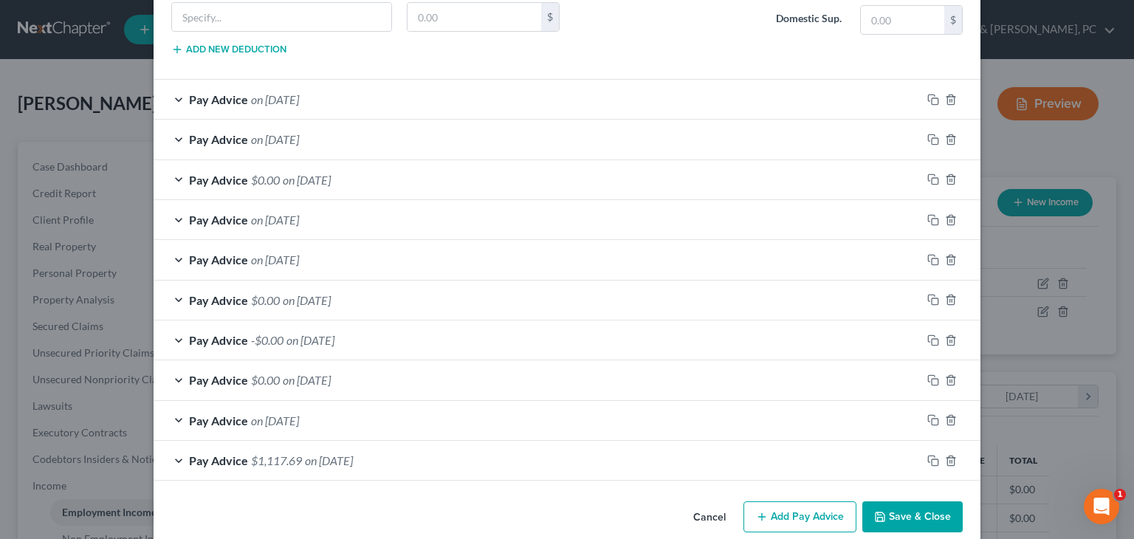
scroll to position [463, 0]
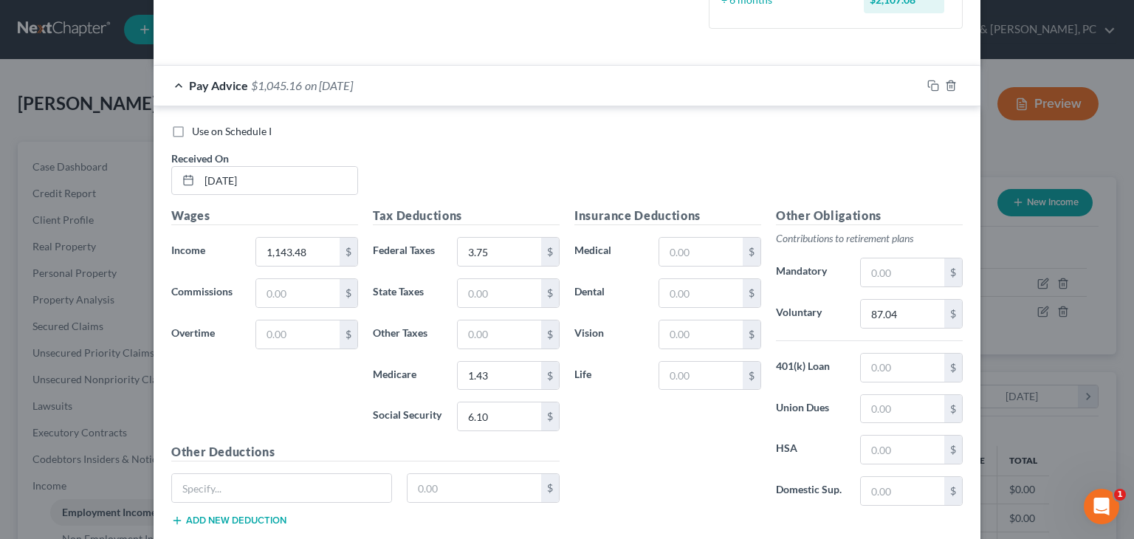
click at [564, 86] on div "Pay Advice $1,045.16 on 08/08/2025" at bounding box center [538, 85] width 768 height 39
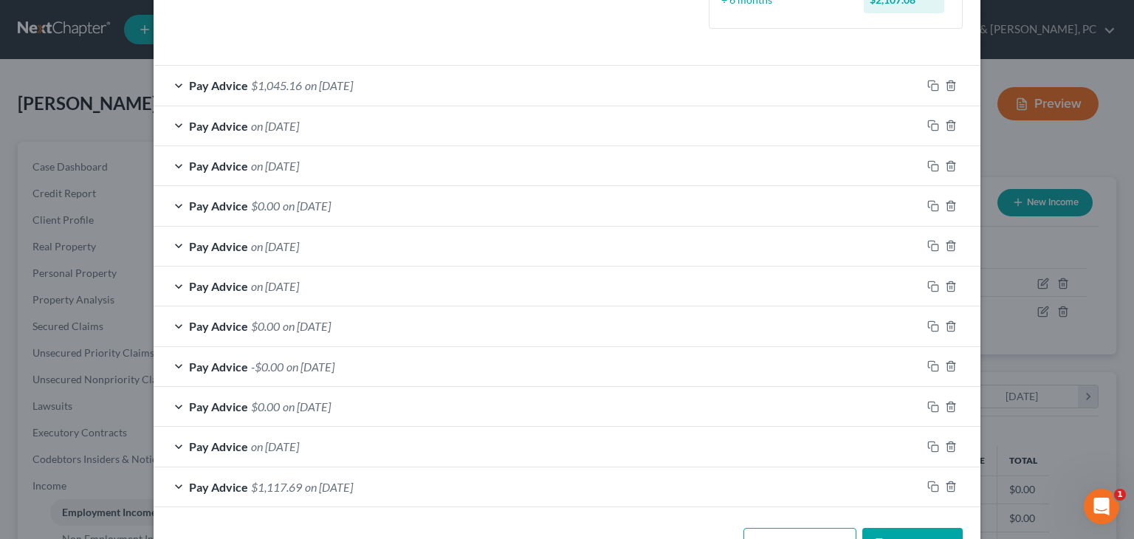
click at [422, 121] on div "Pay Advice on 07/25/2025" at bounding box center [538, 125] width 768 height 39
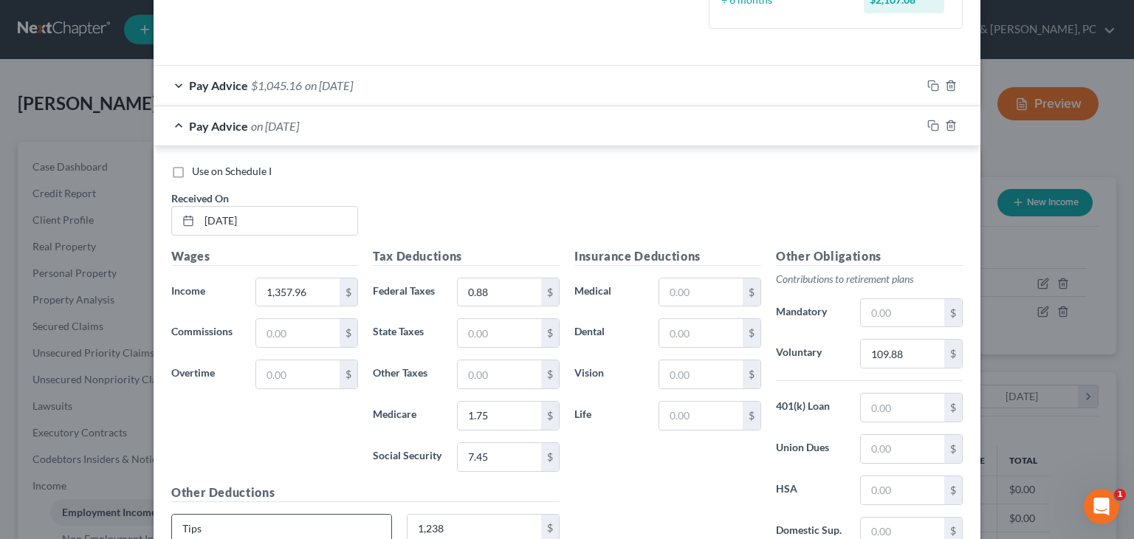
click at [337, 517] on input "Tips" at bounding box center [281, 528] width 219 height 28
click at [496, 101] on div "Pay Advice $1,045.16 on 08/08/2025" at bounding box center [538, 84] width 768 height 39
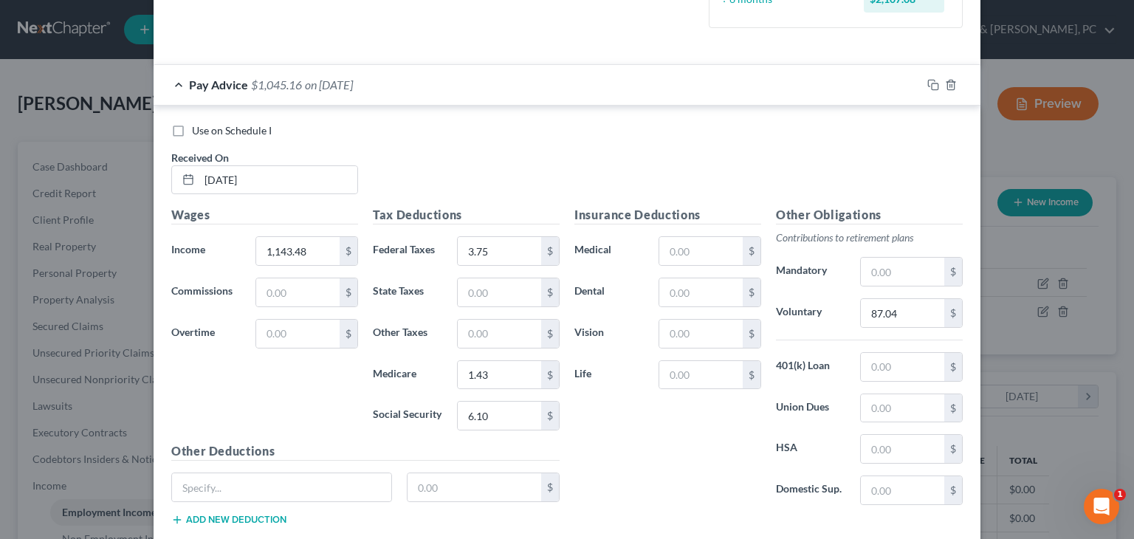
click at [486, 89] on div "Pay Advice $1,045.16 on 08/08/2025" at bounding box center [538, 84] width 768 height 39
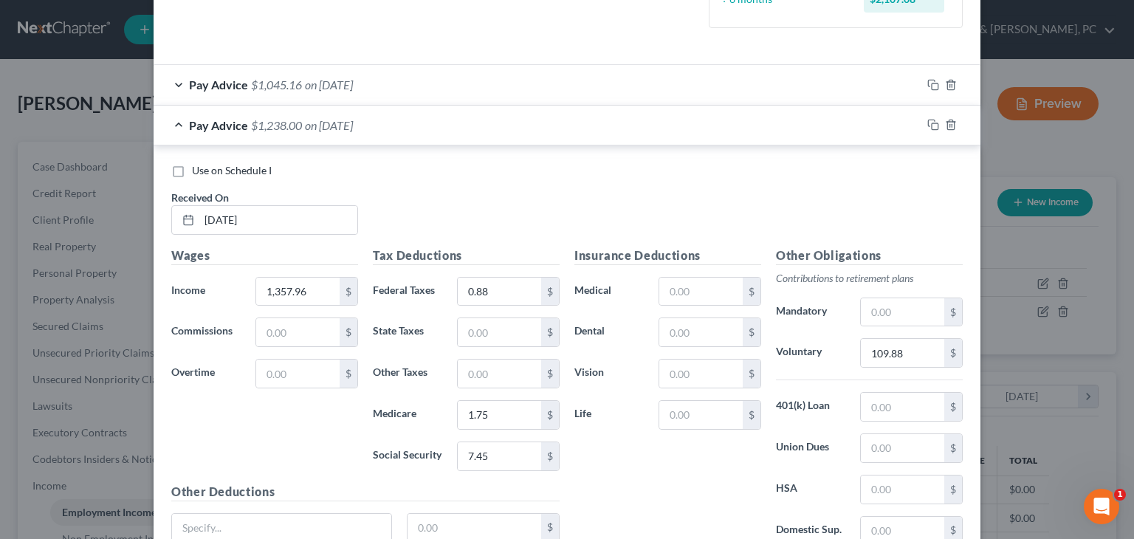
click at [475, 123] on div "Pay Advice $1,238.00 on 07/25/2025" at bounding box center [538, 125] width 768 height 39
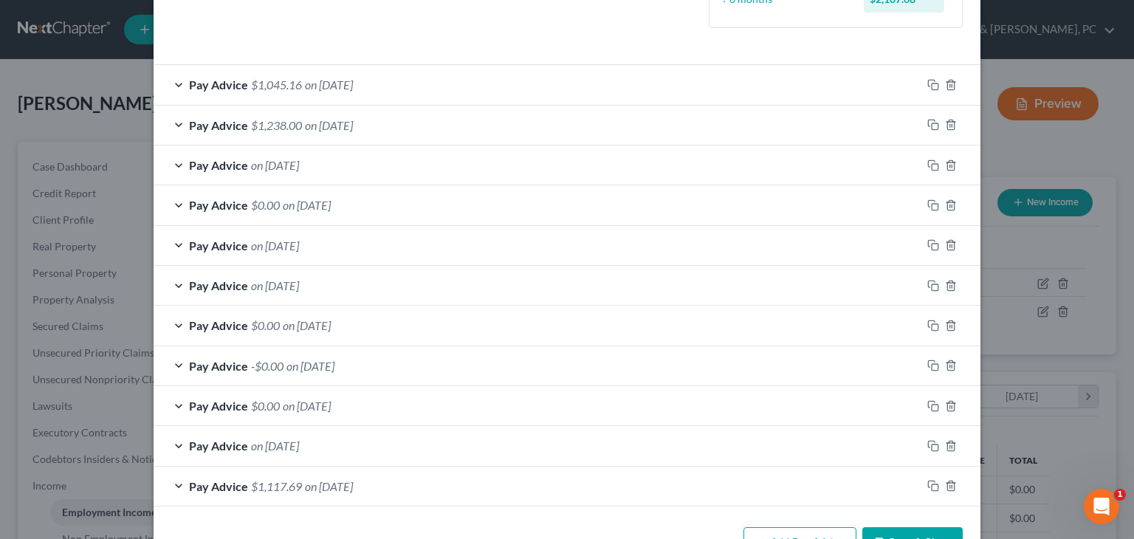
click at [425, 159] on div "Pay Advice on 07/11/2025" at bounding box center [538, 164] width 768 height 39
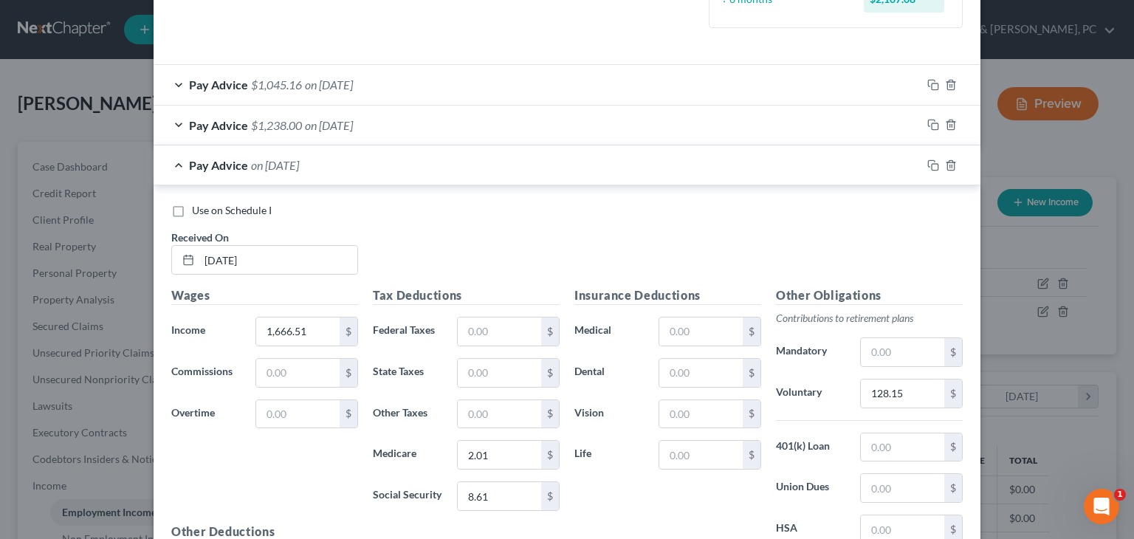
click at [348, 498] on div "Wages Income * 1,666.51 $ Commissions $ Overtime $" at bounding box center [265, 404] width 202 height 236
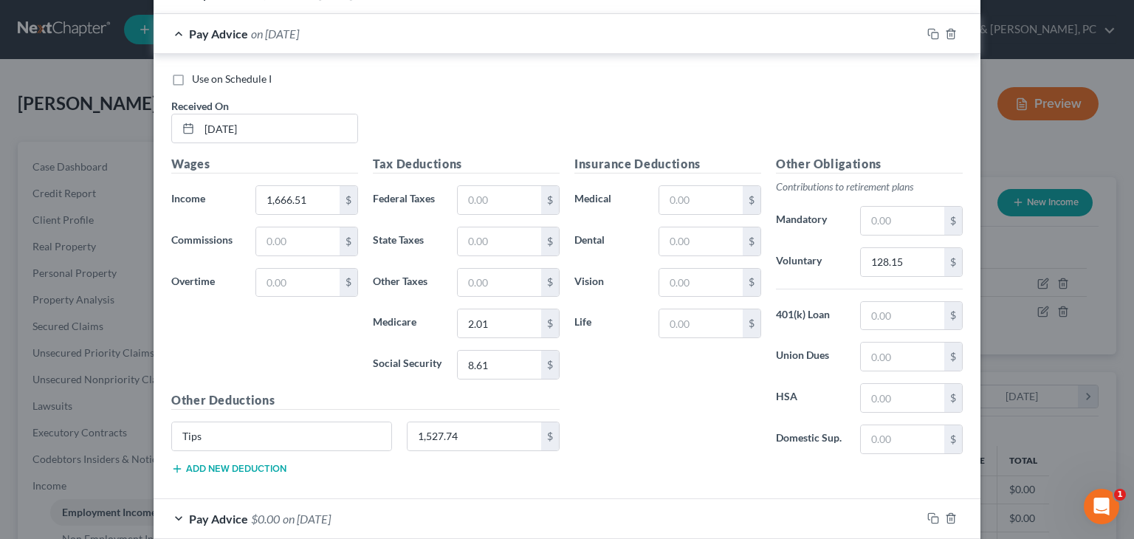
scroll to position [611, 0]
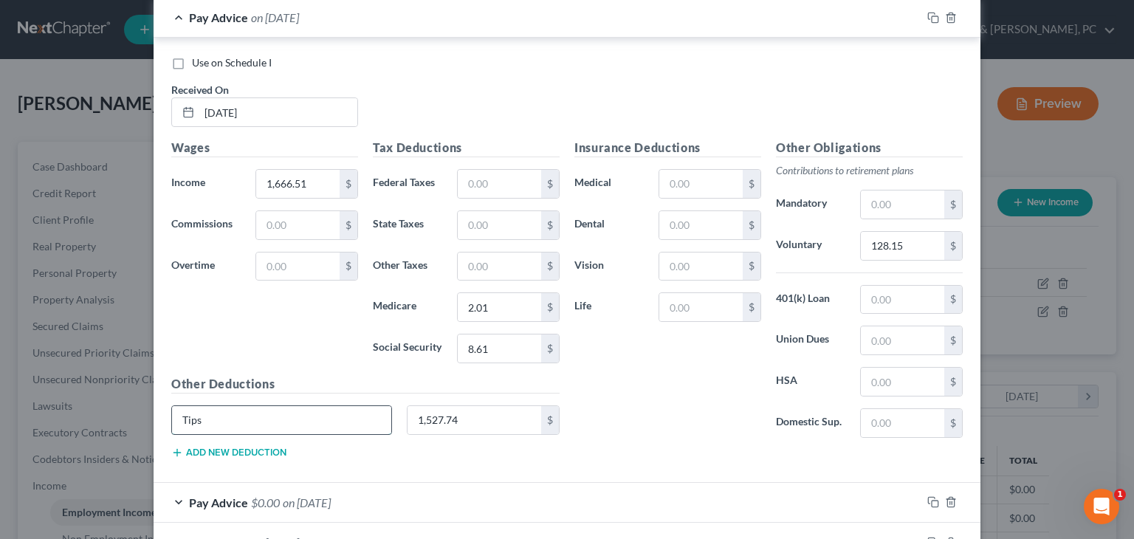
click at [320, 411] on input "Tips" at bounding box center [281, 420] width 219 height 28
click at [534, 27] on div "Pay Advice $1,527.74 on 07/11/2025" at bounding box center [538, 17] width 768 height 39
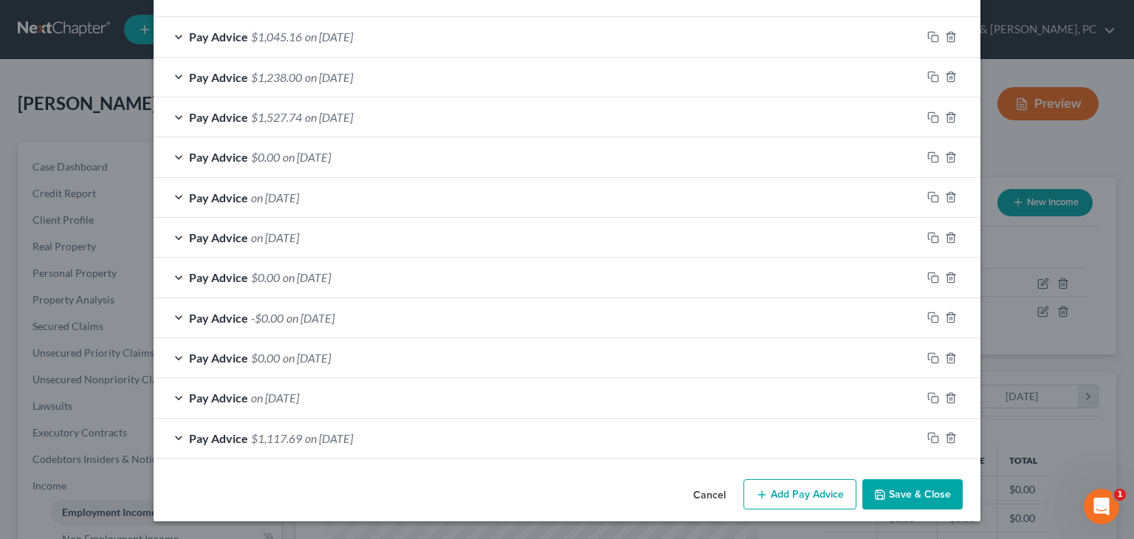
scroll to position [510, 0]
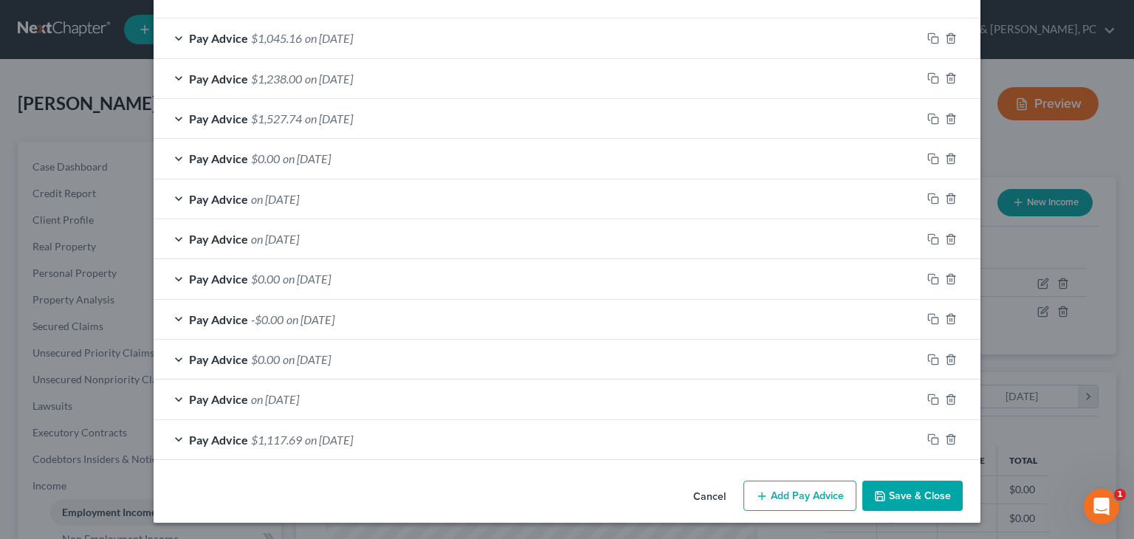
click at [404, 172] on div "Pay Advice $0.00 on 06/27/2025" at bounding box center [538, 158] width 768 height 39
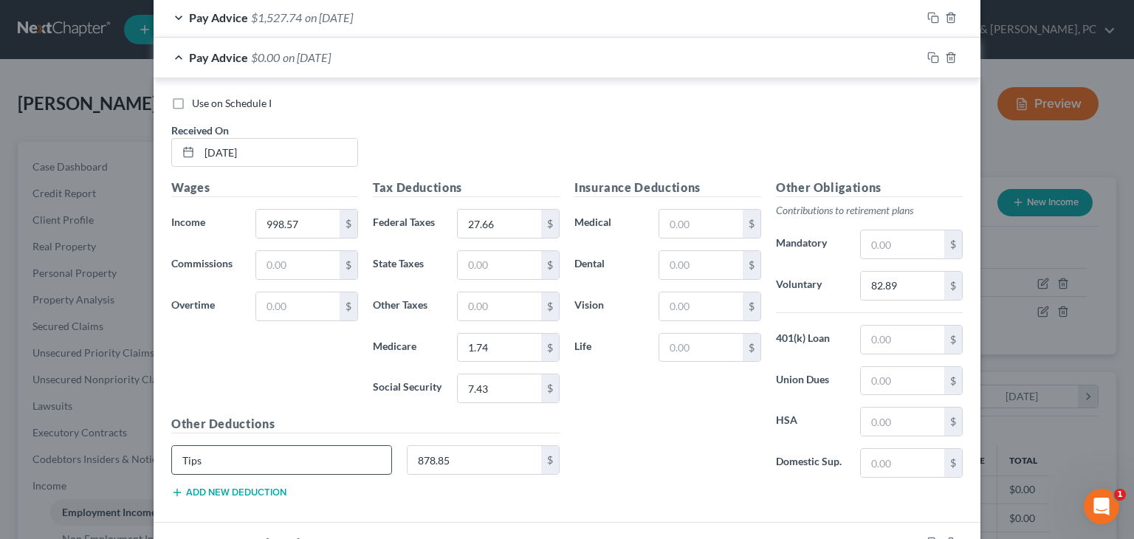
click at [283, 461] on input "Tips" at bounding box center [281, 460] width 219 height 28
click at [436, 63] on div "Pay Advice $878.85 on 06/27/2025" at bounding box center [538, 57] width 768 height 39
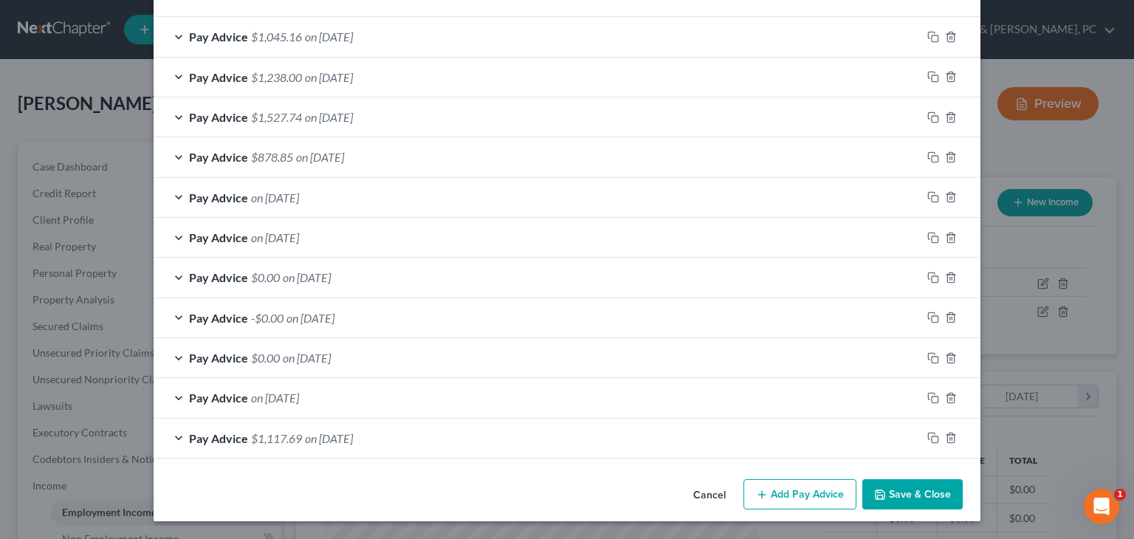
scroll to position [510, 0]
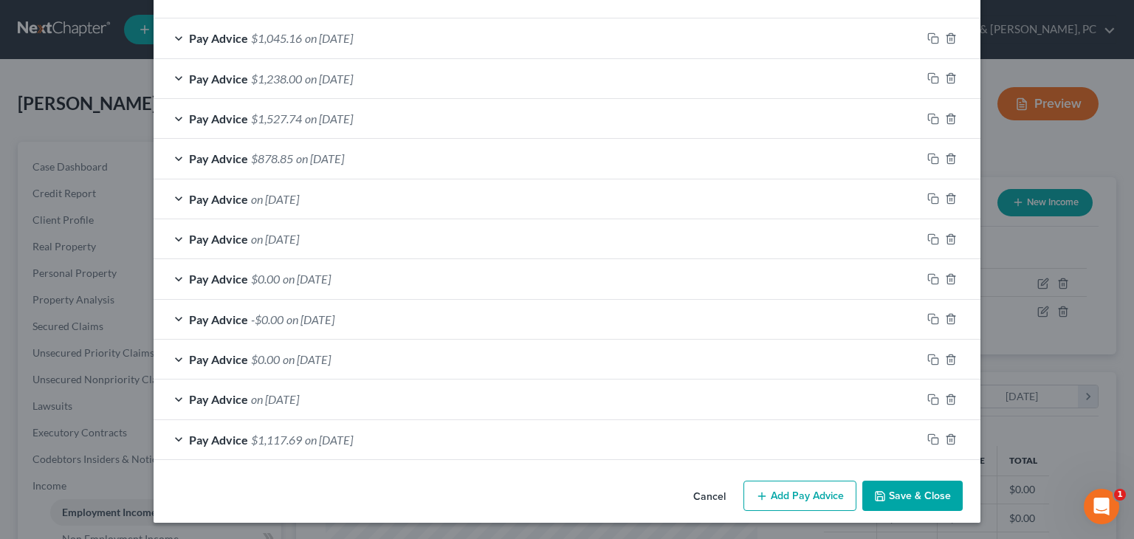
click at [343, 203] on div "Pay Advice on 06/13/2025" at bounding box center [538, 198] width 768 height 39
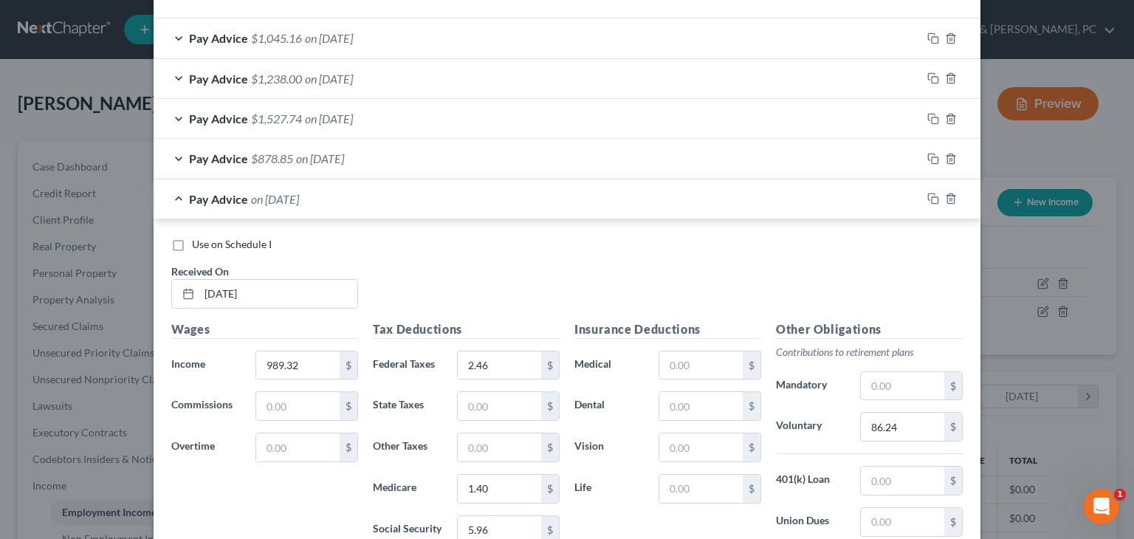
scroll to position [611, 0]
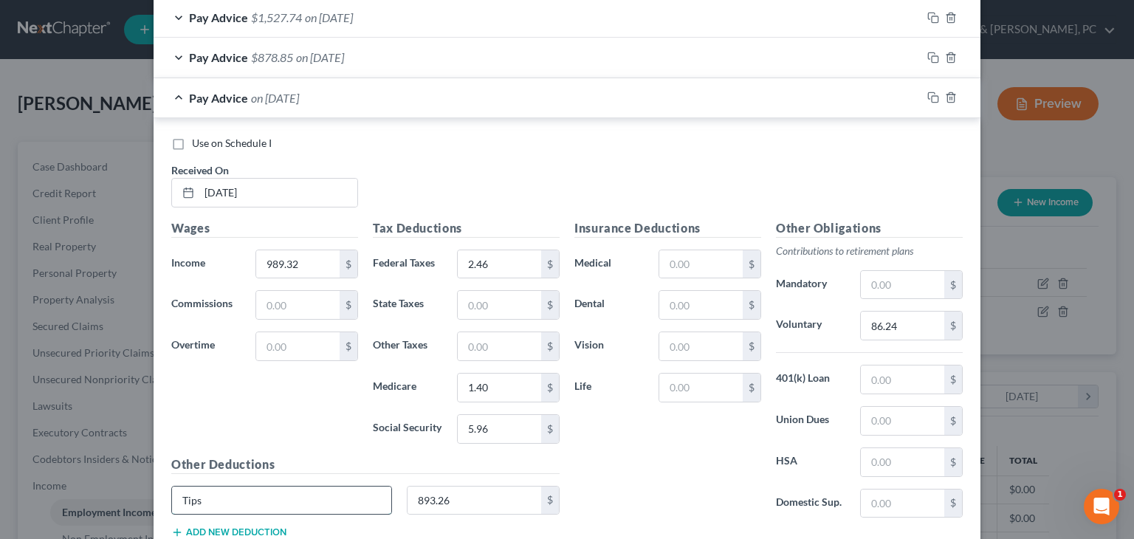
click at [272, 494] on input "Tips" at bounding box center [281, 500] width 219 height 28
click at [431, 104] on div "Pay Advice $893.26 on 06/13/2025" at bounding box center [538, 97] width 768 height 39
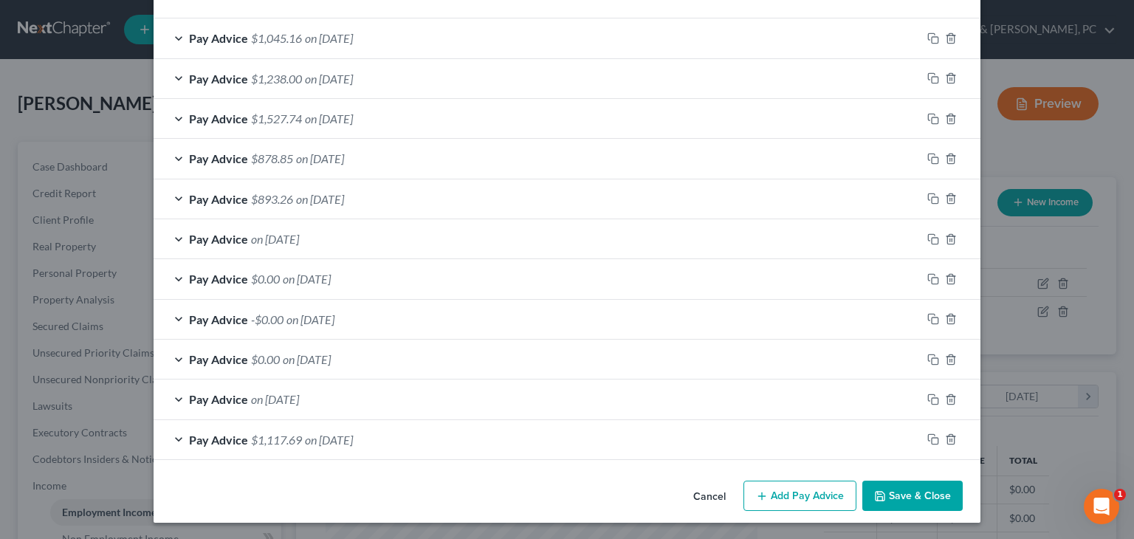
click at [348, 243] on div "Pay Advice on 05/30/2025" at bounding box center [538, 238] width 768 height 39
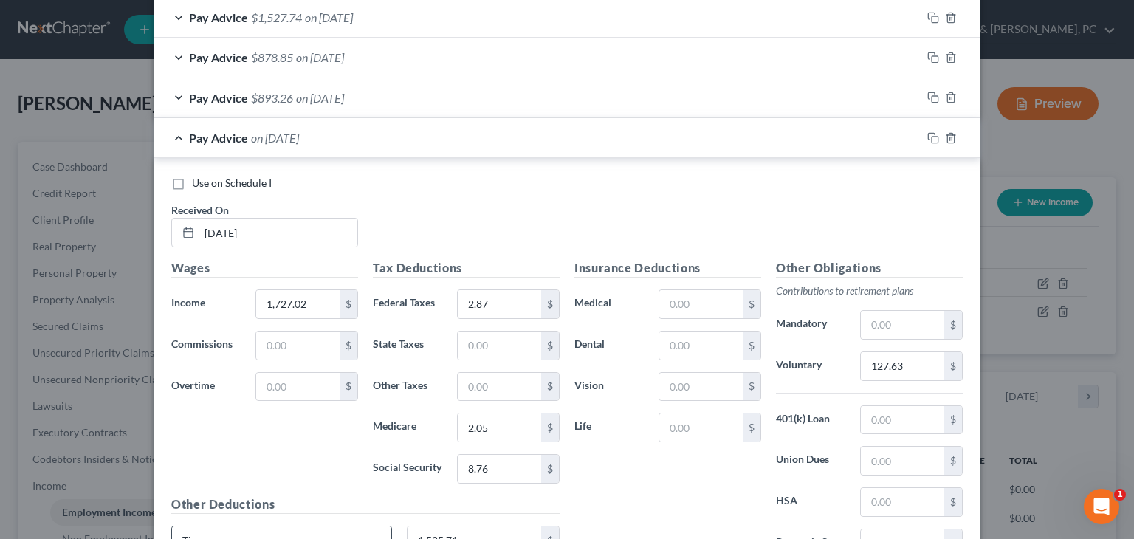
click at [295, 532] on input "Tips" at bounding box center [281, 540] width 219 height 28
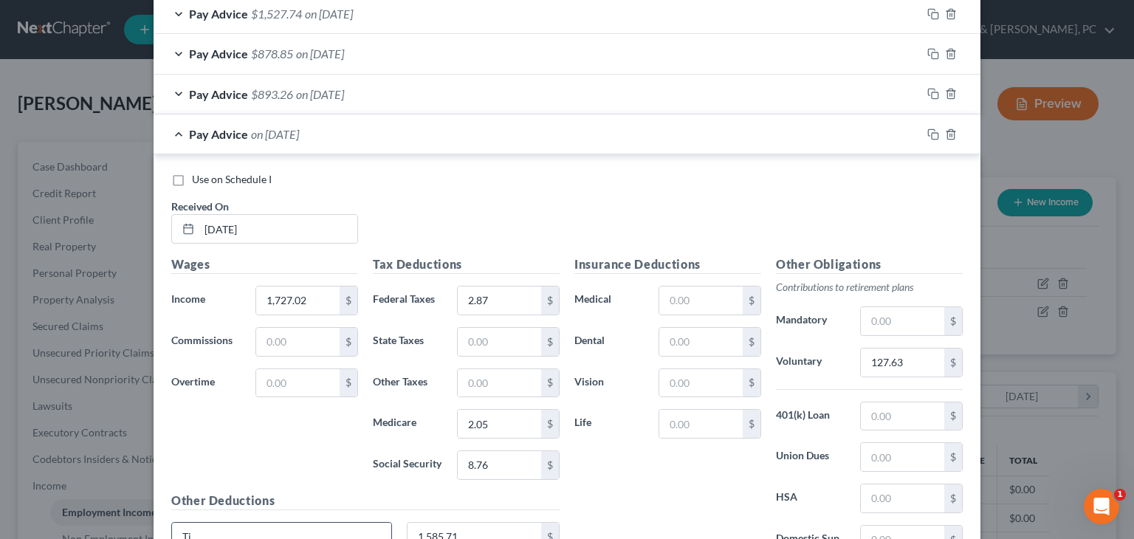
type input "T"
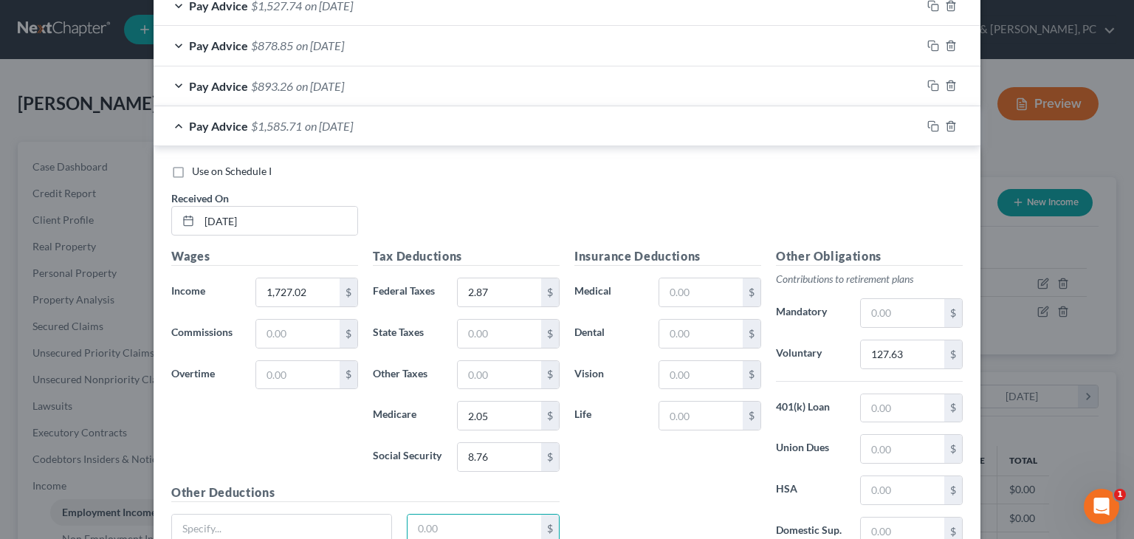
click at [463, 123] on div "Pay Advice $1,585.71 on 05/30/2025" at bounding box center [538, 125] width 768 height 39
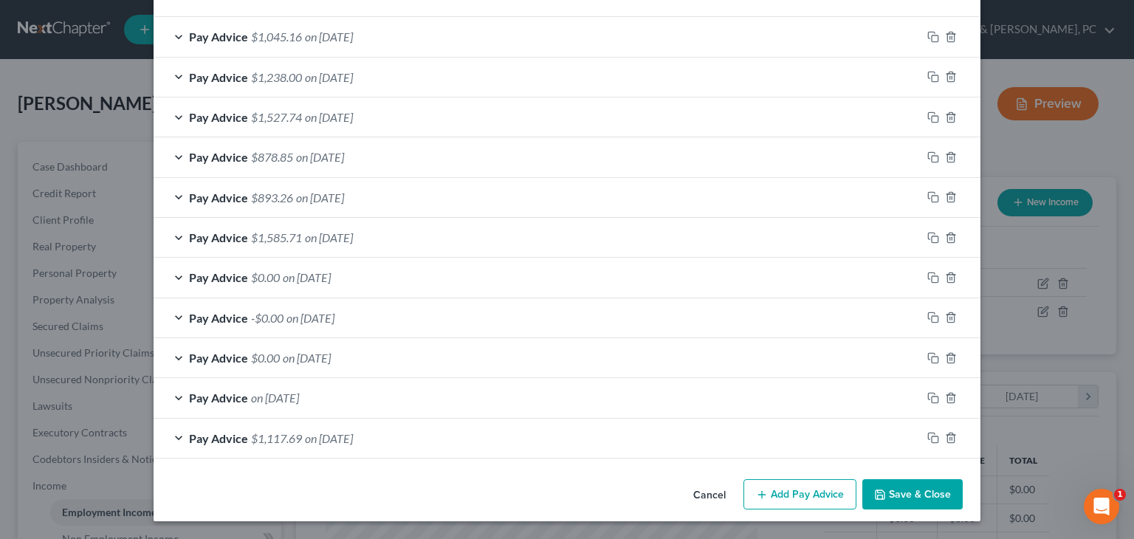
scroll to position [510, 0]
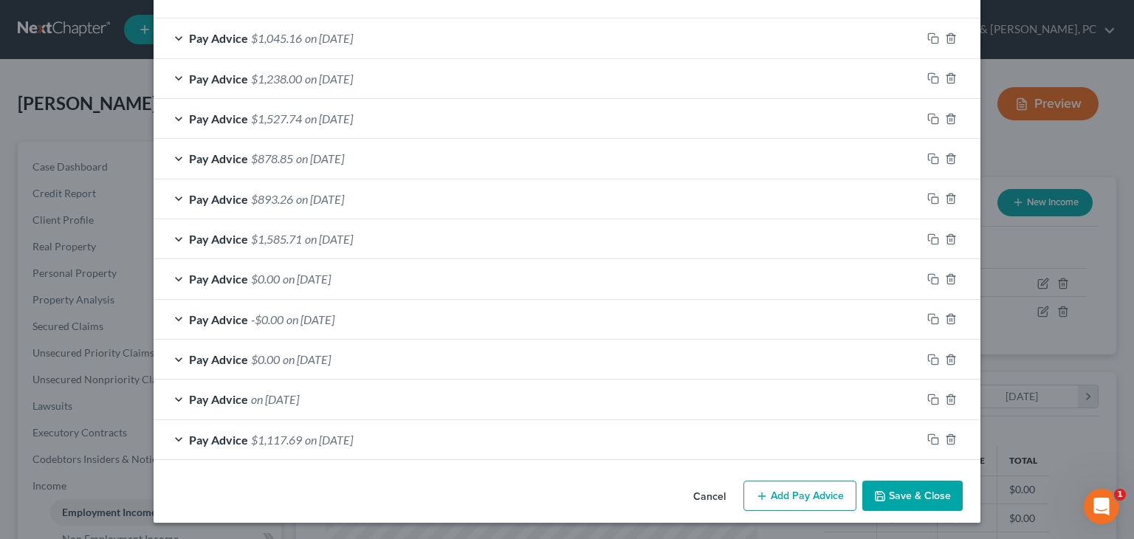
click at [407, 283] on div "Pay Advice $0.00 on 05/16/2025" at bounding box center [538, 278] width 768 height 39
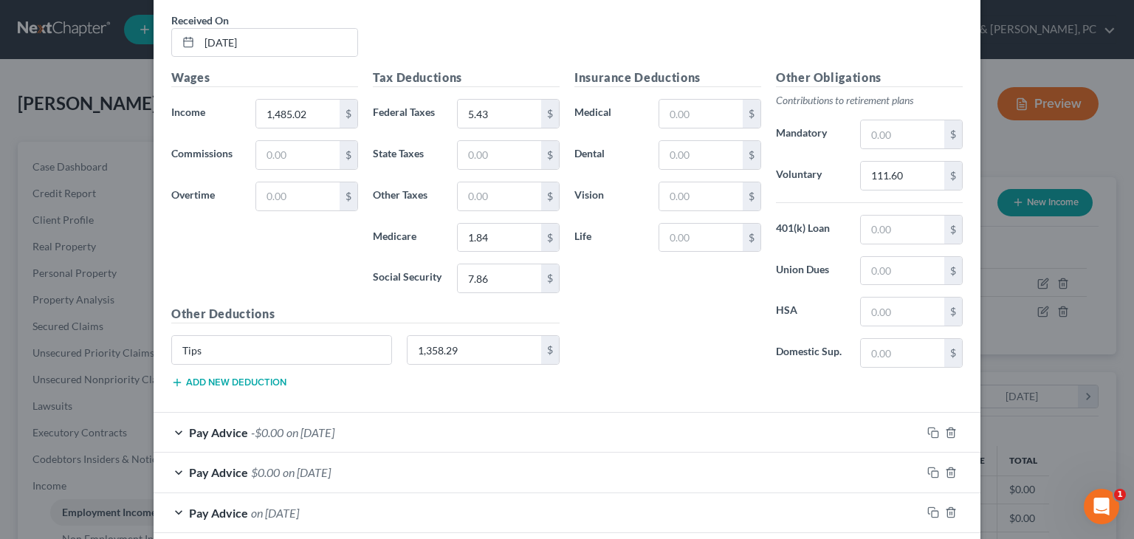
scroll to position [844, 0]
click at [371, 348] on input "Tips" at bounding box center [281, 348] width 219 height 28
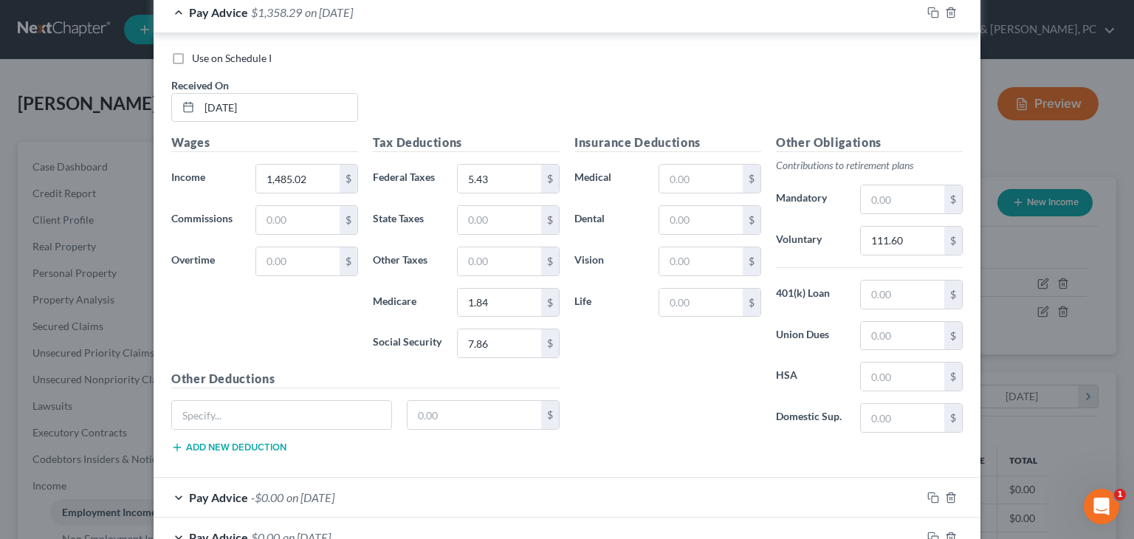
click at [686, 10] on div "Pay Advice $1,358.29 on 05/16/2025" at bounding box center [538, 12] width 768 height 39
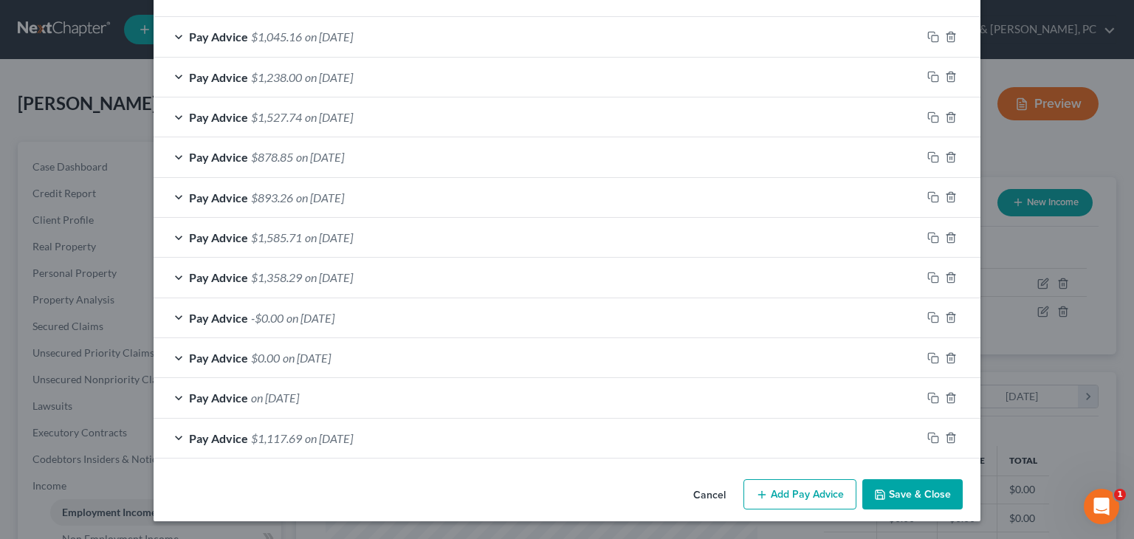
scroll to position [510, 0]
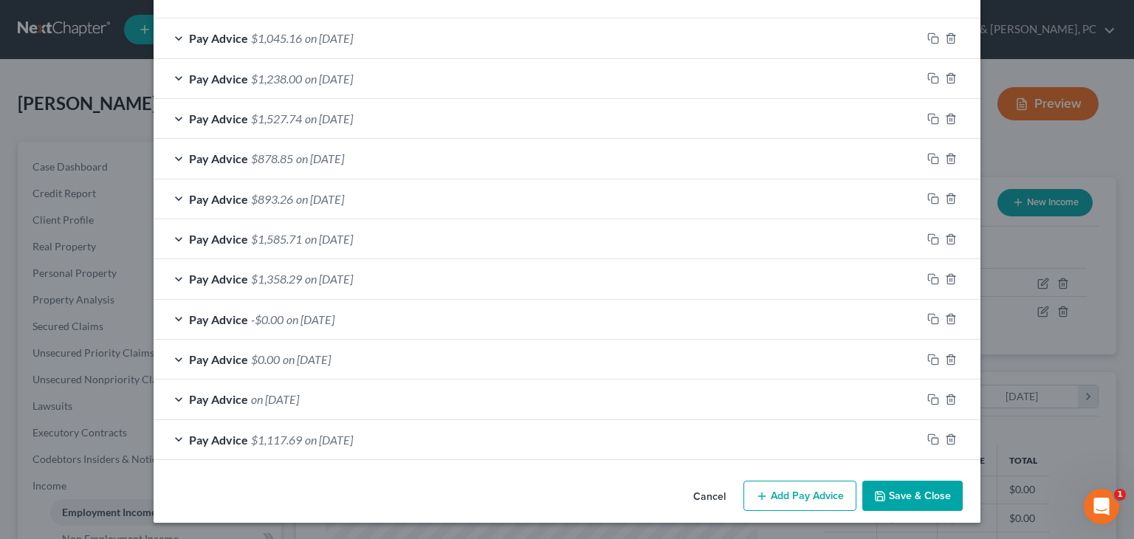
click at [359, 320] on div "Pay Advice -$0.00 on 05/02/2025" at bounding box center [538, 319] width 768 height 39
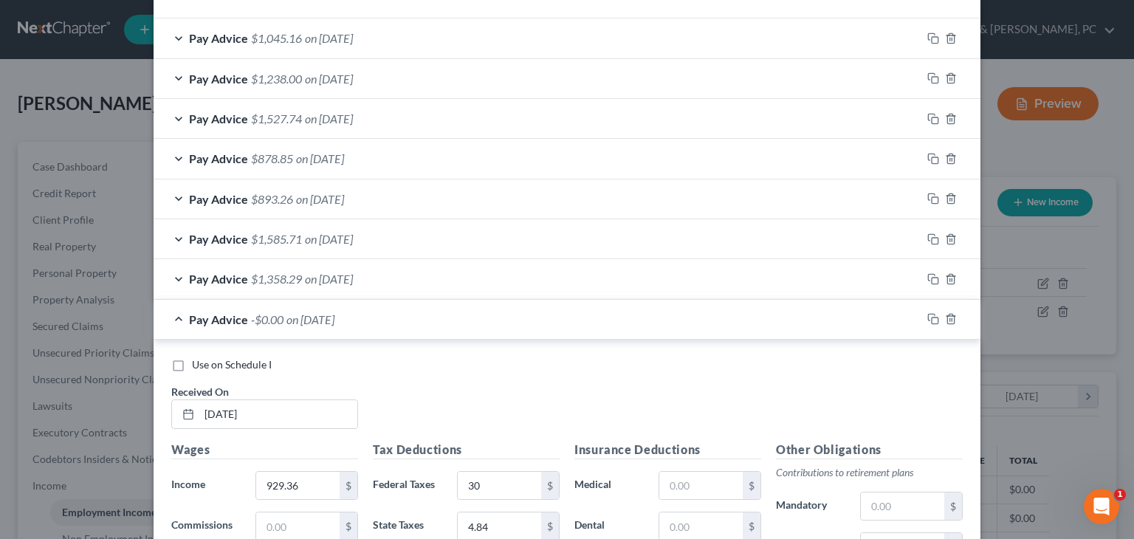
scroll to position [777, 0]
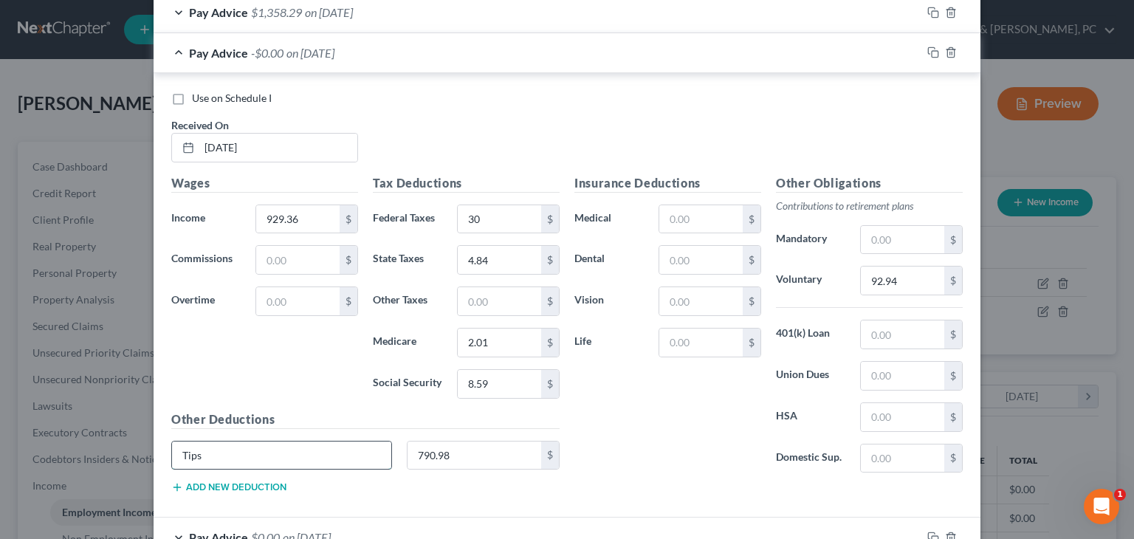
click at [331, 441] on input "Tips" at bounding box center [281, 455] width 219 height 28
click at [413, 58] on div "Pay Advice $790.98 on 05/02/2025" at bounding box center [538, 52] width 768 height 39
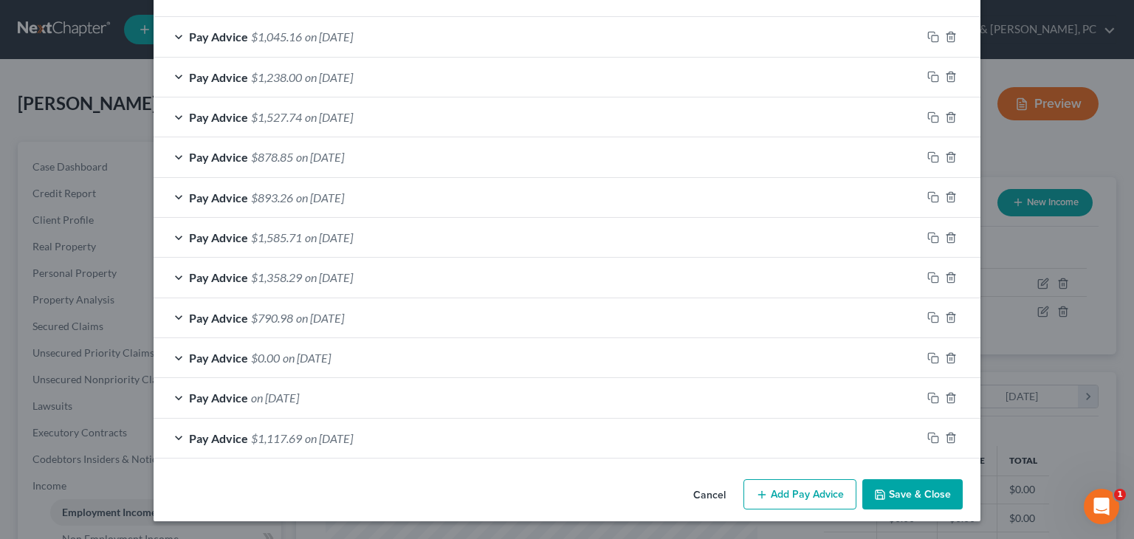
scroll to position [510, 0]
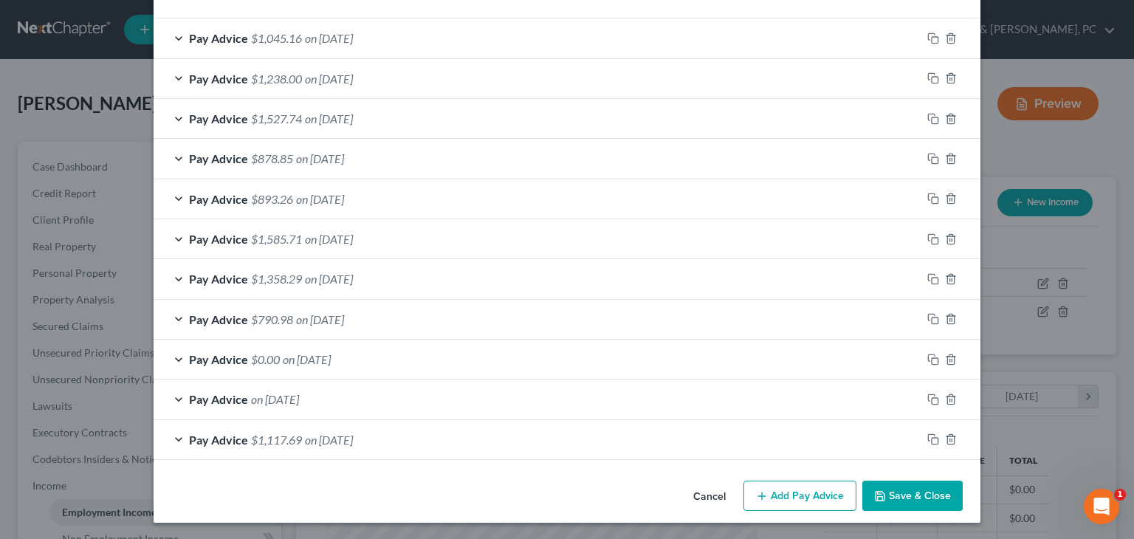
click at [432, 354] on div "Pay Advice $0.00 on 04/18/2025" at bounding box center [538, 359] width 768 height 39
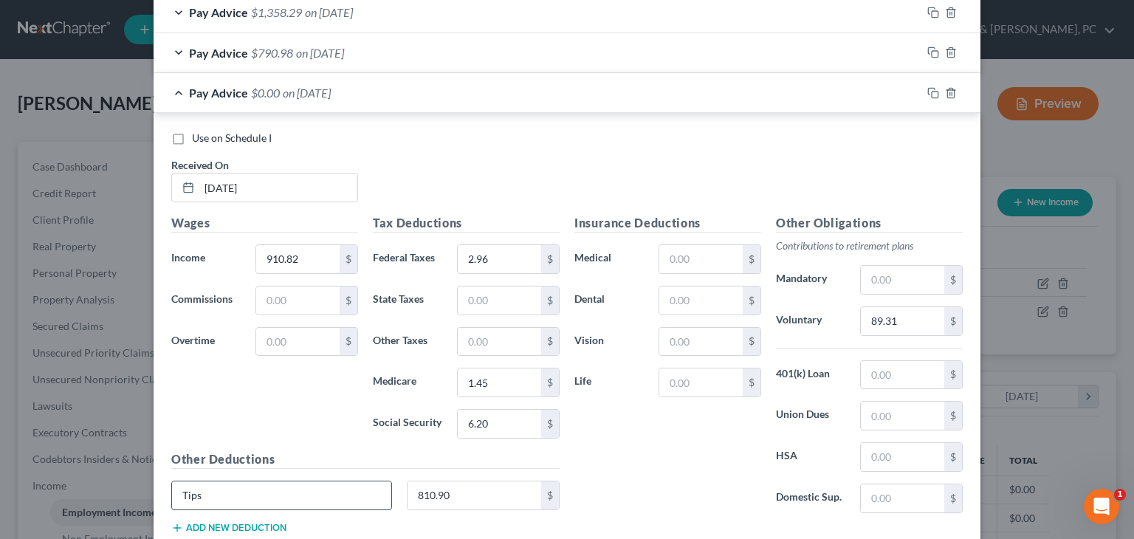
click at [330, 494] on input "Tips" at bounding box center [281, 495] width 219 height 28
click at [467, 73] on div "Pay Advice $810.90 on 04/18/2025" at bounding box center [538, 92] width 768 height 39
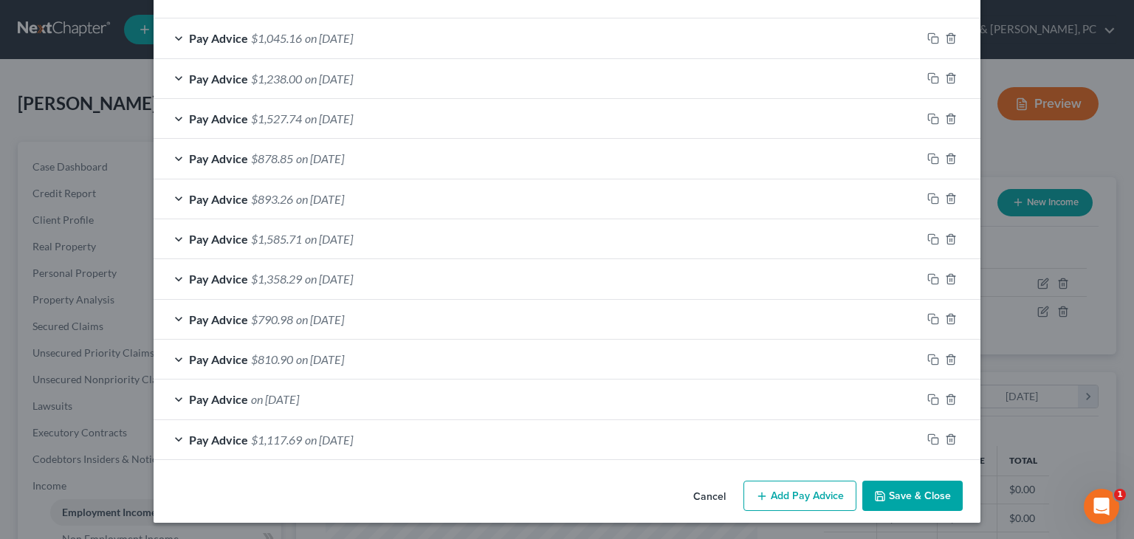
click at [299, 402] on span "on 04/04/2025" at bounding box center [275, 399] width 48 height 14
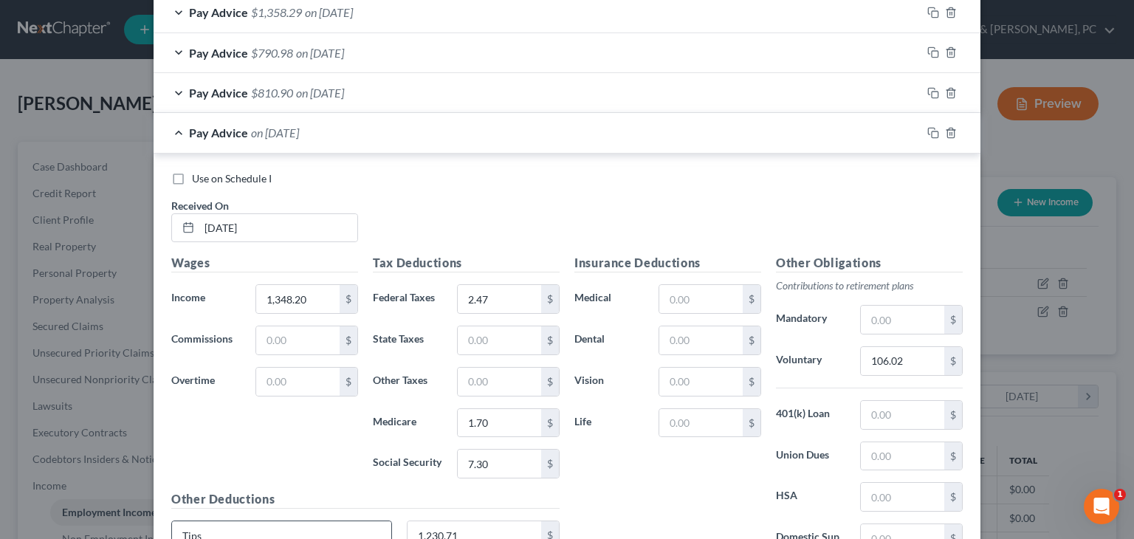
click at [289, 521] on input "Tips" at bounding box center [281, 535] width 219 height 28
type input "T"
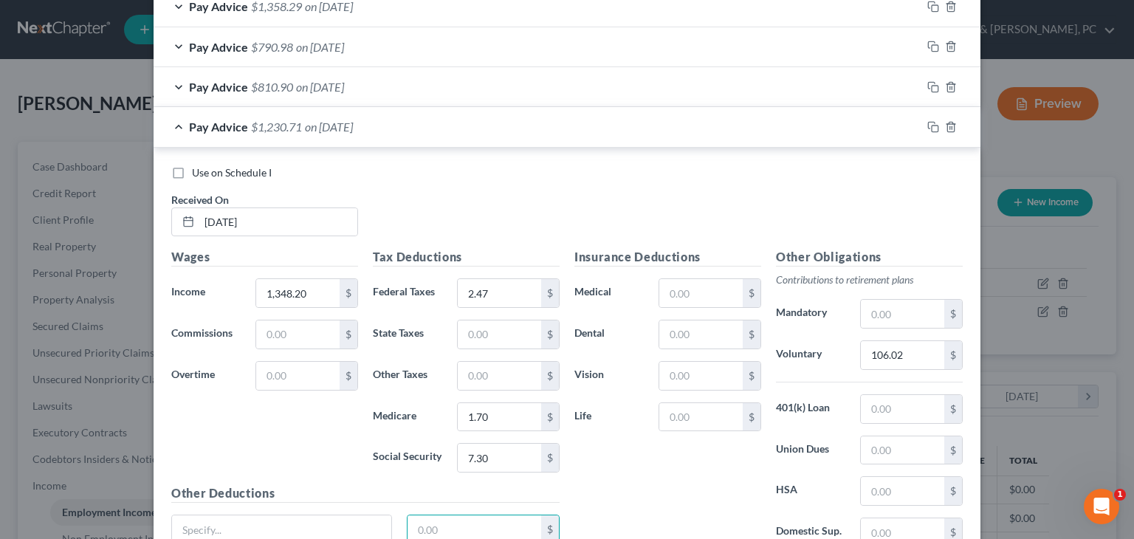
click at [440, 133] on div "Pay Advice $1,230.71 on 04/04/2025" at bounding box center [538, 126] width 768 height 39
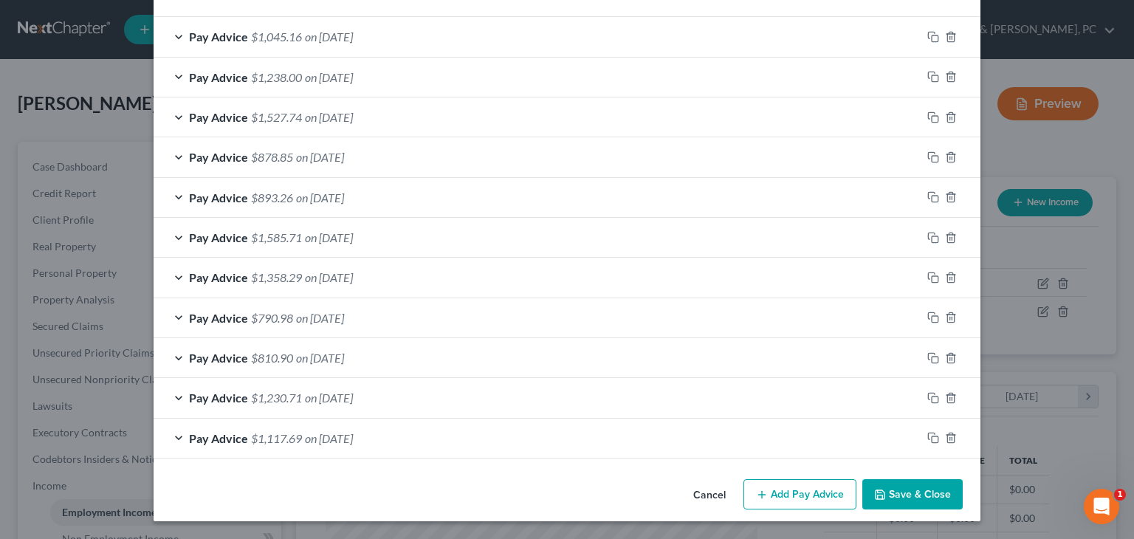
scroll to position [510, 0]
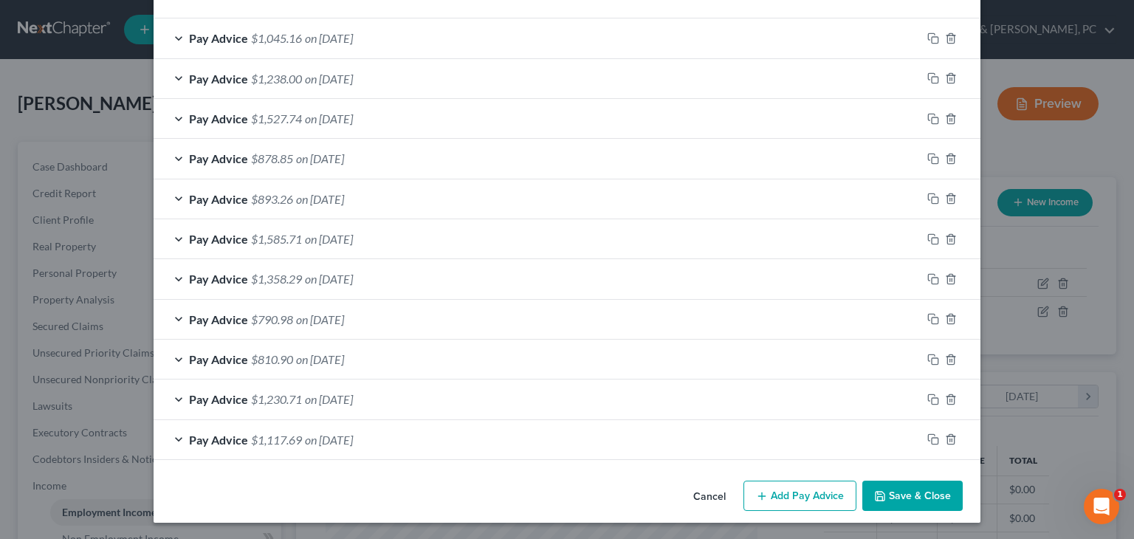
click at [718, 497] on button "Add Pay Advice" at bounding box center [799, 496] width 113 height 31
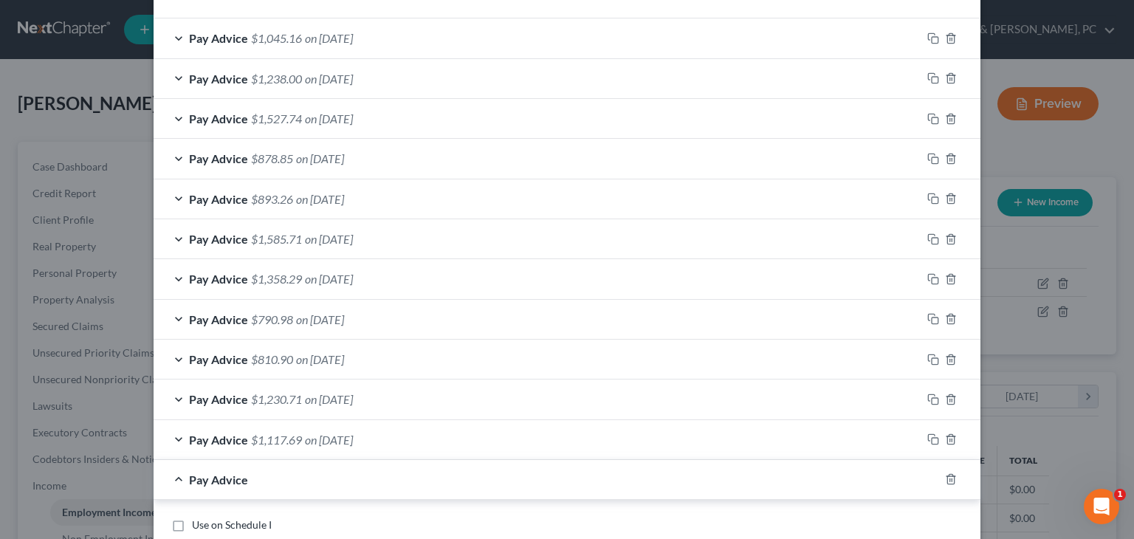
scroll to position [981, 0]
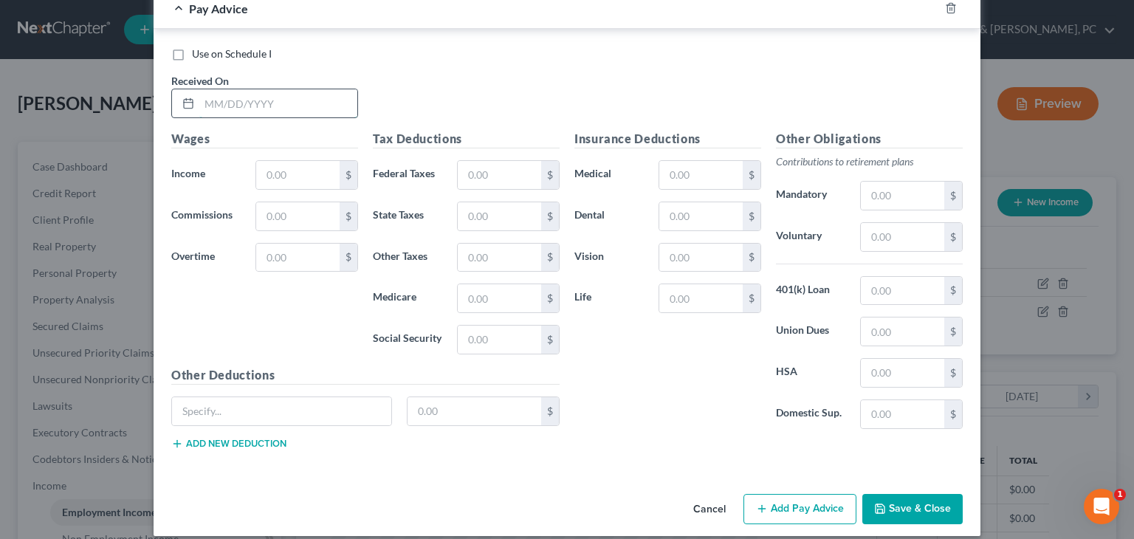
click at [286, 101] on input "text" at bounding box center [278, 103] width 158 height 28
type input "03/07/2025"
type input "1,058.37"
click at [481, 169] on input "text" at bounding box center [499, 175] width 83 height 28
type input "15.61"
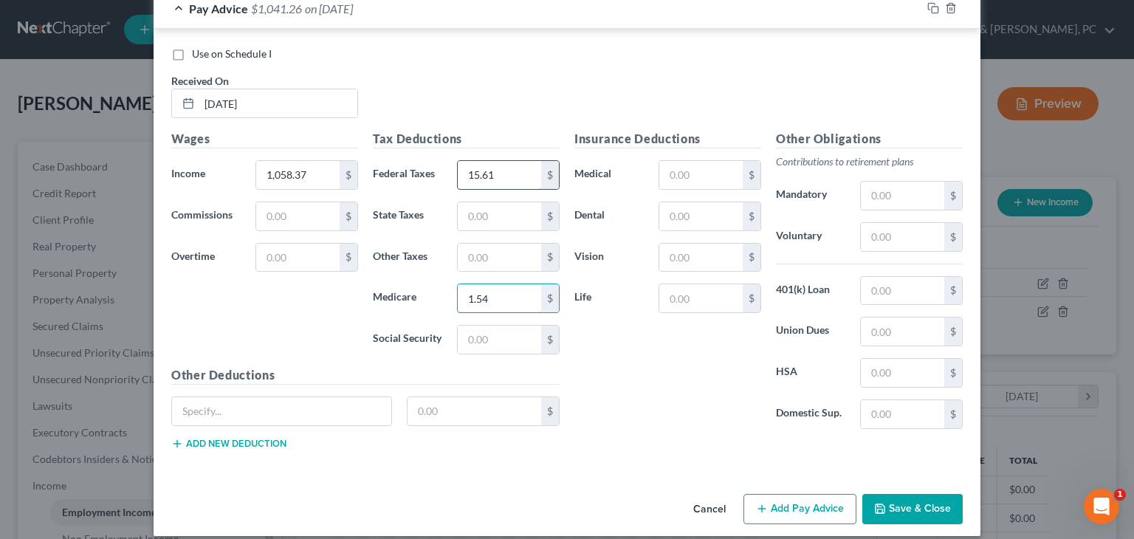
type input "1.54"
type input "6.57"
click at [718, 234] on input "text" at bounding box center [902, 237] width 83 height 28
type input "82.27"
click at [718, 512] on button "Add Pay Advice" at bounding box center [799, 509] width 113 height 31
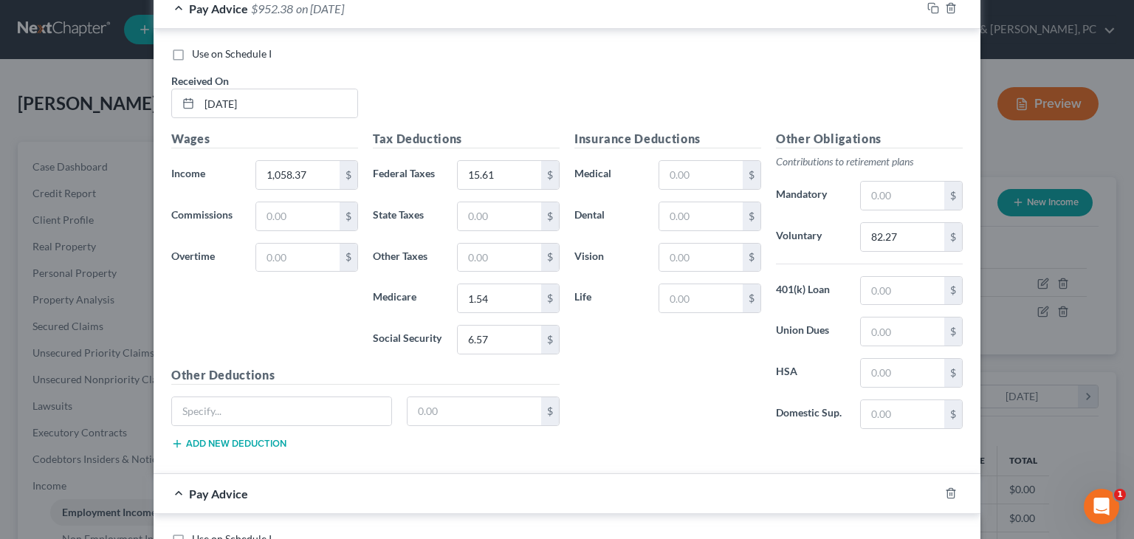
click at [534, 10] on div "Pay Advice $952.38 on 03/07/2025" at bounding box center [538, 8] width 768 height 39
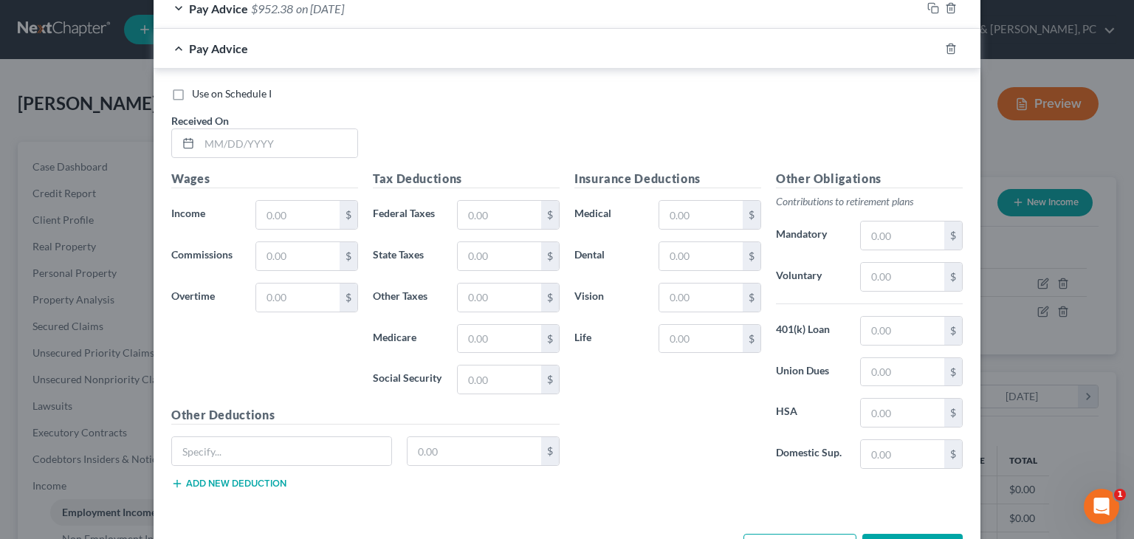
click at [309, 161] on div "Use on Schedule I Received On *" at bounding box center [567, 127] width 806 height 83
click at [313, 145] on input "text" at bounding box center [278, 143] width 158 height 28
type input "02/21/2025"
type input "1,622.99"
click at [478, 207] on input "text" at bounding box center [499, 215] width 83 height 28
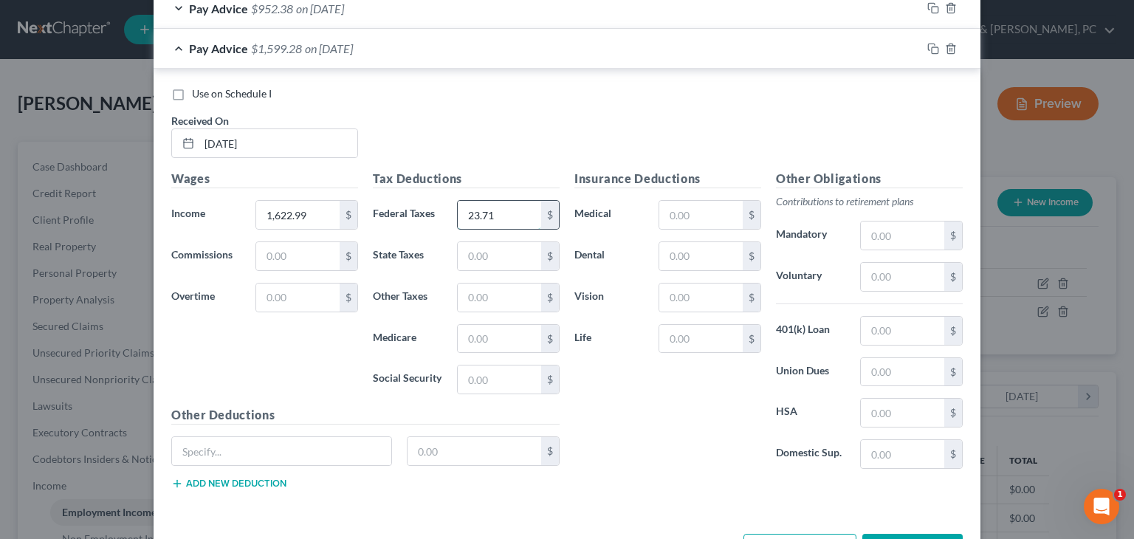
type input "23.71"
type input "2.27"
type input "9.69"
click at [718, 273] on input "text" at bounding box center [902, 277] width 83 height 28
type input "120.38"
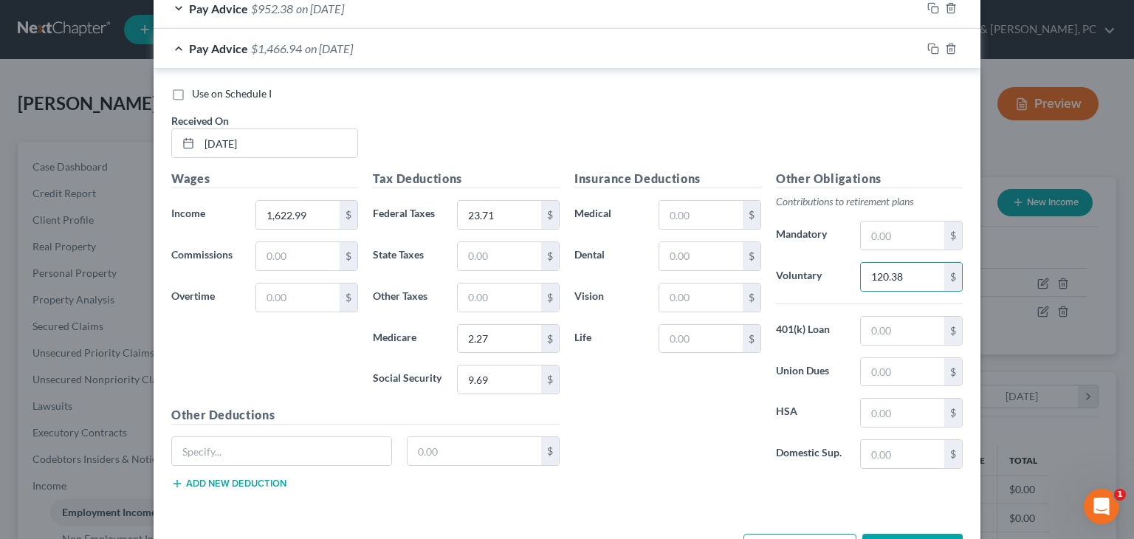
click at [718, 532] on button "Add Pay Advice" at bounding box center [799, 549] width 113 height 31
click at [672, 72] on div "Use on Schedule I Received On * 02/21/2025 Wages Income * 1,622.99 $ Commission…" at bounding box center [567, 291] width 827 height 444
click at [650, 47] on div "Pay Advice $1,466.94 on 02/21/2025" at bounding box center [538, 48] width 768 height 39
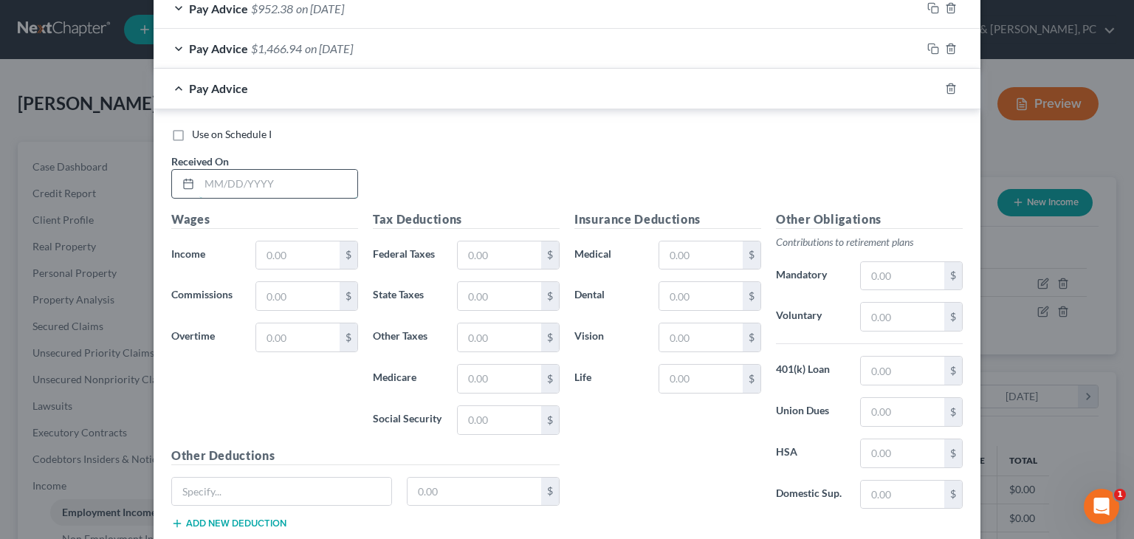
click at [306, 185] on input "text" at bounding box center [278, 184] width 158 height 28
type input "02/07/2025"
type input "1,380.80"
click at [490, 254] on input "text" at bounding box center [499, 255] width 83 height 28
type input "13.05"
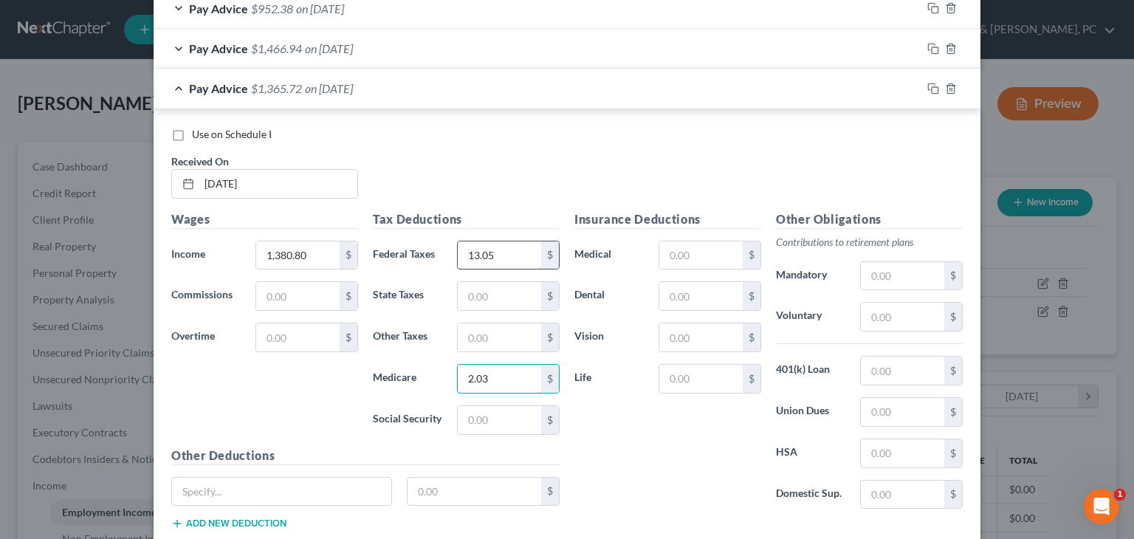
type input "2.03"
type input "8.69"
click at [718, 311] on input "text" at bounding box center [902, 317] width 83 height 28
type input "116.40"
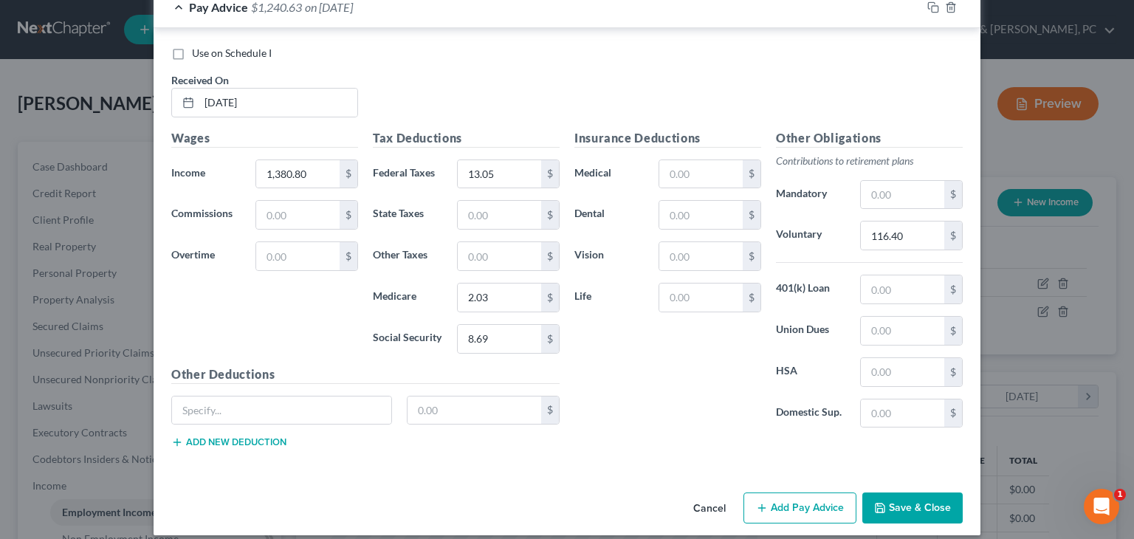
scroll to position [1072, 0]
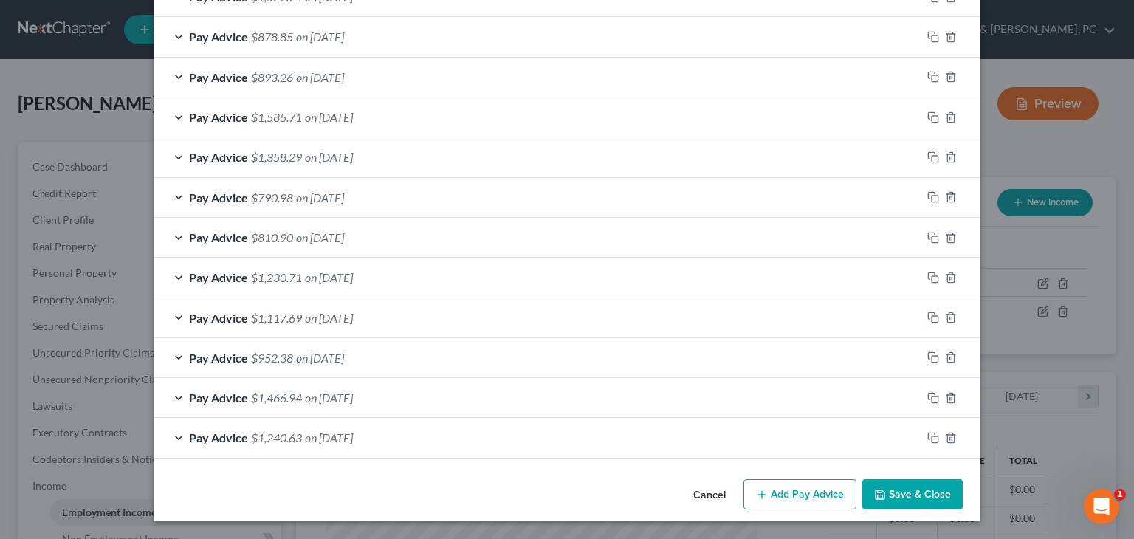
scroll to position [630, 0]
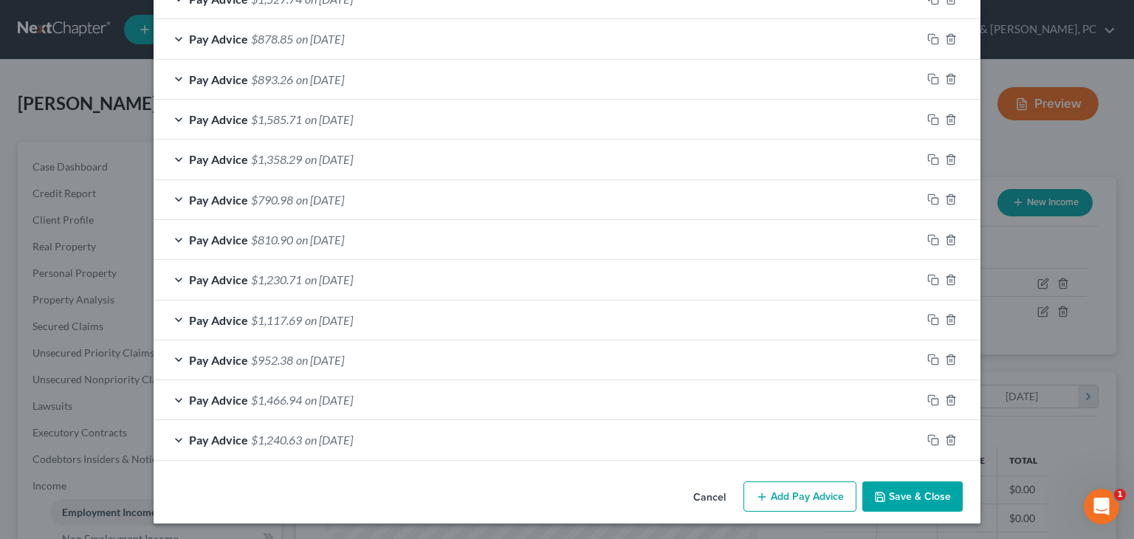
click at [413, 317] on div "Pay Advice $1,117.69 on 03/21/2025" at bounding box center [538, 319] width 768 height 39
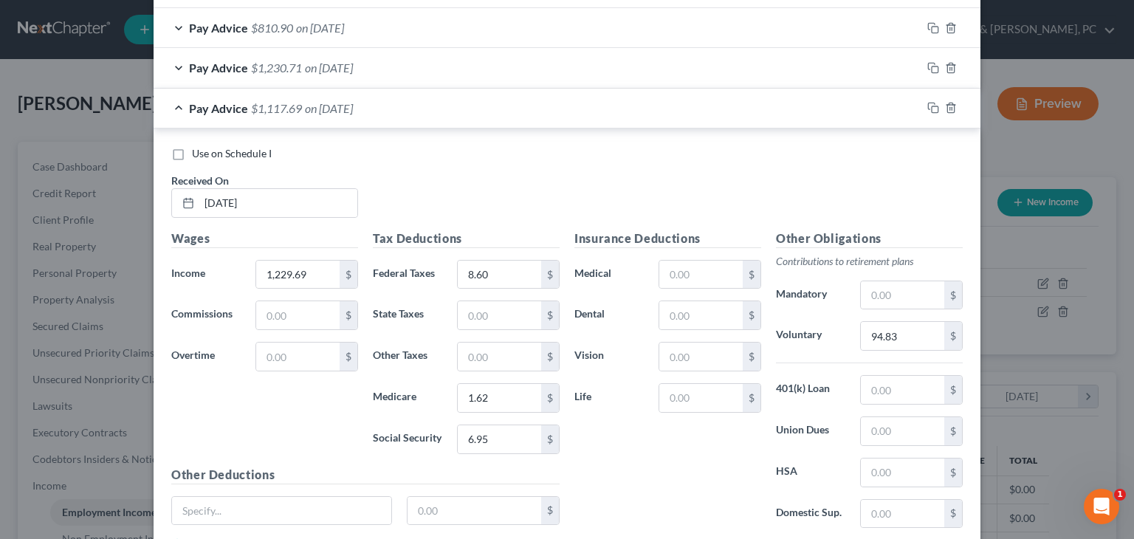
scroll to position [830, 0]
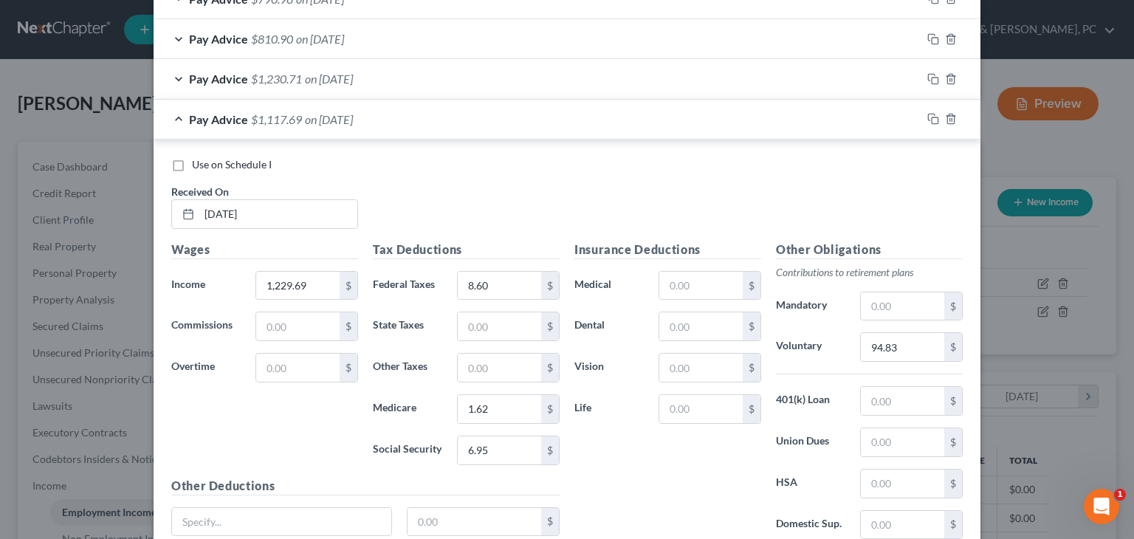
click at [238, 161] on span "Use on Schedule I" at bounding box center [232, 164] width 80 height 13
click at [207, 161] on input "Use on Schedule I" at bounding box center [203, 162] width 10 height 10
checkbox input "true"
click at [507, 110] on div "Pay Advice $1,117.69 on 03/21/2025 - Use on Schedule I" at bounding box center [538, 119] width 768 height 39
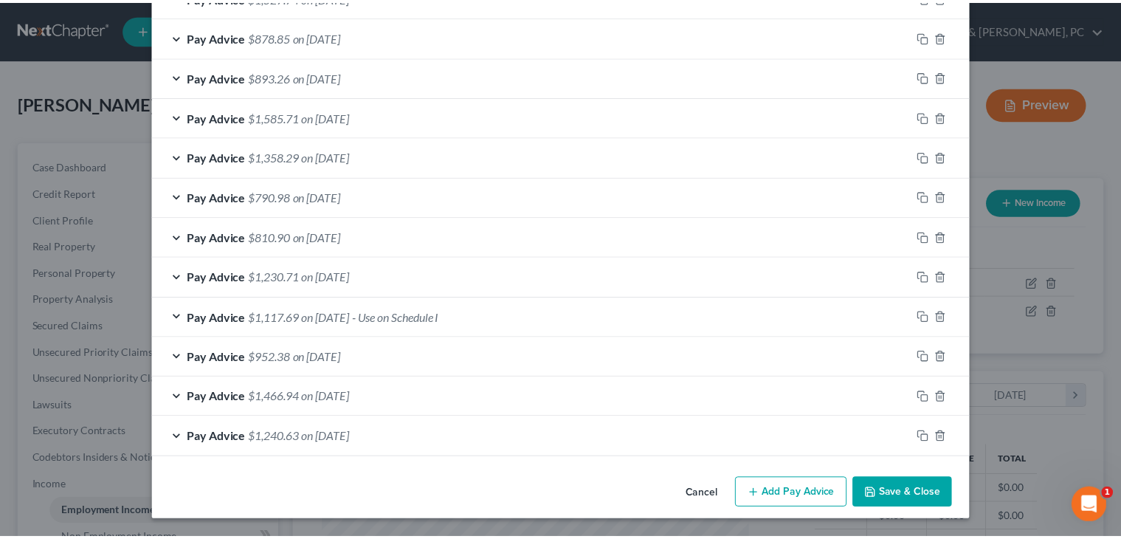
scroll to position [630, 0]
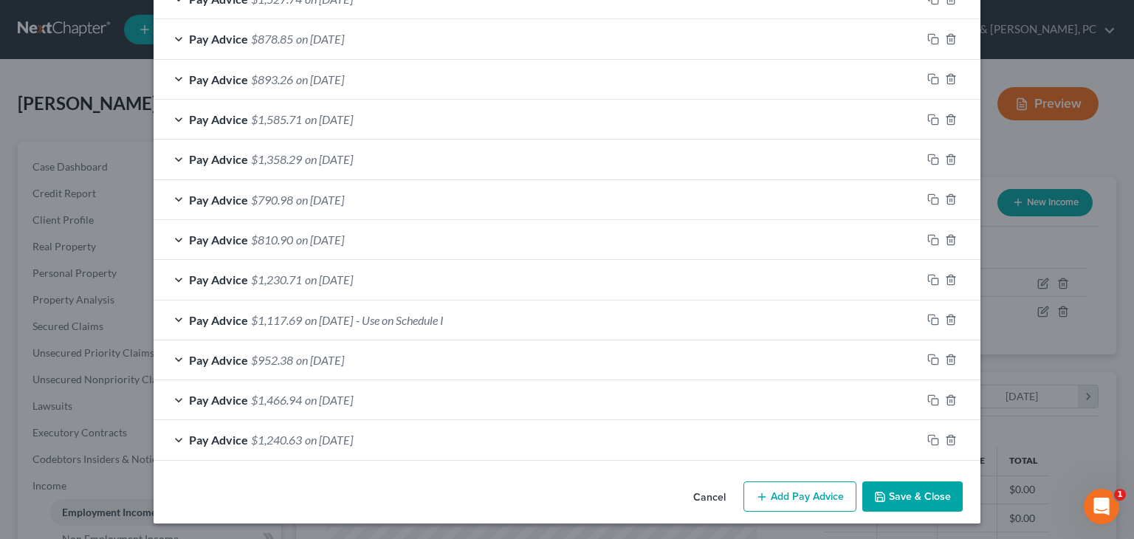
click at [718, 496] on button "Save & Close" at bounding box center [912, 496] width 100 height 31
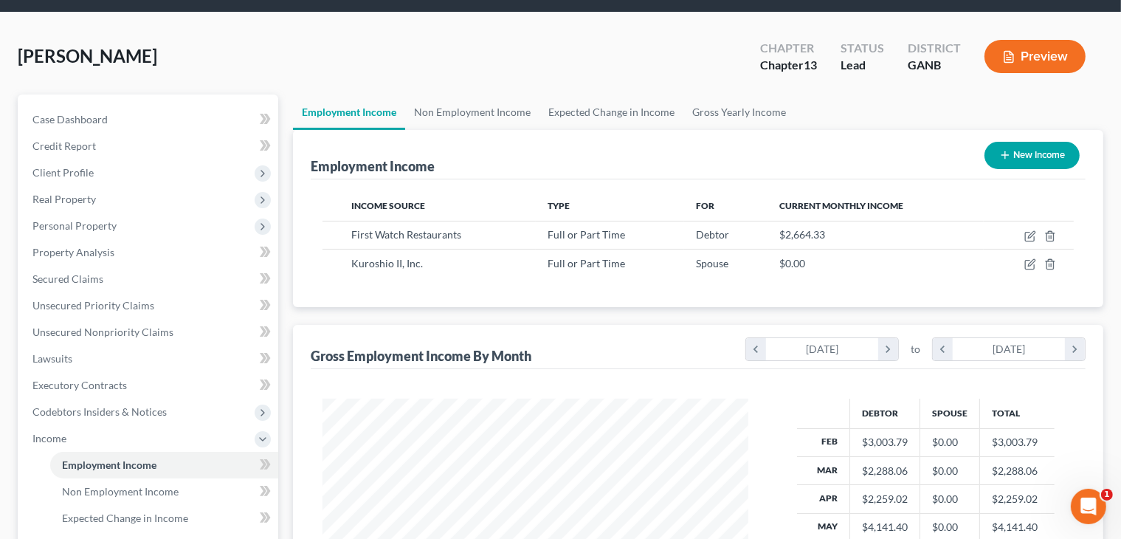
scroll to position [176, 0]
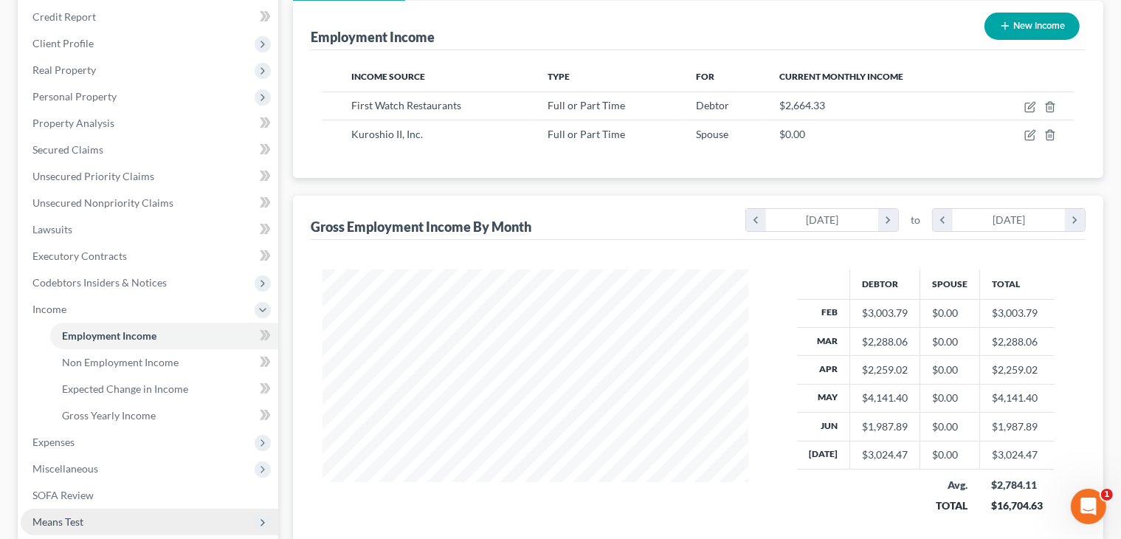
click at [89, 517] on span "Means Test" at bounding box center [150, 522] width 258 height 27
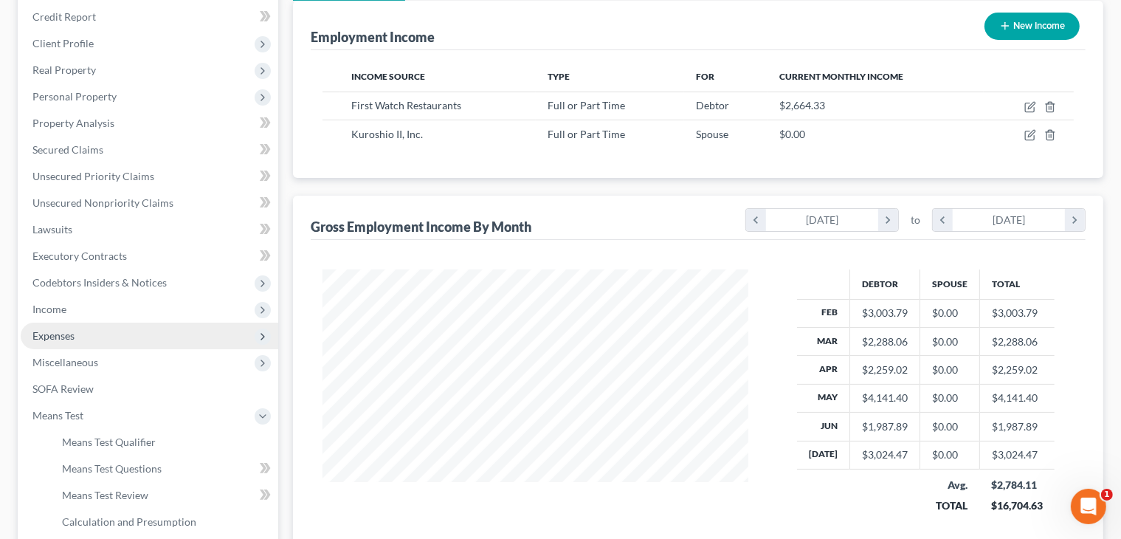
click at [163, 335] on span "Expenses" at bounding box center [150, 336] width 258 height 27
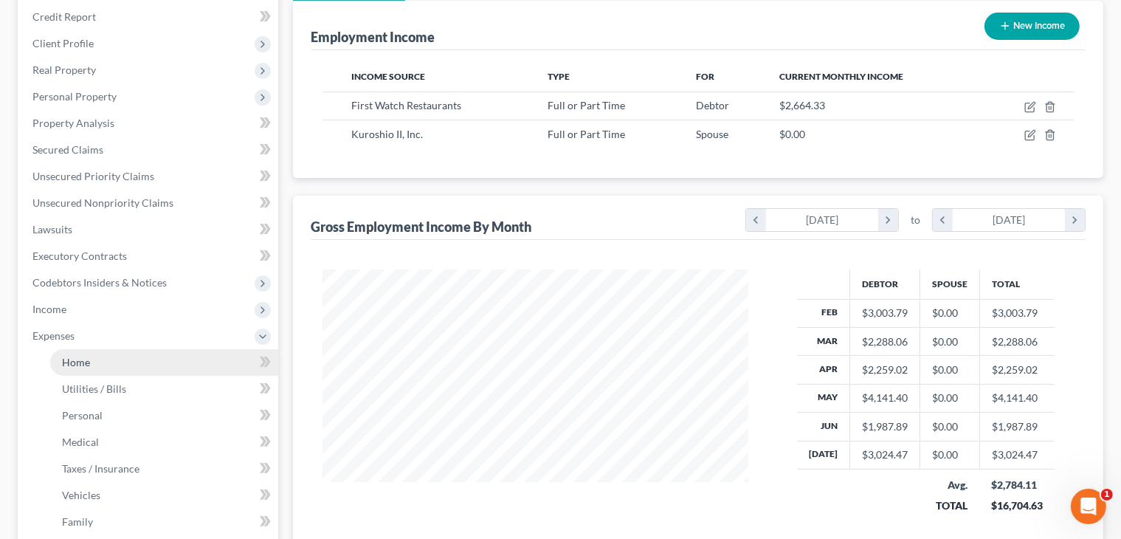
click at [165, 359] on link "Home" at bounding box center [164, 362] width 228 height 27
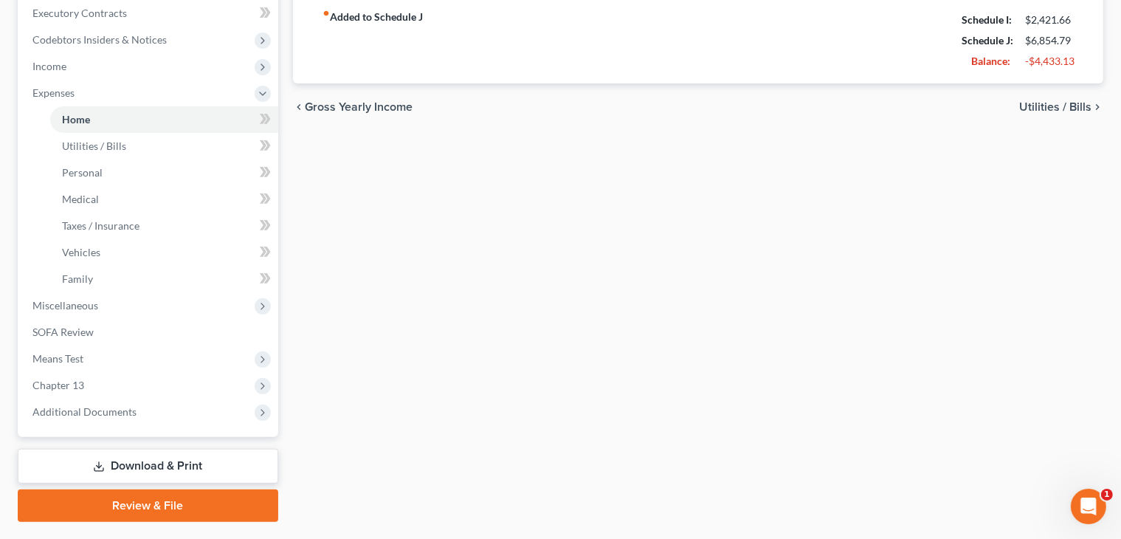
scroll to position [422, 0]
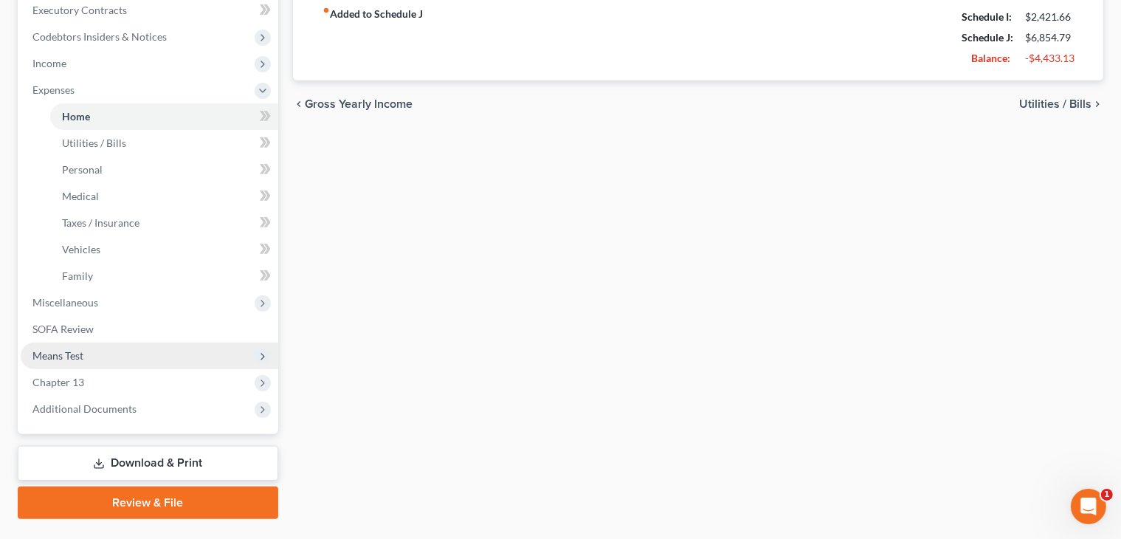
click at [111, 358] on span "Means Test" at bounding box center [150, 356] width 258 height 27
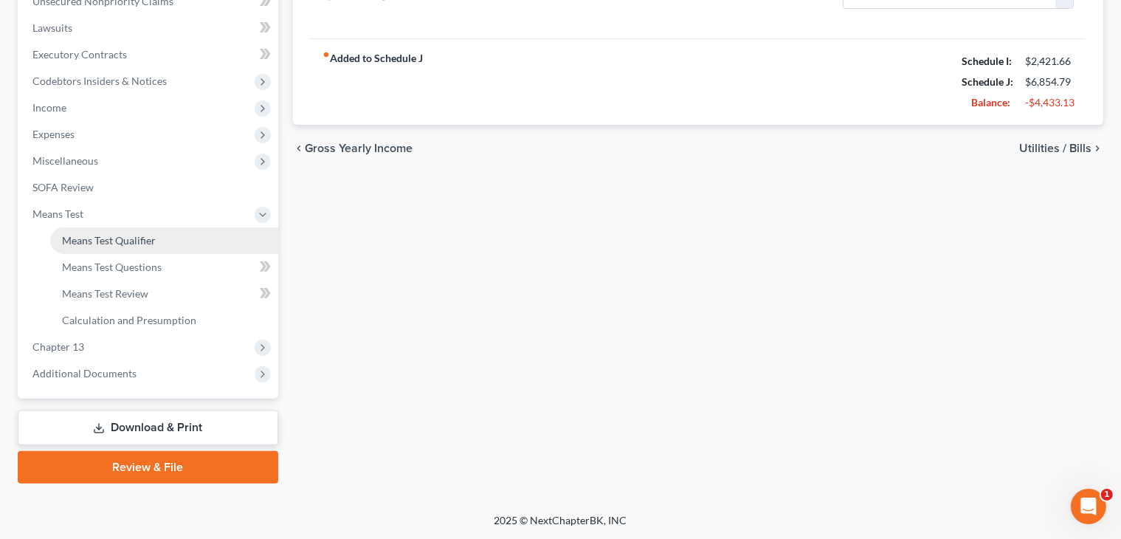
click at [122, 235] on span "Means Test Qualifier" at bounding box center [109, 240] width 94 height 13
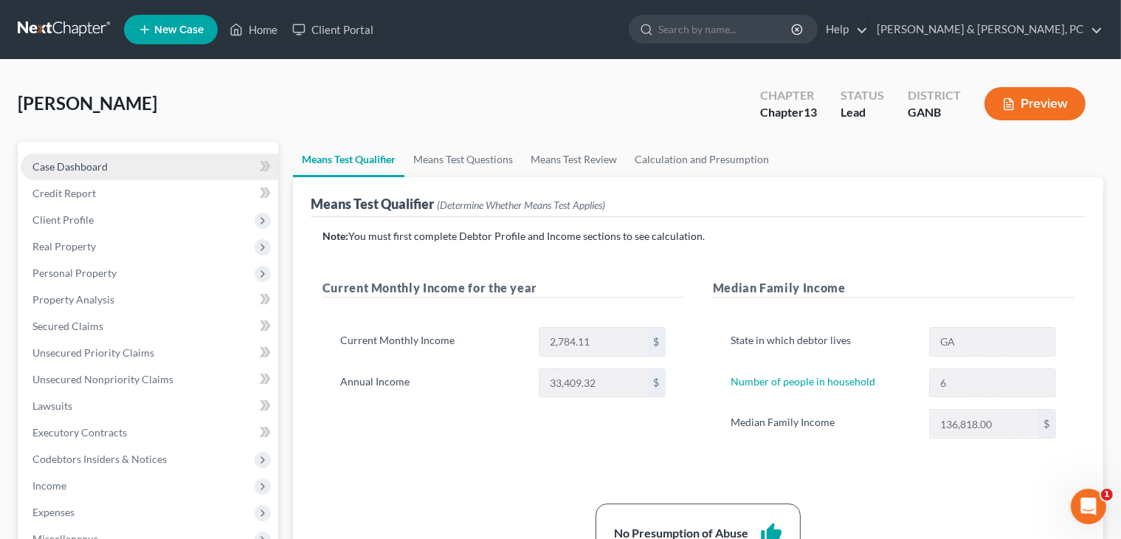
click at [97, 166] on span "Case Dashboard" at bounding box center [69, 166] width 75 height 13
